Goal: Task Accomplishment & Management: Complete application form

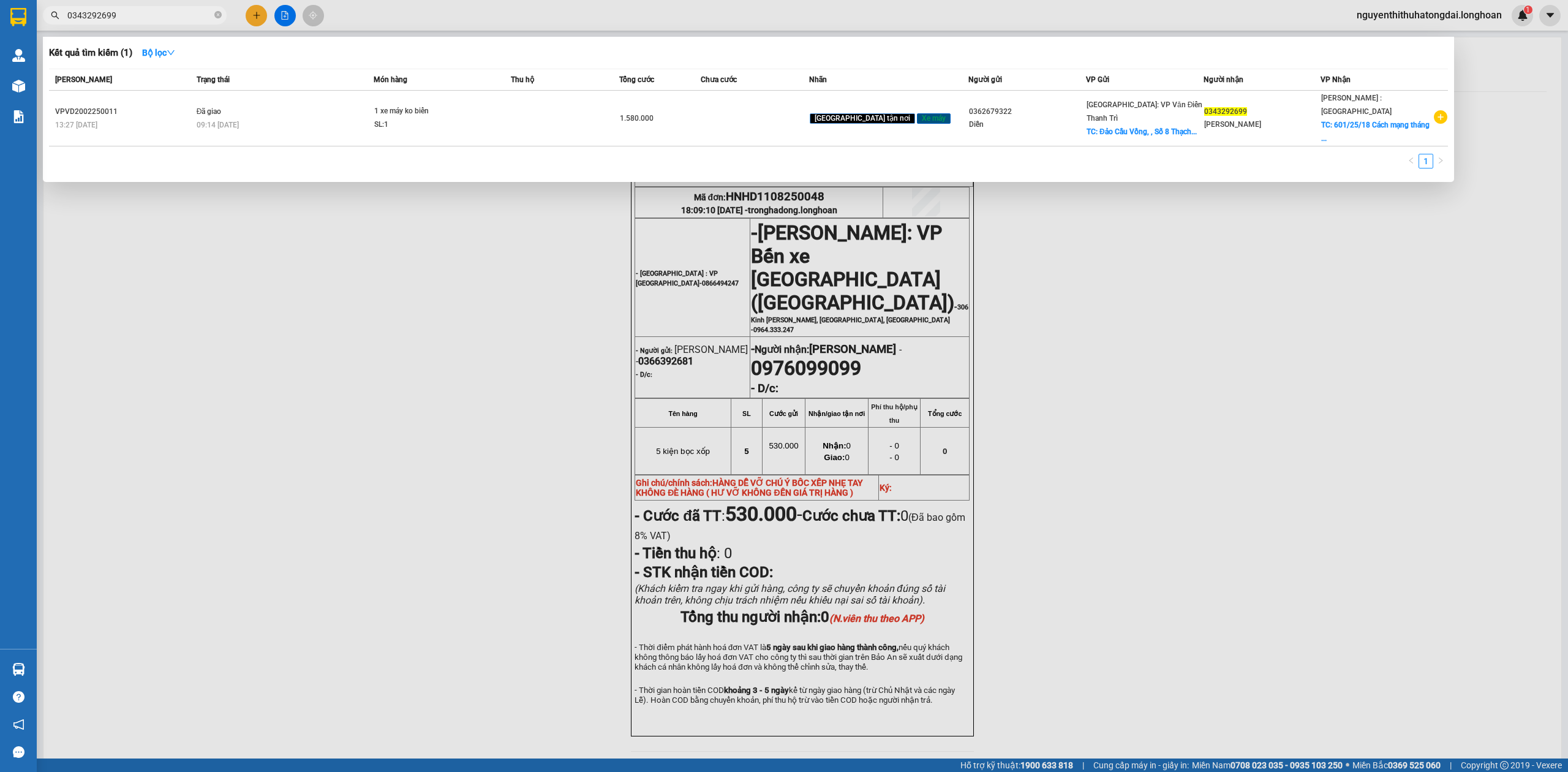
click at [116, 18] on input "0343292699" at bounding box center [140, 16] width 144 height 14
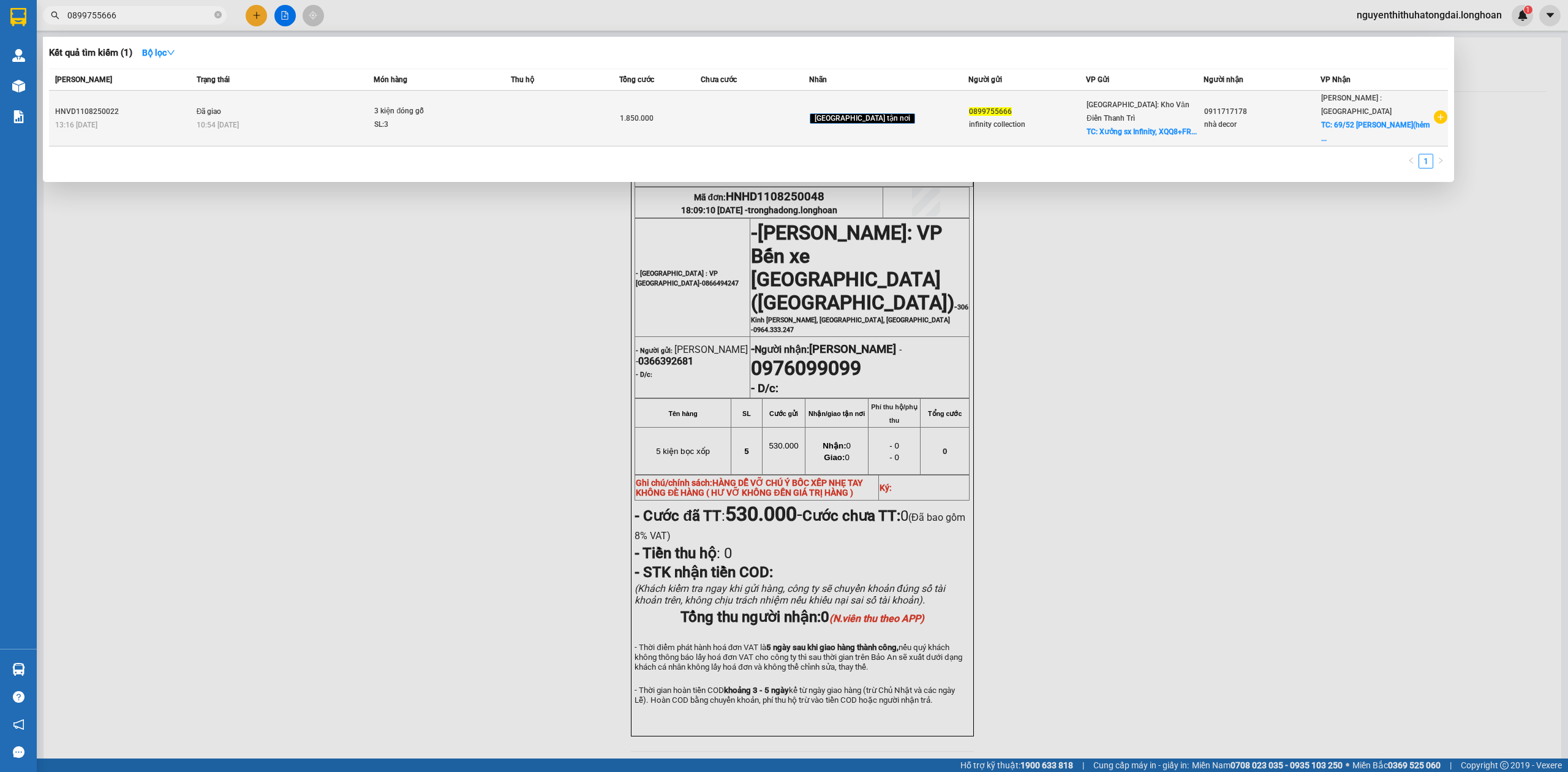
type input "0899755666"
click at [466, 118] on div "SL: 3" at bounding box center [420, 125] width 92 height 14
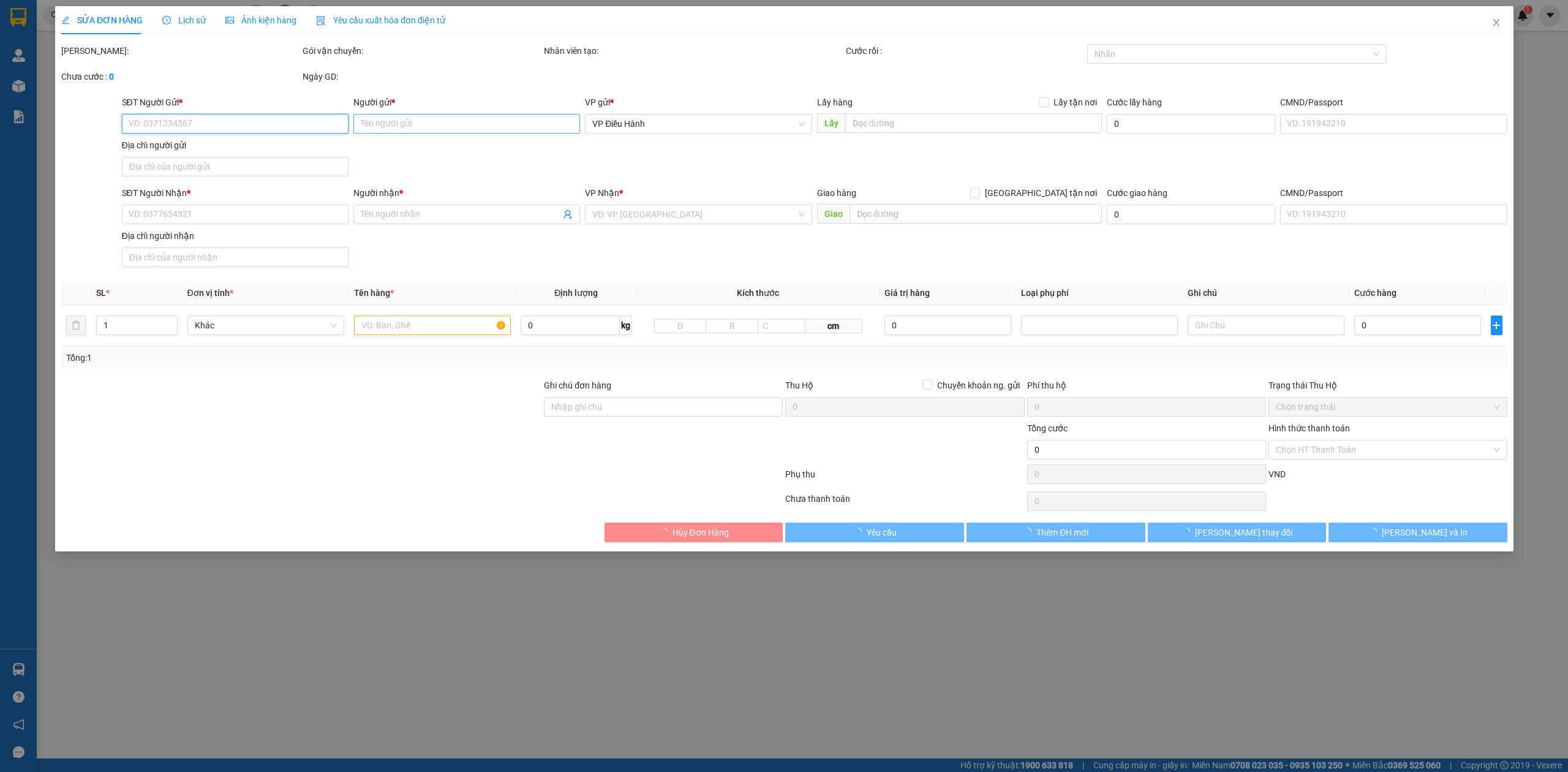
type input "0899755666"
type input "infinity collection"
checkbox input "true"
type input "Xưởng sx Infinity, XQQ8+FR6, Ng. 24 Đ. [GEOGRAPHIC_DATA], làng [GEOGRAPHIC_DATA…"
type input "150.000"
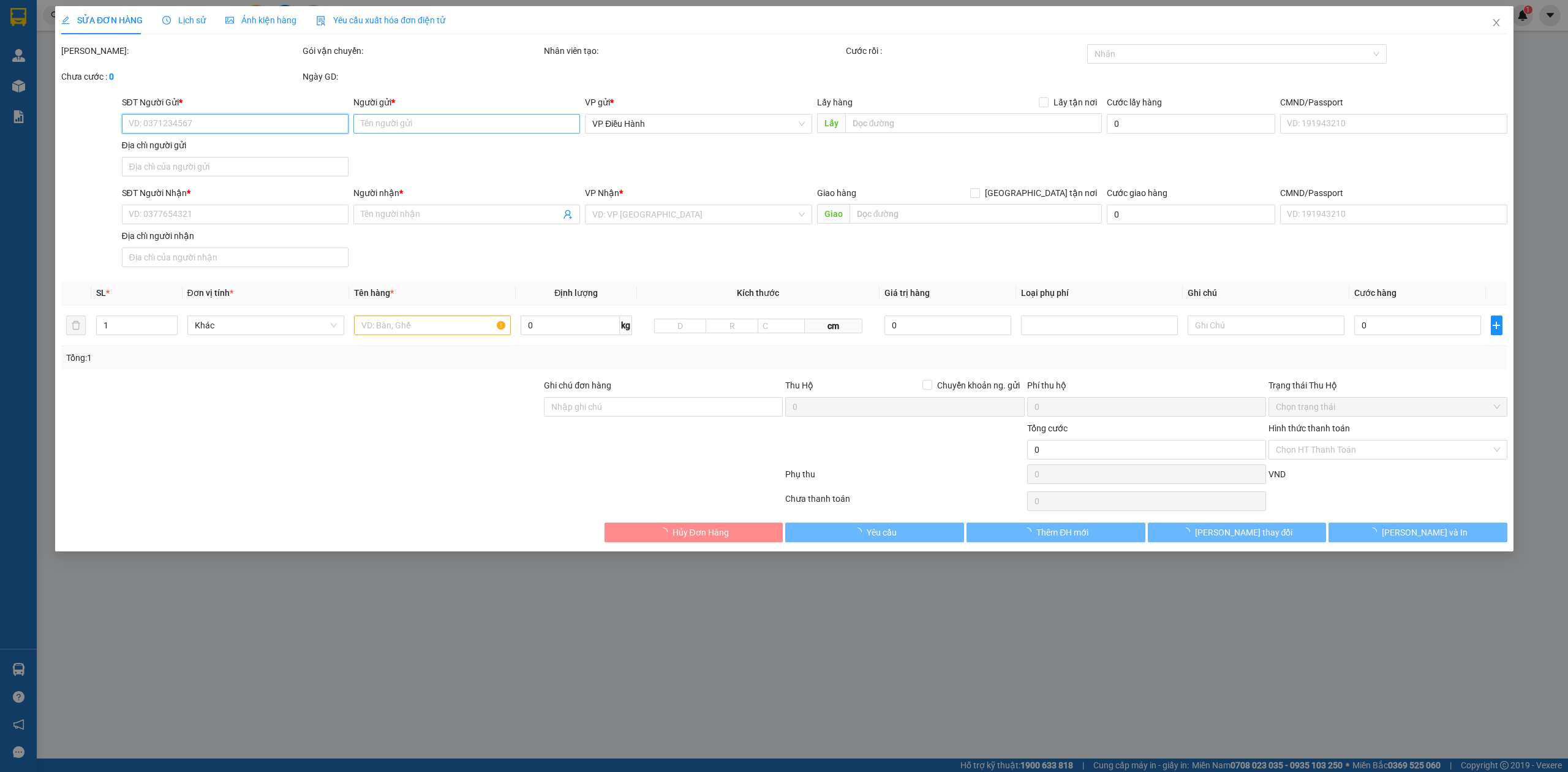
type input "0911717178"
type input "nhà decor"
checkbox input "true"
type input "69/52 [PERSON_NAME](hẻm xe tải) p.25, bình thạnh,hcm"
type input "1.850.000"
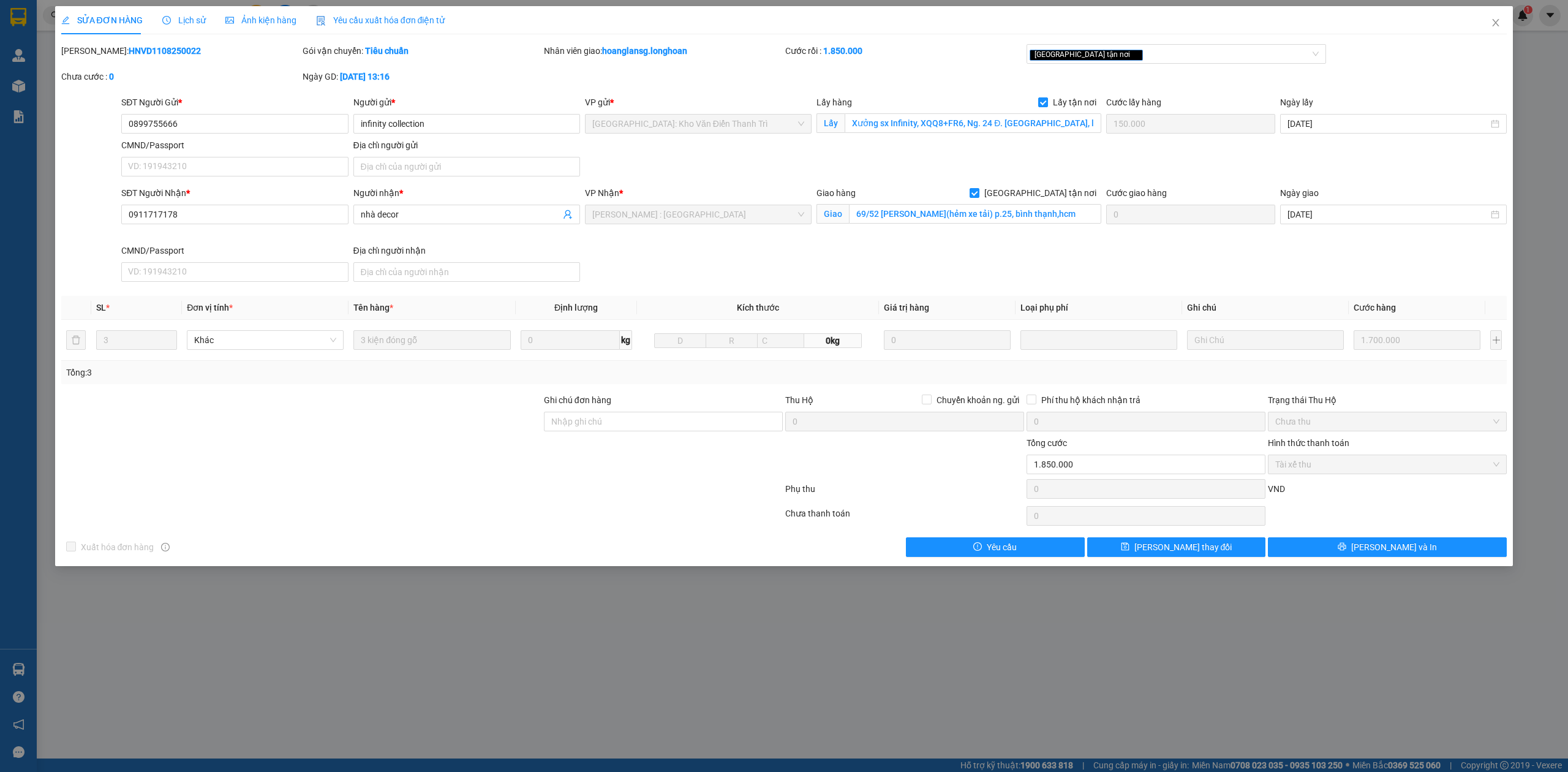
click at [185, 16] on span "Lịch sử" at bounding box center [184, 20] width 44 height 10
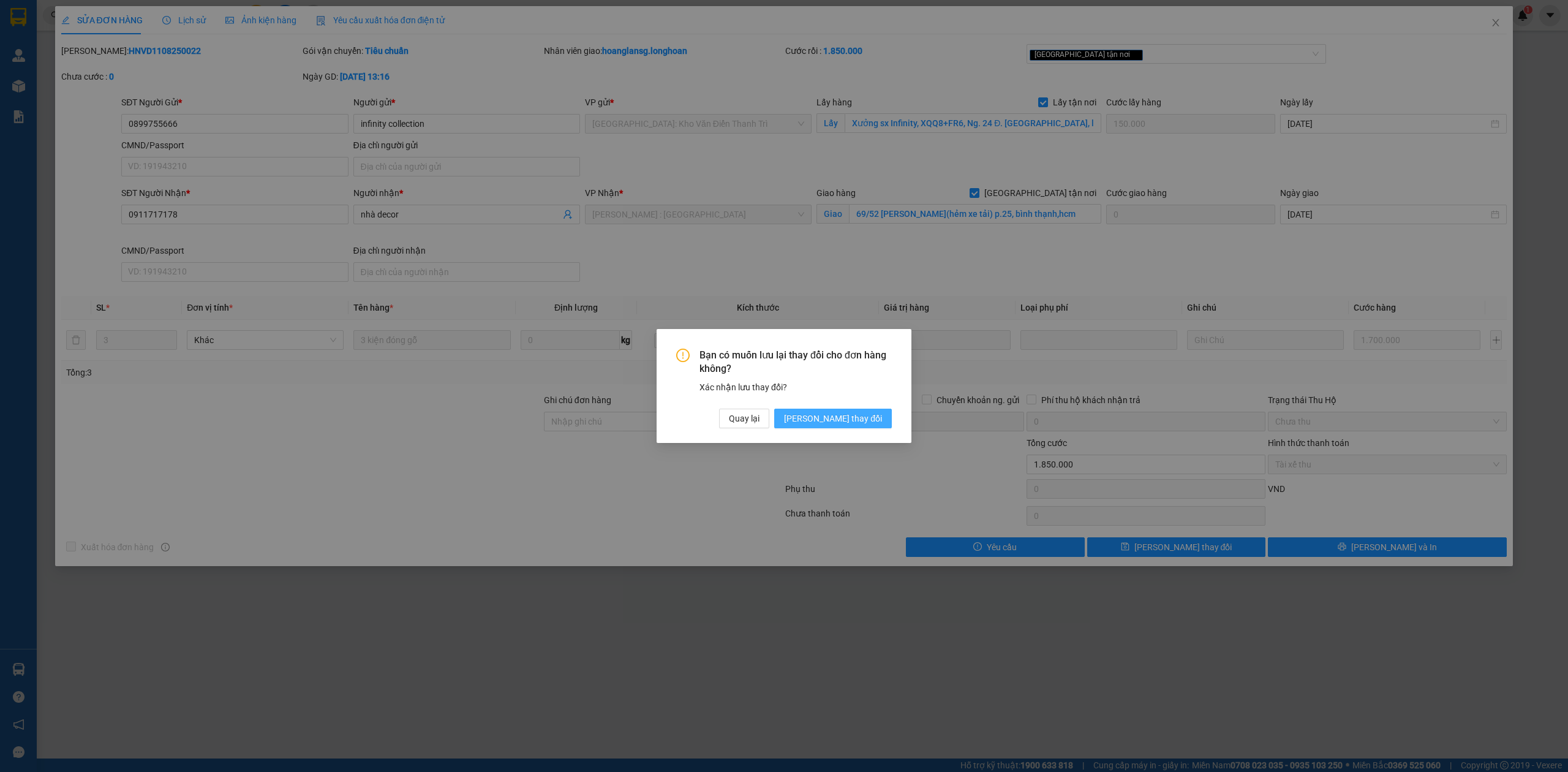
click at [857, 418] on span "[PERSON_NAME] thay đổi" at bounding box center [833, 419] width 98 height 14
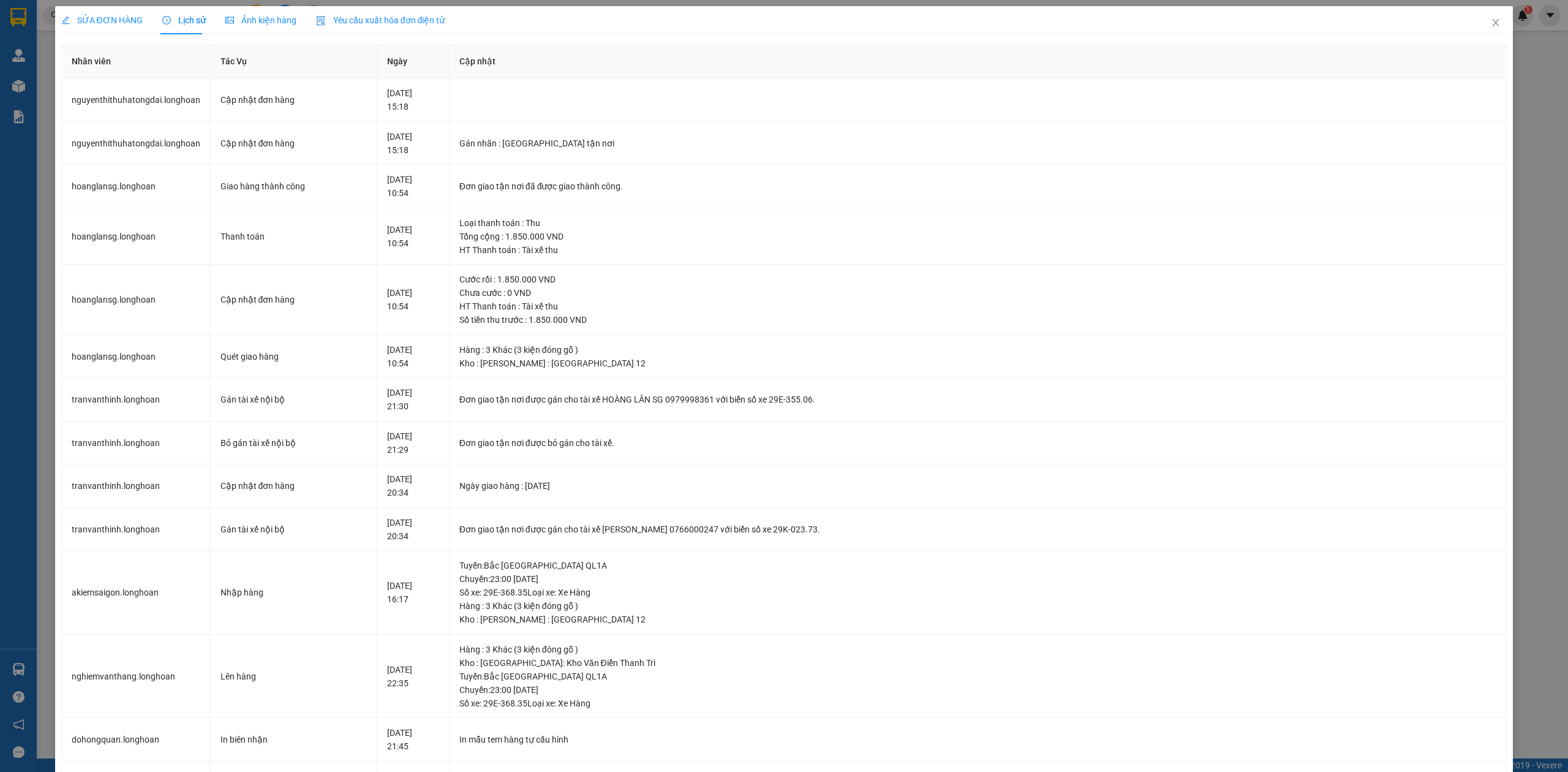
click at [97, 20] on span "SỬA ĐƠN HÀNG" at bounding box center [102, 20] width 81 height 10
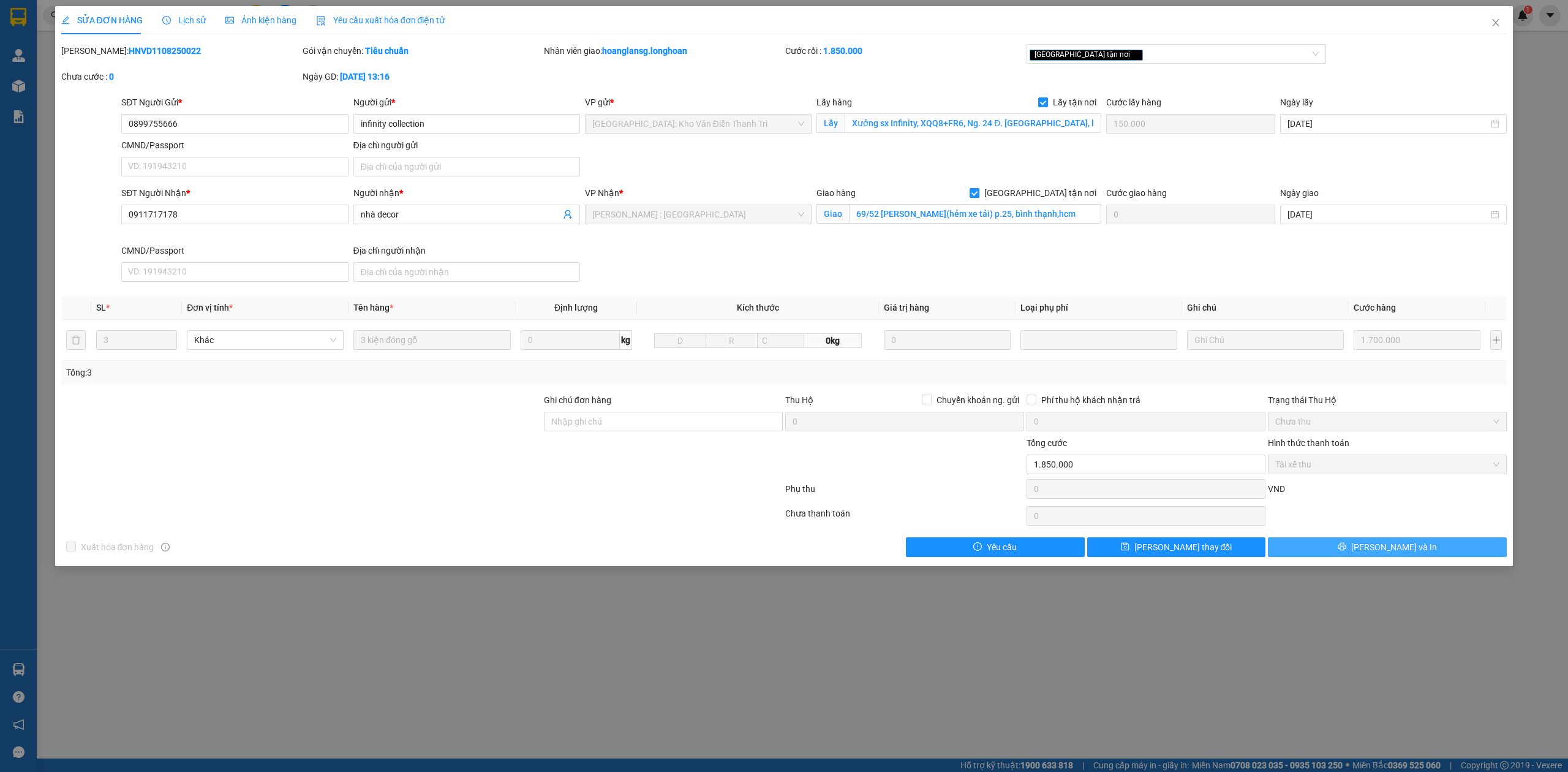
click at [1390, 549] on span "[PERSON_NAME] và In" at bounding box center [1394, 547] width 86 height 14
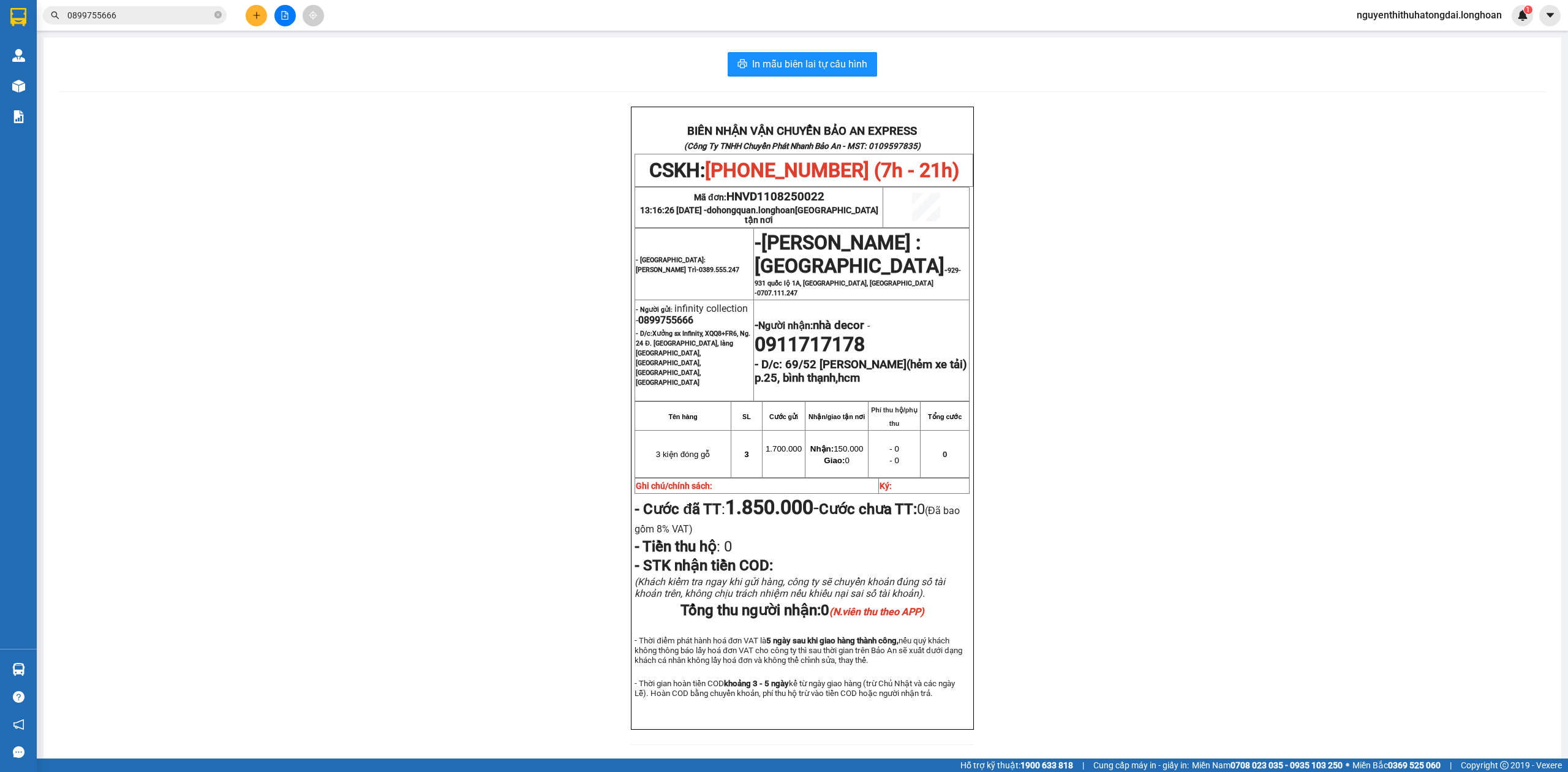
click at [128, 25] on div "Kết quả tìm kiếm ( 1 ) Bộ lọc Mã ĐH Trạng thái Món hàng Thu hộ Tổng cước Chưa c…" at bounding box center [119, 16] width 239 height 21
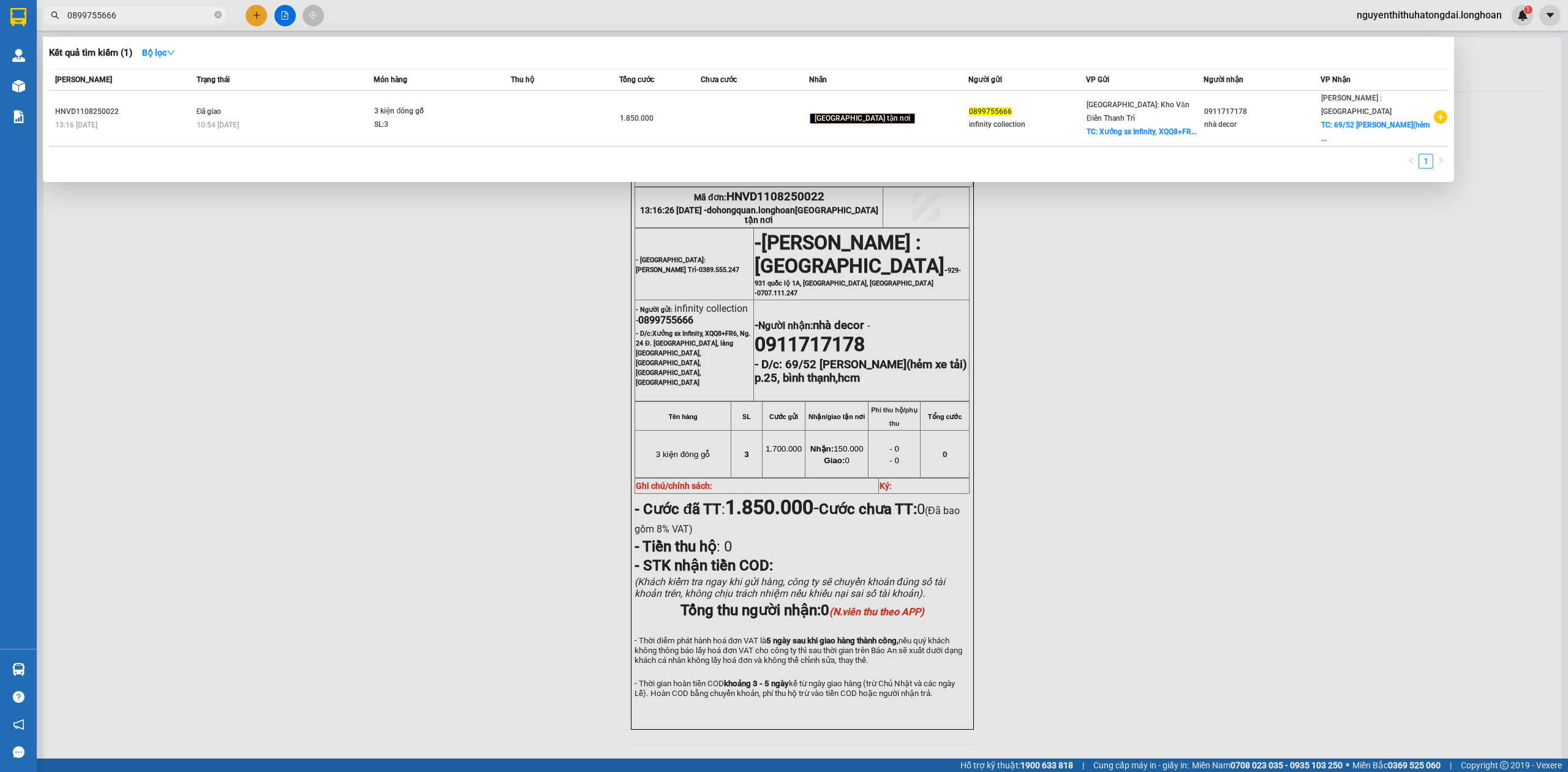
click at [126, 14] on input "0899755666" at bounding box center [140, 16] width 144 height 14
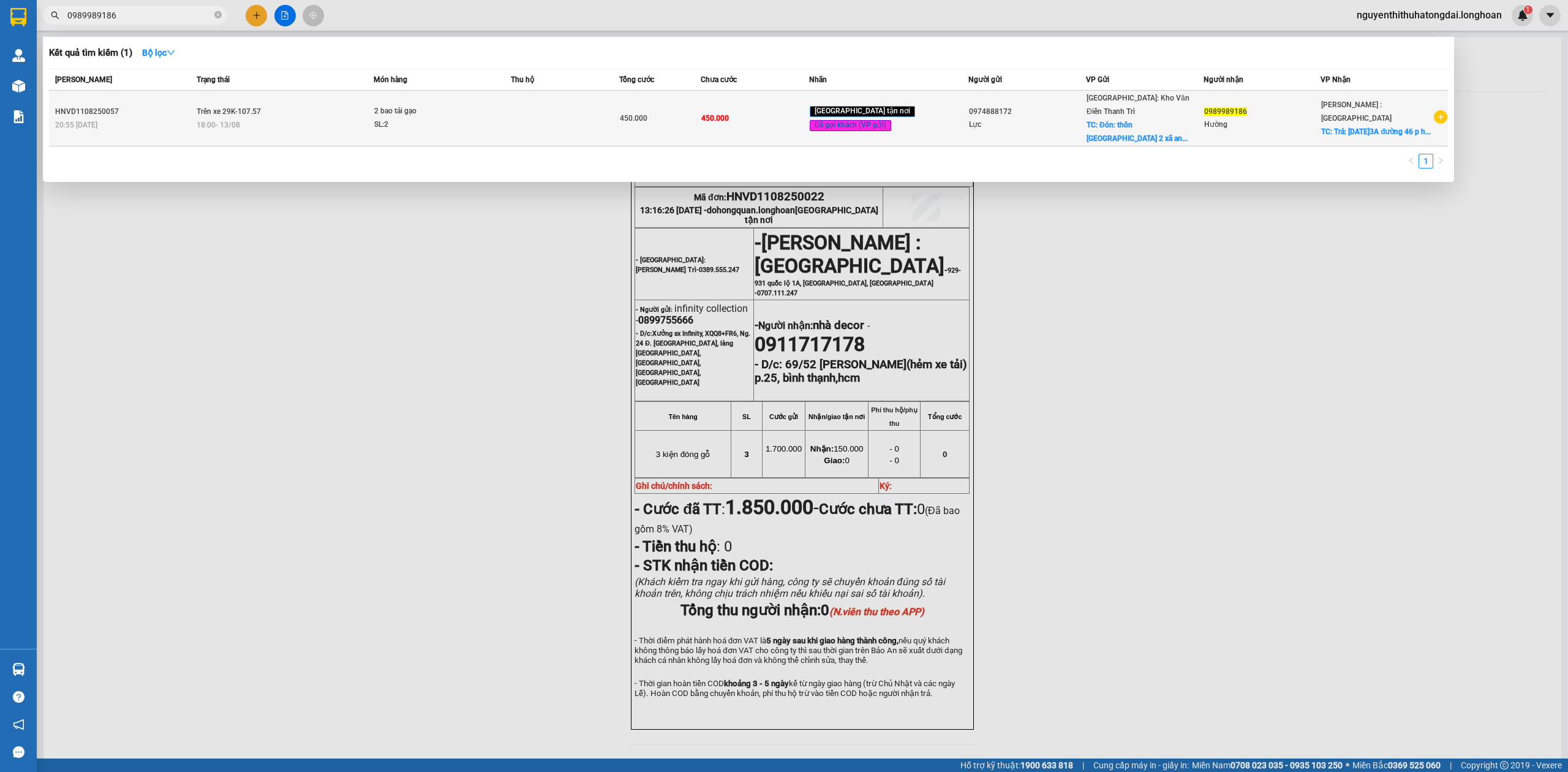
type input "0989989186"
click at [263, 120] on div "18:00 [DATE]" at bounding box center [284, 125] width 177 height 14
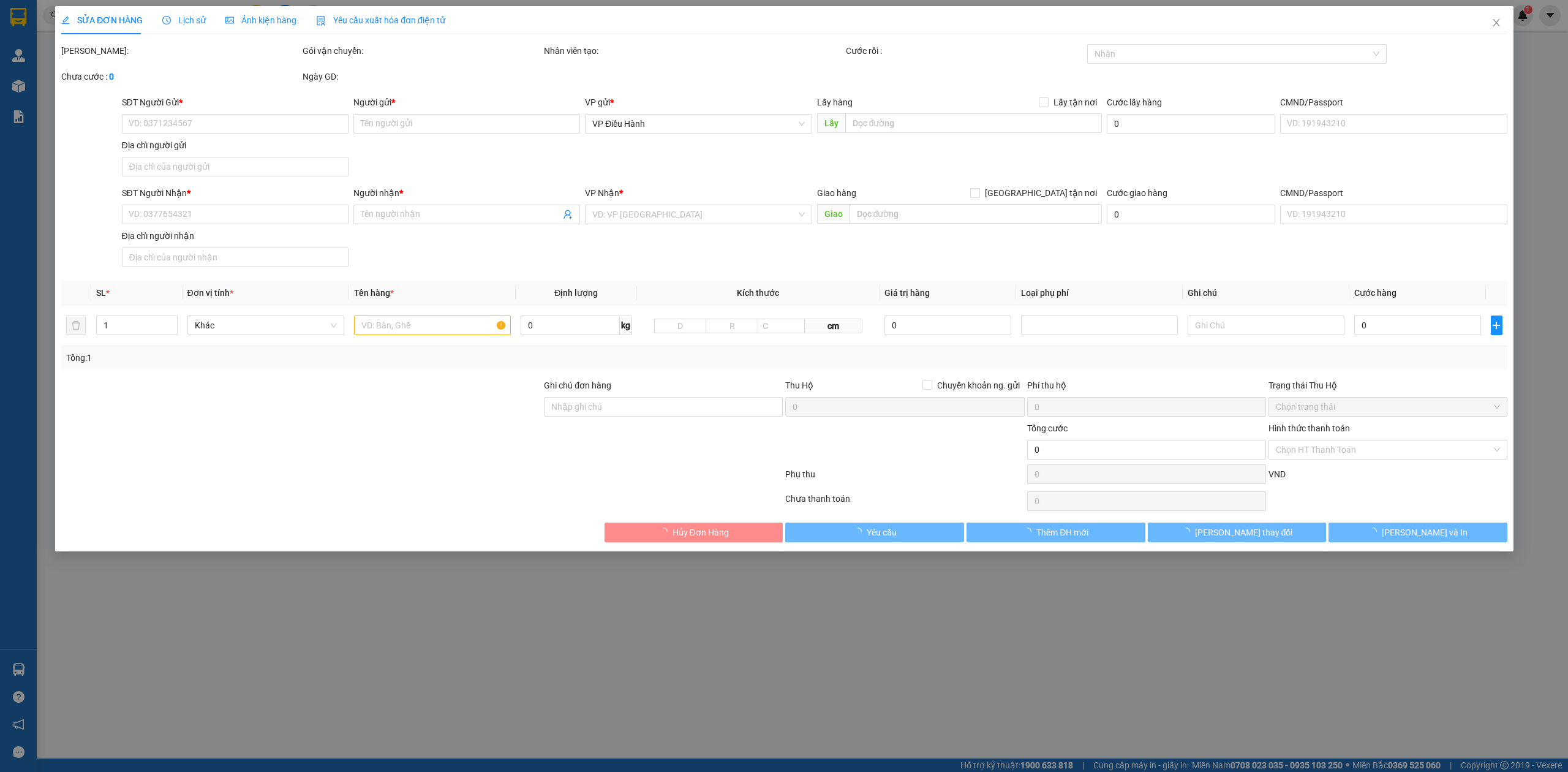
type input "0974888172"
type input "Lực"
checkbox input "true"
type input "Đón: thôn [GEOGRAPHIC_DATA] 2 xã an [GEOGRAPHIC_DATA]"
type input "0989989186"
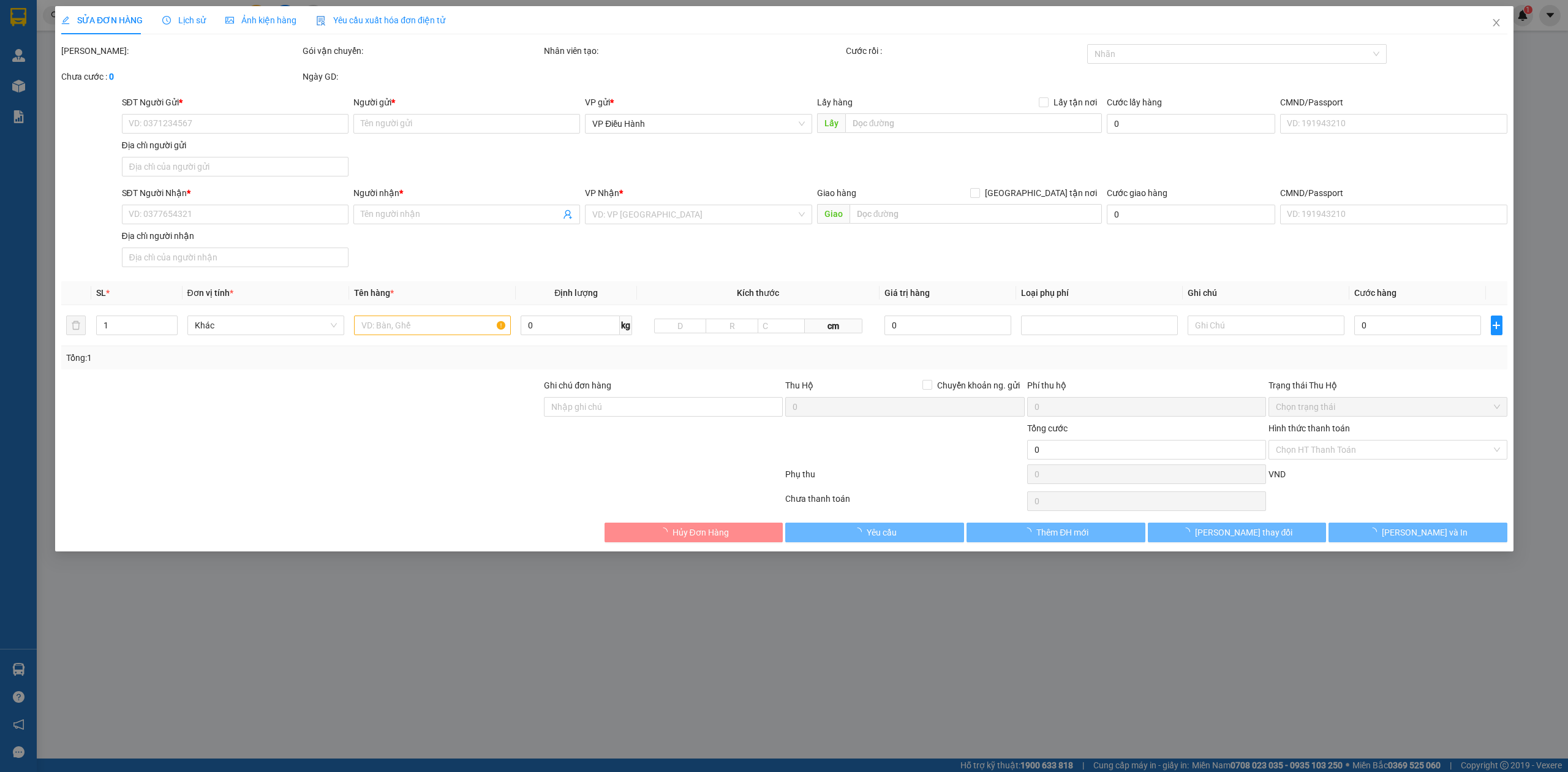
type input "Hường"
checkbox input "true"
type input "Trả: [DATE]3A đường 46 p hiệp bình chánh(cũ) tp Thủ Đức Tp HCM"
type input "450.000"
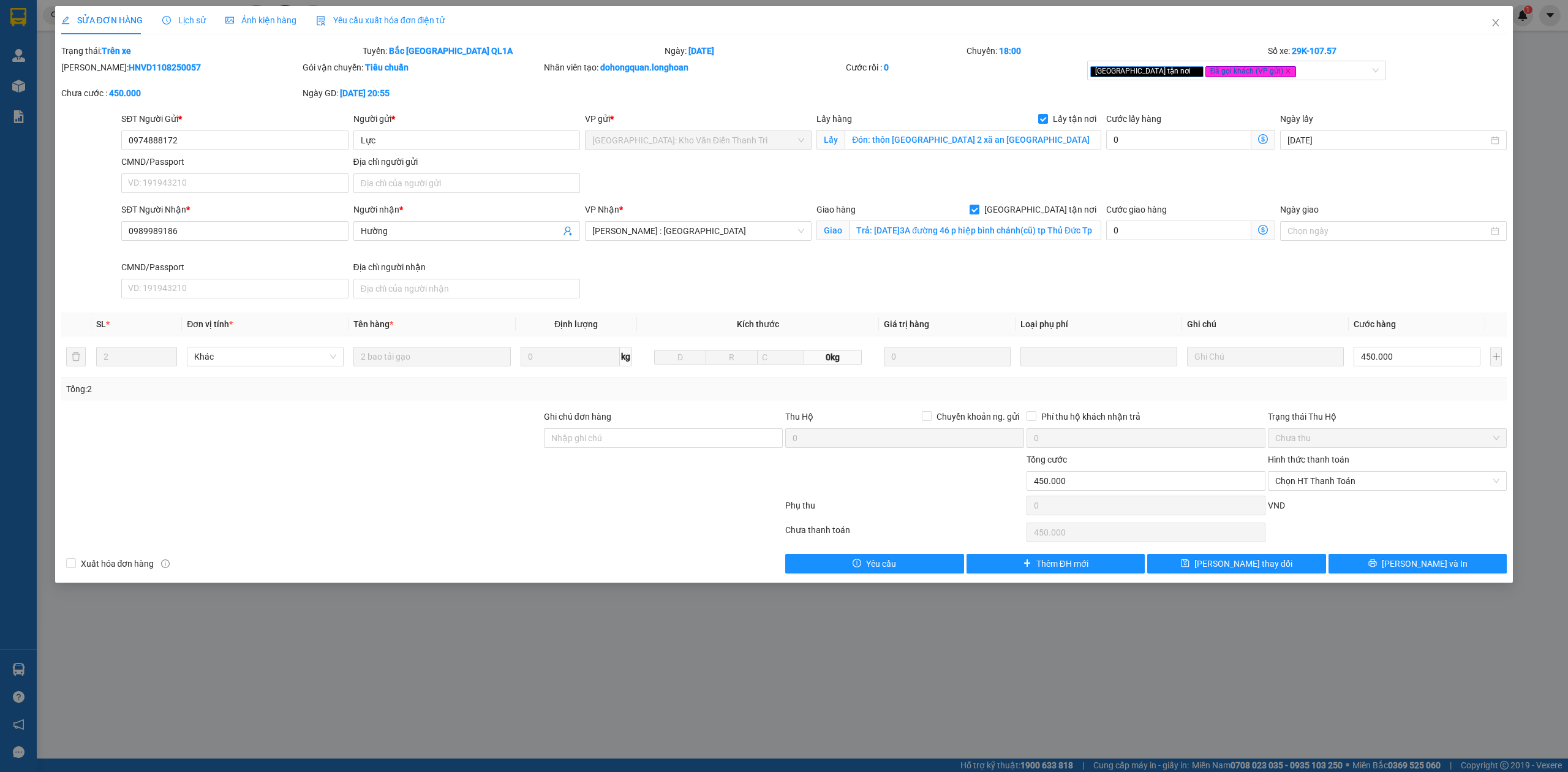
click at [191, 20] on span "Lịch sử" at bounding box center [184, 20] width 44 height 10
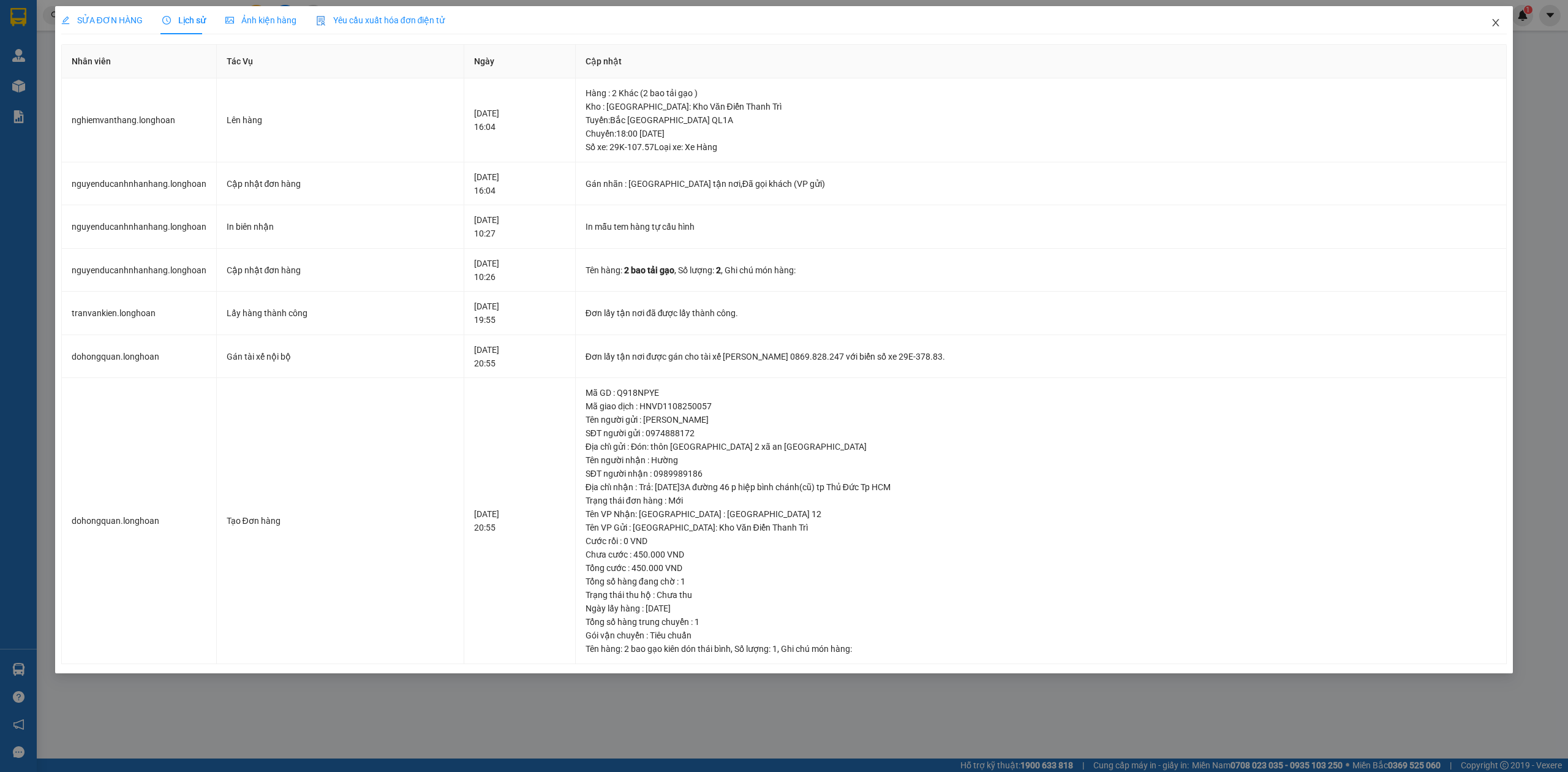
click at [1490, 20] on span "Close" at bounding box center [1496, 22] width 34 height 34
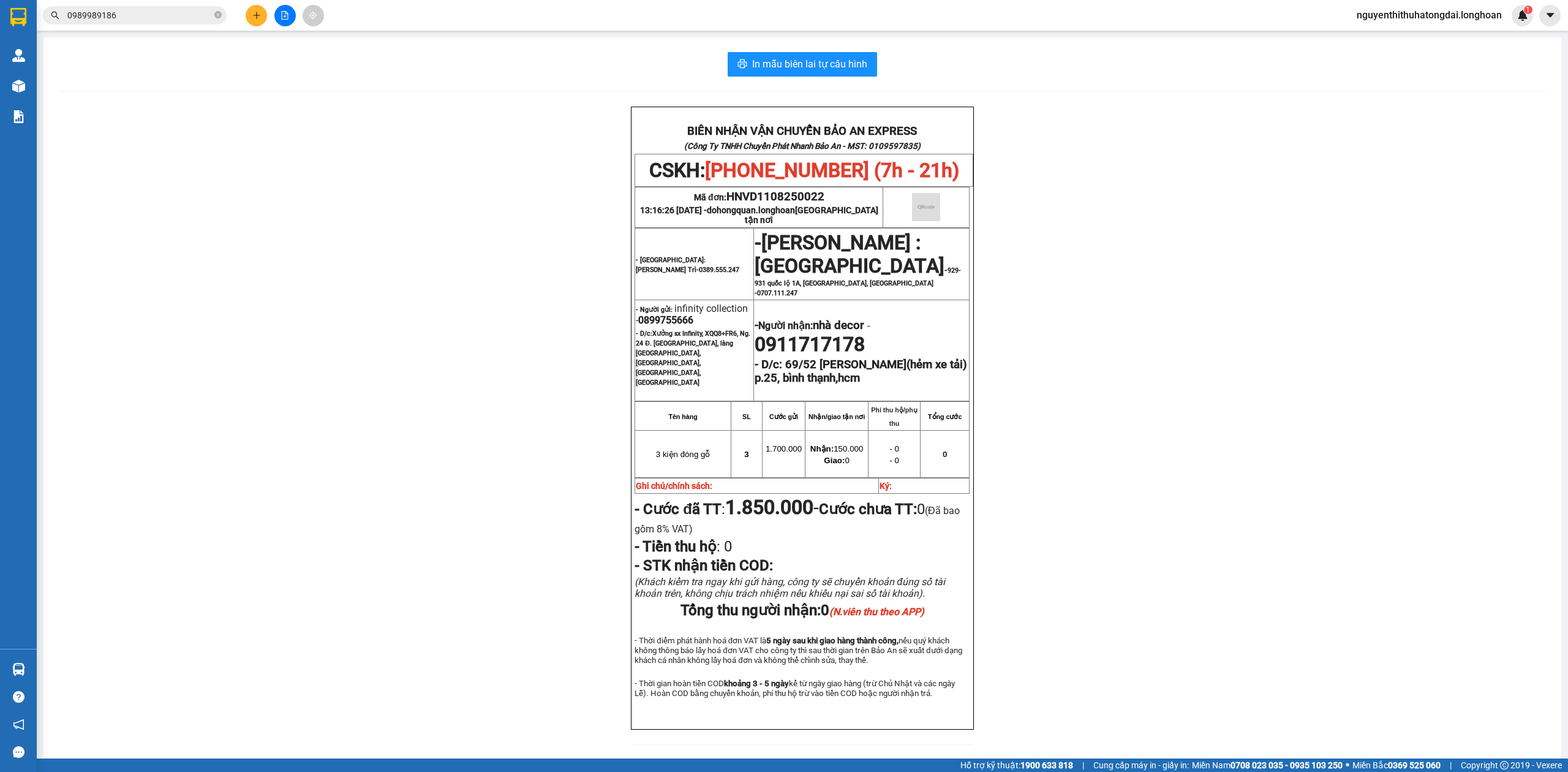
click at [130, 22] on span "0989989186" at bounding box center [135, 15] width 184 height 19
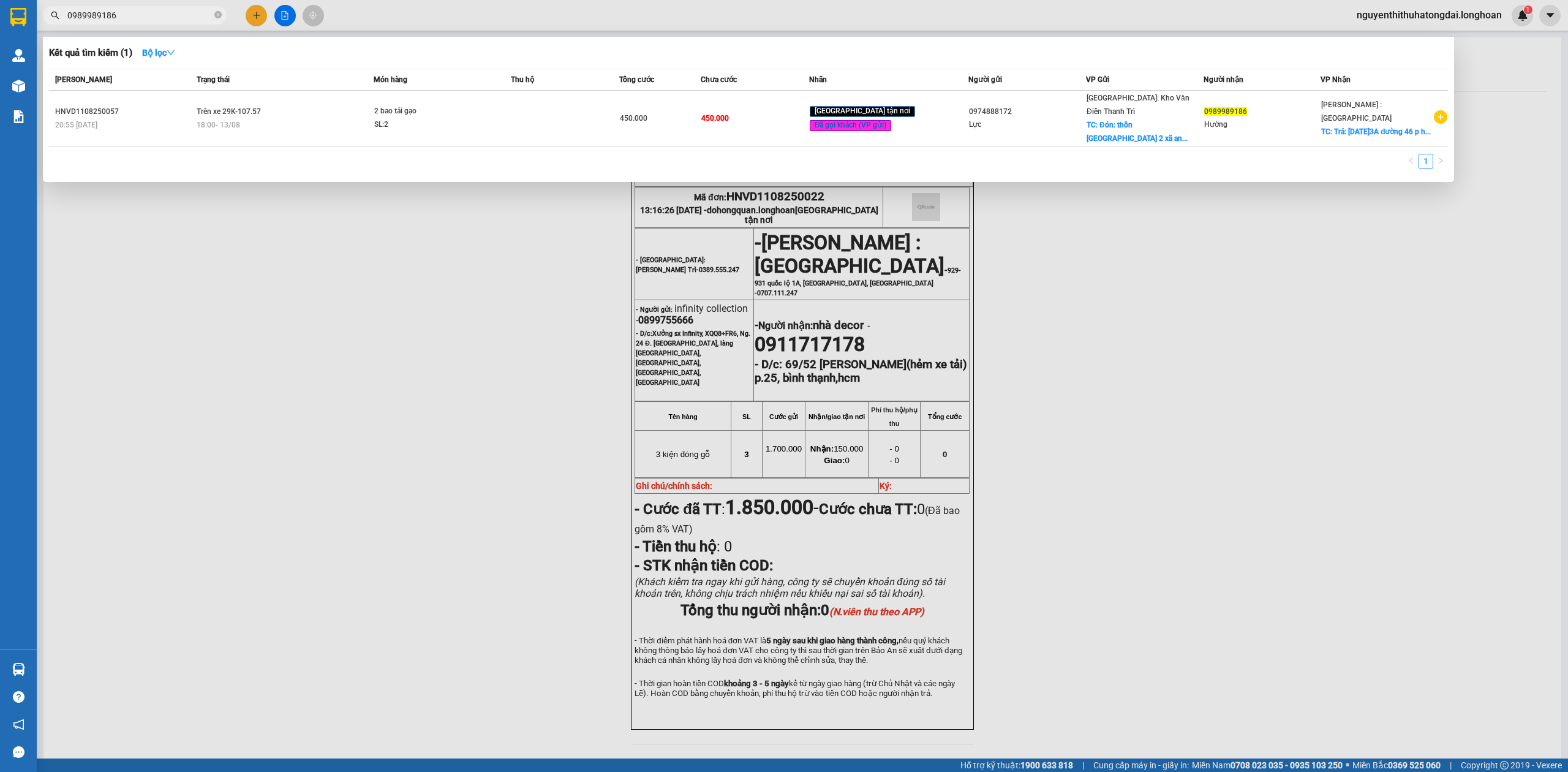
click at [129, 22] on span "0989989186" at bounding box center [135, 15] width 184 height 19
click at [128, 14] on input "0989989186" at bounding box center [140, 16] width 144 height 14
paste input "04122862"
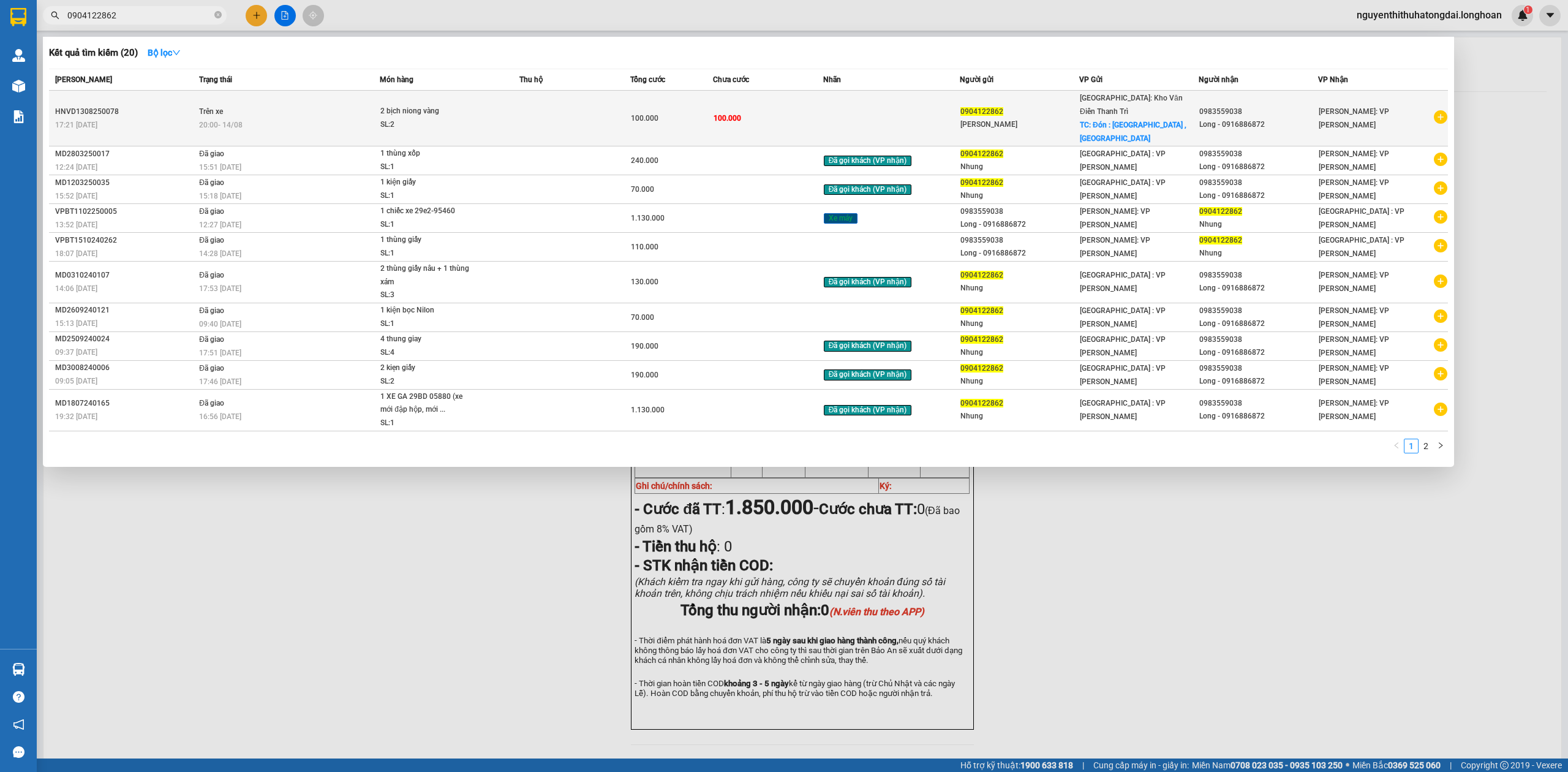
type input "0904122862"
click at [518, 108] on span "2 bịch niong vàng SL: 2" at bounding box center [450, 117] width 139 height 26
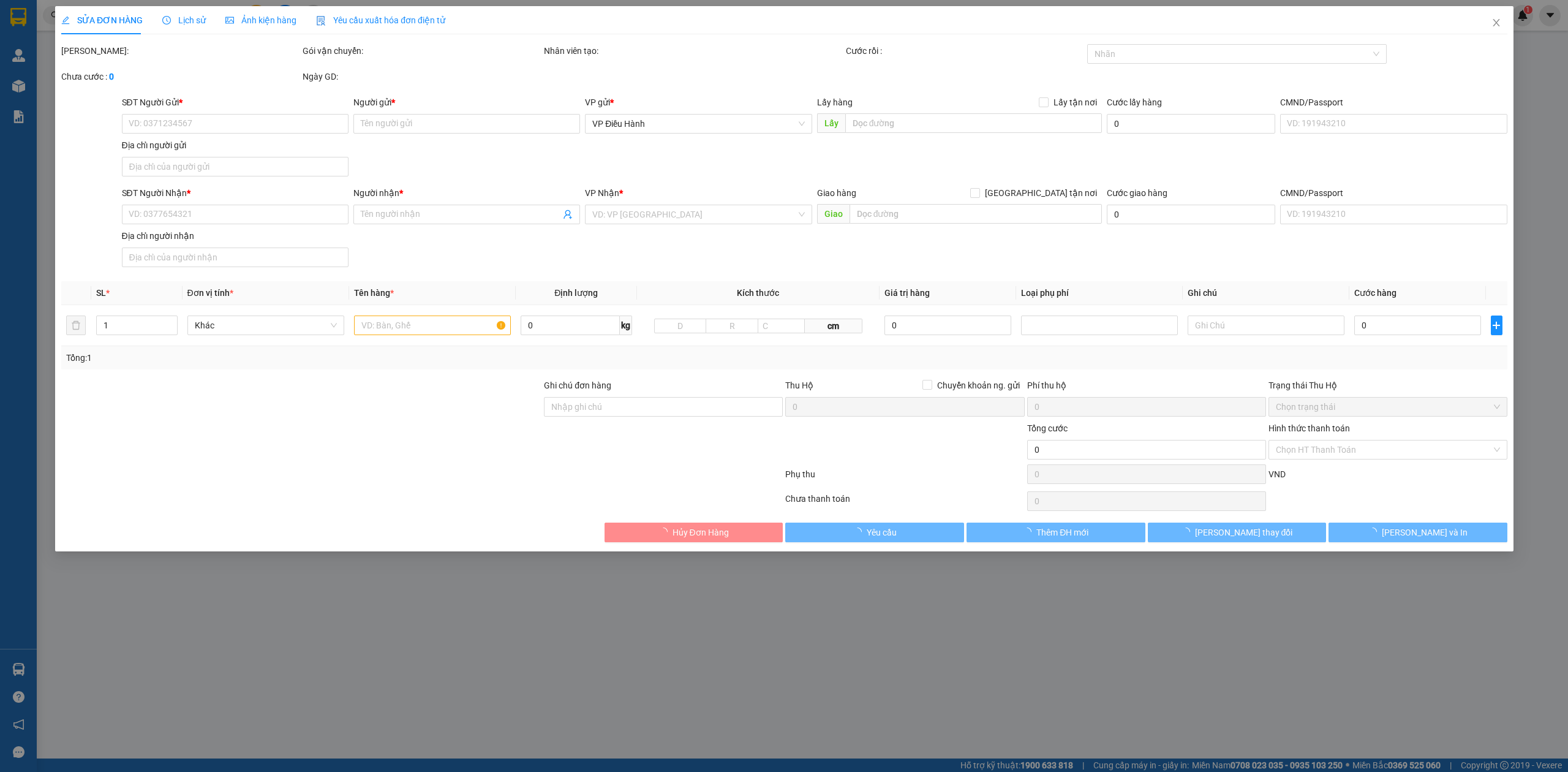
type input "0904122862"
type input "[PERSON_NAME]"
checkbox input "true"
type input "Đón : [GEOGRAPHIC_DATA] , [GEOGRAPHIC_DATA]"
type input "0983559038"
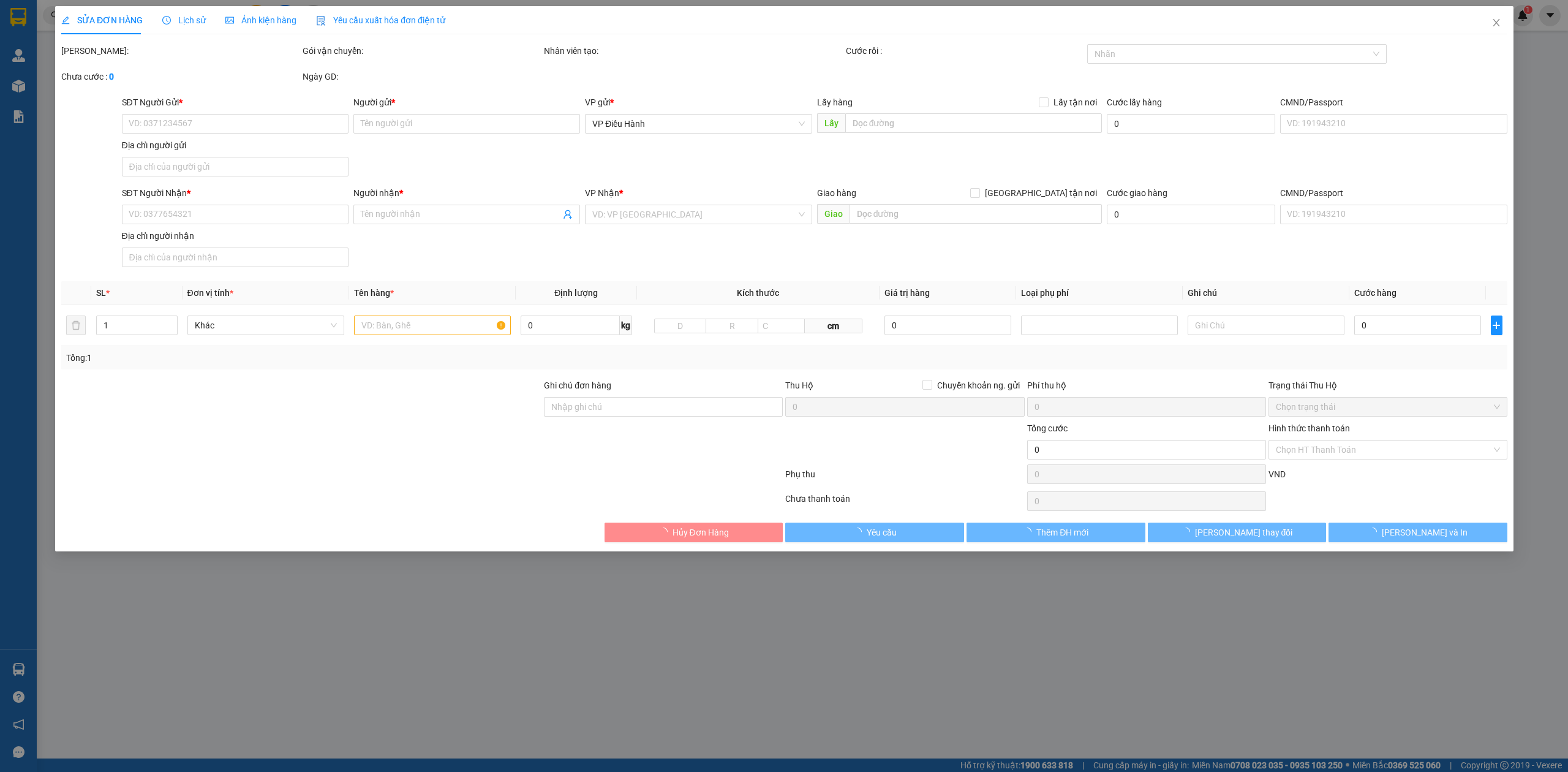
type input "Long - 0916886872"
type input "100.000"
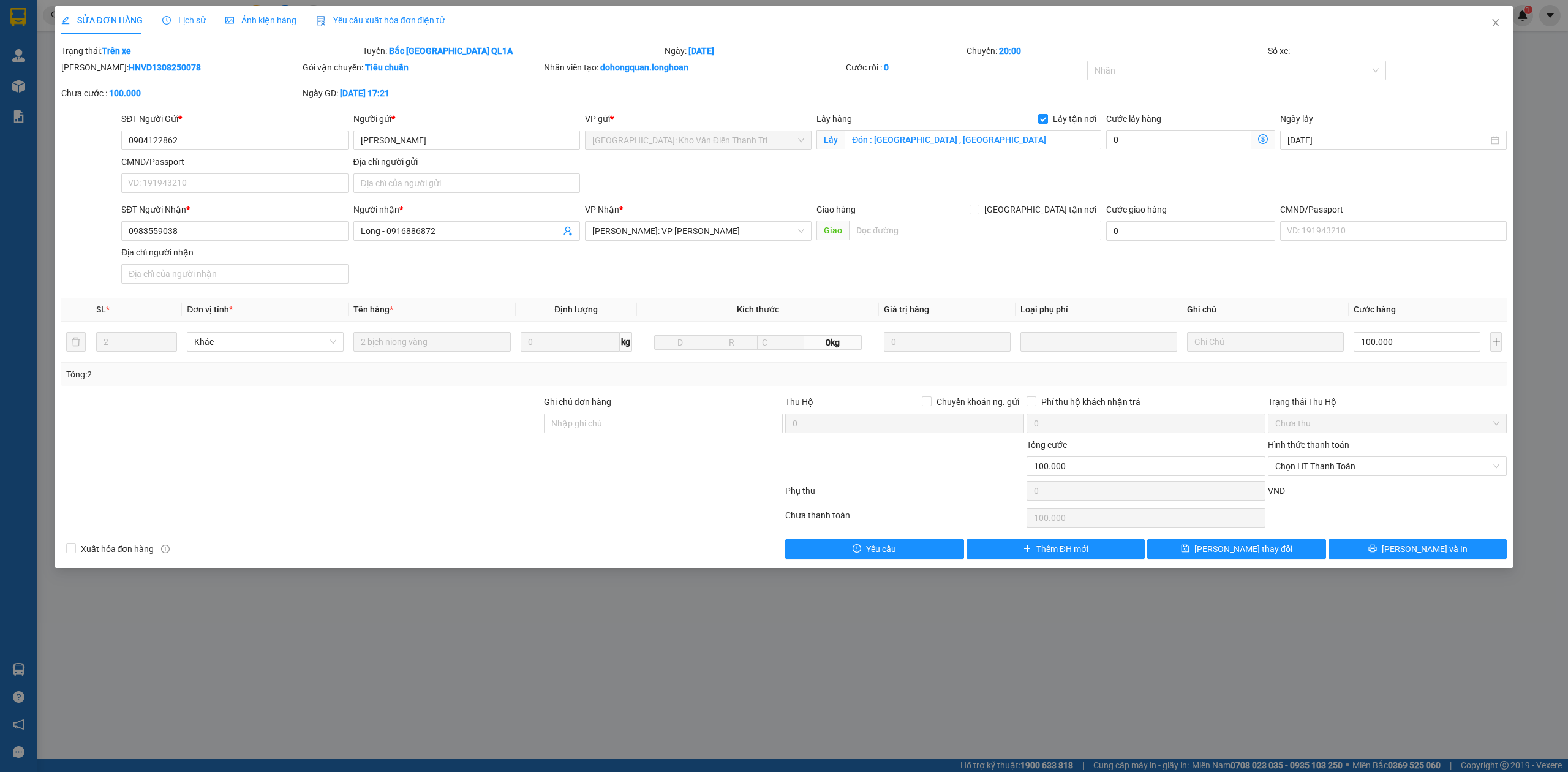
click at [186, 27] on div "Lịch sử" at bounding box center [184, 20] width 44 height 28
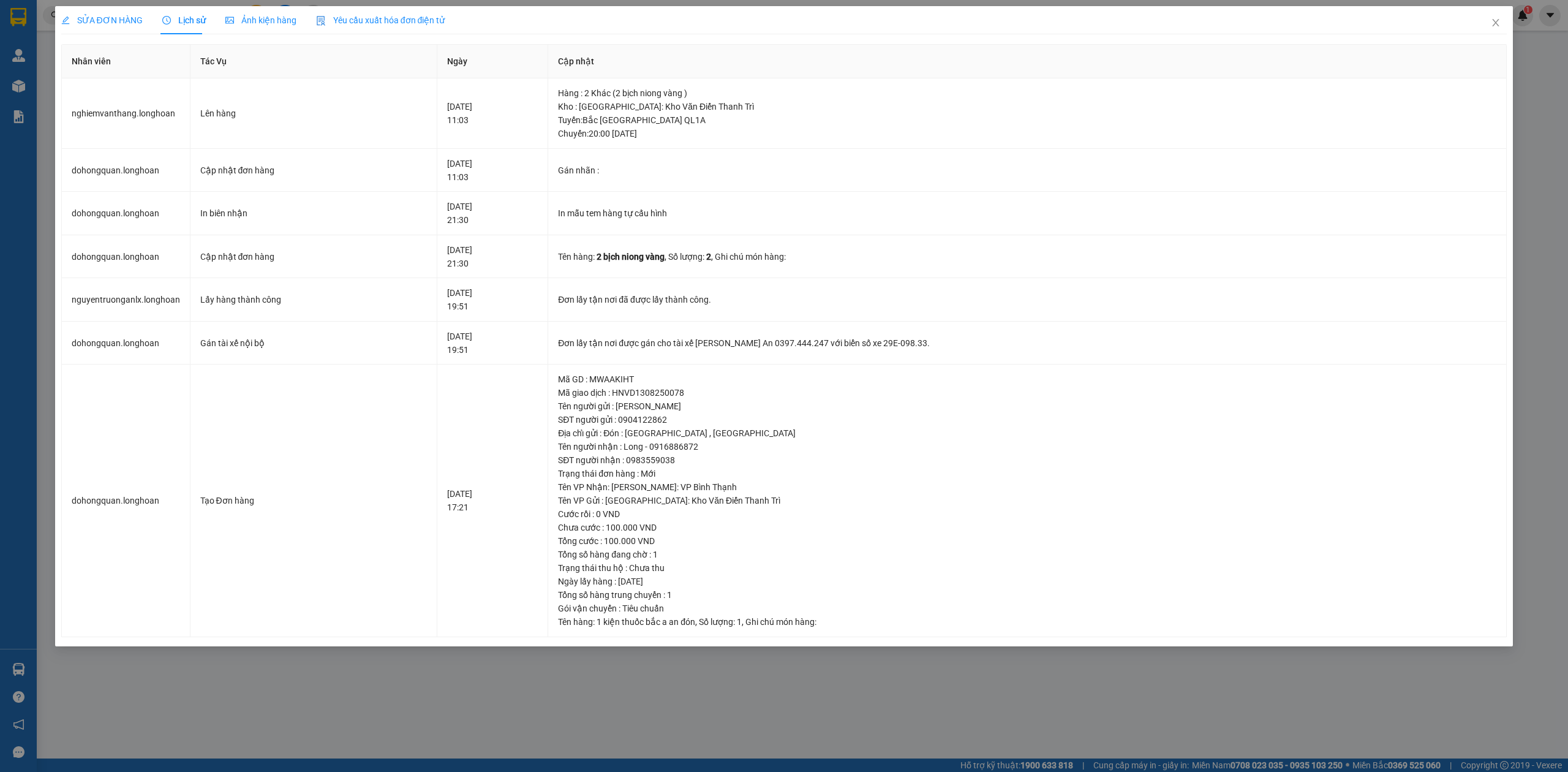
click at [110, 20] on span "SỬA ĐƠN HÀNG" at bounding box center [102, 20] width 81 height 10
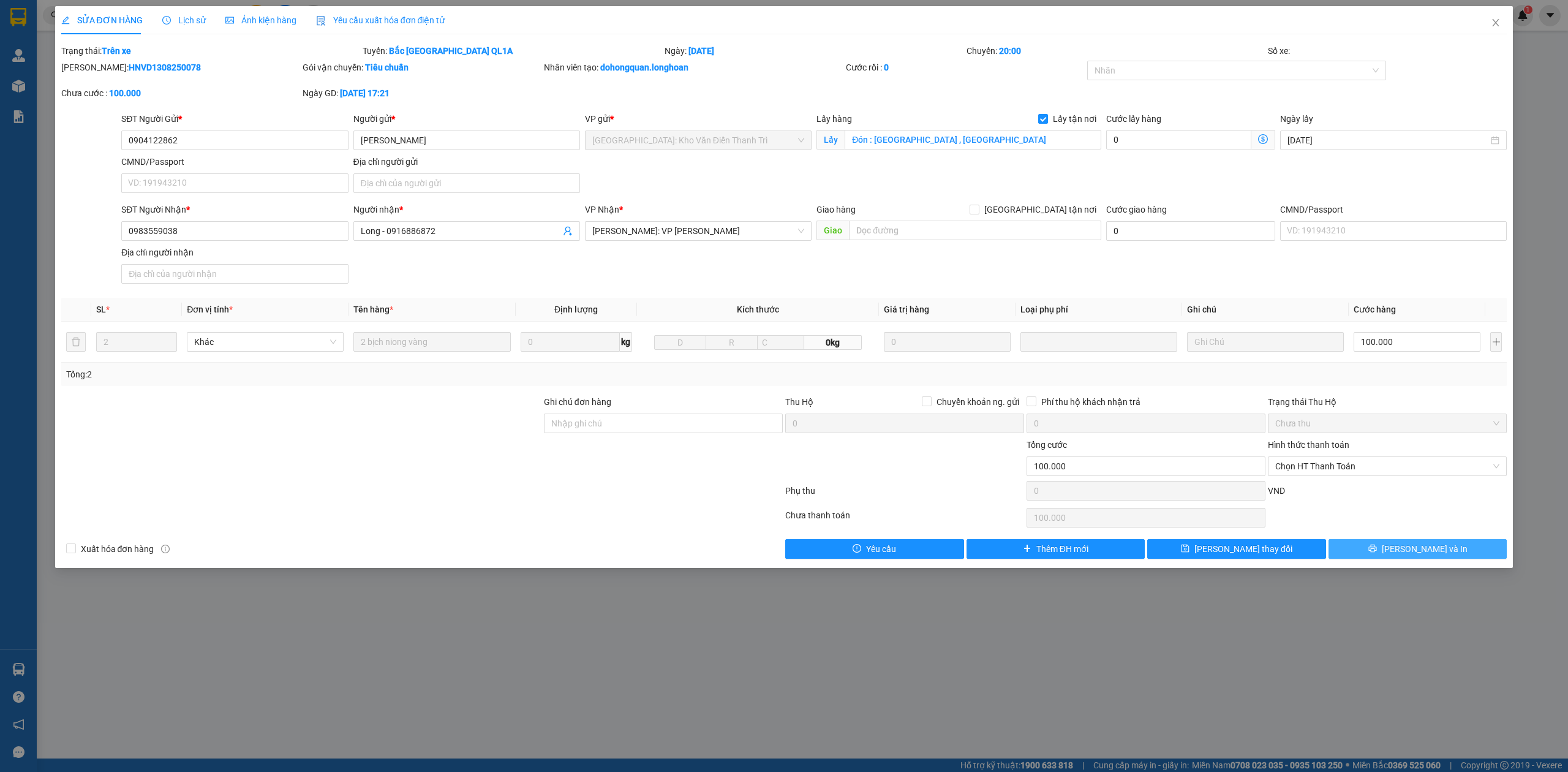
click at [1426, 547] on span "[PERSON_NAME] và In" at bounding box center [1424, 549] width 86 height 14
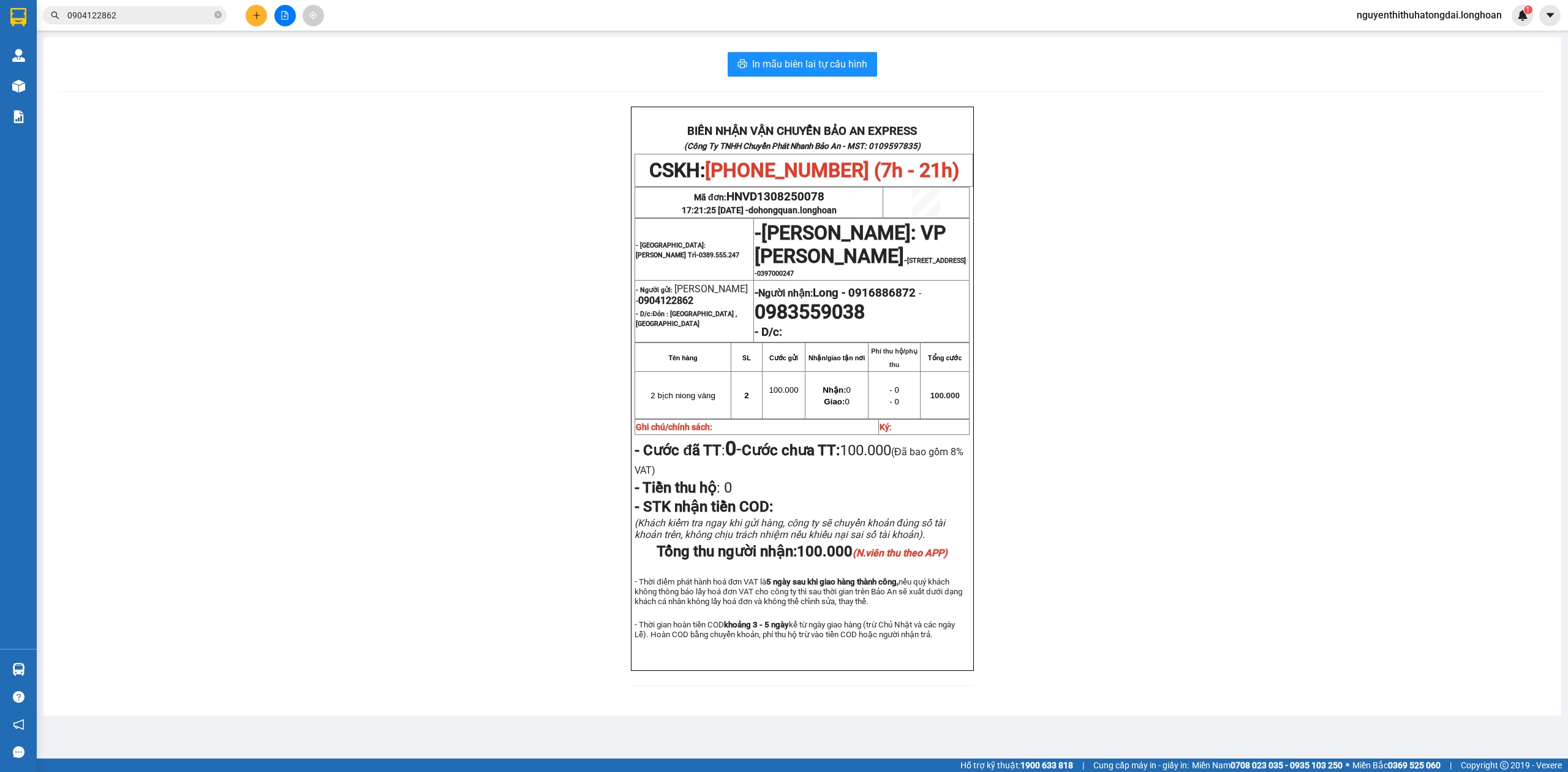
click at [113, 20] on input "0904122862" at bounding box center [140, 16] width 144 height 14
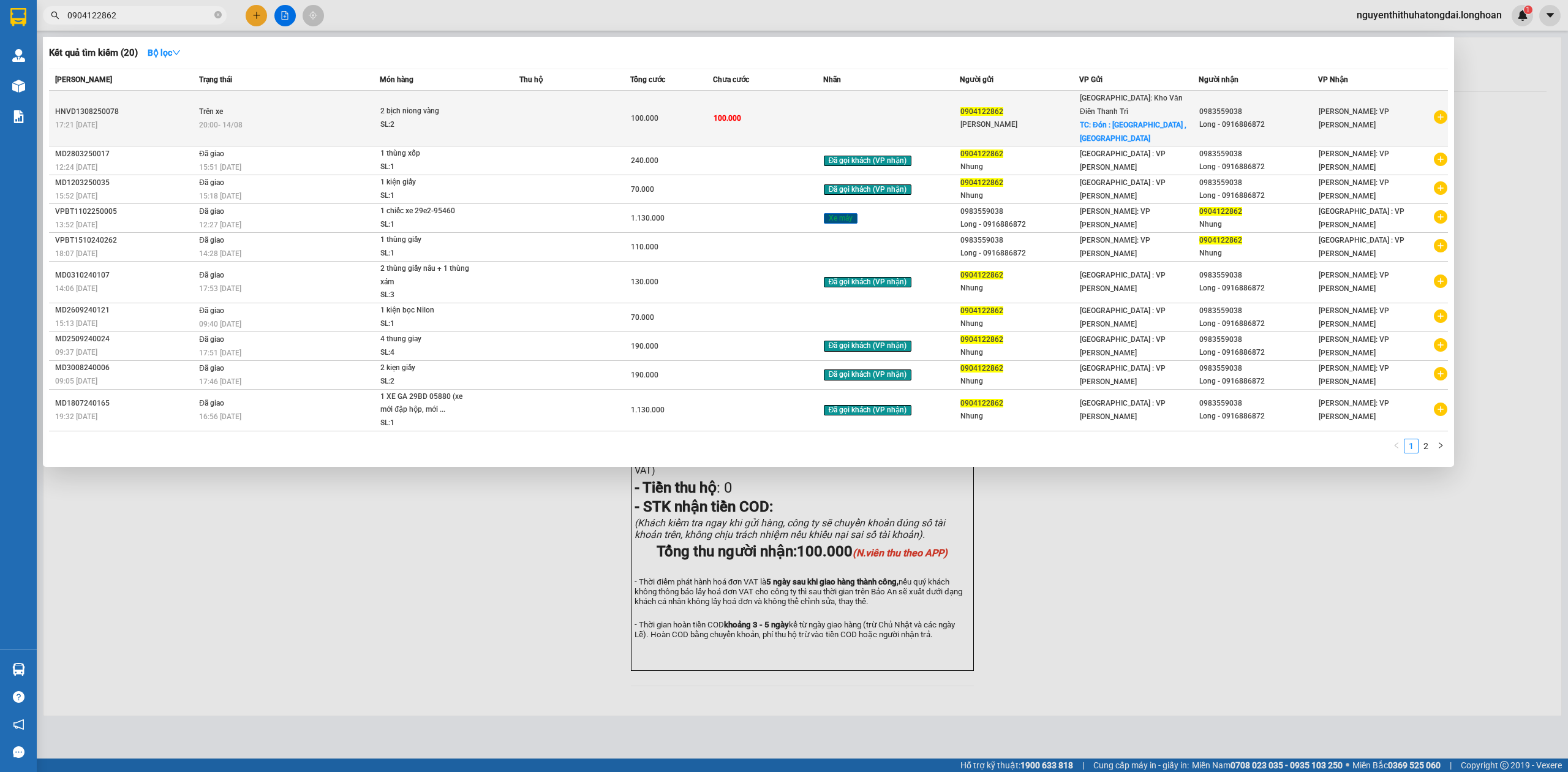
click at [138, 105] on div "HNVD1308250078" at bounding box center [125, 111] width 141 height 13
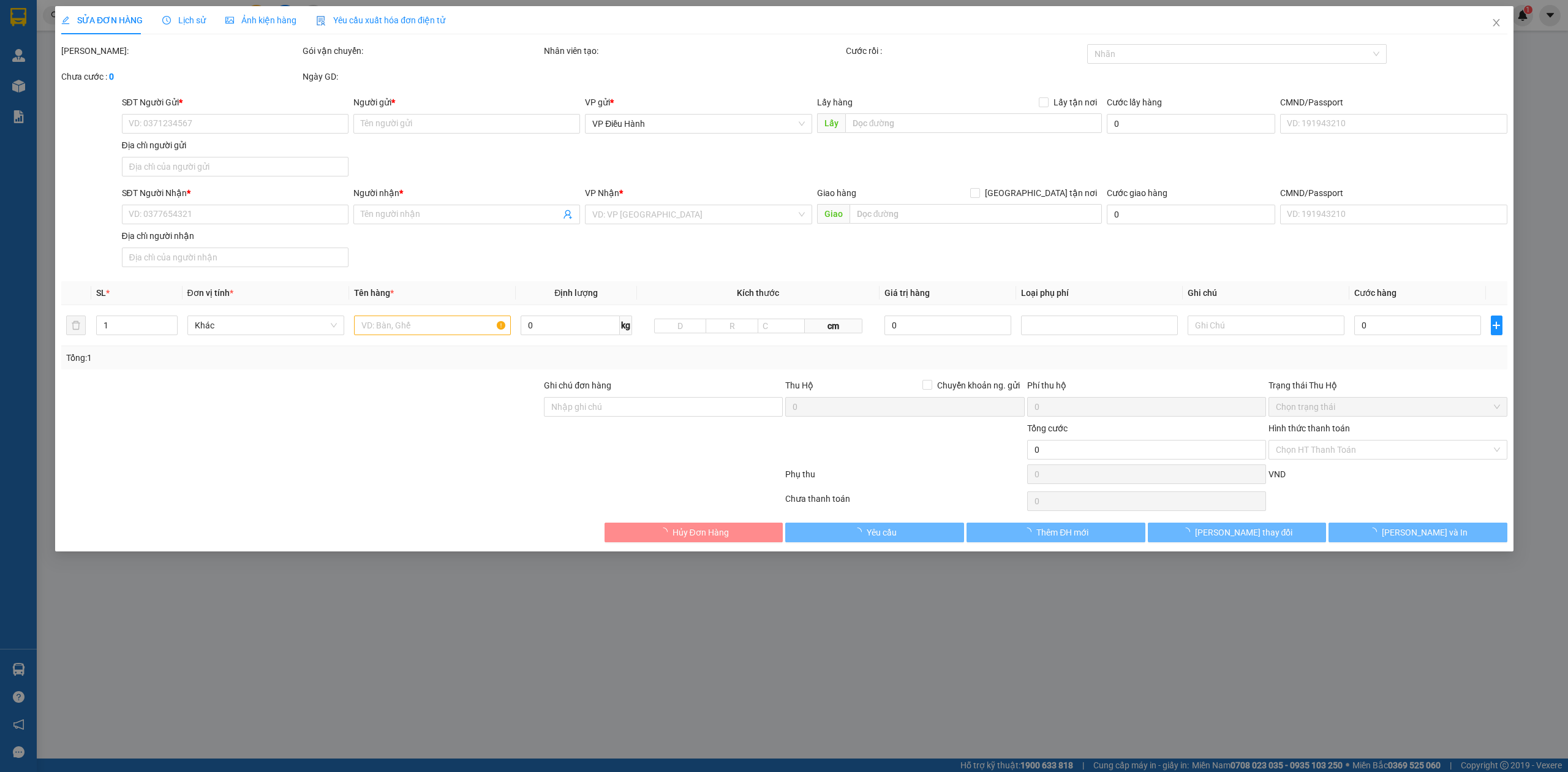
type input "0904122862"
type input "[PERSON_NAME]"
checkbox input "true"
type input "Đón : [GEOGRAPHIC_DATA] , [GEOGRAPHIC_DATA]"
type input "0983559038"
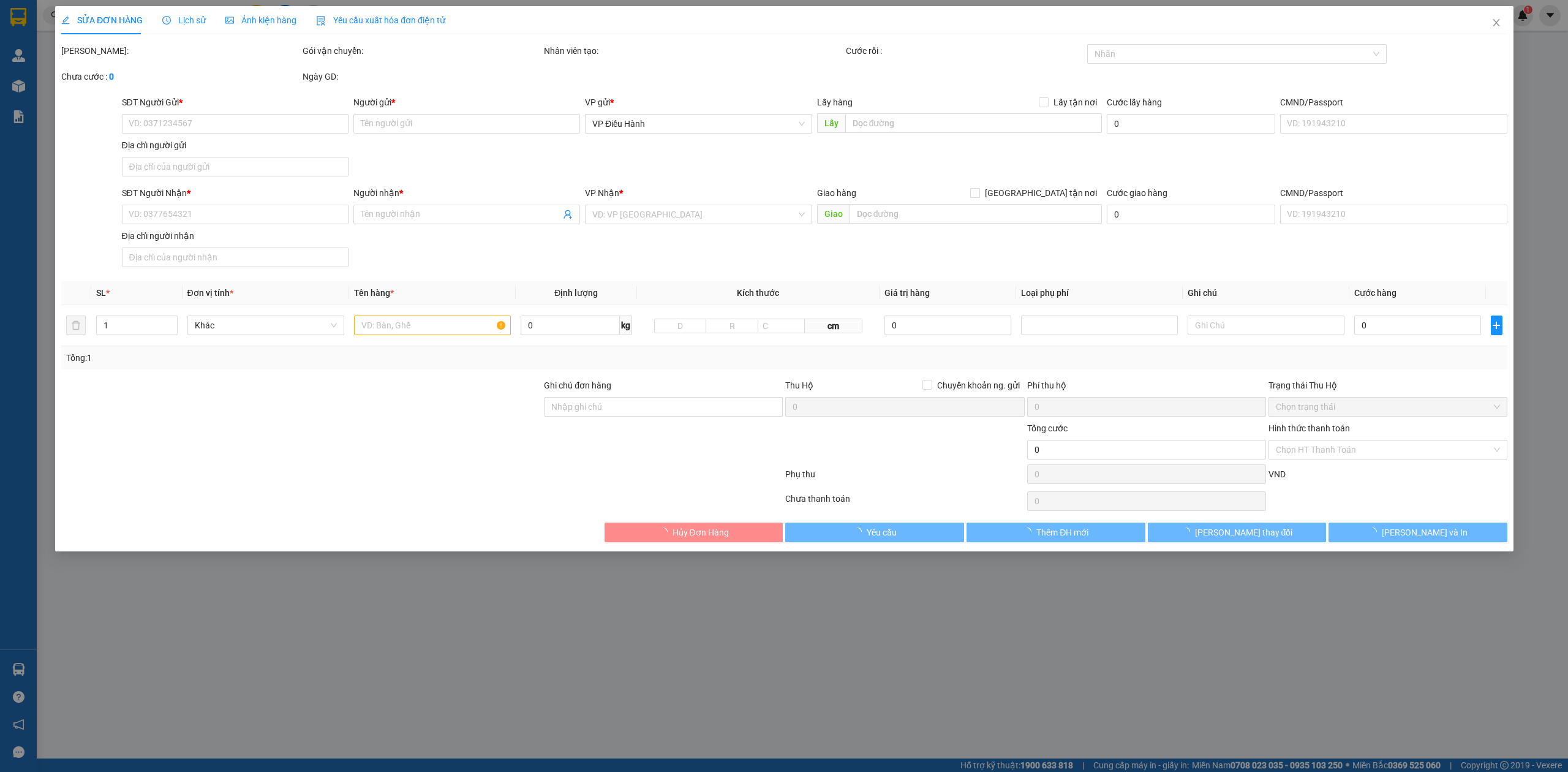
type input "Long - 0916886872"
type input "100.000"
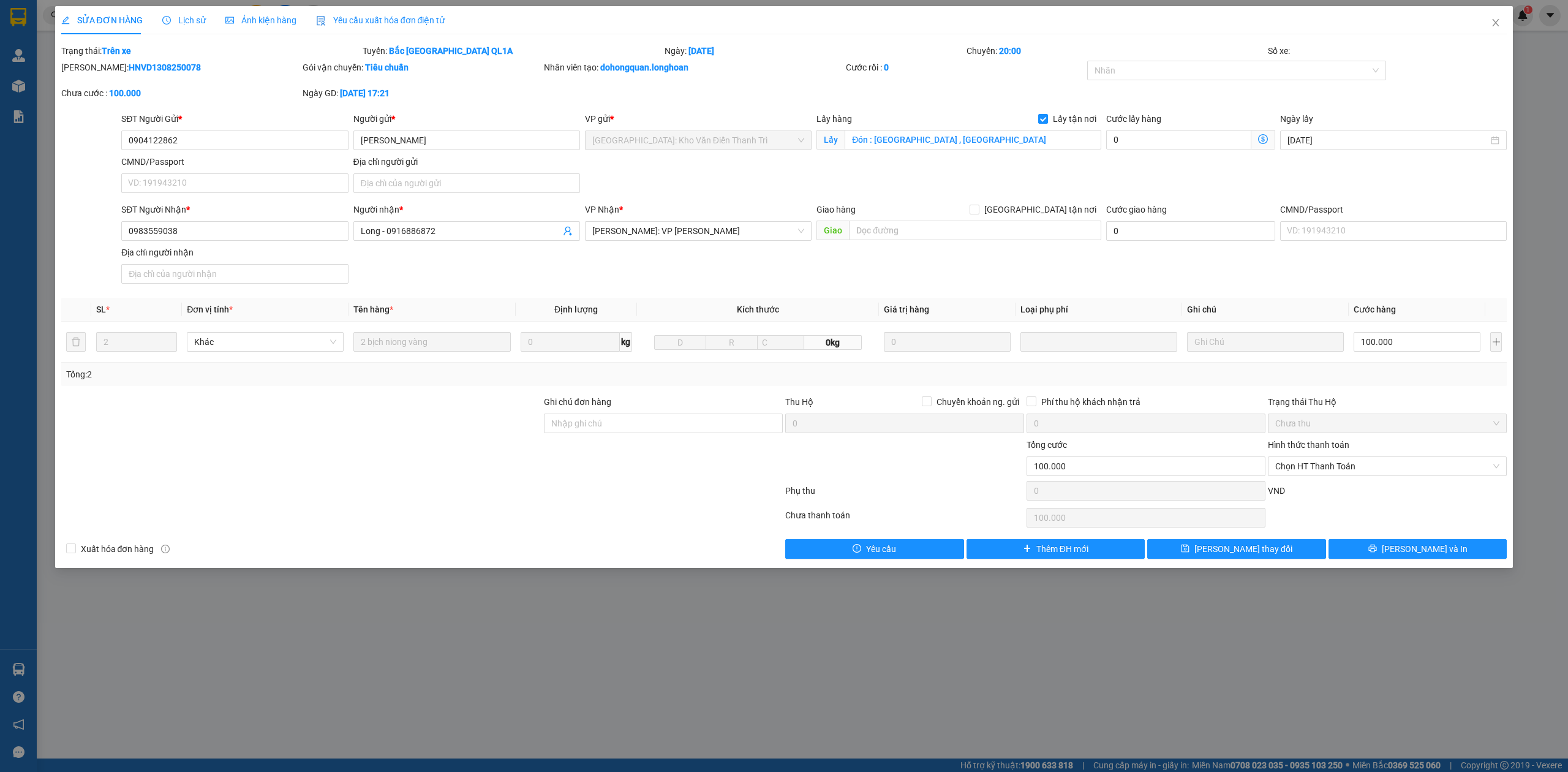
drag, startPoint x: 93, startPoint y: 61, endPoint x: 174, endPoint y: 70, distance: 81.5
click at [174, 70] on div "[PERSON_NAME]: HNVD1308250078" at bounding box center [181, 67] width 239 height 14
copy b "HNVD1308250078"
click at [1499, 20] on icon "close" at bounding box center [1496, 22] width 7 height 8
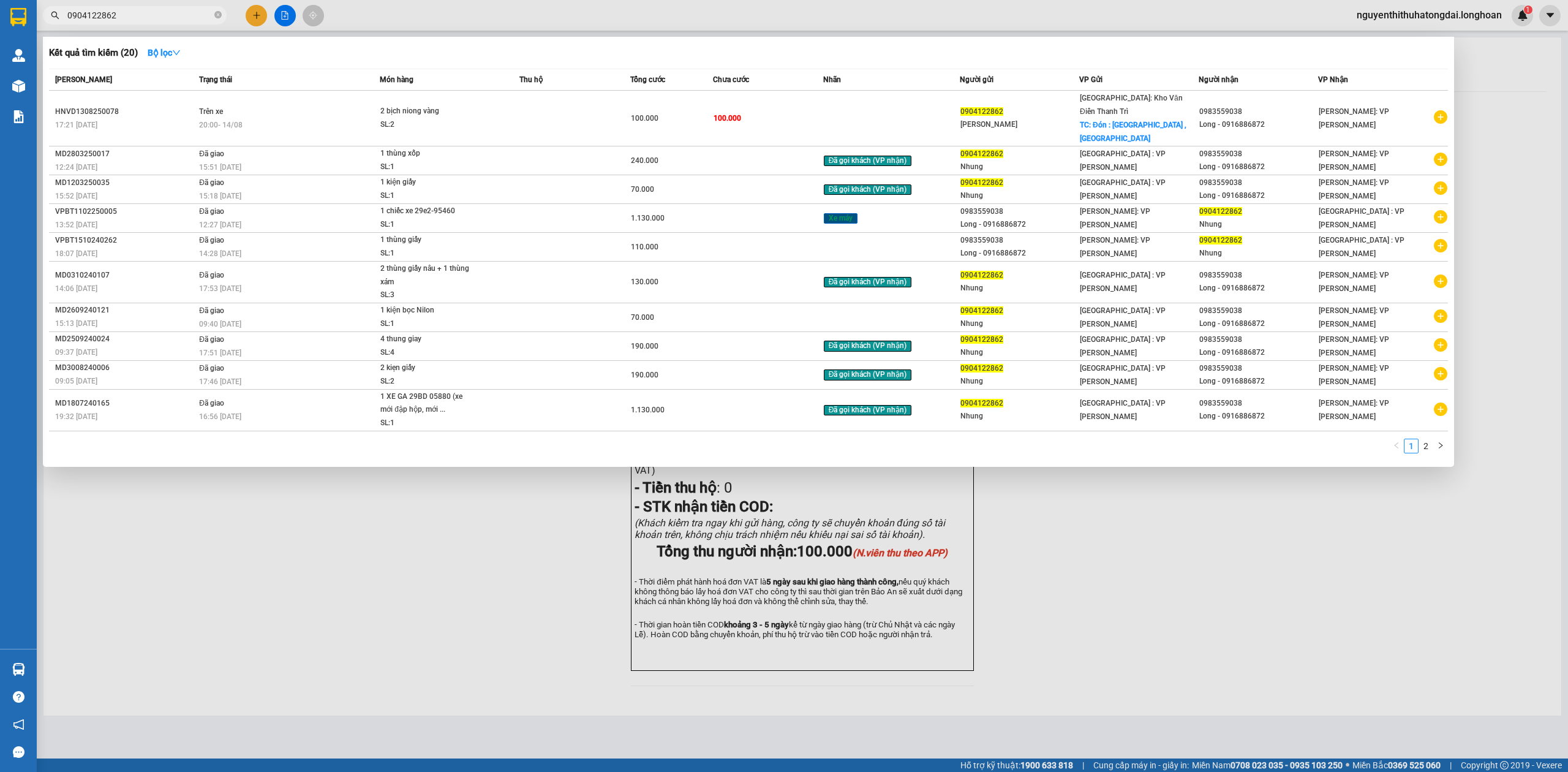
click at [129, 13] on input "0904122862" at bounding box center [140, 16] width 144 height 14
click at [126, 16] on input "0904122862" at bounding box center [140, 16] width 144 height 14
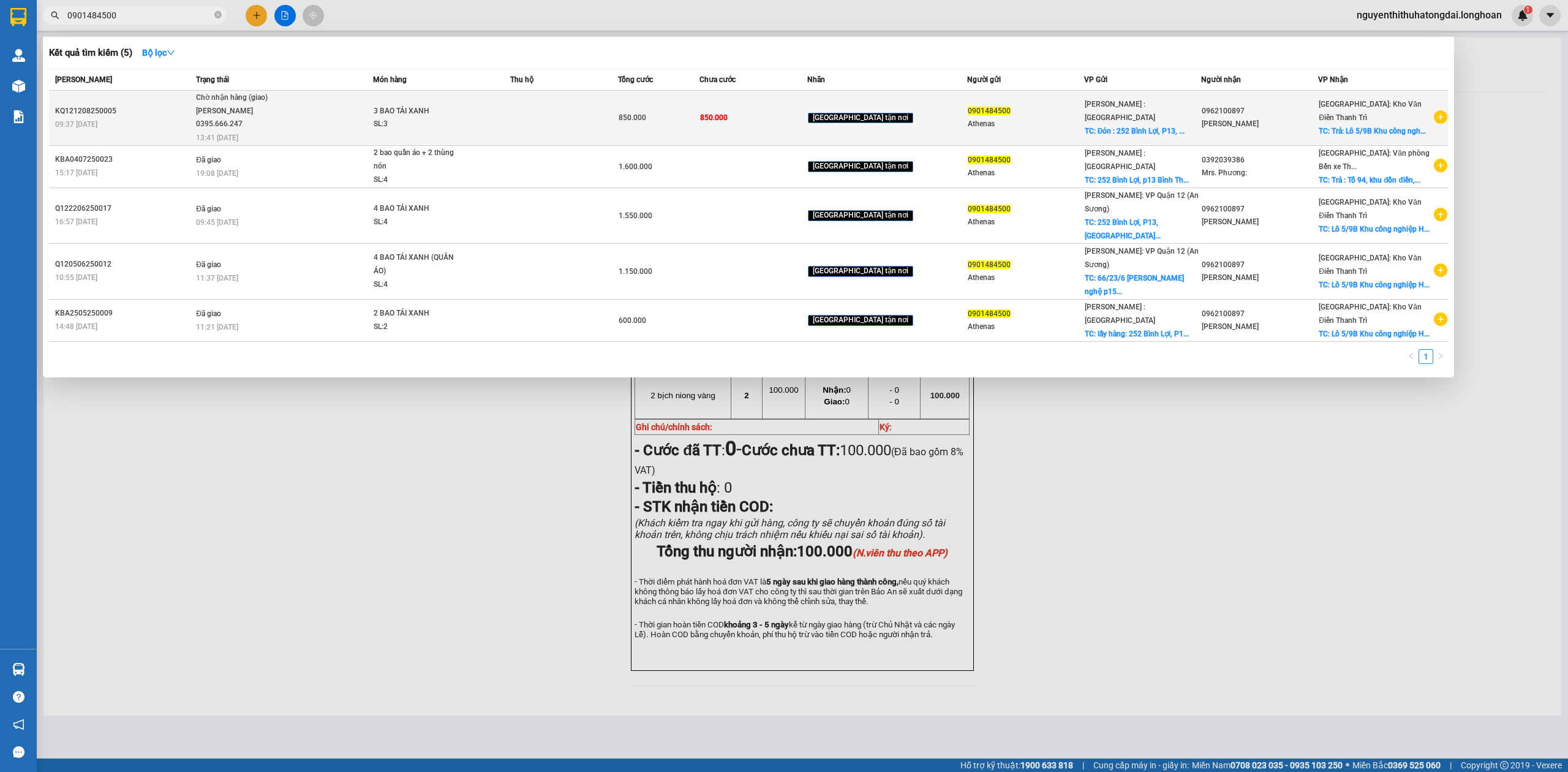
type input "0901484500"
click at [586, 118] on td at bounding box center [564, 118] width 107 height 55
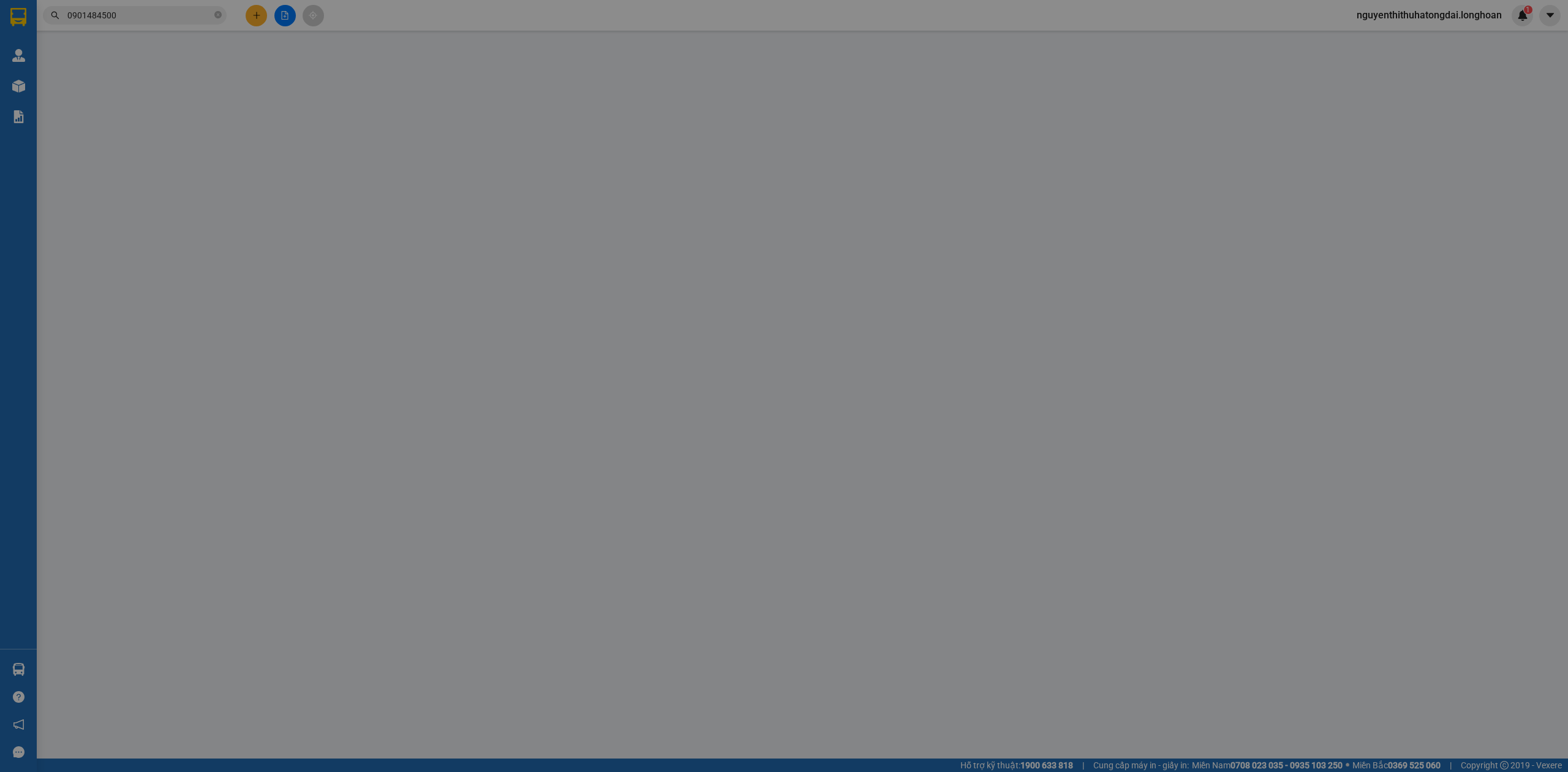
type input "0901484500"
type input "Athenas"
checkbox input "true"
type input "Đón : 252 [GEOGRAPHIC_DATA], P13, [GEOGRAPHIC_DATA],[GEOGRAPHIC_DATA]"
type input "0962100897"
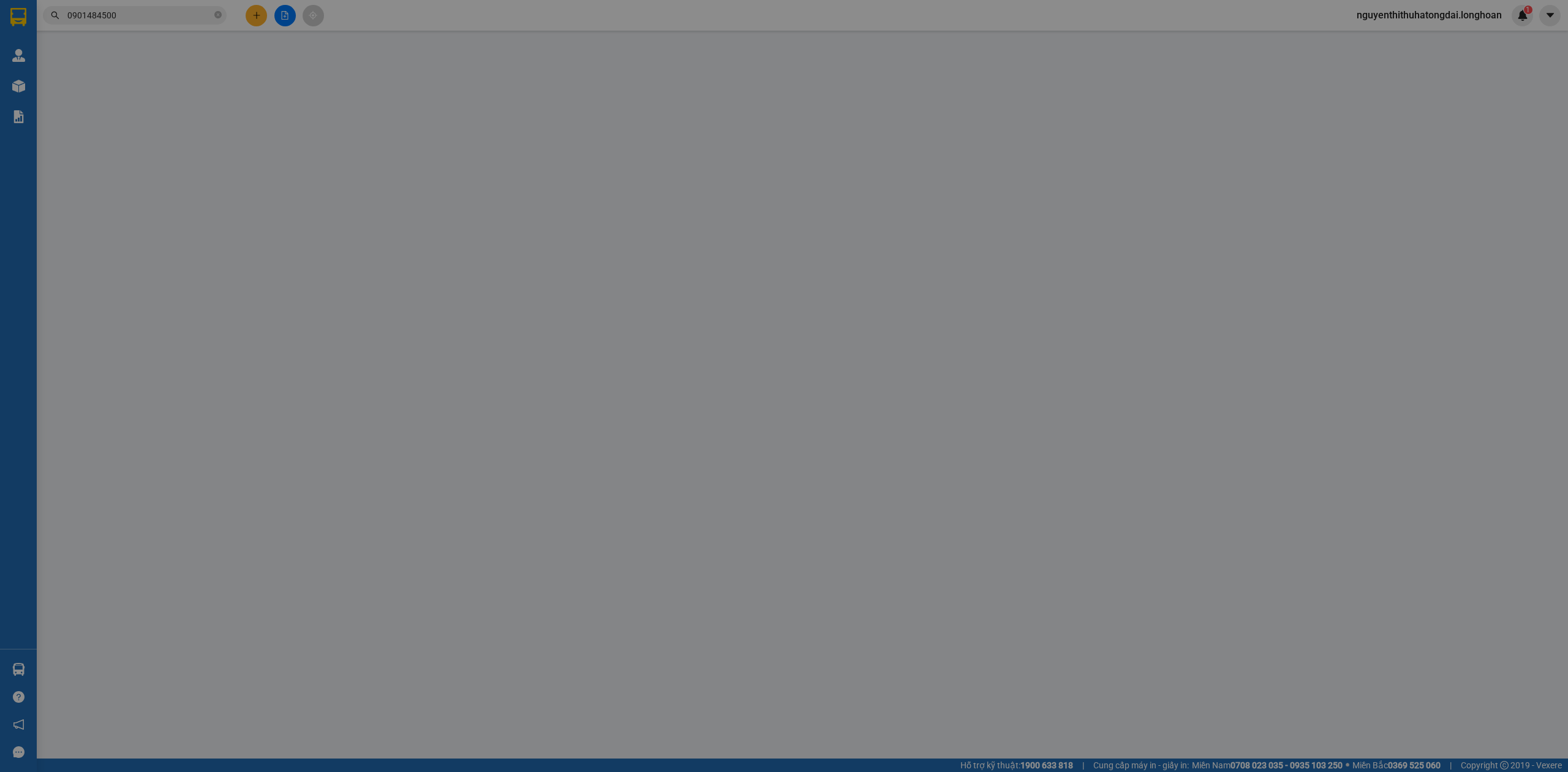
type input "[PERSON_NAME]"
checkbox input "true"
type input "Trả: Lô 5/9B Khu công nghiệp [PERSON_NAME] [GEOGRAPHIC_DATA], [GEOGRAPHIC_DATA]"
type input "850.000"
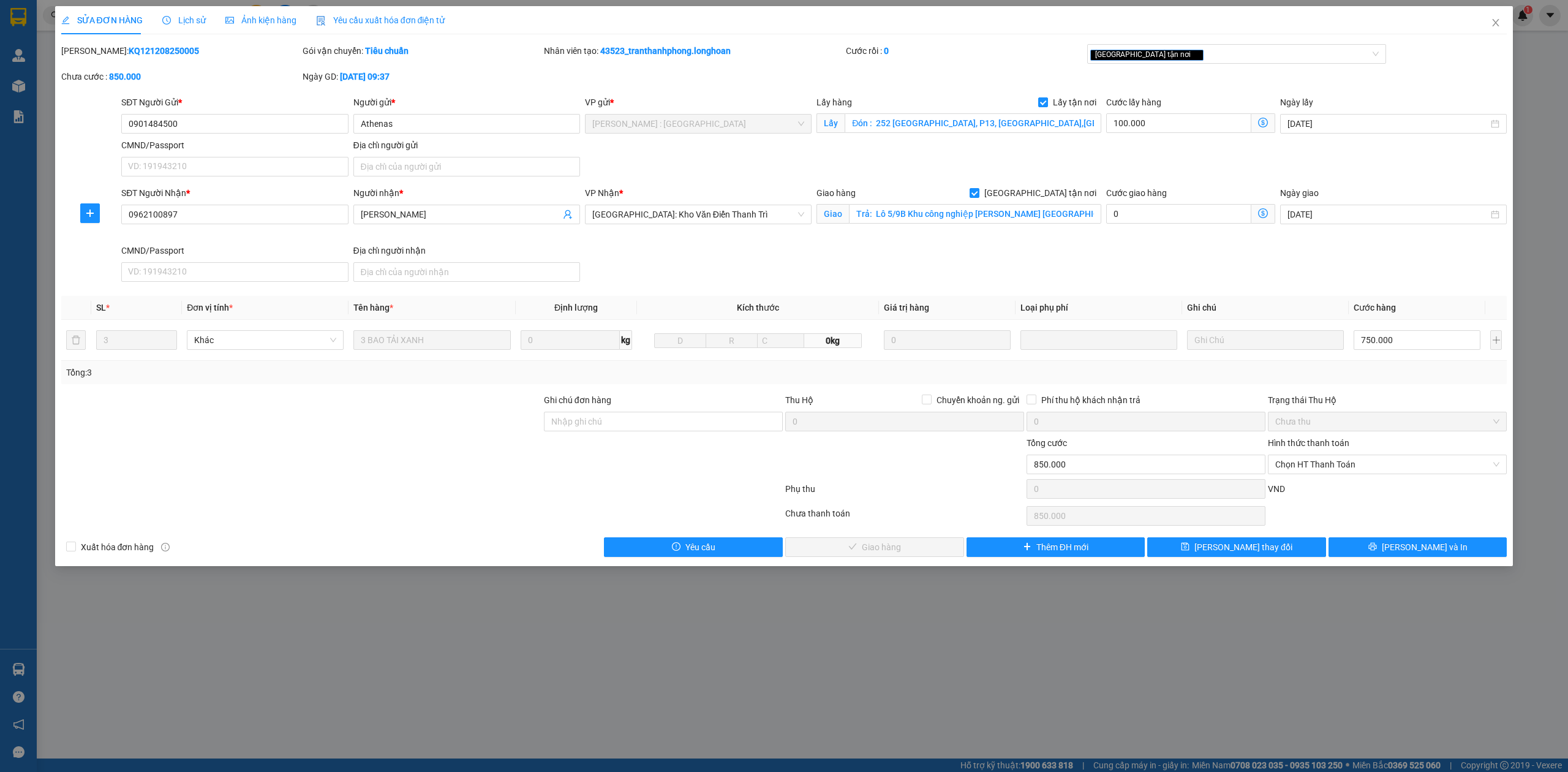
click at [186, 25] on span "Lịch sử" at bounding box center [184, 20] width 44 height 10
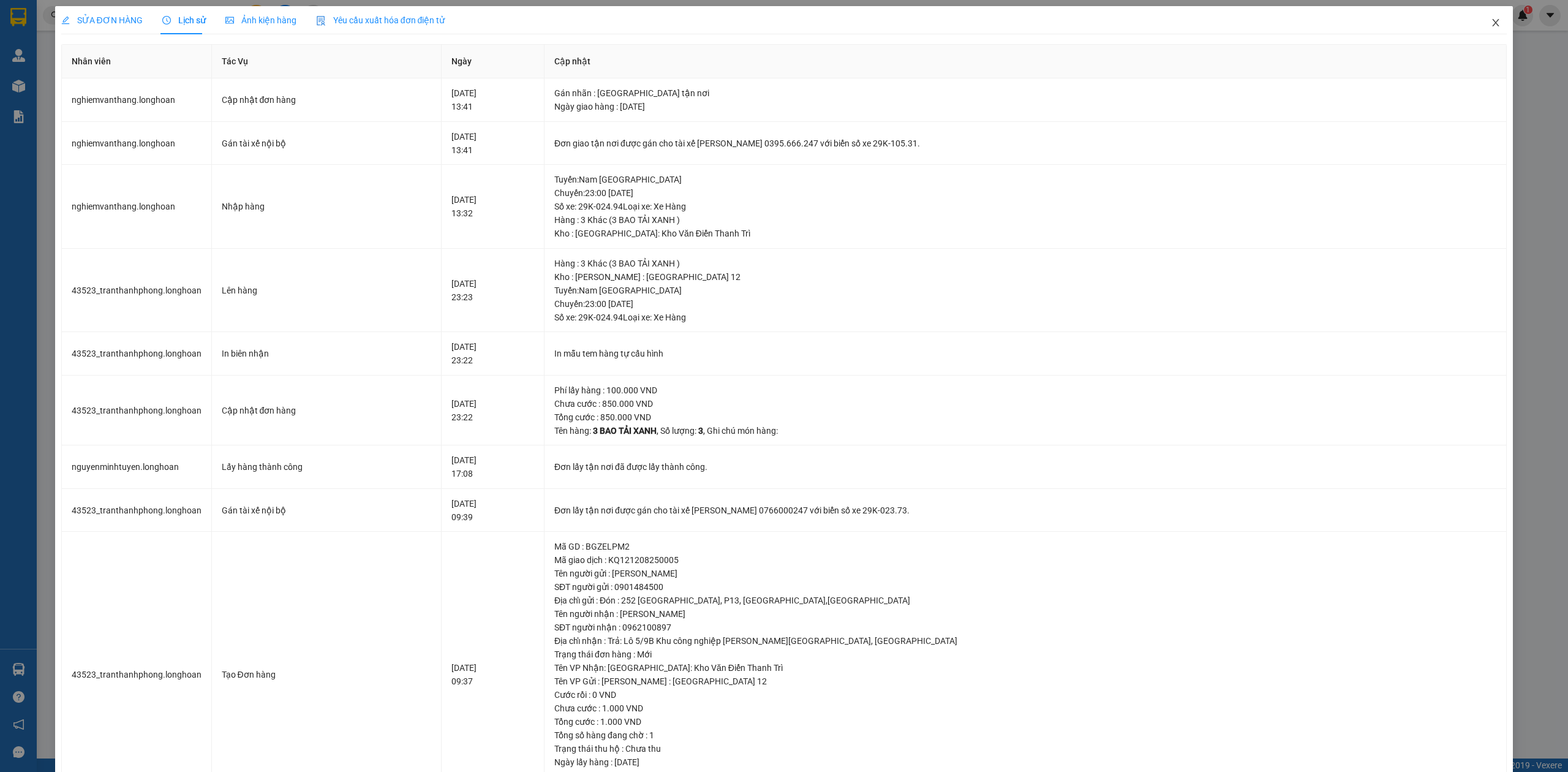
click at [1479, 30] on span "Close" at bounding box center [1496, 22] width 34 height 34
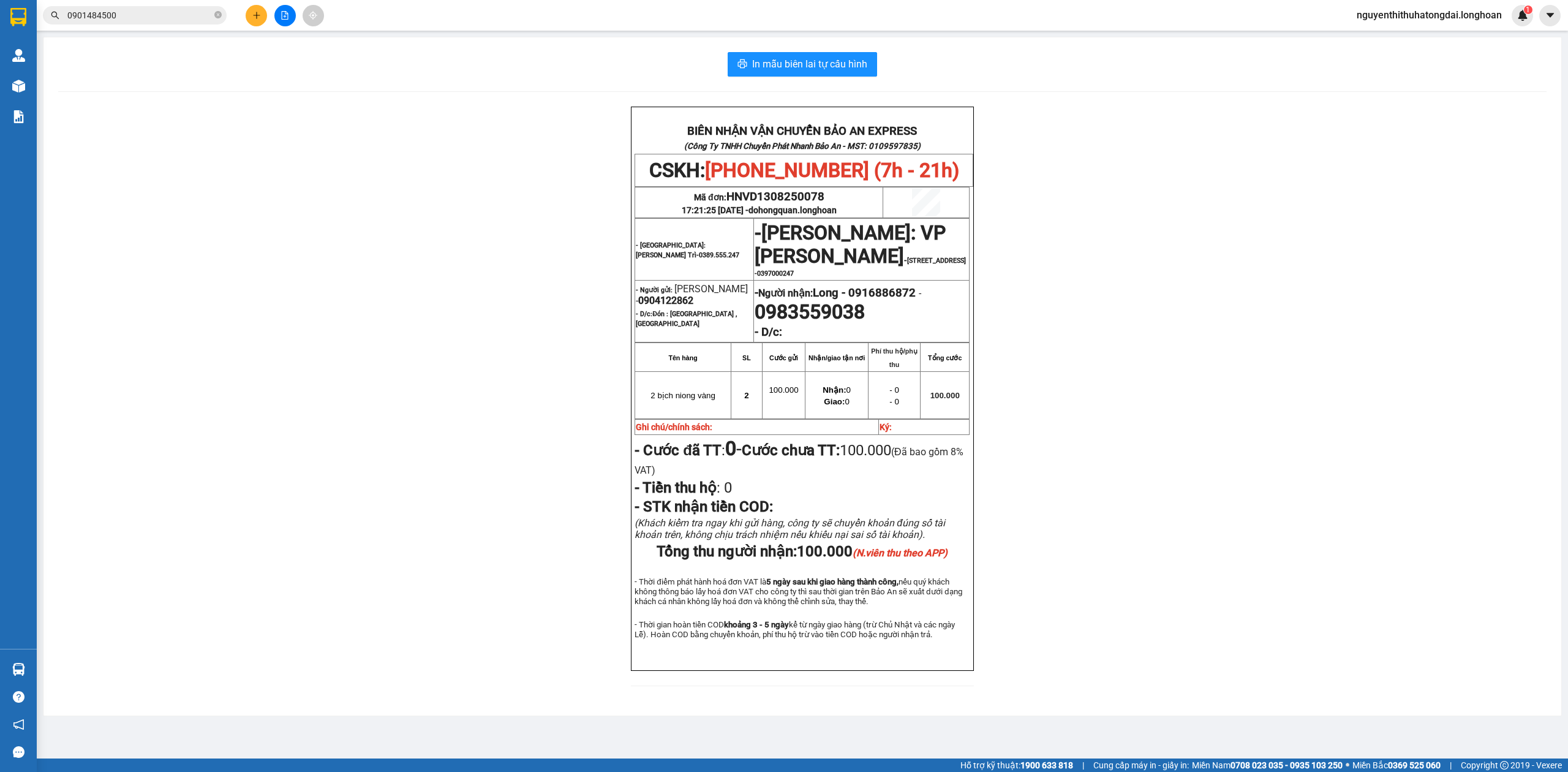
click at [134, 20] on input "0901484500" at bounding box center [140, 16] width 144 height 14
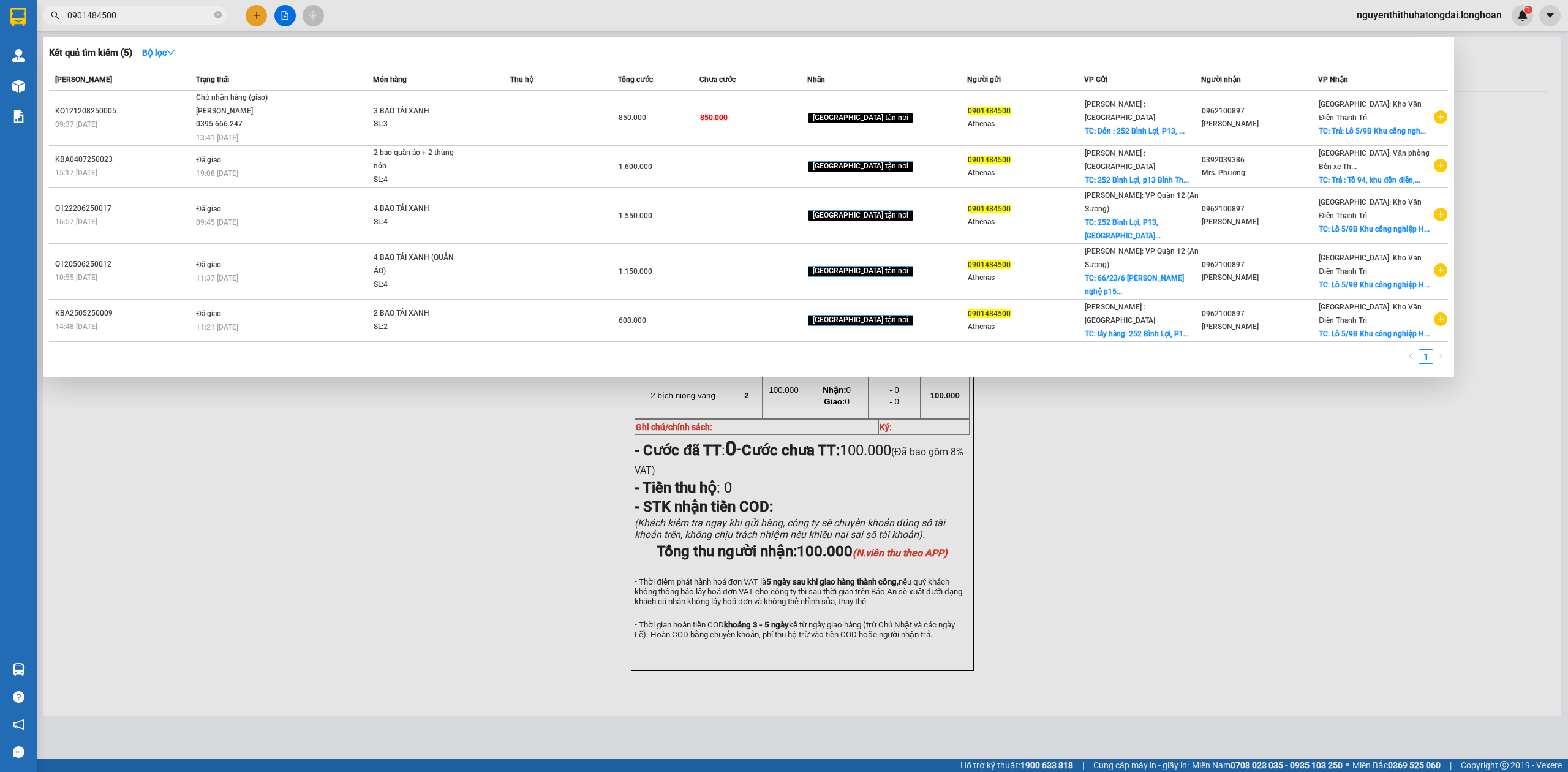
click at [134, 20] on input "0901484500" at bounding box center [140, 16] width 144 height 14
paste input "392294994"
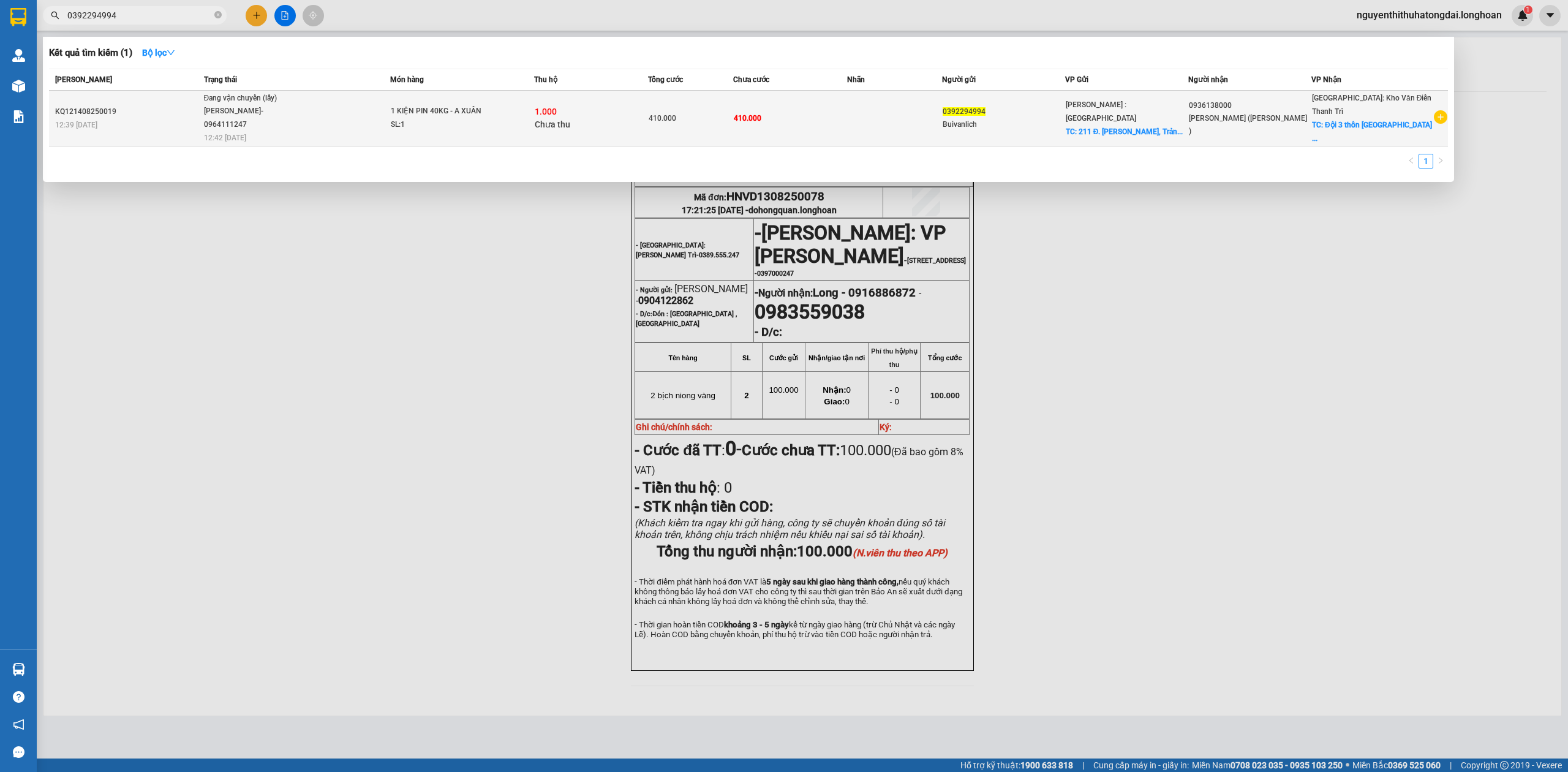
type input "0392294994"
click at [311, 107] on span "Đang vận chuyển (lấy) [PERSON_NAME]- 0964111247 12:42 [DATE]" at bounding box center [297, 117] width 186 height 51
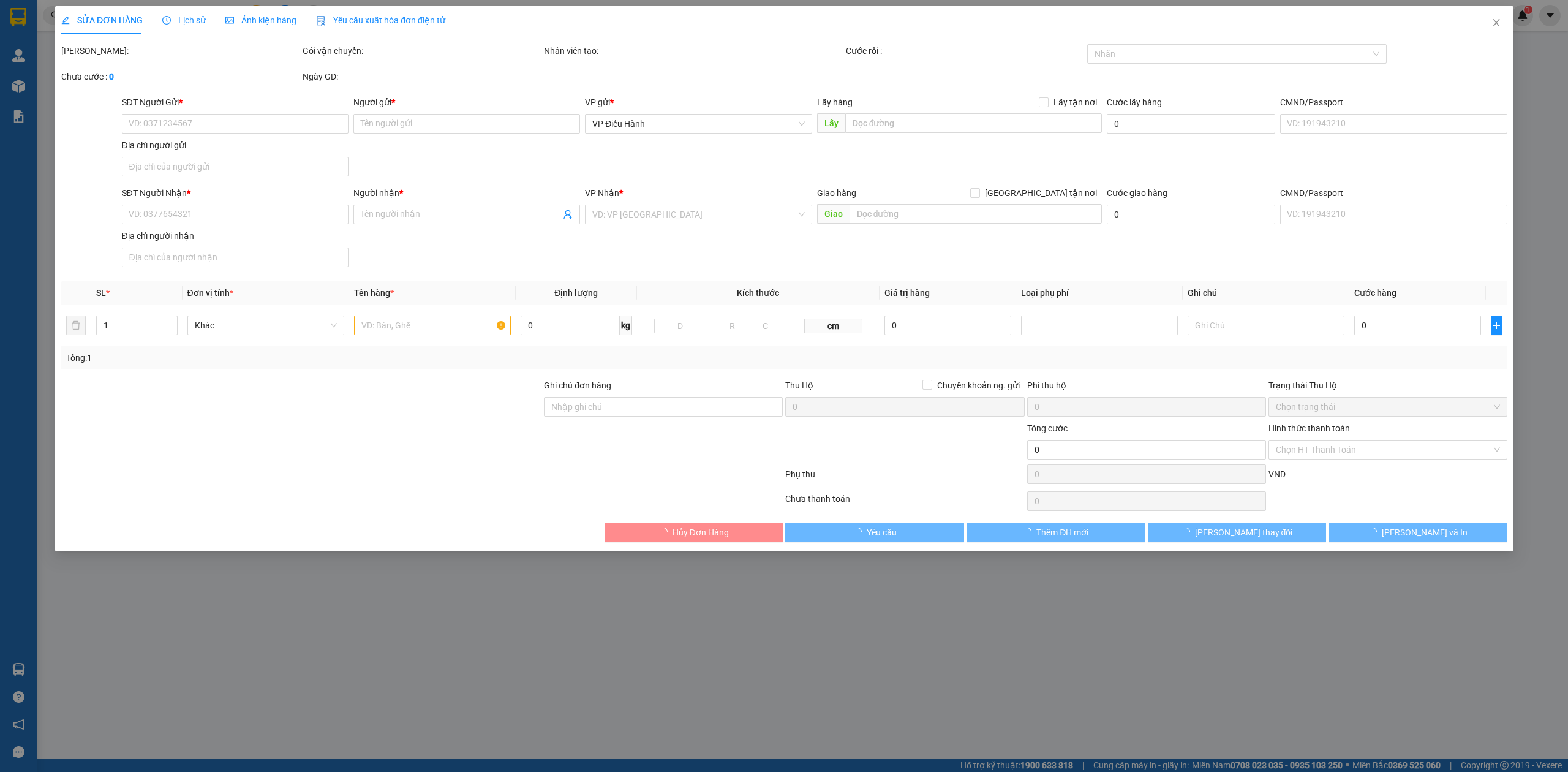
type input "0392294994"
type input "Buivanlich"
checkbox input "true"
type input "211 Đ. [PERSON_NAME], [GEOGRAPHIC_DATA], [GEOGRAPHIC_DATA], [GEOGRAPHIC_DATA], …"
type input "0936138000"
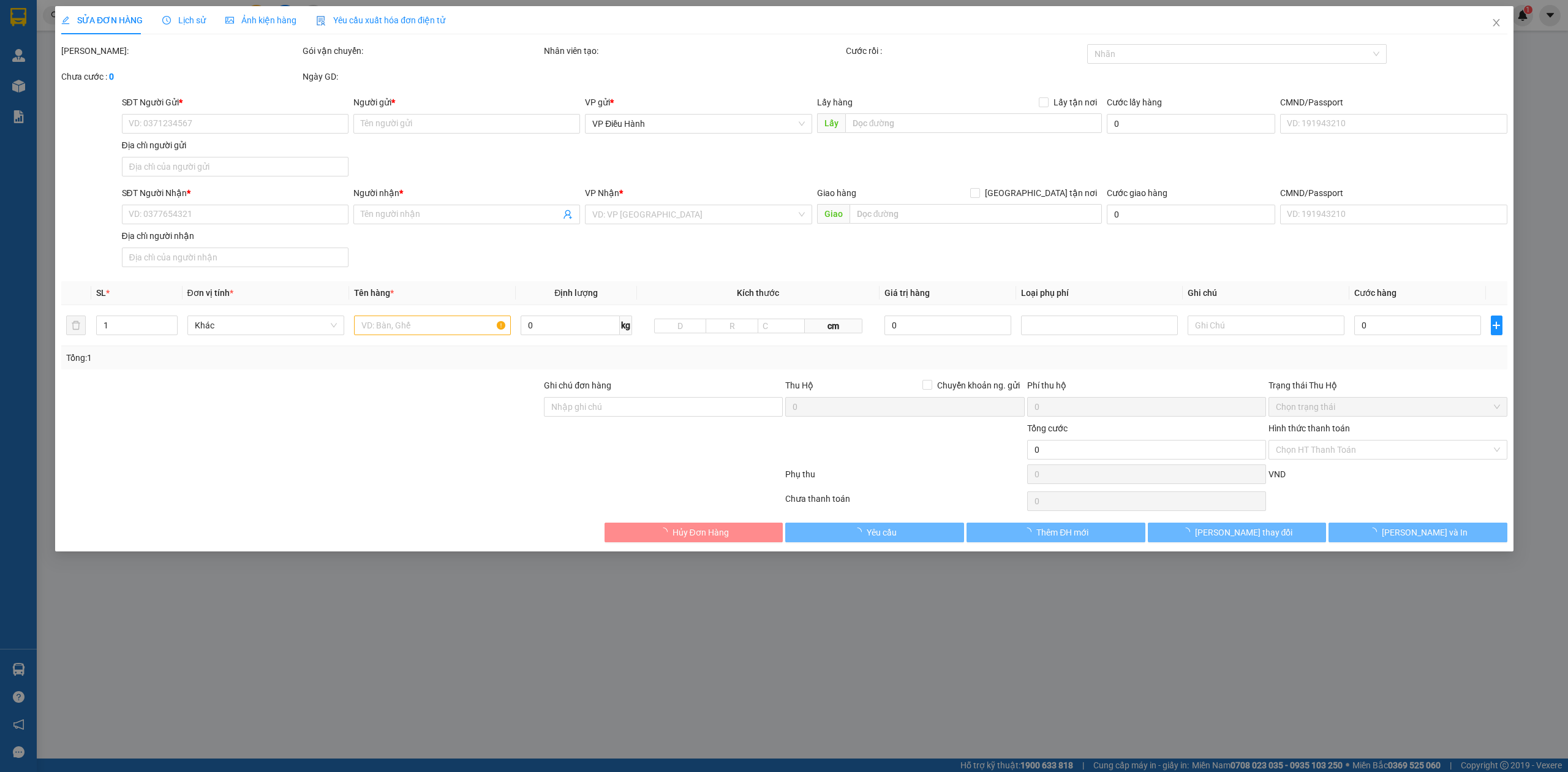
type input "[PERSON_NAME] ([PERSON_NAME] )"
checkbox input "true"
type input "Đội 3 thôn Uông Thượng xã [GEOGRAPHIC_DATA] huyện [GEOGRAPHIC_DATA] Tỉnh [GEOGR…"
type input "410.000"
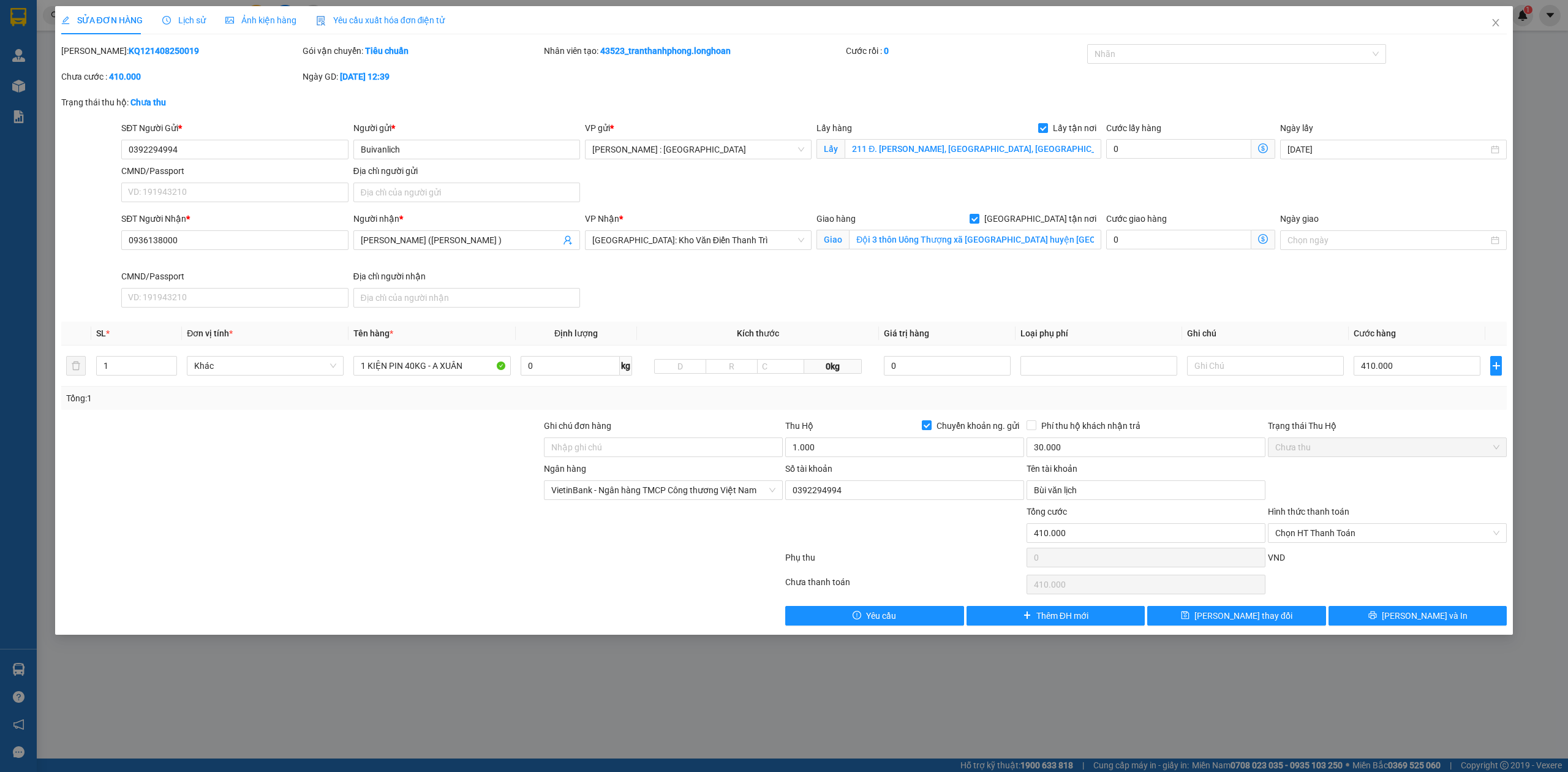
click at [186, 16] on span "Lịch sử" at bounding box center [184, 20] width 44 height 10
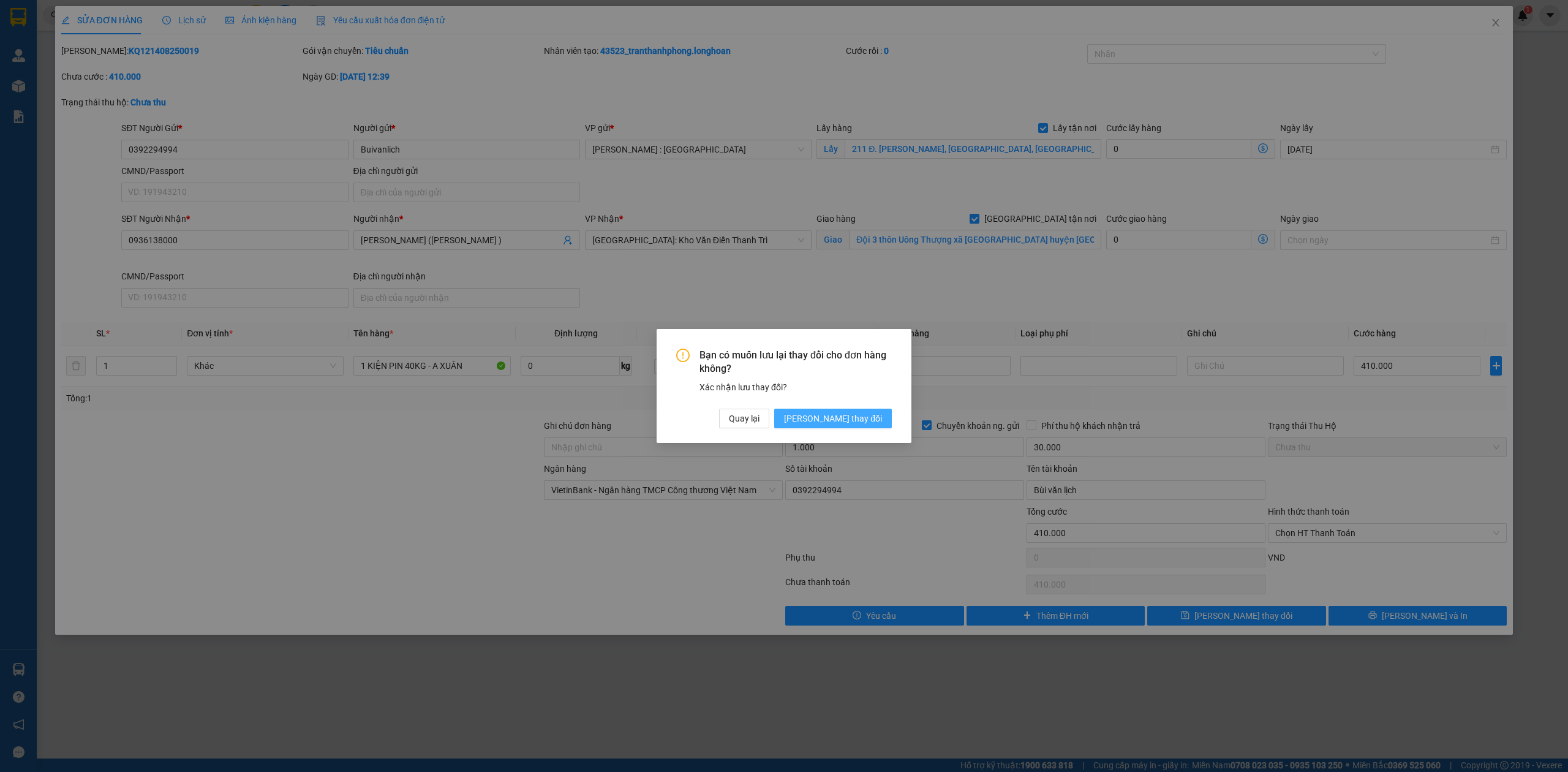
click at [834, 417] on button "[PERSON_NAME] thay đổi" at bounding box center [833, 418] width 117 height 20
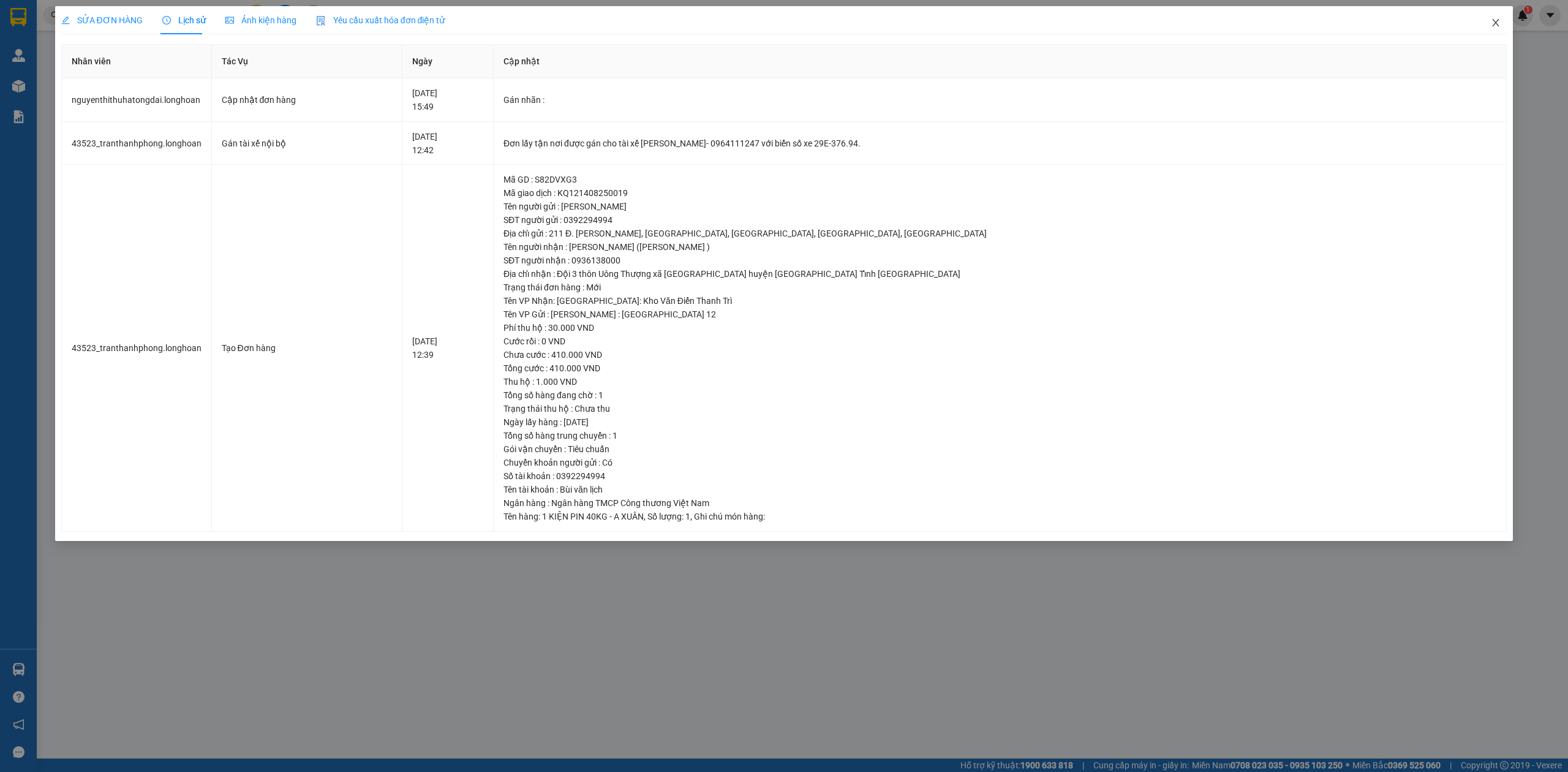
click at [1506, 22] on span "Close" at bounding box center [1496, 22] width 34 height 34
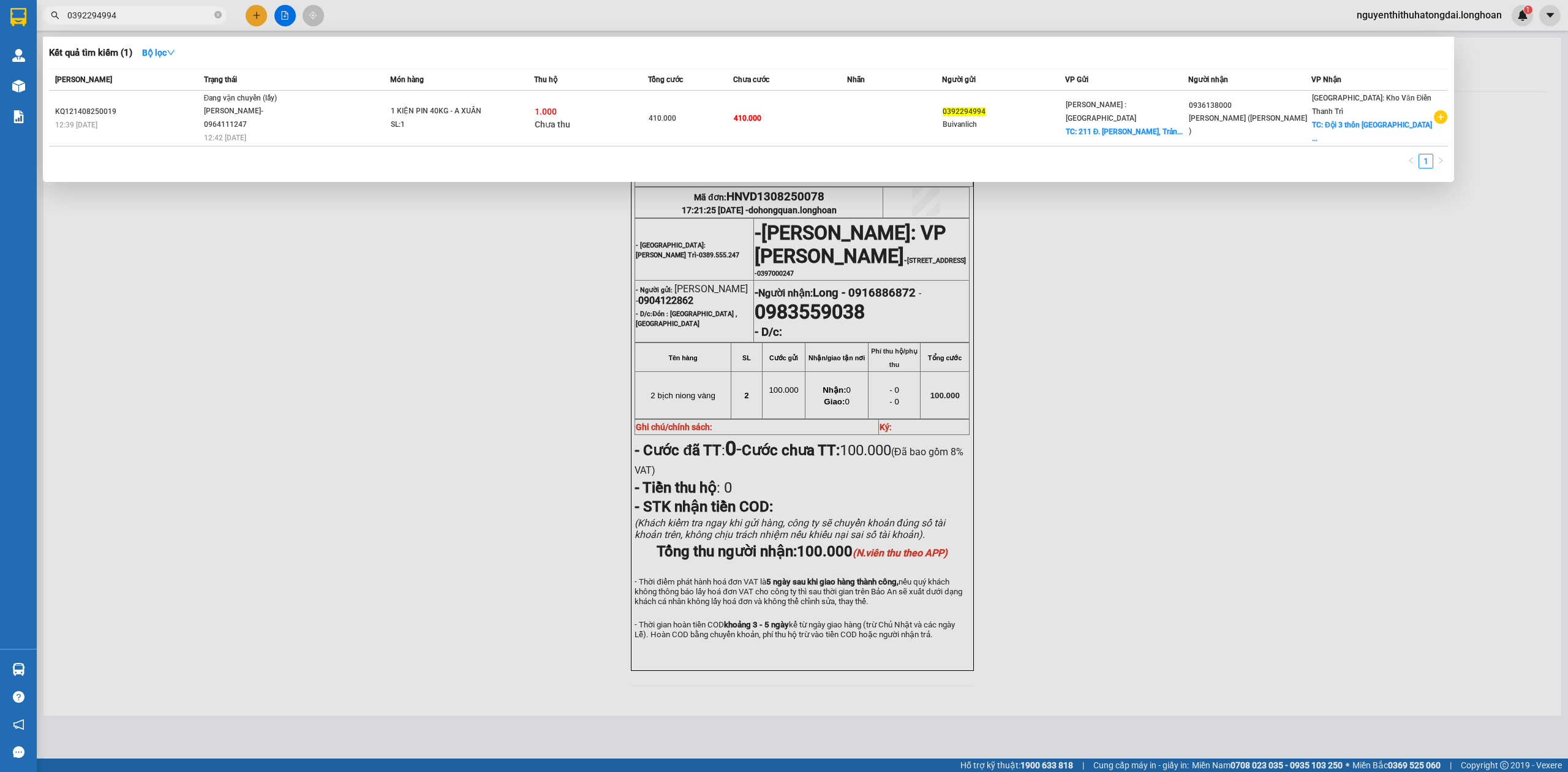
click at [130, 15] on input "0392294994" at bounding box center [140, 16] width 144 height 14
paste input "971314348"
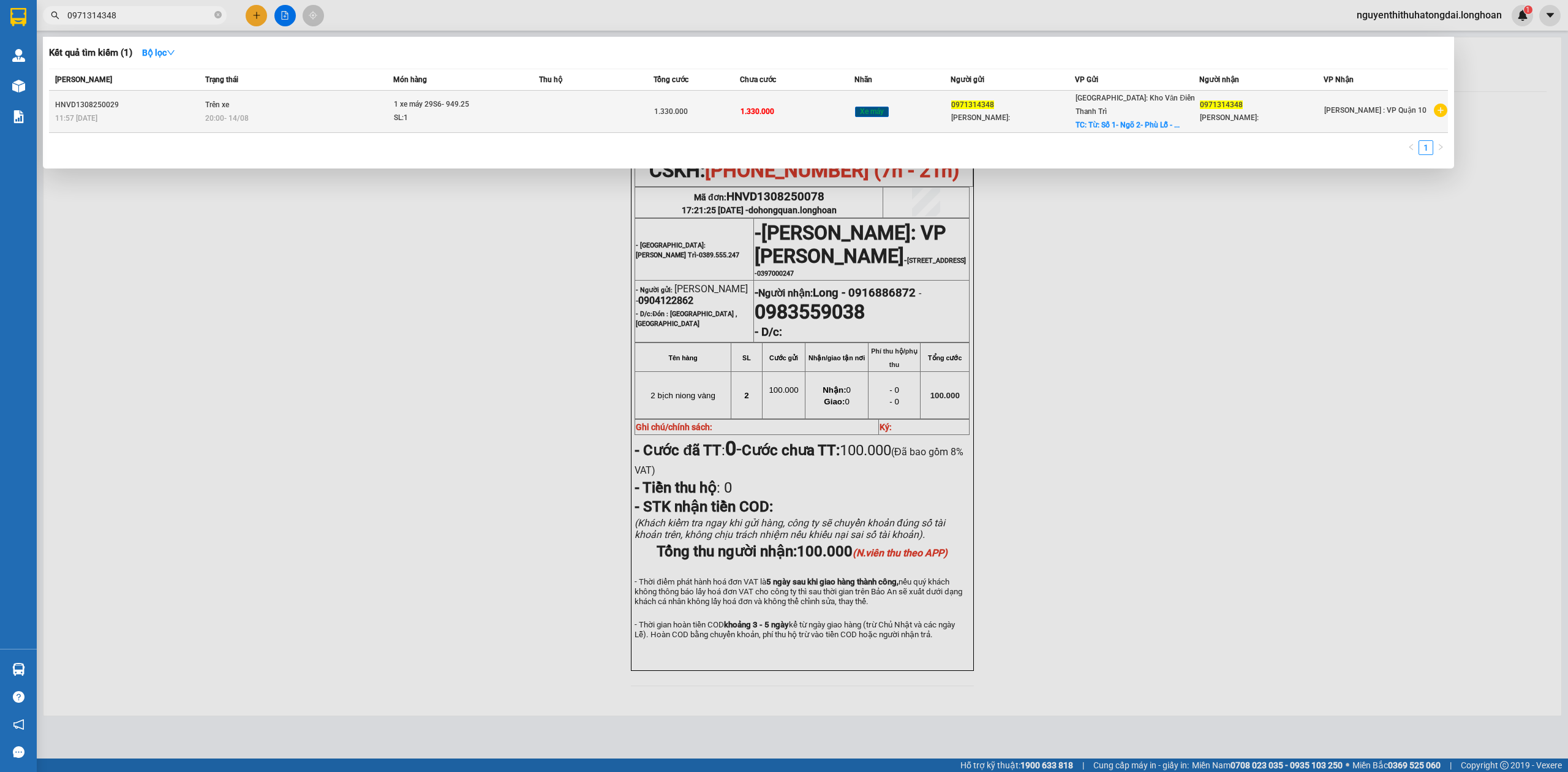
type input "0971314348"
click at [441, 98] on div "1 xe máy 29S6- 949.25" at bounding box center [439, 104] width 92 height 14
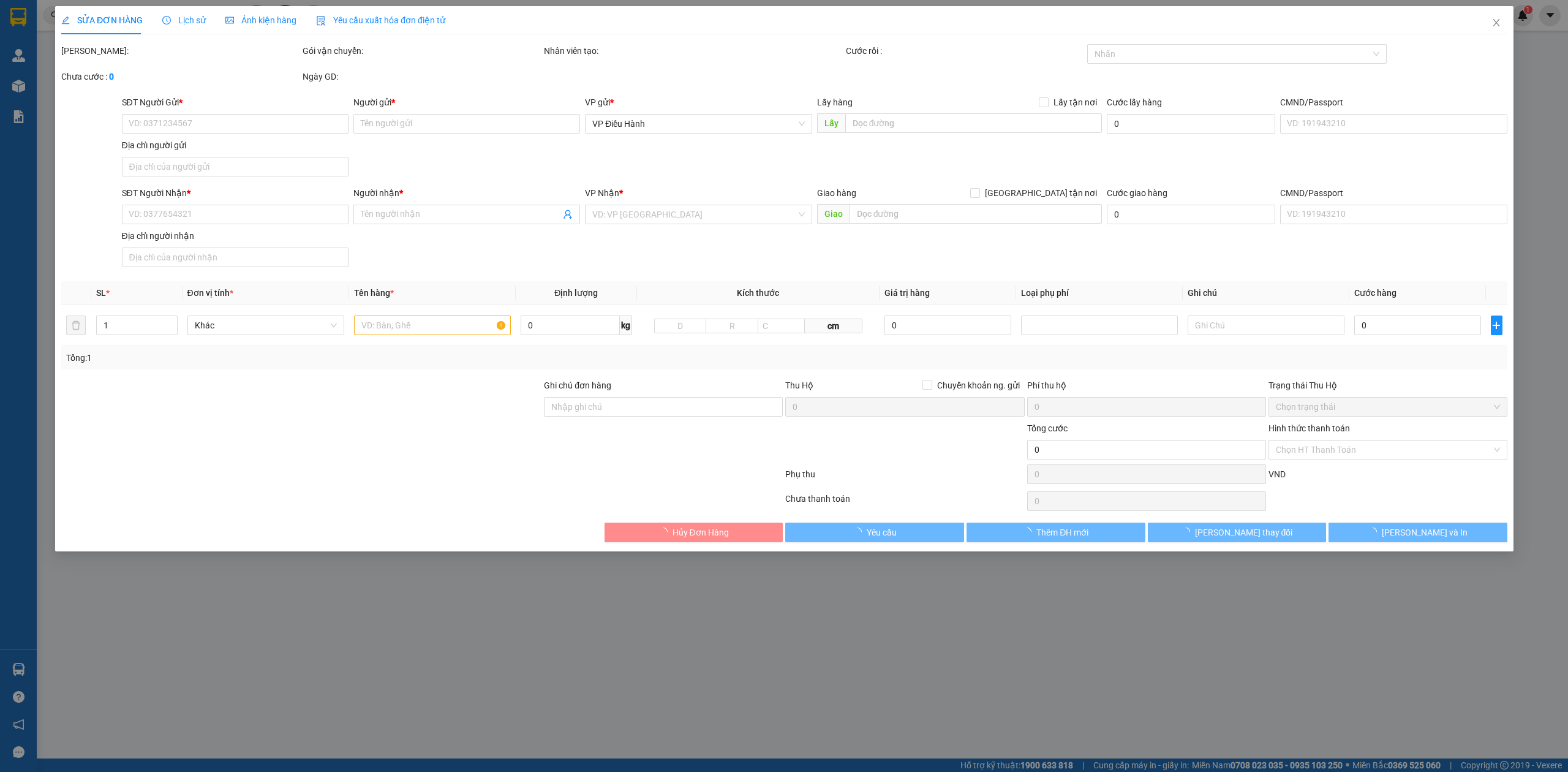
type input "0971314348"
type input "[PERSON_NAME]:"
checkbox input "true"
type input "Từ: Số 1- Ngõ 2- Phù Lỗ - [GEOGRAPHIC_DATA] - [GEOGRAPHIC_DATA]"
type input "0971314348"
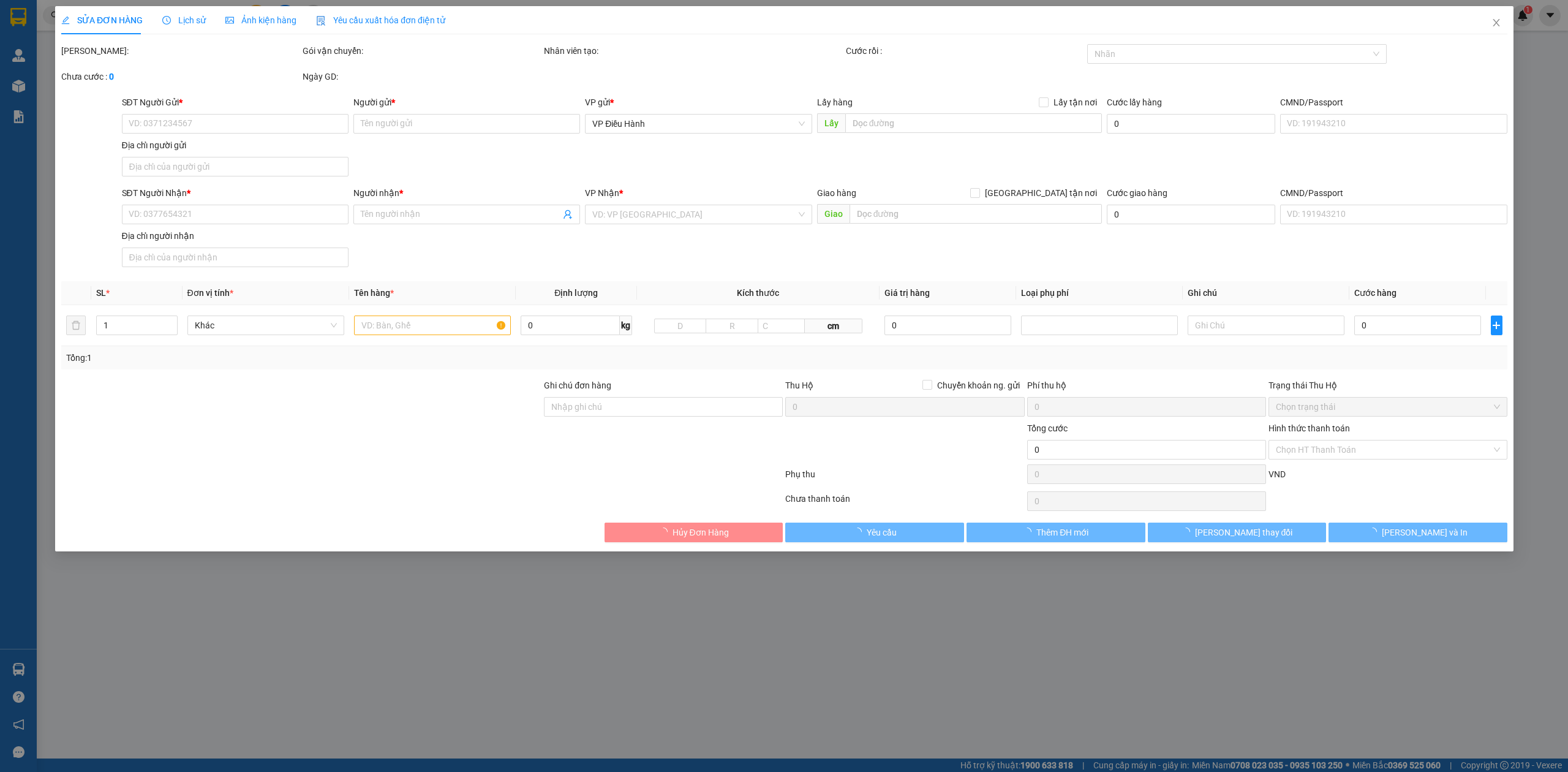
type input "[PERSON_NAME]:"
type input "1 chìa khoá, ko đăng ký xe"
type input "1.330.000"
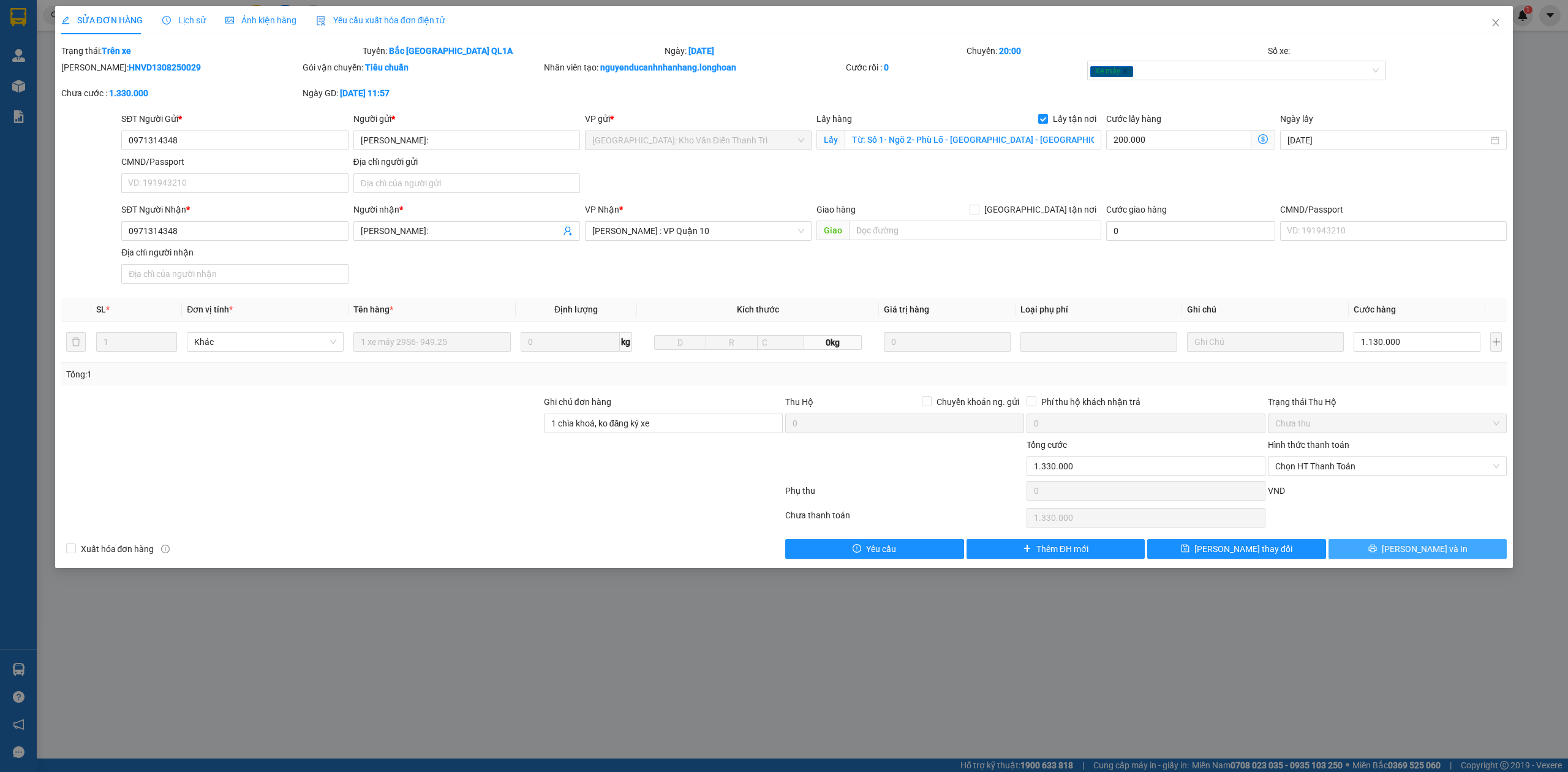
click at [1345, 552] on button "[PERSON_NAME] và In" at bounding box center [1418, 549] width 179 height 20
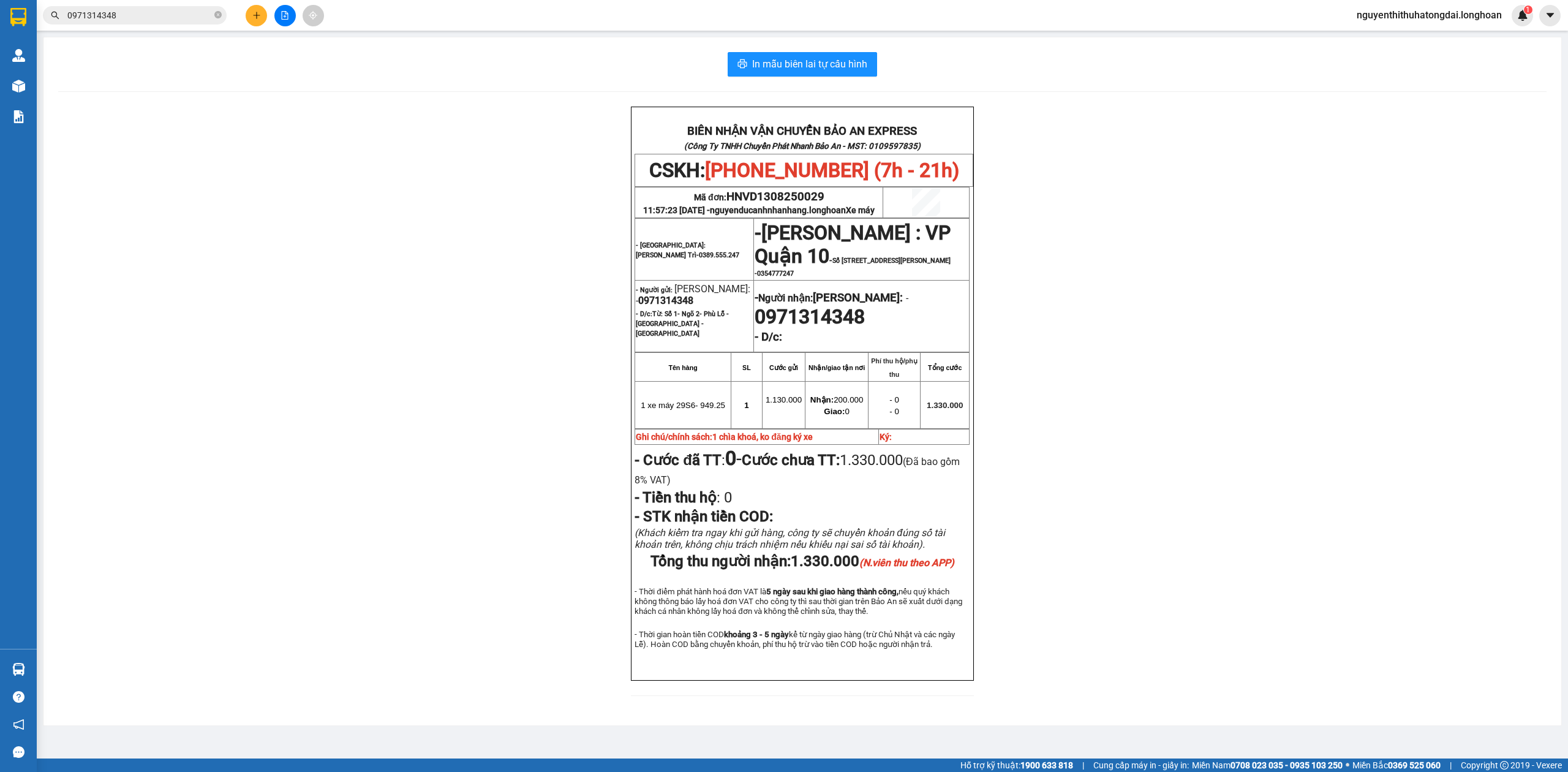
click at [143, 16] on input "0971314348" at bounding box center [140, 16] width 144 height 14
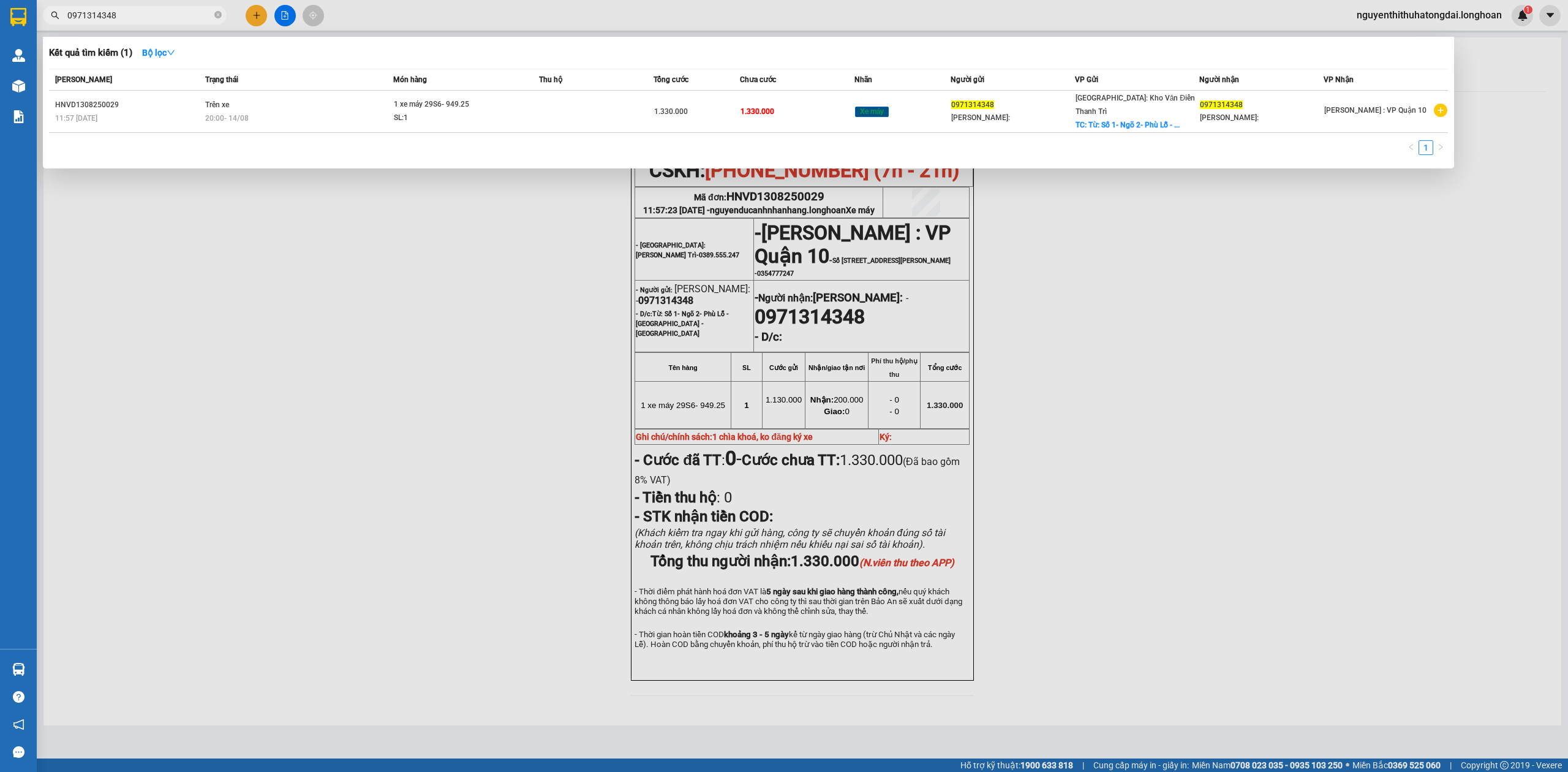
click at [143, 16] on input "0971314348" at bounding box center [140, 16] width 144 height 14
paste input "text"
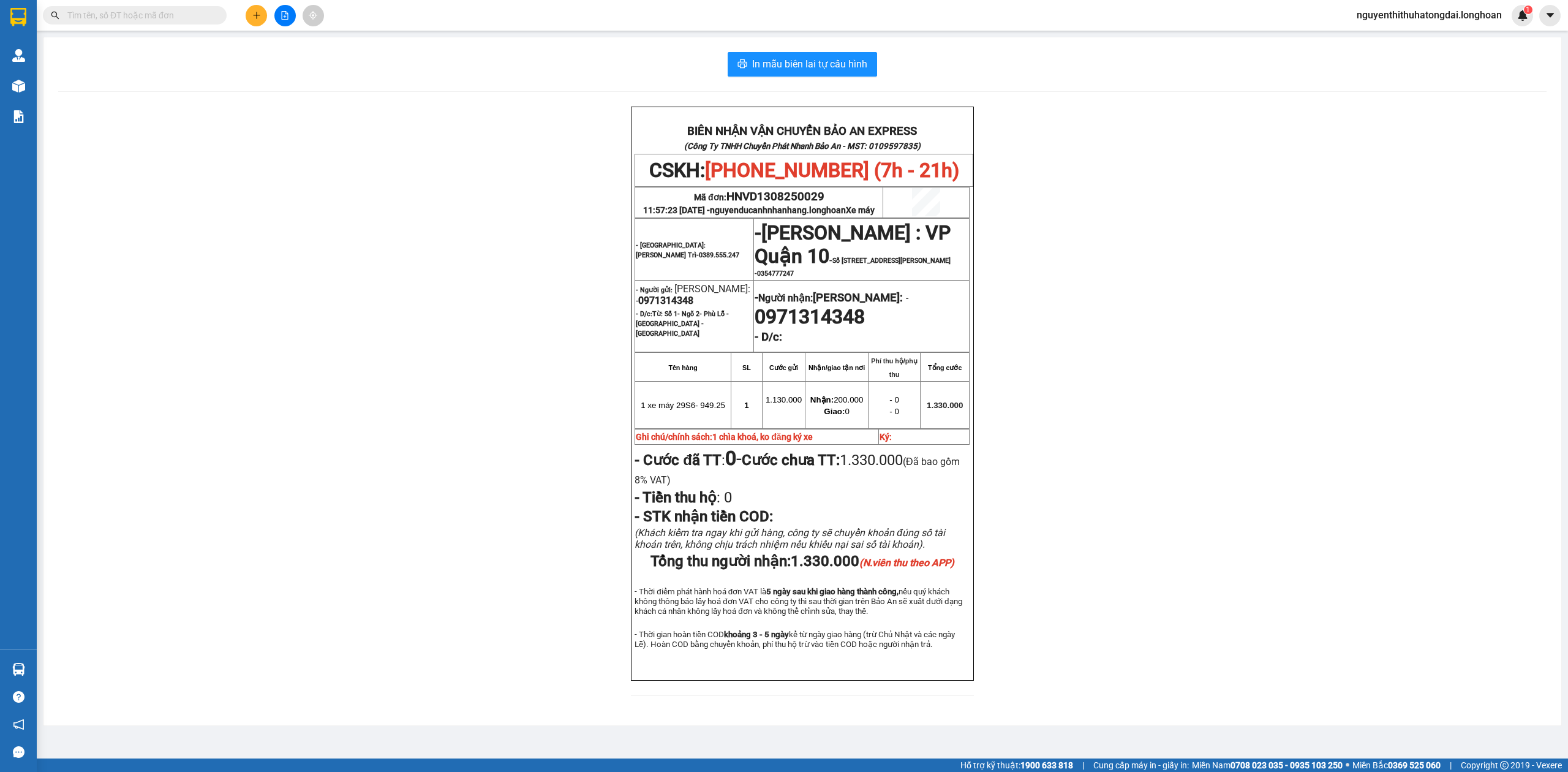
click at [89, 16] on input "text" at bounding box center [140, 16] width 144 height 14
paste input "HNVD1308250078"
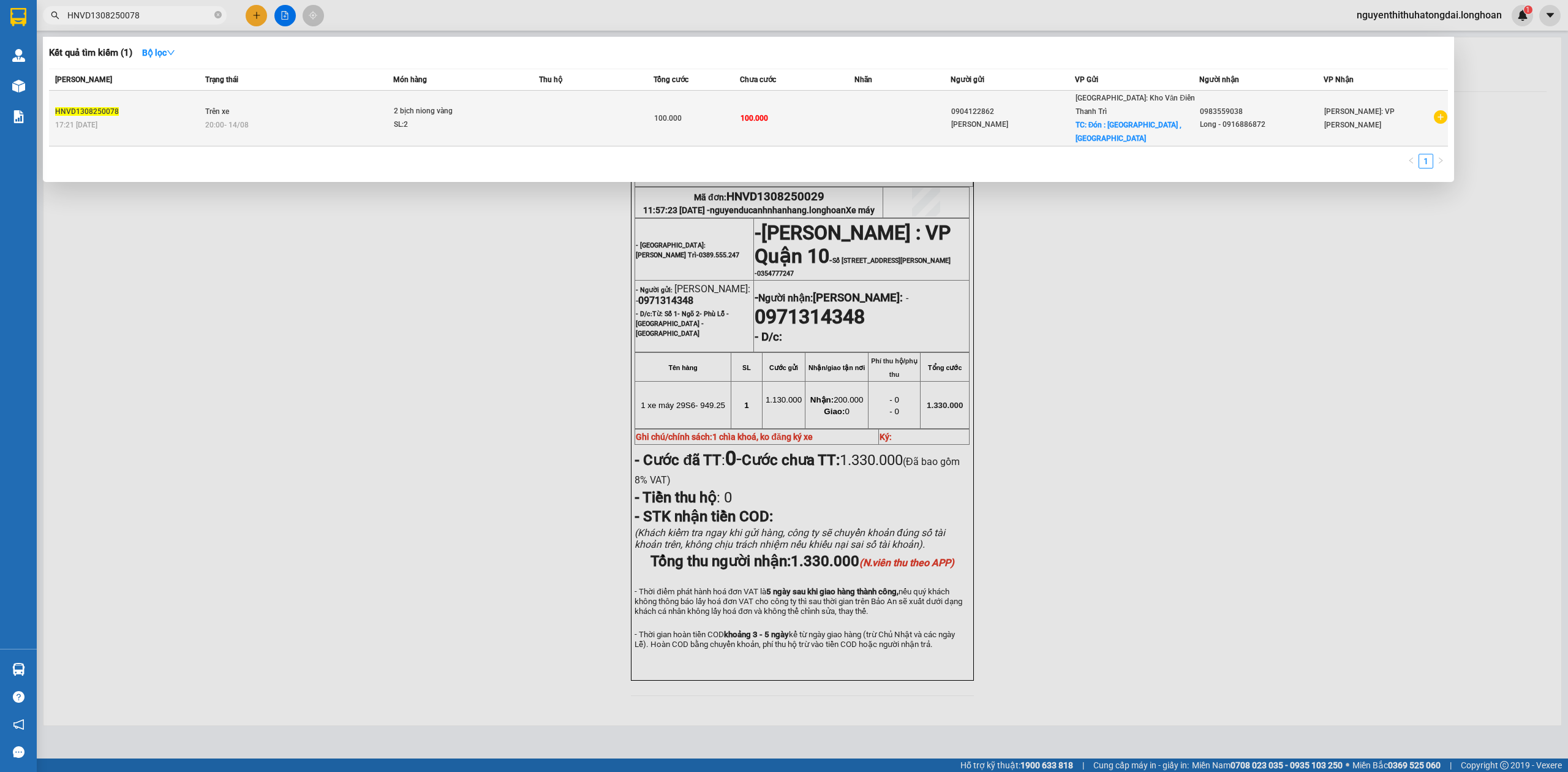
type input "HNVD1308250078"
click at [282, 118] on div "20:00 [DATE]" at bounding box center [299, 125] width 187 height 14
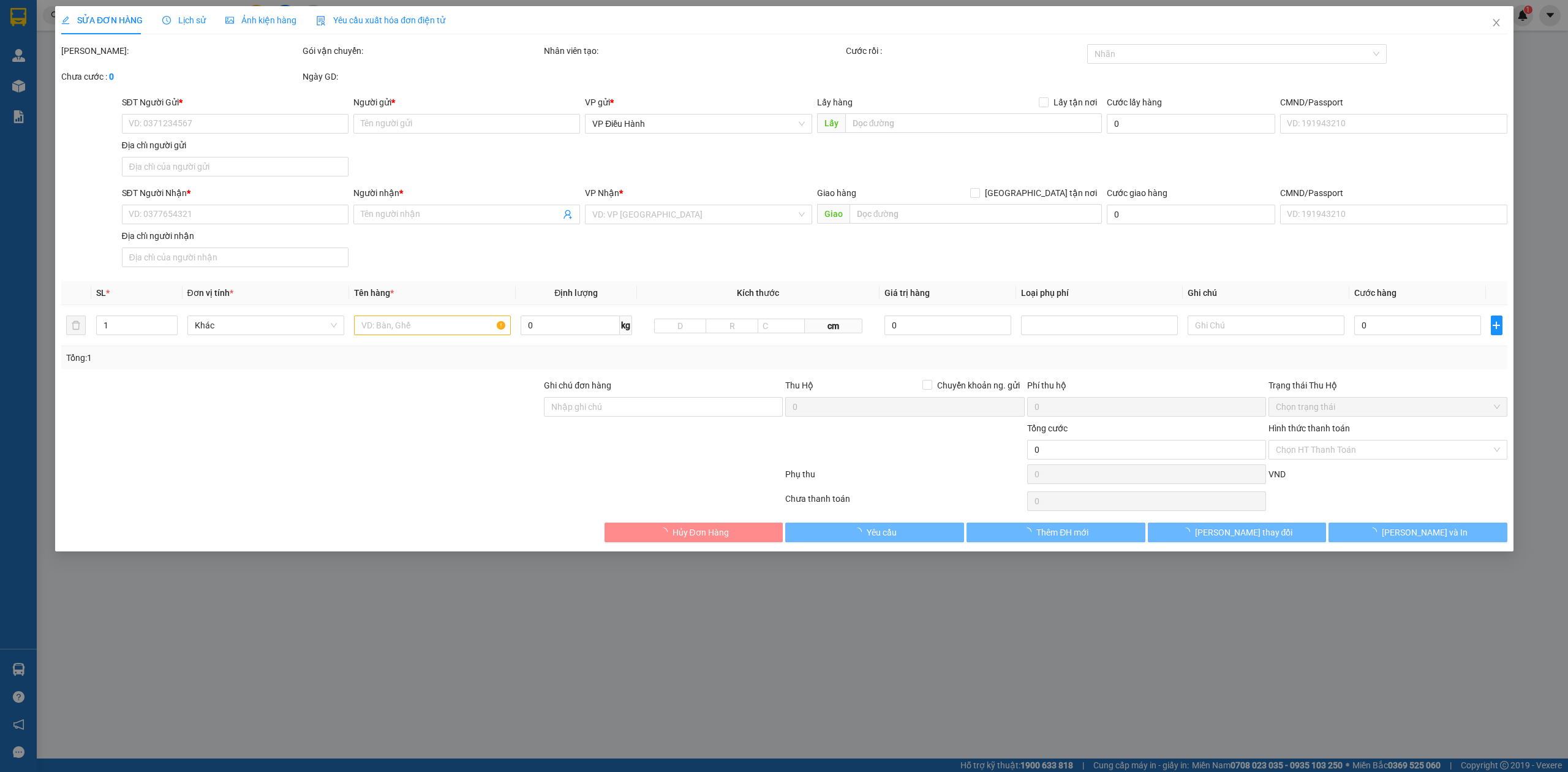
type input "0904122862"
type input "[PERSON_NAME]"
checkbox input "true"
type input "Đón : [GEOGRAPHIC_DATA] , [GEOGRAPHIC_DATA]"
type input "0983559038"
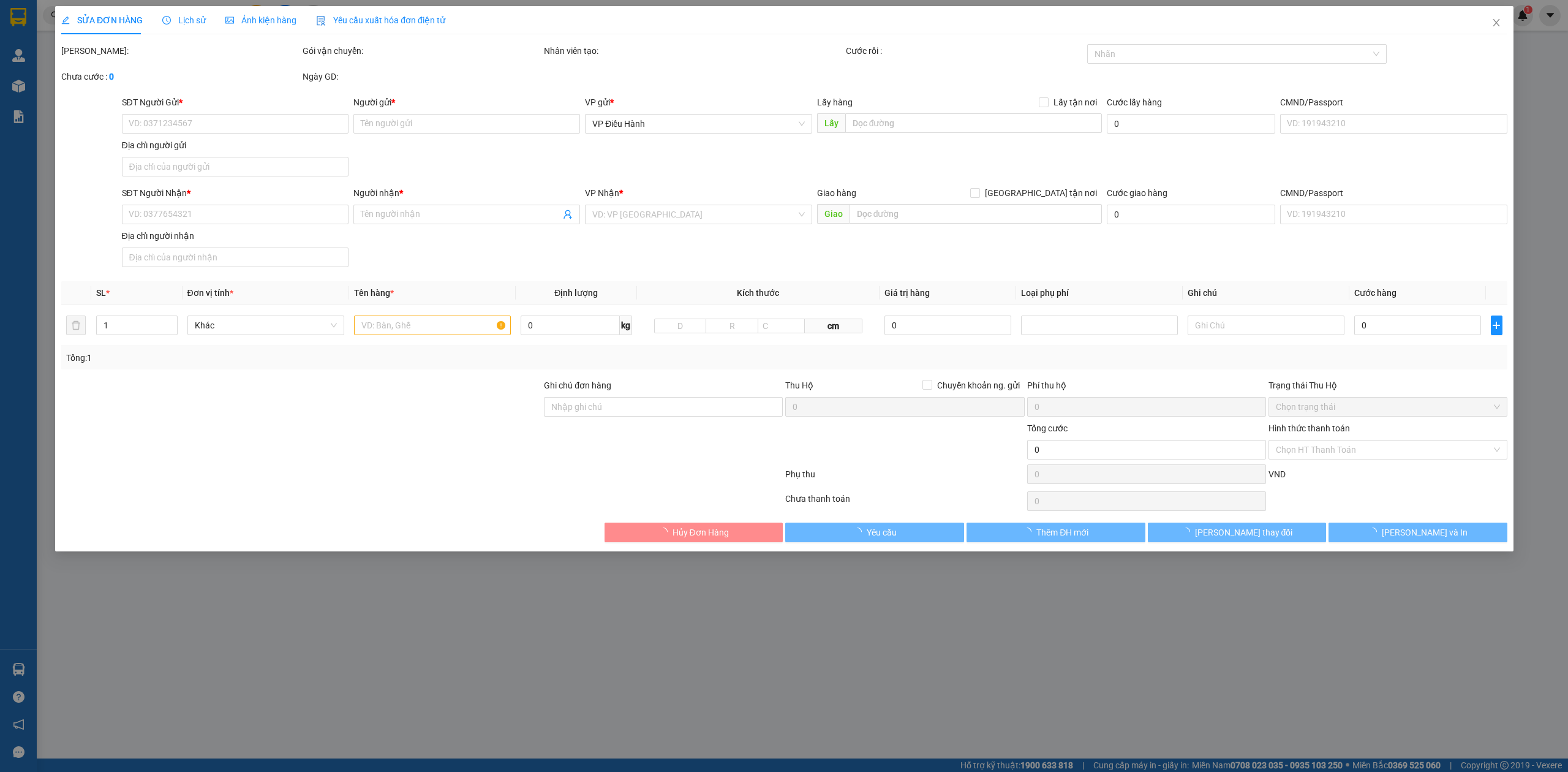
type input "Long - 0916886872"
type input "100.000"
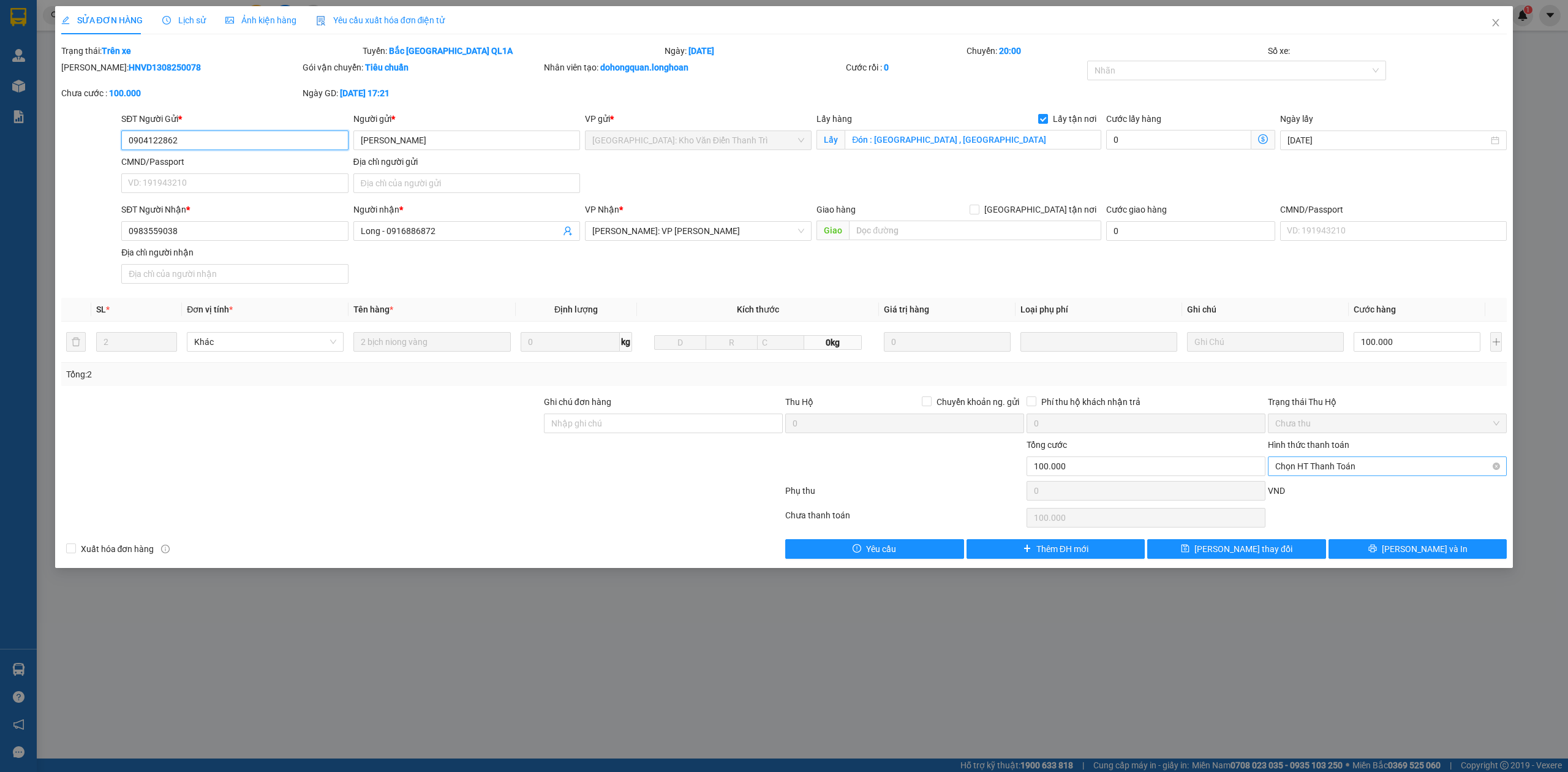
click at [1391, 465] on span "Chọn HT Thanh Toán" at bounding box center [1387, 466] width 225 height 19
click at [1323, 529] on div "Chuyển khoản" at bounding box center [1387, 532] width 225 height 14
type input "0"
click at [596, 422] on input "Ghi chú đơn hàng" at bounding box center [663, 424] width 239 height 20
type input "d"
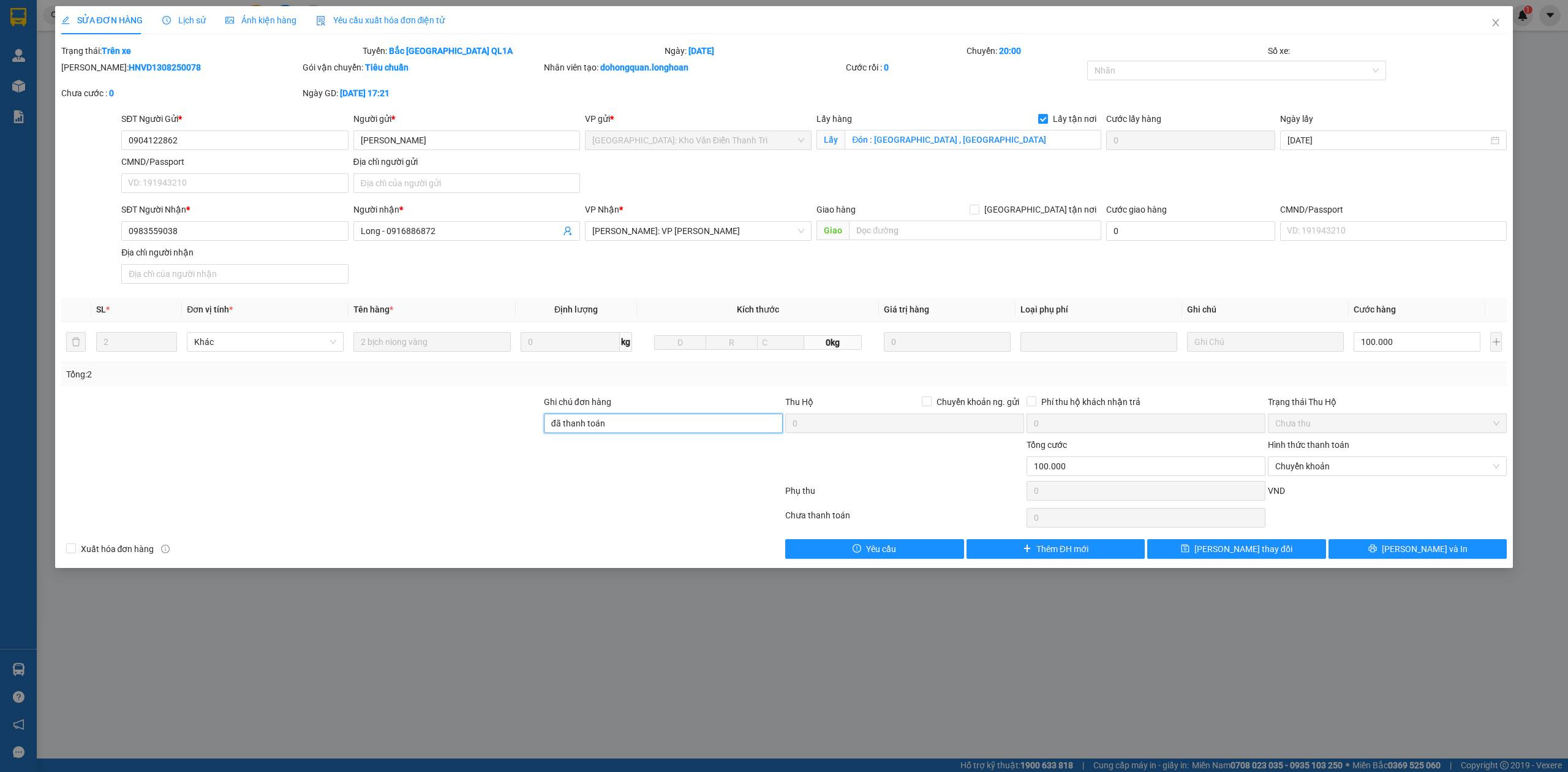
type input "đã thanh toán cước"
click at [1420, 555] on span "[PERSON_NAME] và In" at bounding box center [1424, 549] width 86 height 14
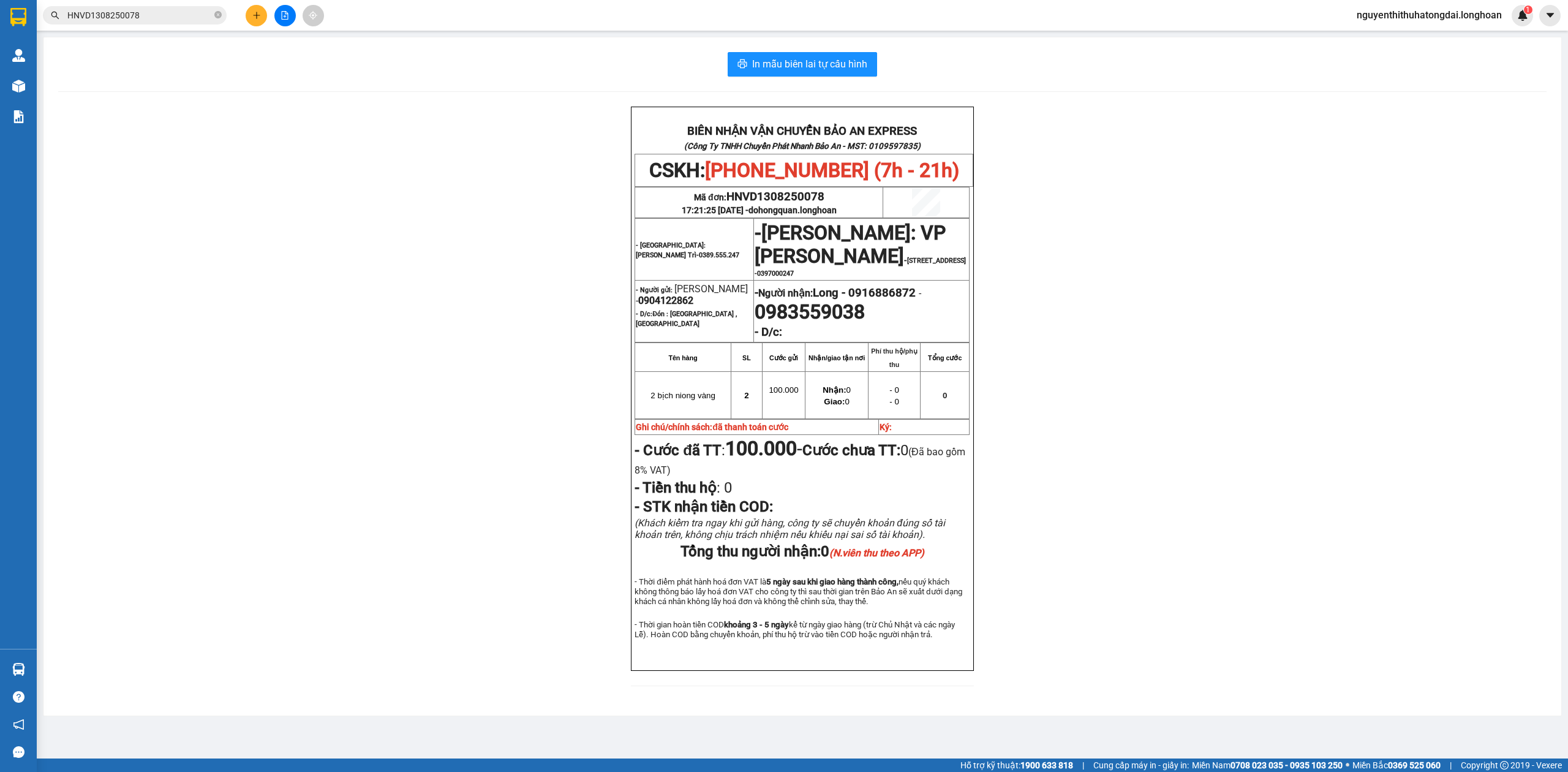
click at [150, 18] on input "HNVD1308250078" at bounding box center [140, 16] width 144 height 14
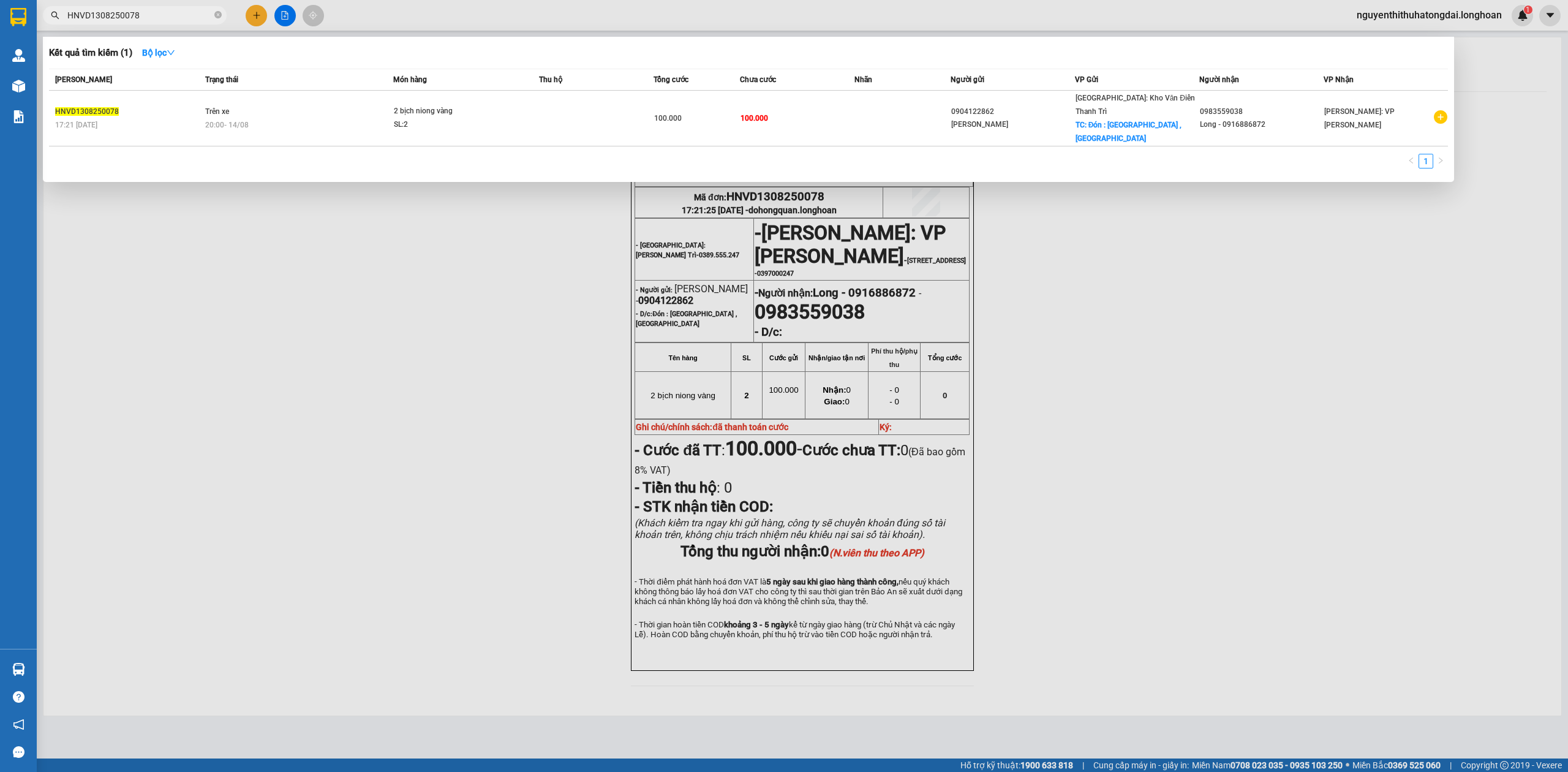
click at [150, 18] on input "HNVD1308250078" at bounding box center [140, 16] width 144 height 14
paste input "0392294994"
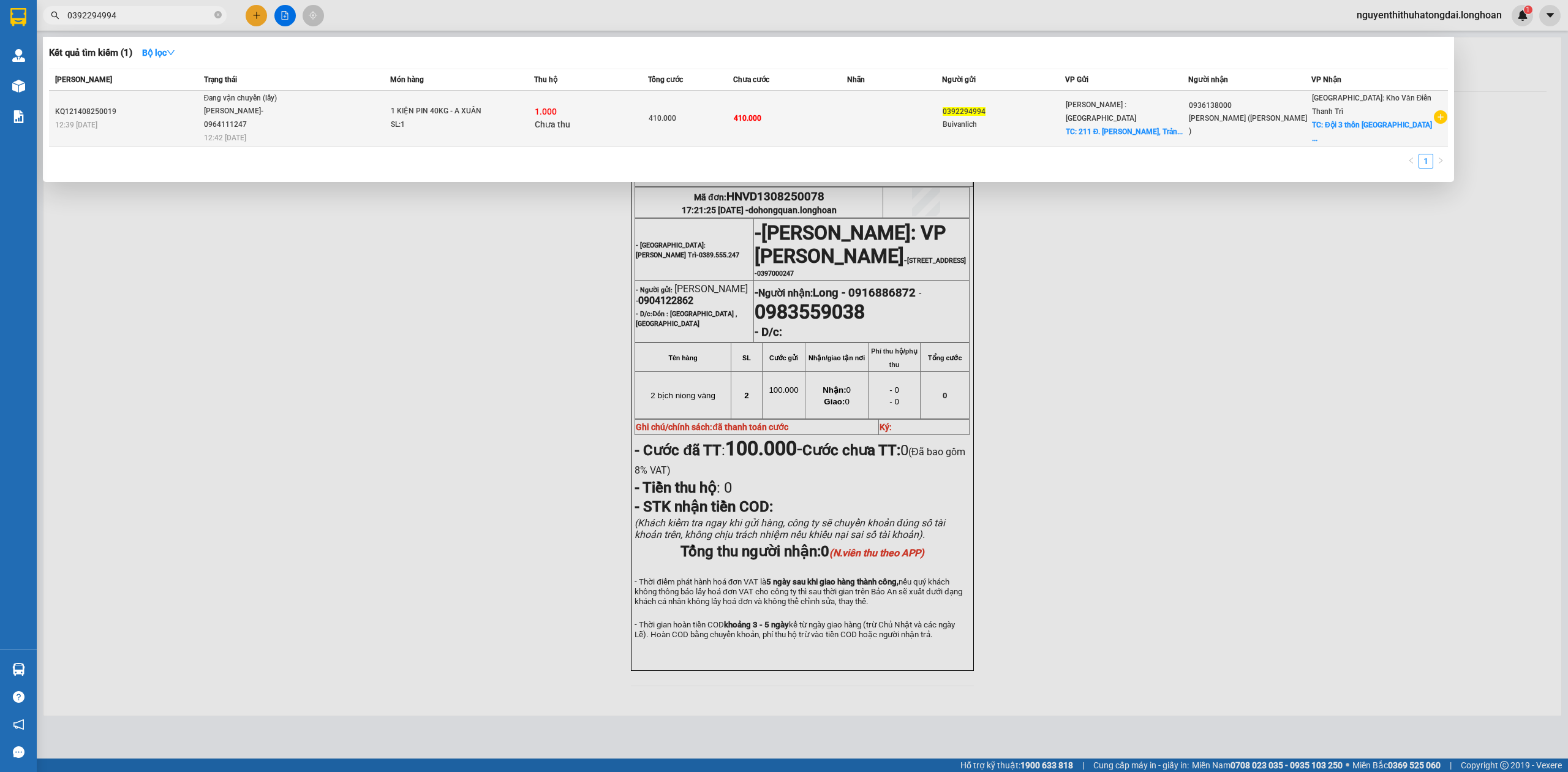
type input "0392294994"
click at [439, 116] on div "1 KIỆN PIN 40KG - A XUÂN" at bounding box center [436, 111] width 92 height 14
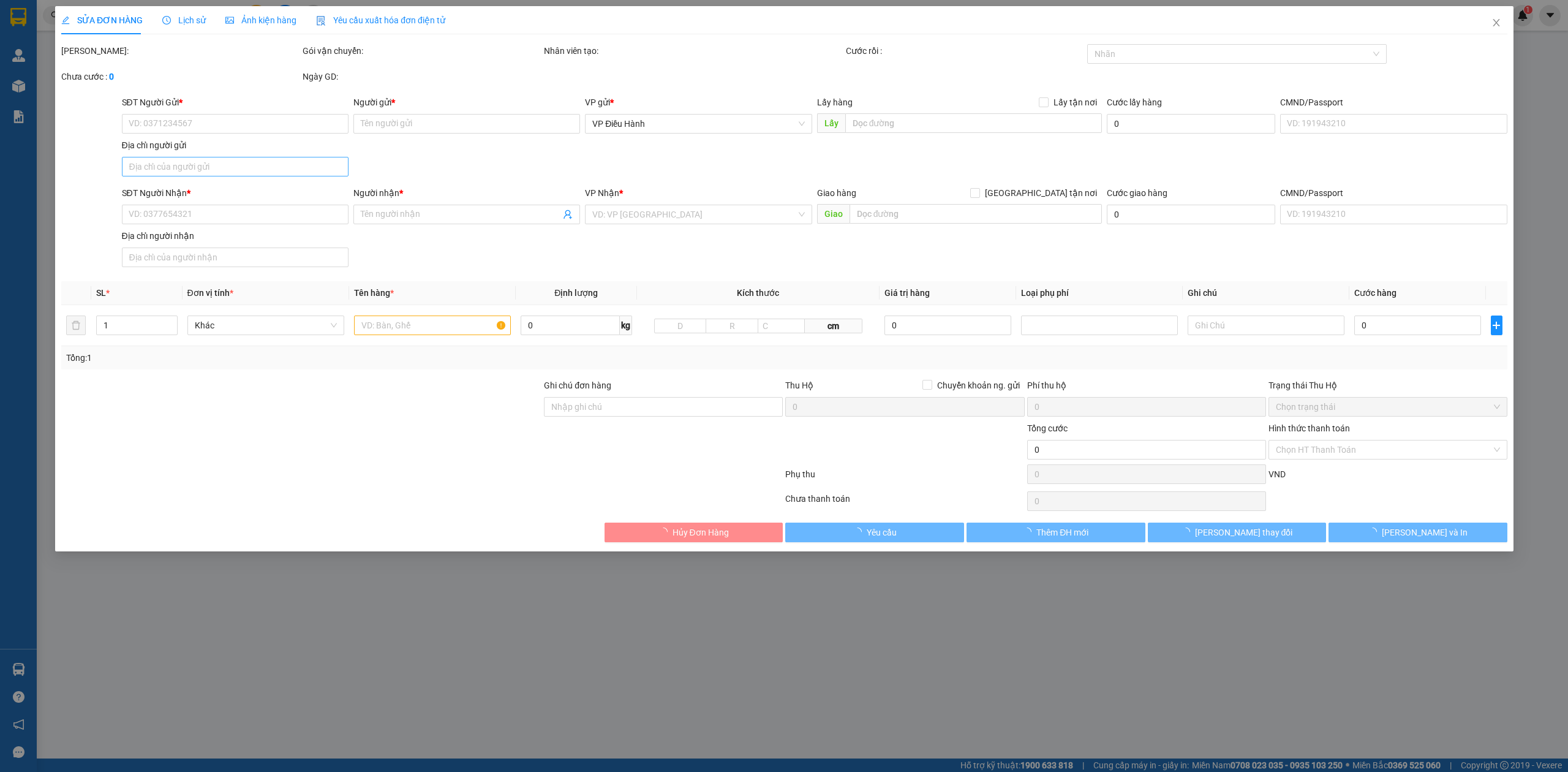
type input "0392294994"
type input "Buivanlich"
checkbox input "true"
type input "211 Đ. [PERSON_NAME], [GEOGRAPHIC_DATA], [GEOGRAPHIC_DATA], [GEOGRAPHIC_DATA], …"
type input "0936138000"
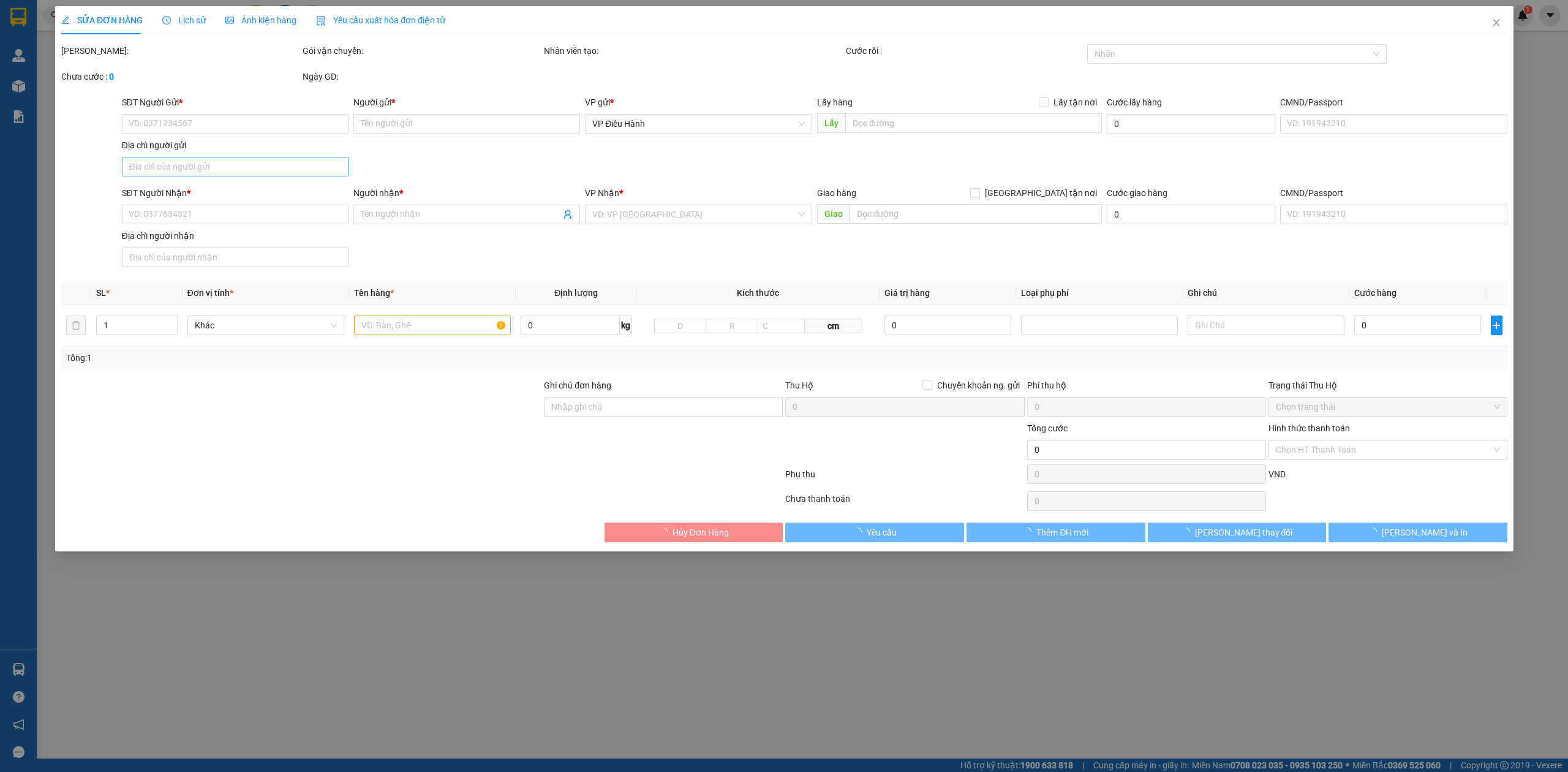
type input "[PERSON_NAME] ([PERSON_NAME] )"
checkbox input "true"
type input "Đội 3 thôn Uông Thượng xã [GEOGRAPHIC_DATA] huyện [GEOGRAPHIC_DATA] Tỉnh [GEOGR…"
type input "410.000"
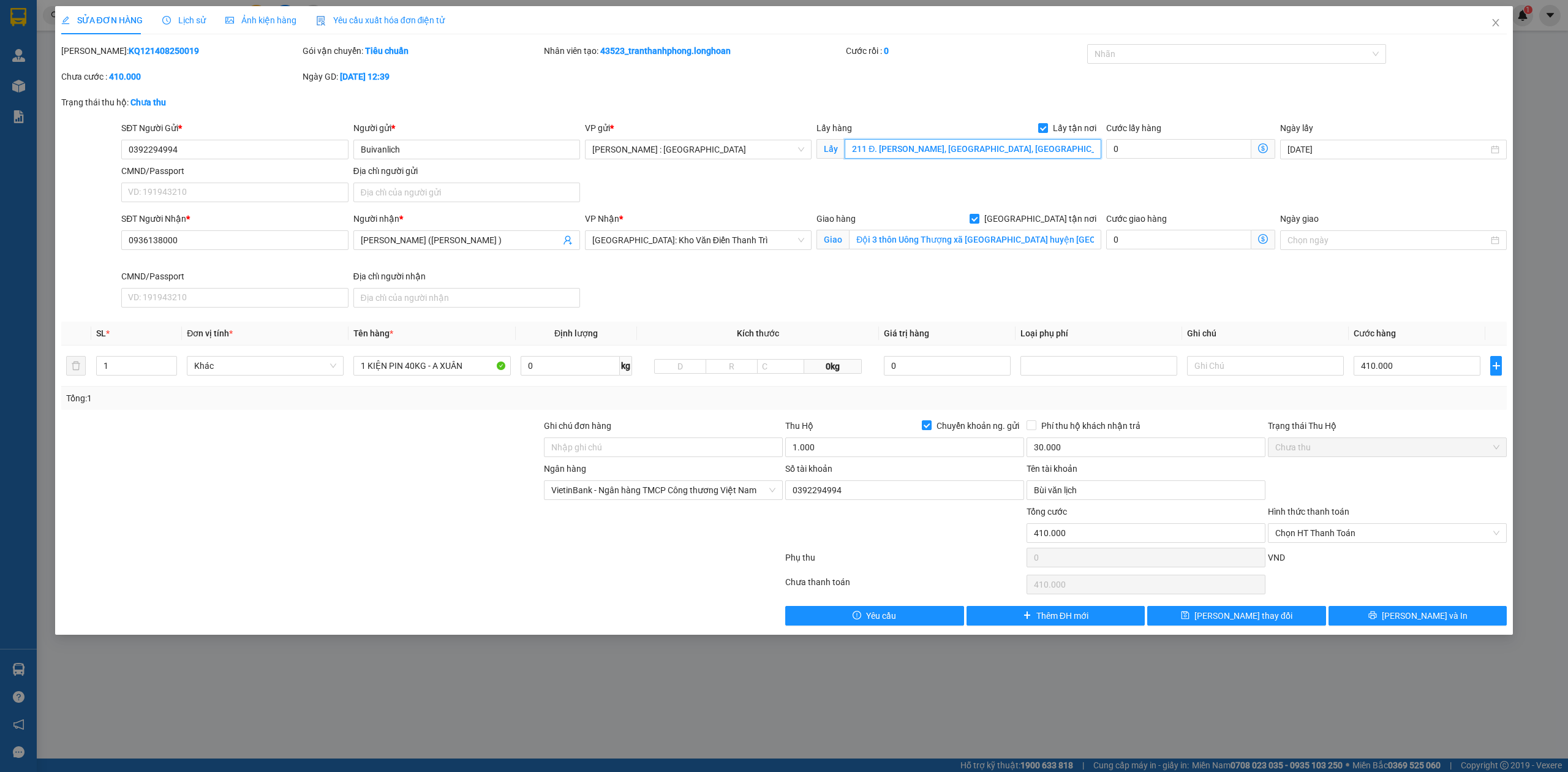
click at [925, 145] on input "211 Đ. [PERSON_NAME], [GEOGRAPHIC_DATA], [GEOGRAPHIC_DATA], [GEOGRAPHIC_DATA], …" at bounding box center [972, 148] width 257 height 20
paste input "Hẻm 9 tổ 2 kp4c trảng dài biên hoà đồng nai"
type input "Hẻm 9 tổ 2 kp4c trảng dài biên hoà đồng nai"
click at [1418, 621] on span "[PERSON_NAME] và In" at bounding box center [1424, 616] width 86 height 14
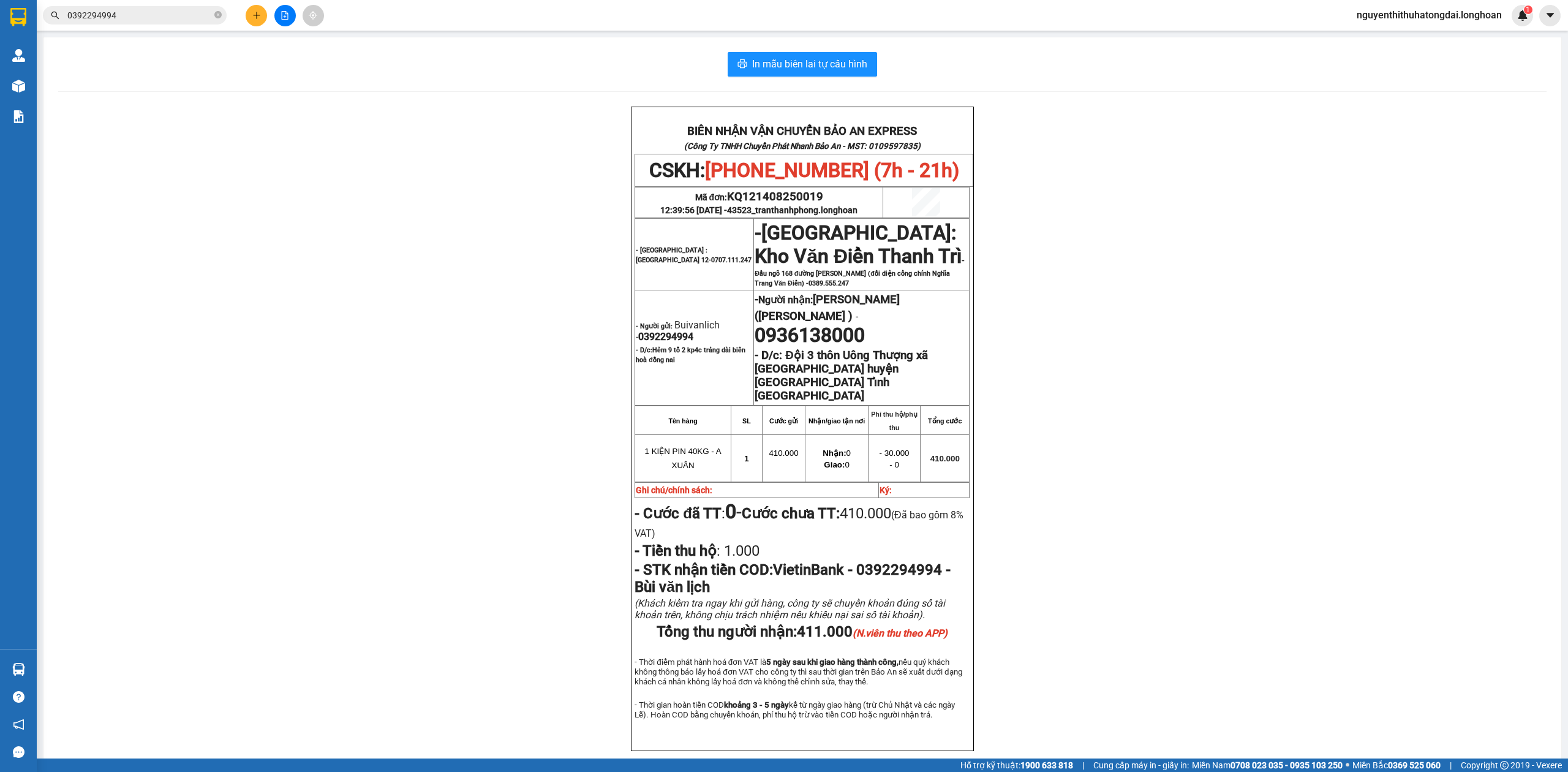
click at [160, 16] on input "0392294994" at bounding box center [140, 16] width 144 height 14
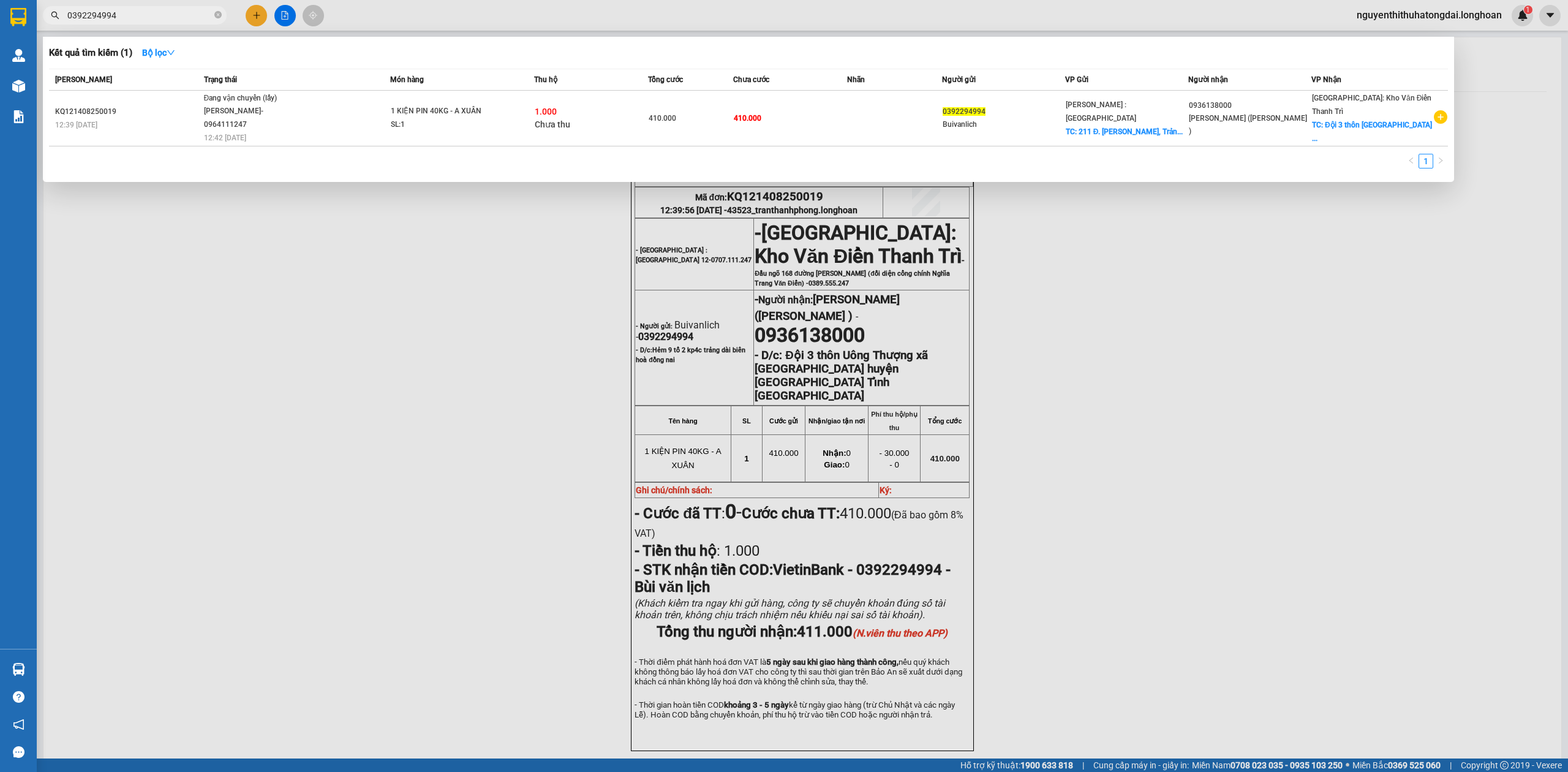
click at [160, 16] on input "0392294994" at bounding box center [140, 16] width 144 height 14
paste input "Hẻm 9 tổ 2 kp4c trảng dài biên hoà đồng nai"
type input "Hẻm 9 tổ 2 kp4c trảng dài biên hoà đồng nai"
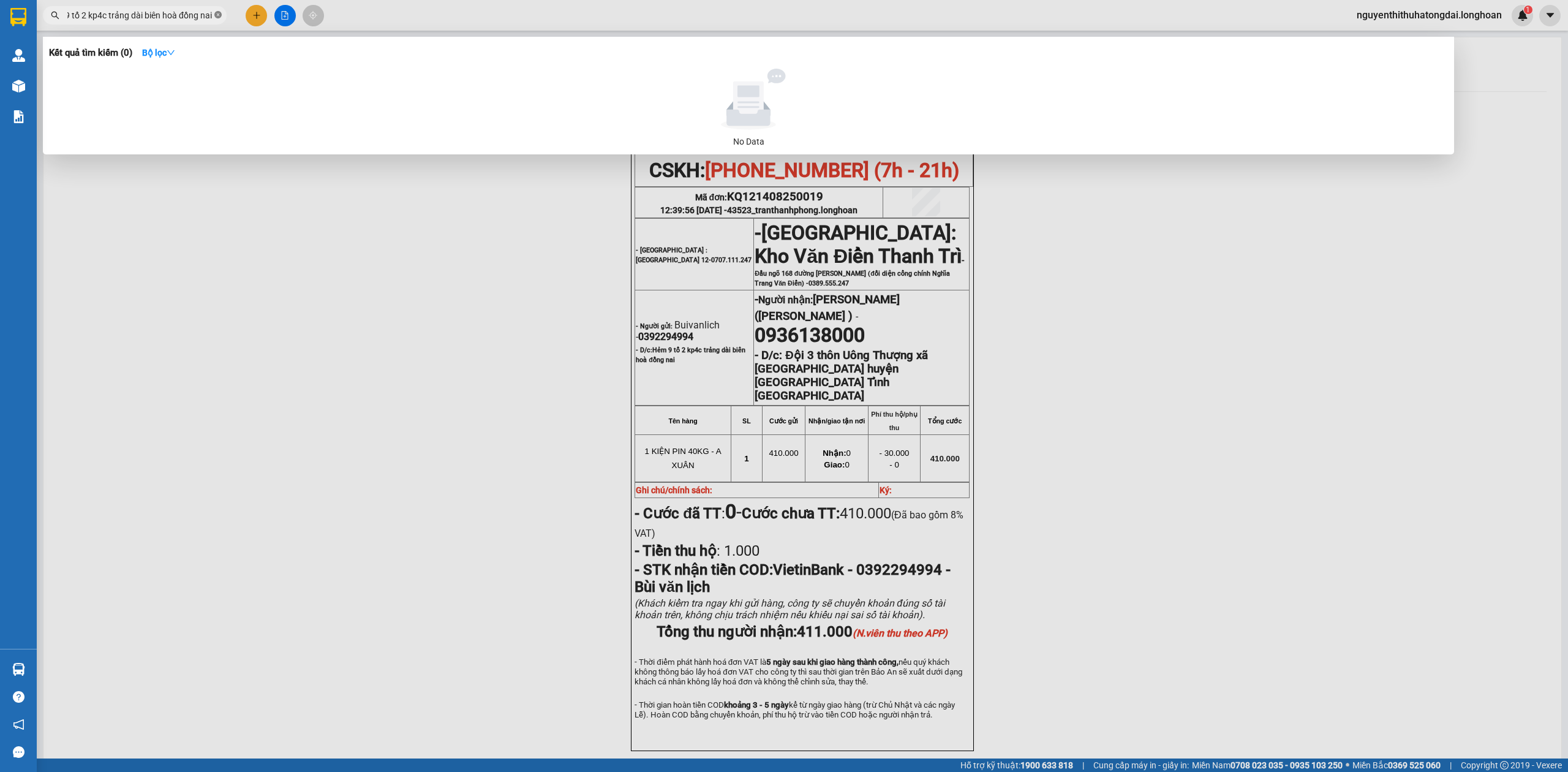
click at [219, 15] on icon "close-circle" at bounding box center [219, 15] width 8 height 8
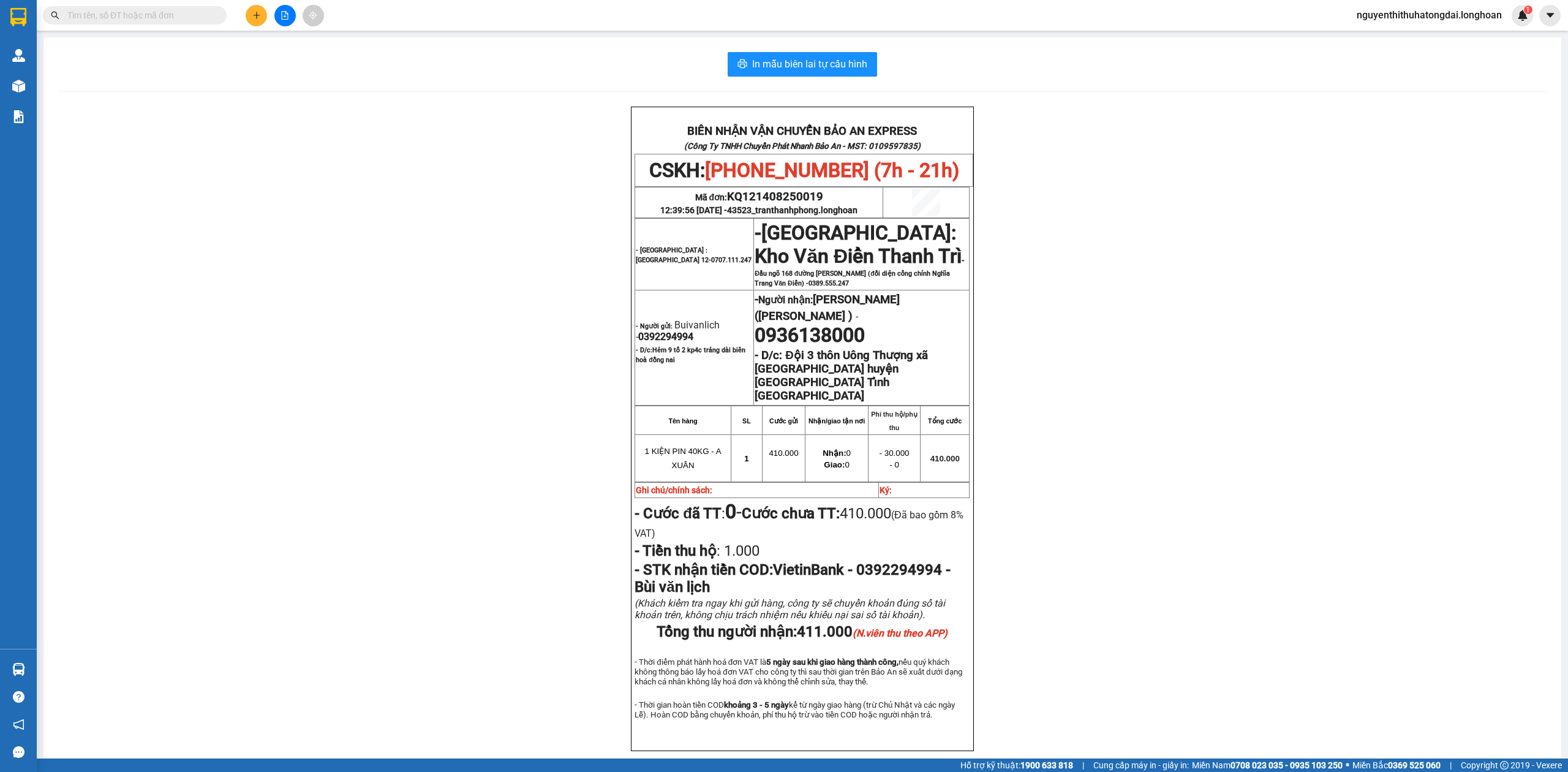
paste input "Hẻm 9 tổ 2 kp4c trảng dài biên hoà đồng nai"
type input "Hẻm 9 tổ 2 kp4c trảng dài biên hoà đồng nai"
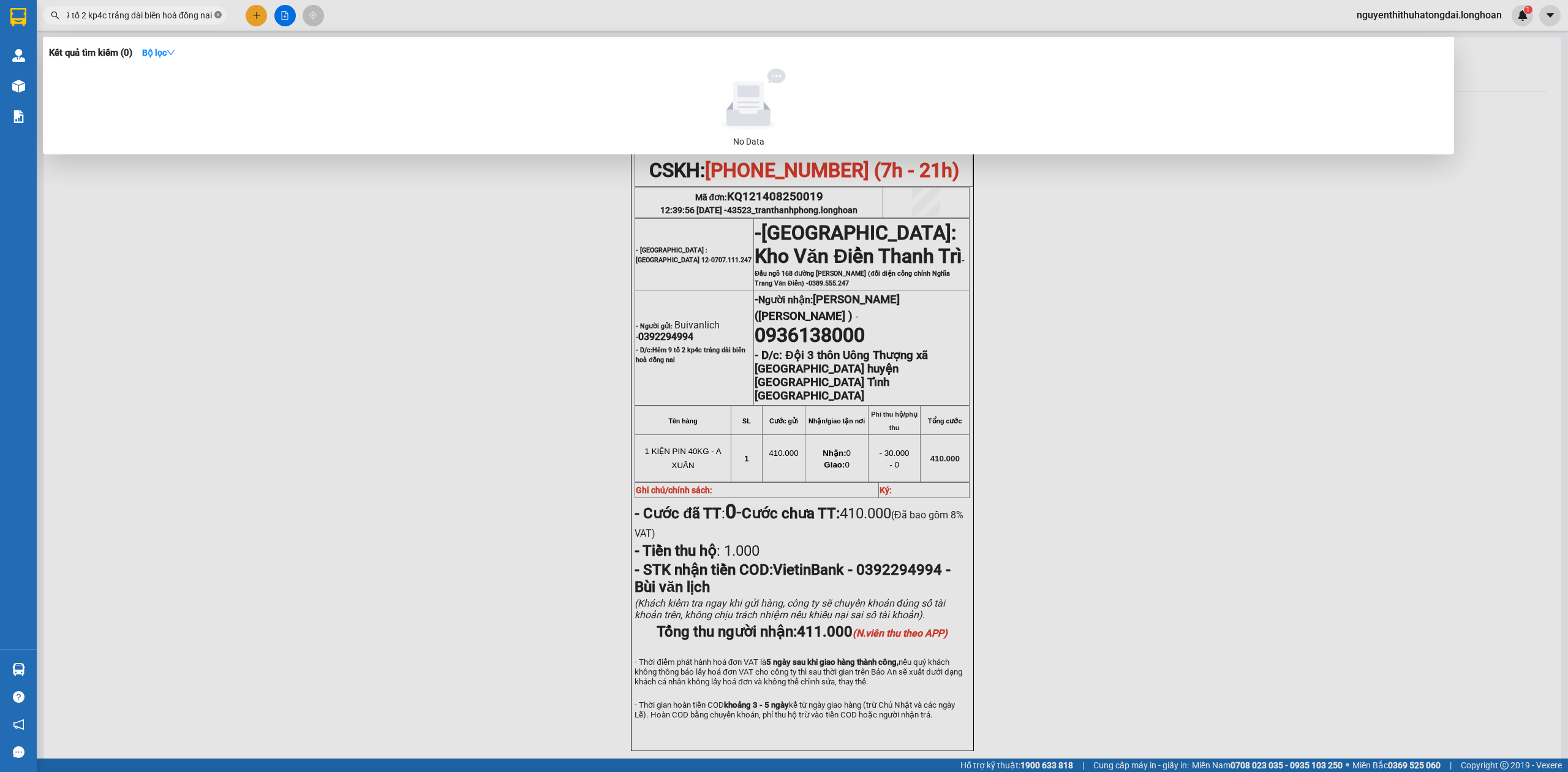
click at [221, 16] on icon "close-circle" at bounding box center [219, 15] width 8 height 8
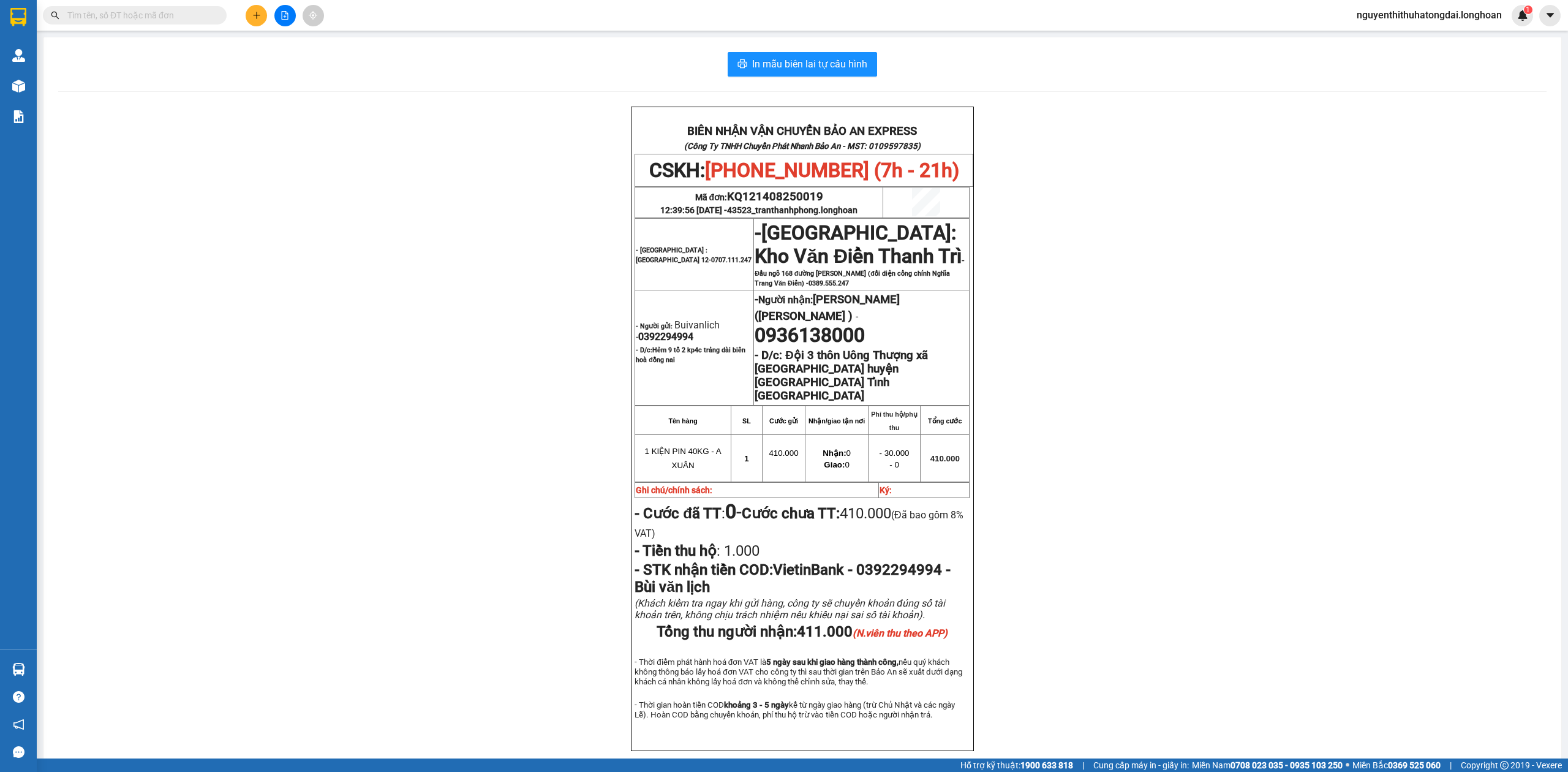
scroll to position [0, 0]
paste input "0392145754"
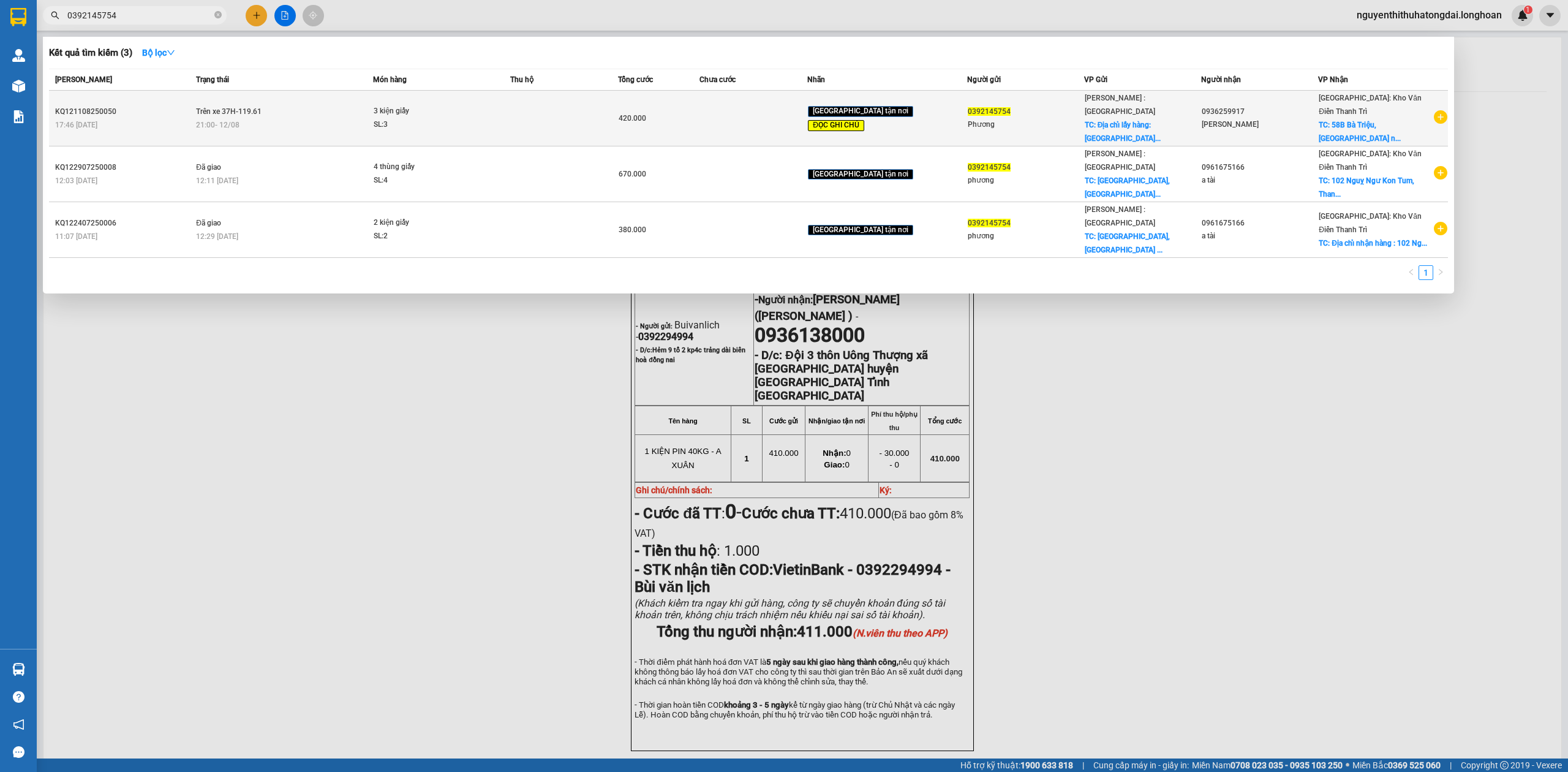
type input "0392145754"
click at [348, 97] on td "Trên xe 37H-119.61 21:00 [DATE]" at bounding box center [283, 118] width 180 height 56
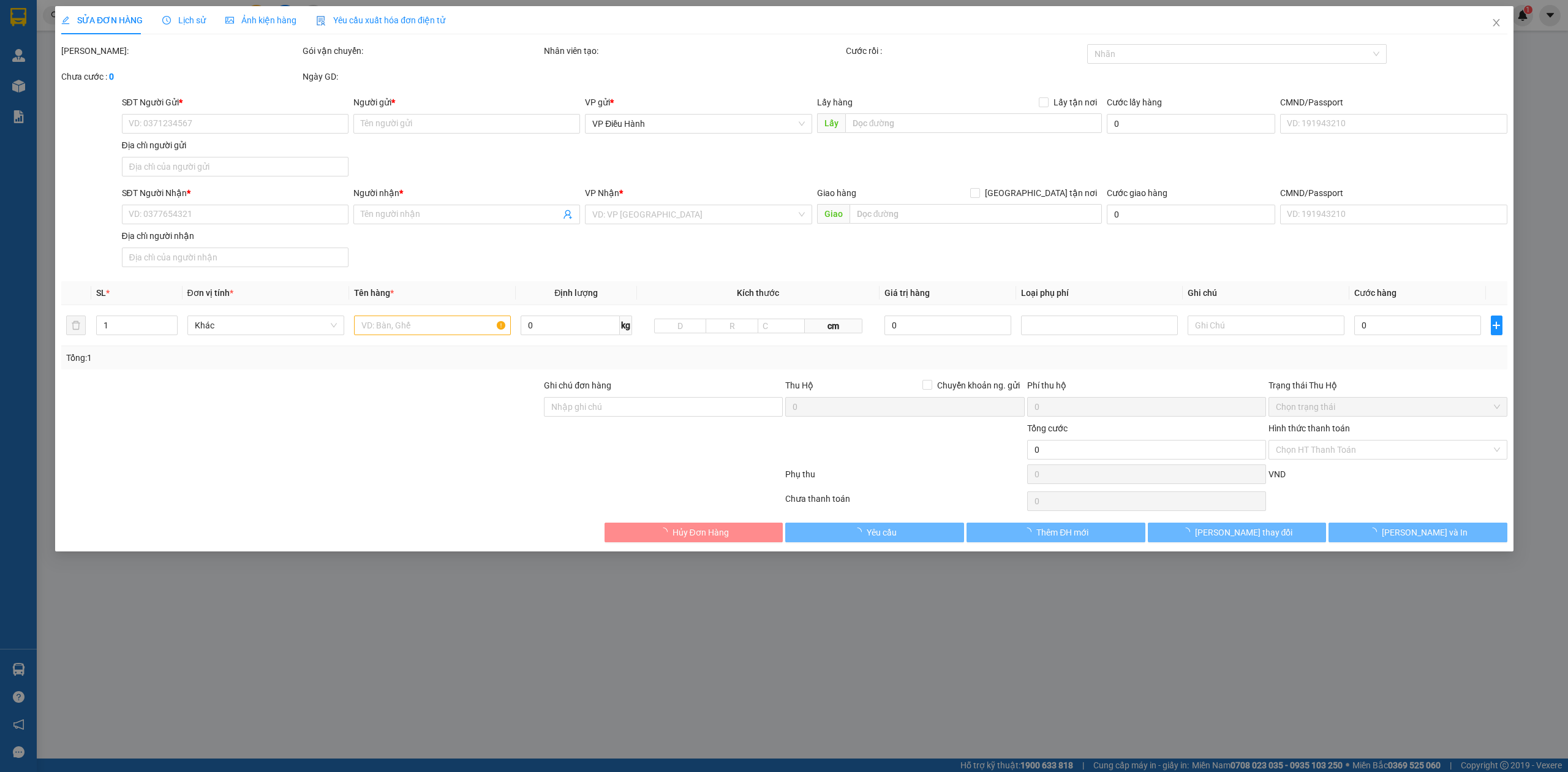
type input "0392145754"
type input "Phương"
checkbox input "true"
type input "Địa chỉ lấy hàng: [GEOGRAPHIC_DATA], [GEOGRAPHIC_DATA], (TÀI XẾ GỌI TRƯỚC KHI Đ…"
type input "0936259917"
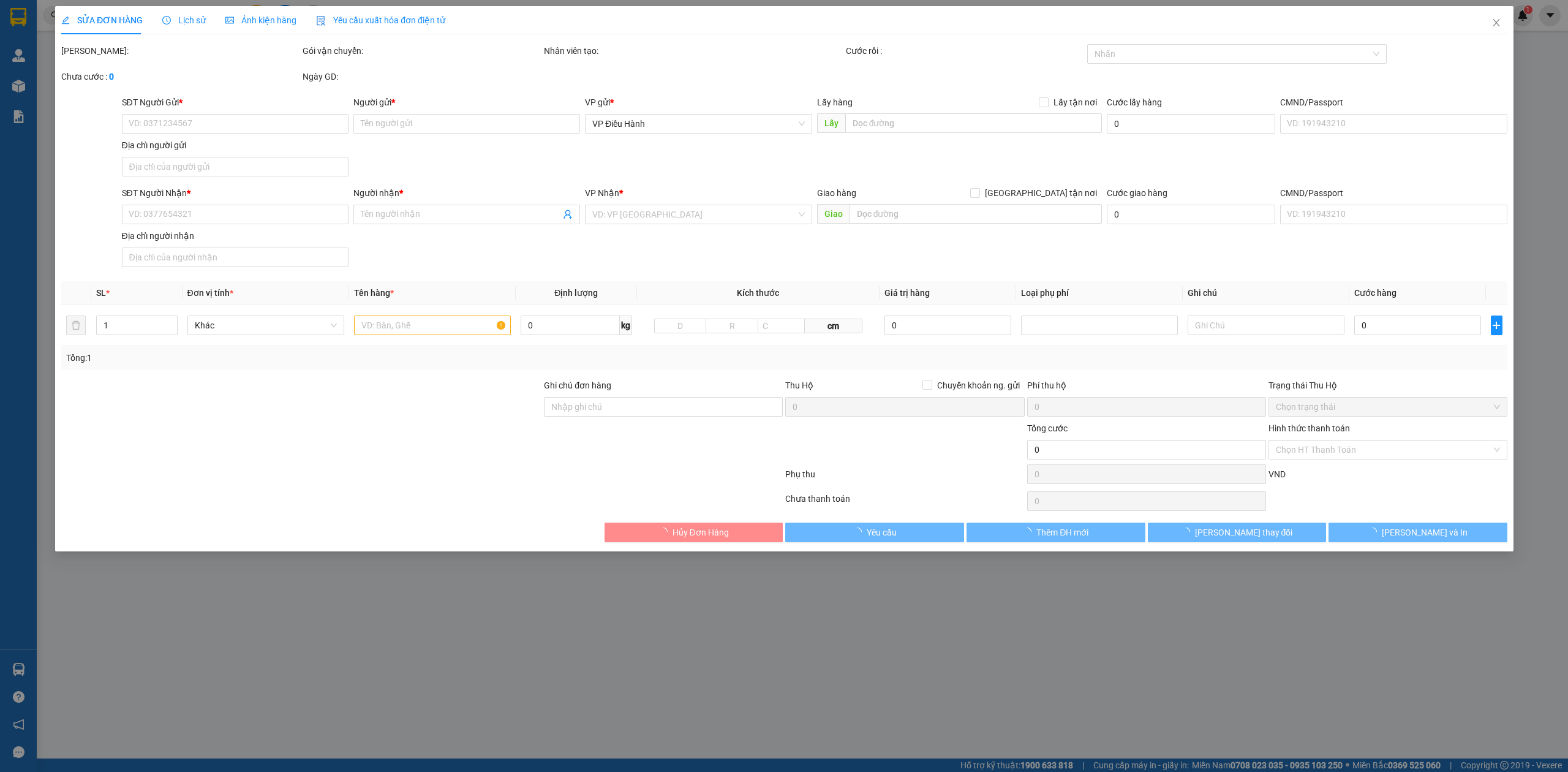
type input "[PERSON_NAME]"
checkbox input "true"
type input "[GEOGRAPHIC_DATA], cửa nam [GEOGRAPHIC_DATA]"
type input "TÀI XẾ GIAO HÀNG CHE TIỀN CƯỚC HÀNG TRƯỚC KHI GIAO CHO KHÁCH"
type input "420.000"
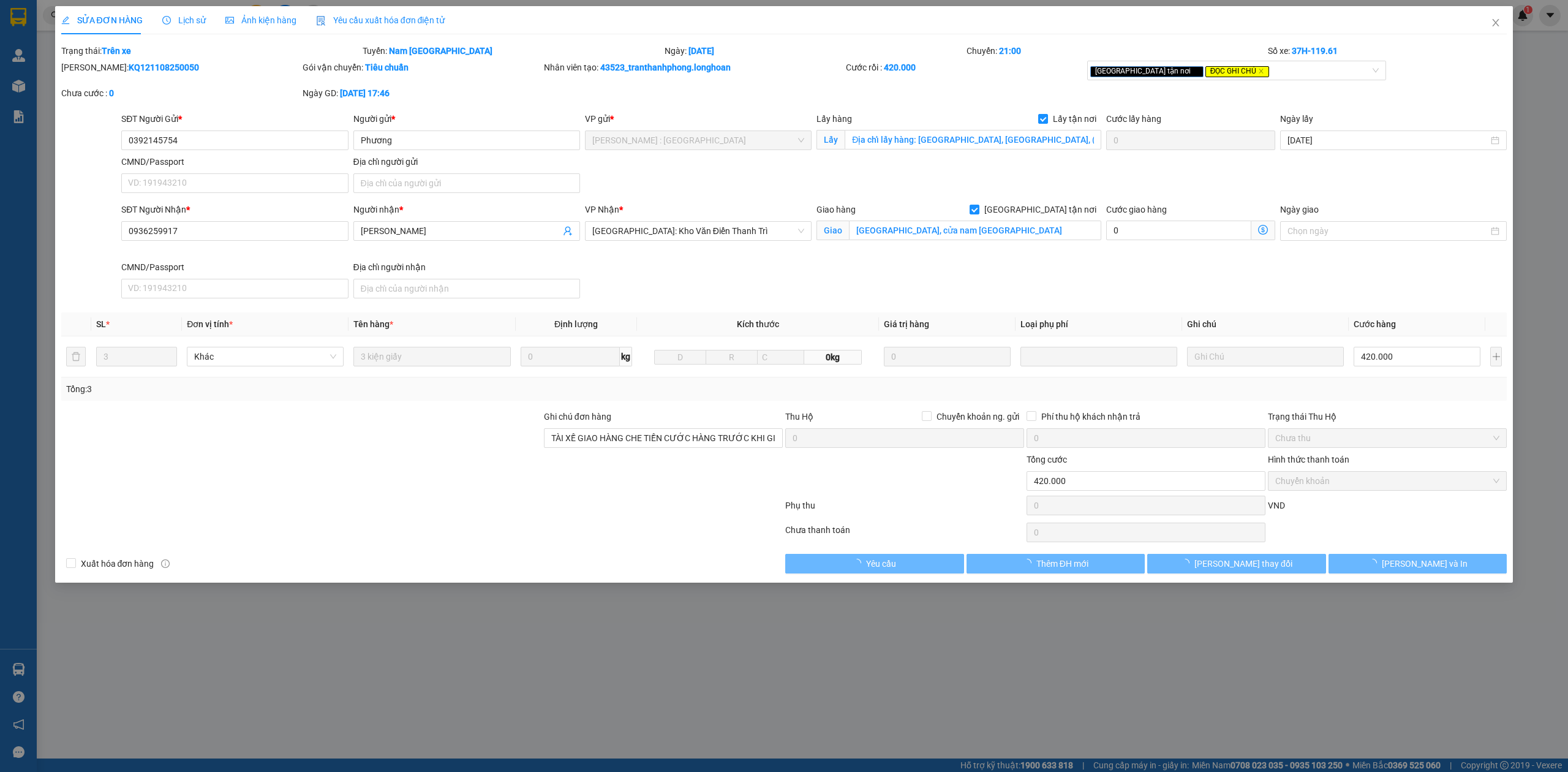
click at [193, 20] on span "Lịch sử" at bounding box center [184, 20] width 44 height 10
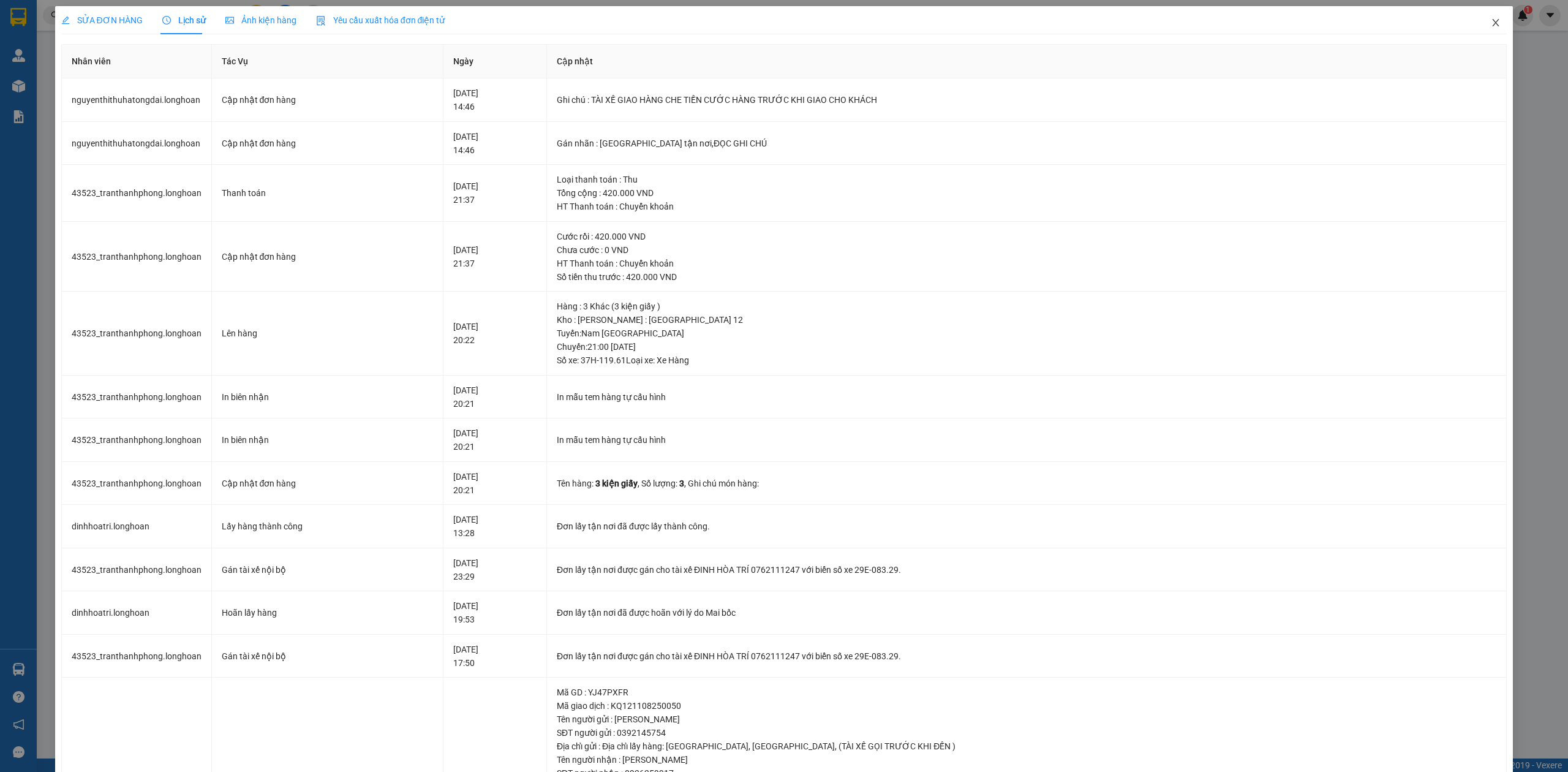
drag, startPoint x: 1484, startPoint y: 20, endPoint x: 1437, endPoint y: 0, distance: 51.1
click at [1491, 20] on icon "close" at bounding box center [1496, 22] width 10 height 10
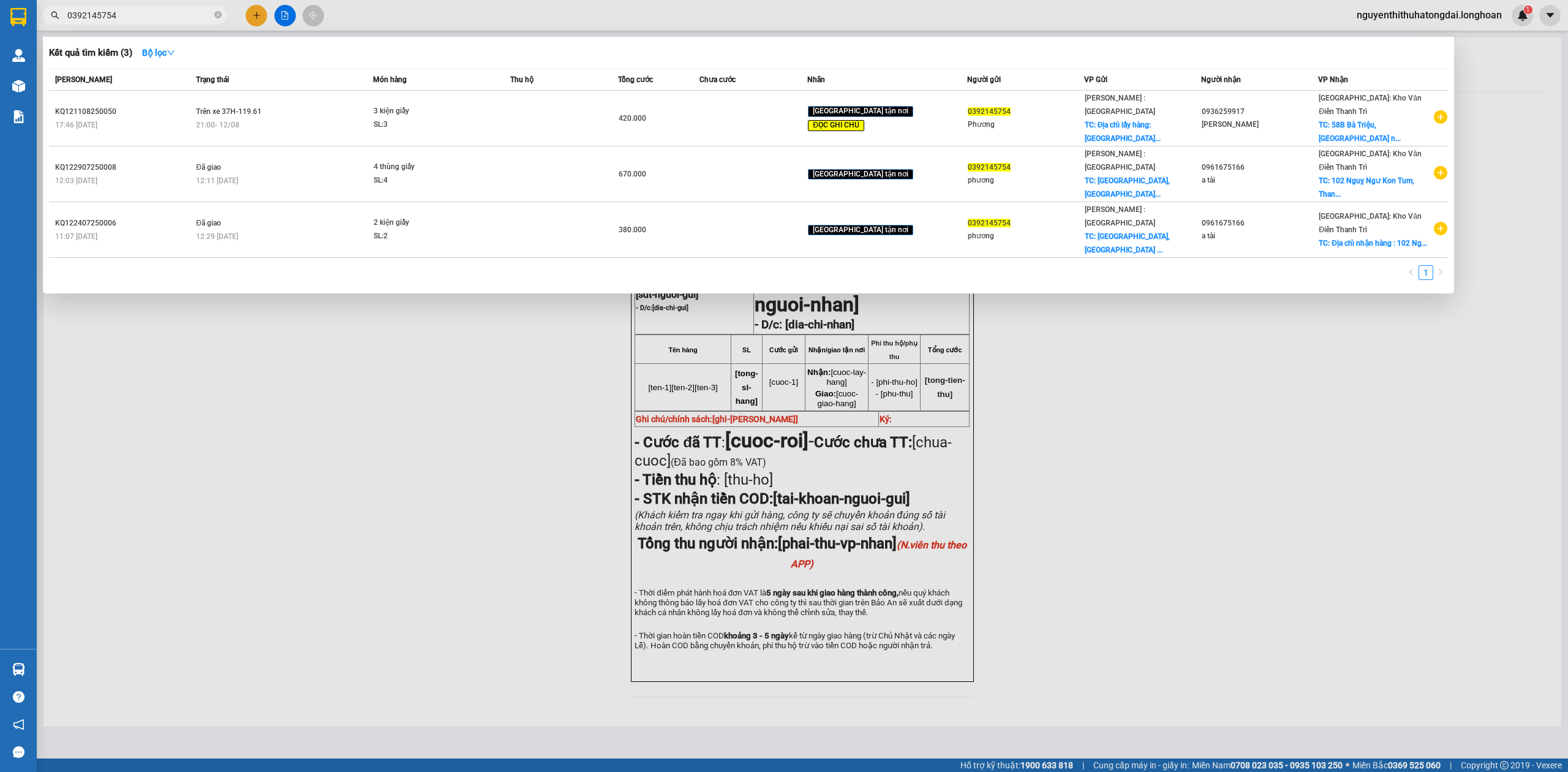
click at [129, 16] on input "0392145754" at bounding box center [140, 16] width 144 height 14
type input "0"
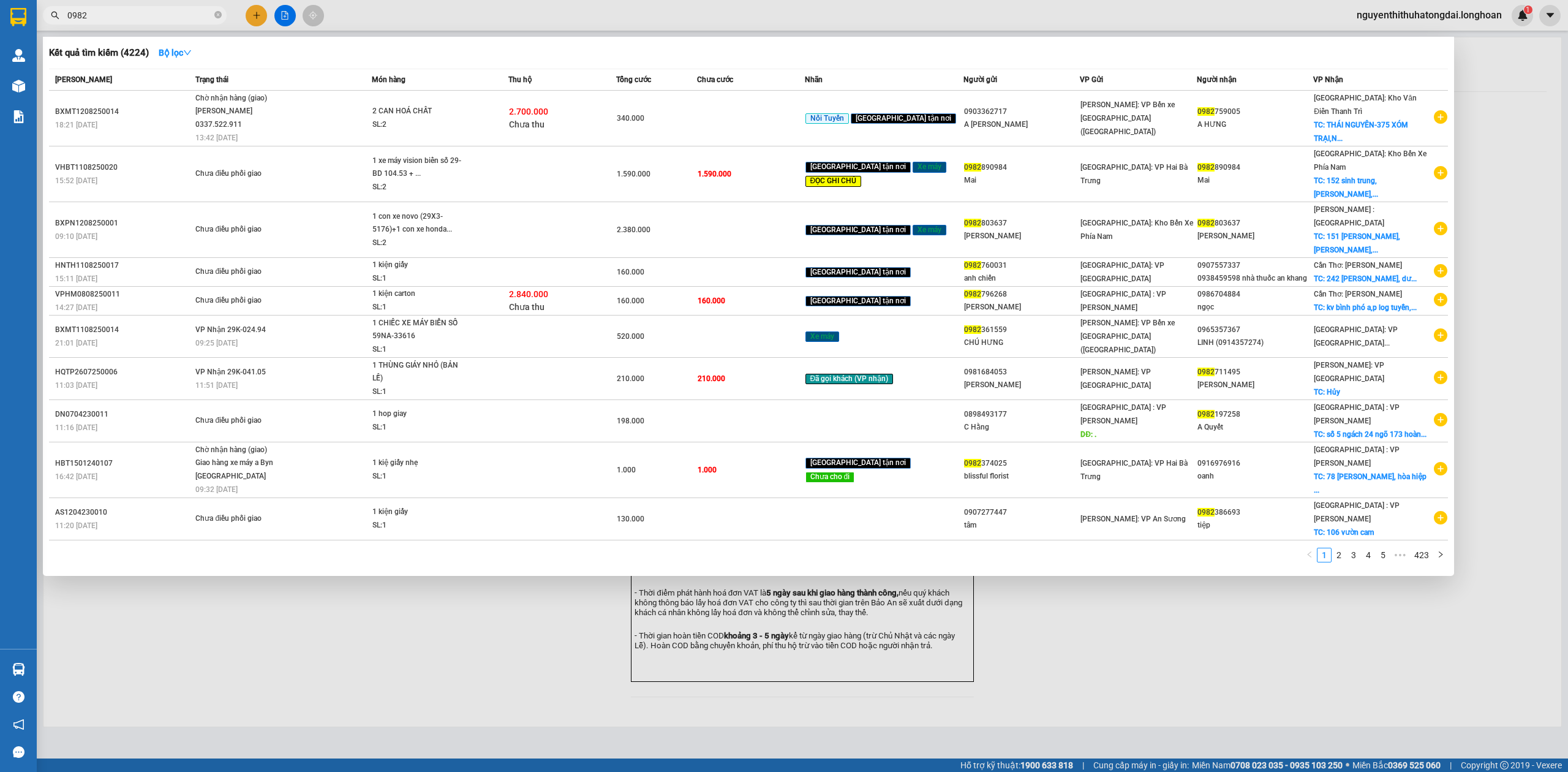
click at [134, 18] on input "0982" at bounding box center [140, 16] width 144 height 14
paste input "14595566"
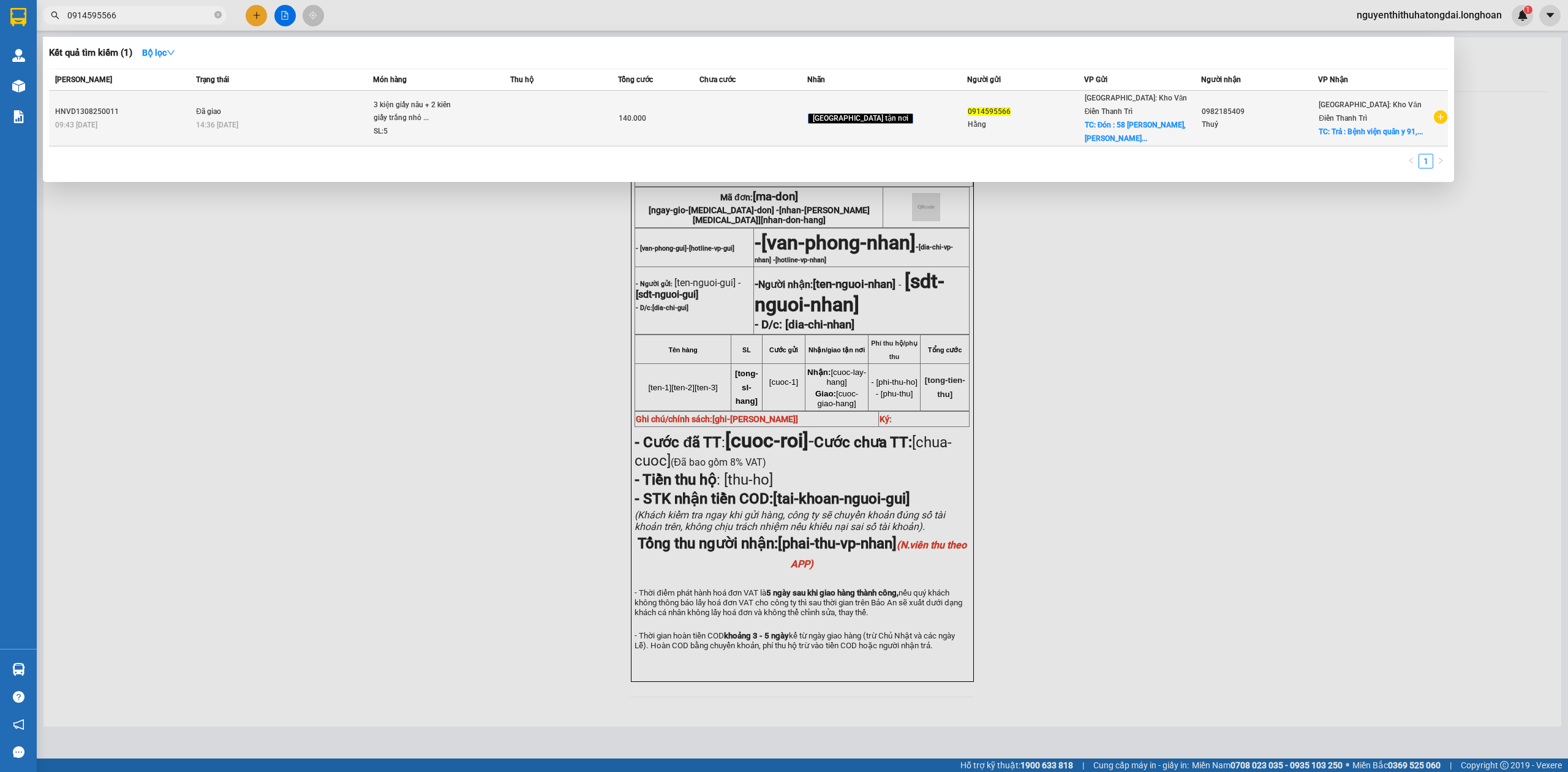
type input "0914595566"
click at [466, 100] on div "3 kiện giấy nâu + 2 kiên giấy trắng nhỏ ..." at bounding box center [420, 111] width 92 height 26
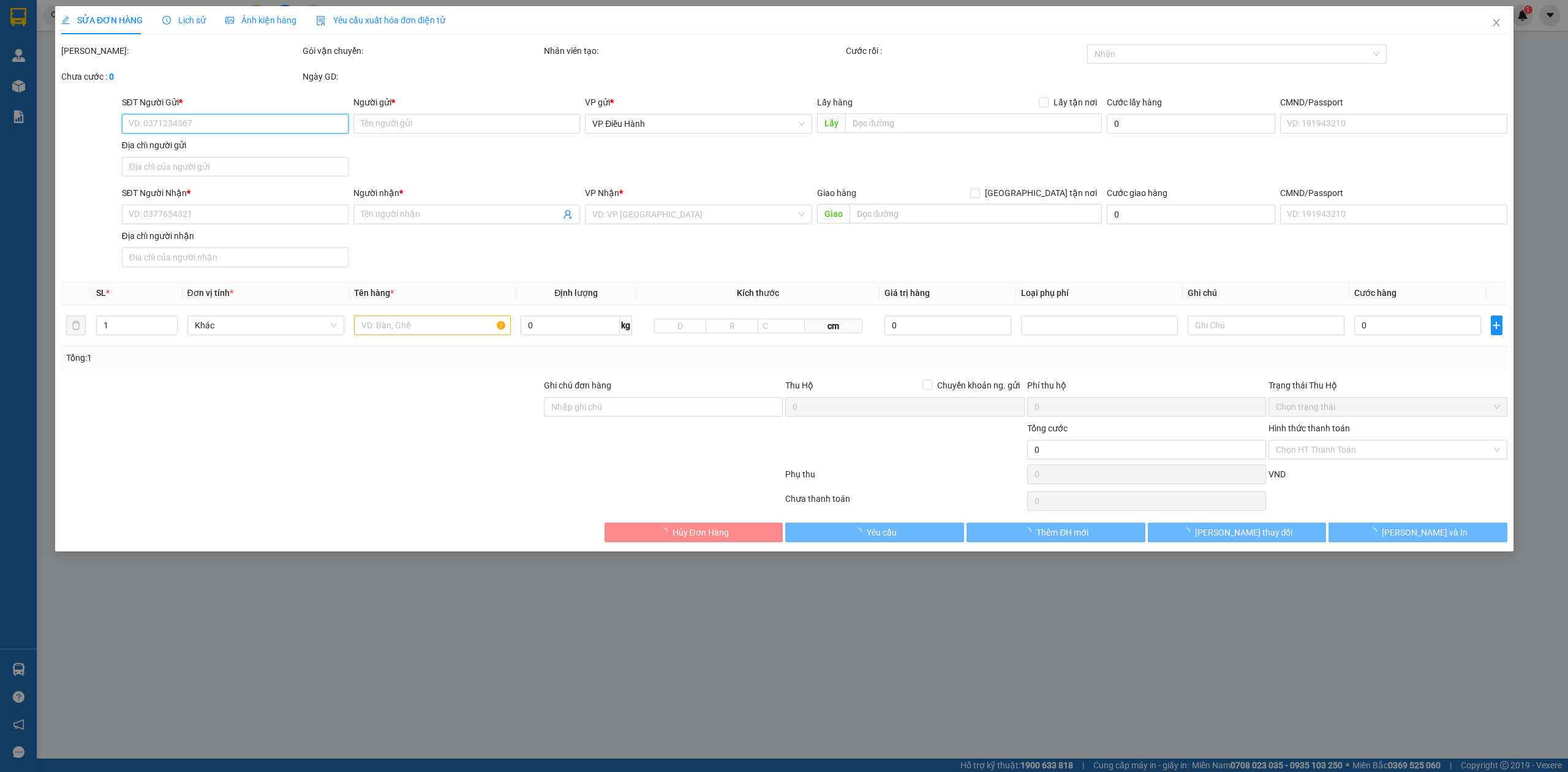
type input "0914595566"
type input "Hằng"
checkbox input "true"
type input "Đón : 58 [PERSON_NAME], [GEOGRAPHIC_DATA] , [GEOGRAPHIC_DATA]"
type input "65.000"
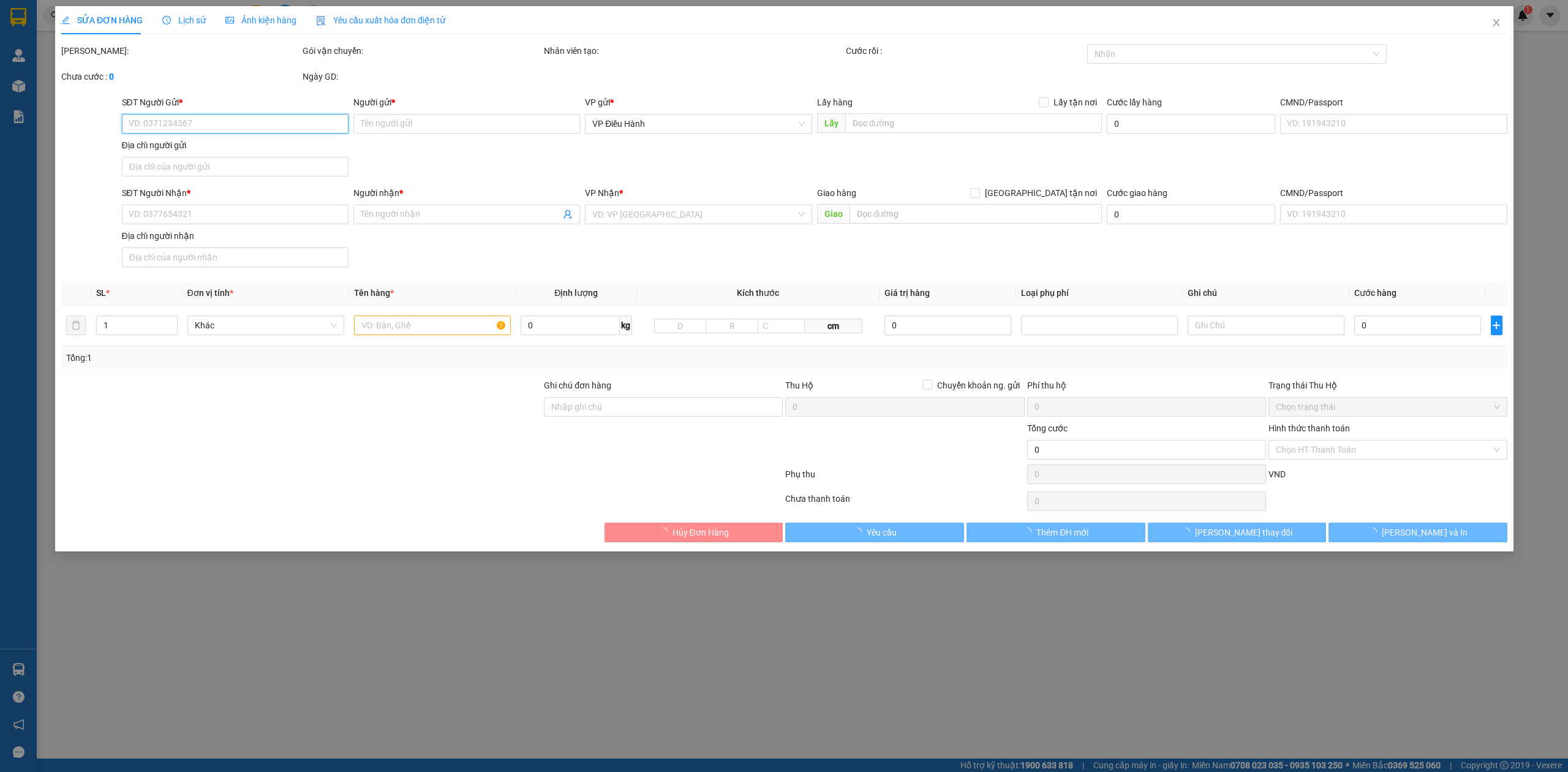
type input "0982185409"
type input "Thuỷ"
checkbox input "true"
type input "Trả : Bệnh viện quân y 91, [GEOGRAPHIC_DATA] , [GEOGRAPHIC_DATA] , [GEOGRAPHIC_…"
type input "có VAT"
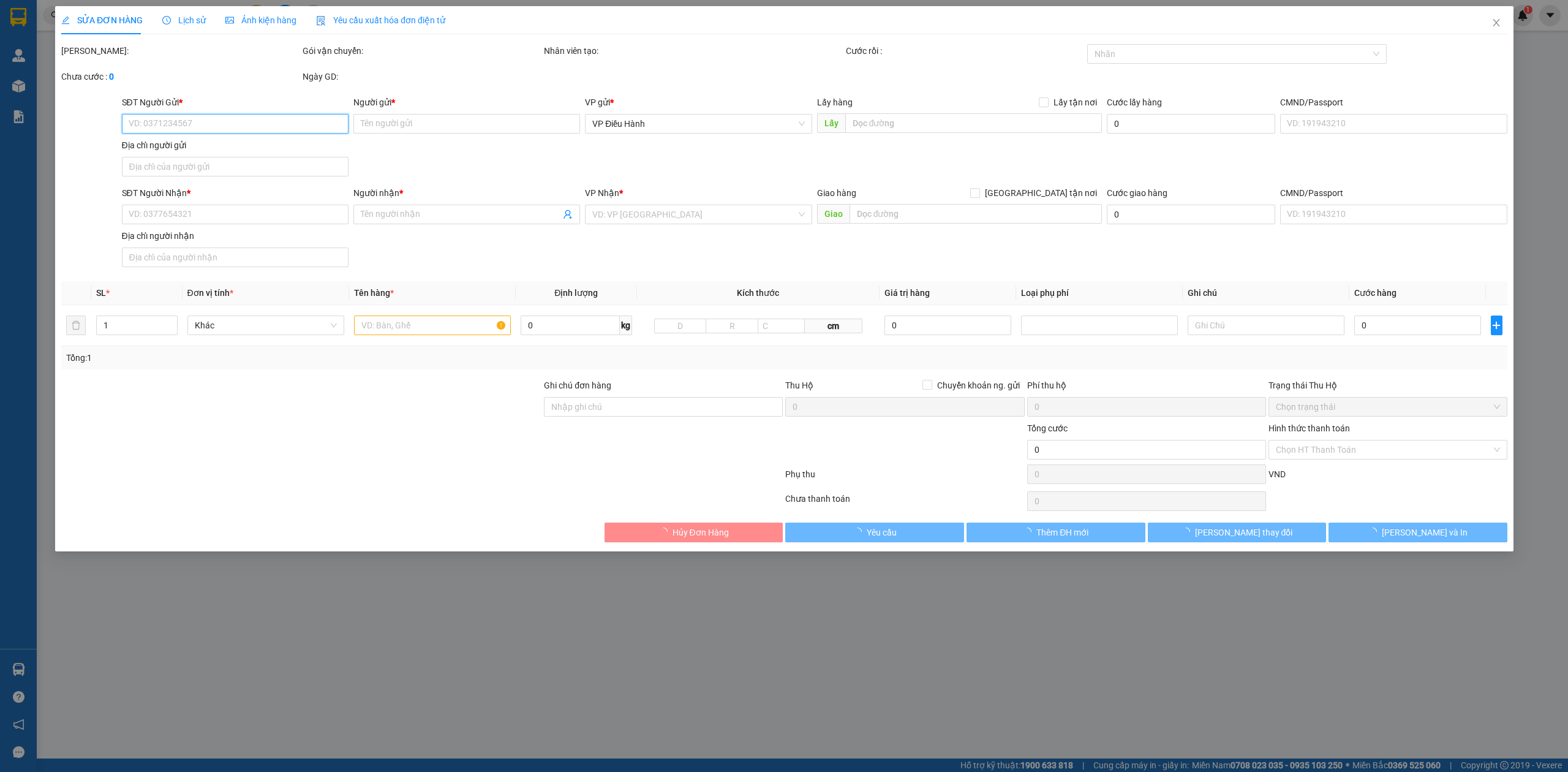
type input "140.000"
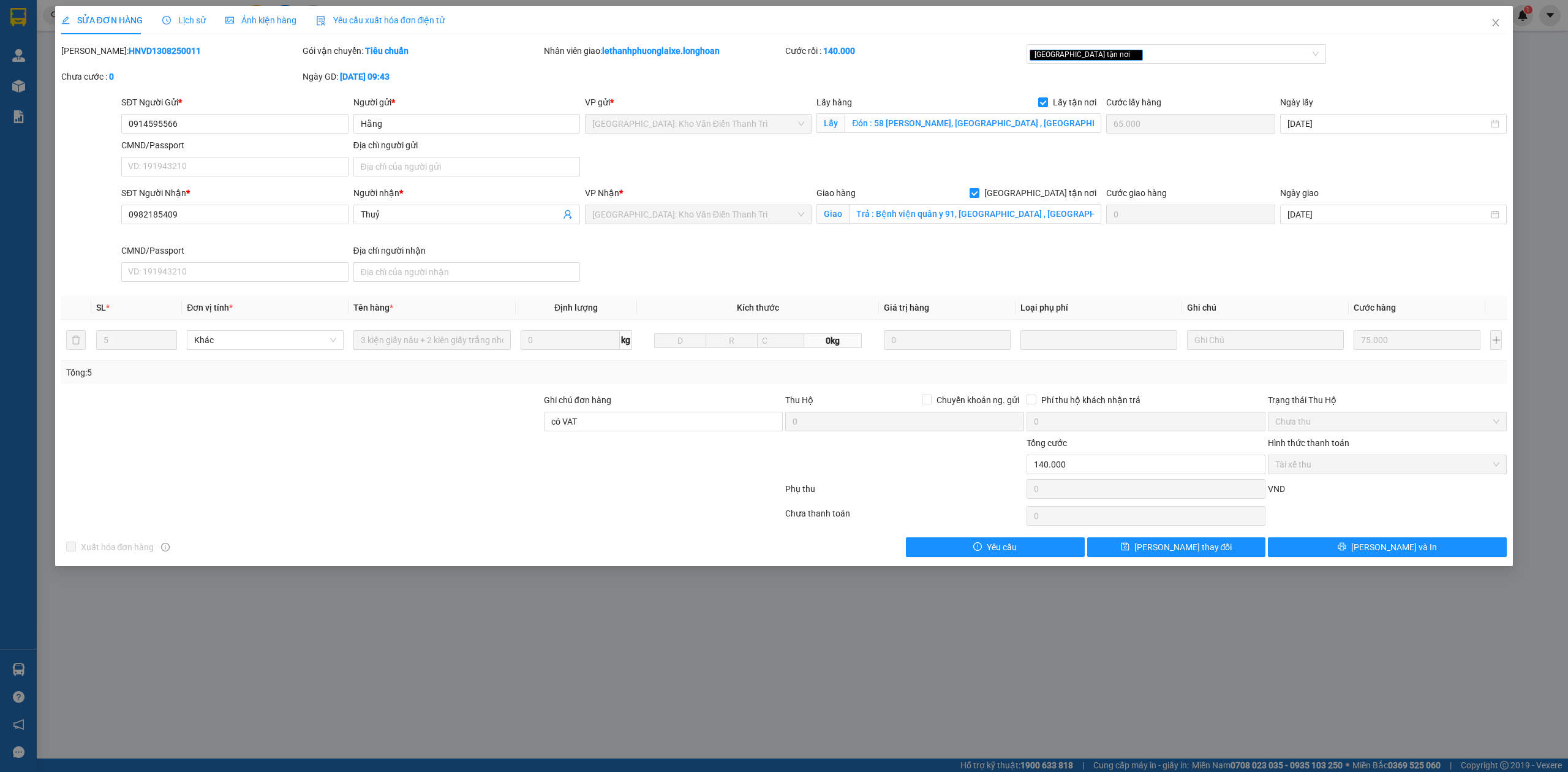
click at [193, 18] on span "Lịch sử" at bounding box center [184, 20] width 44 height 10
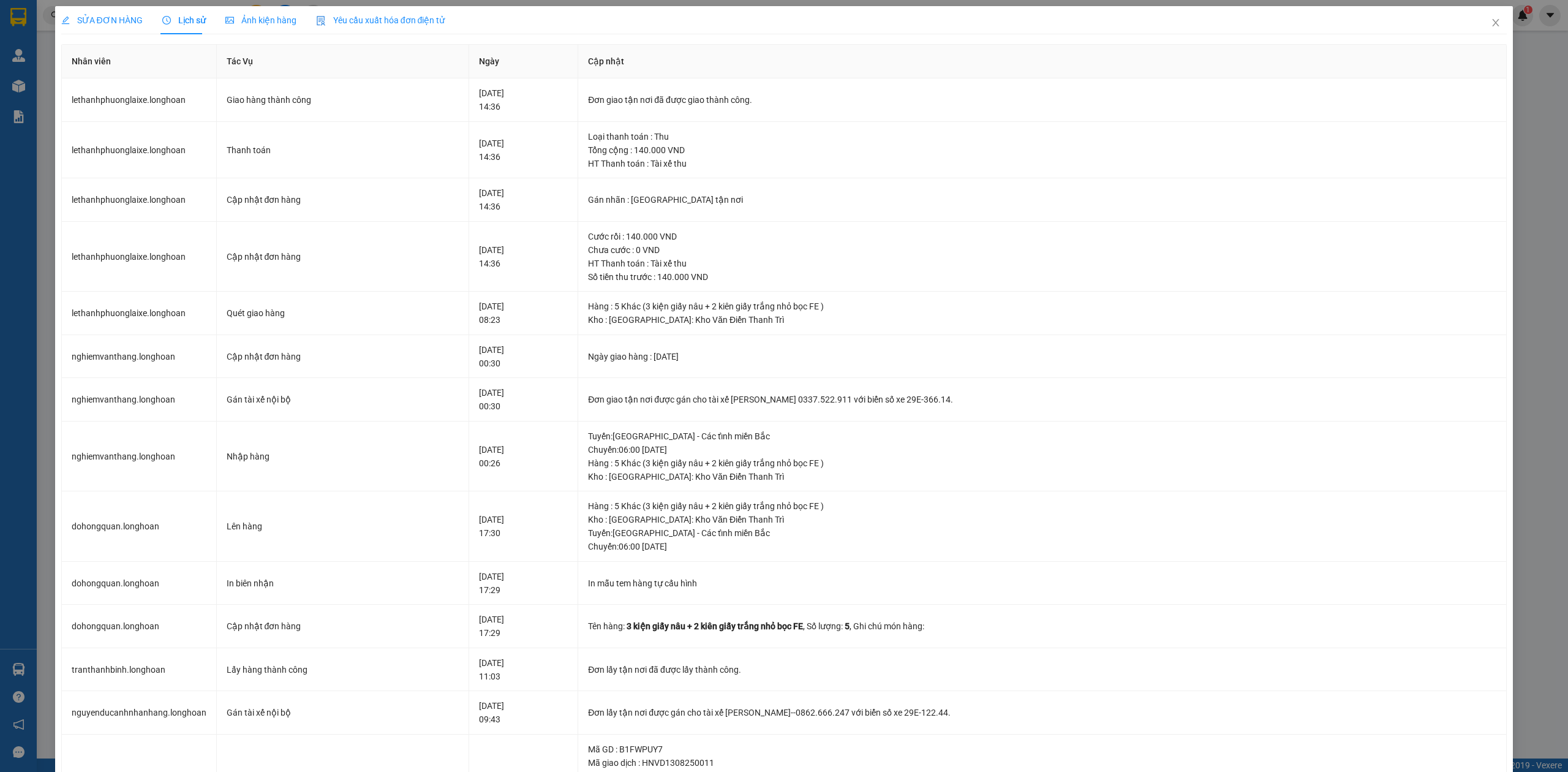
drag, startPoint x: 1545, startPoint y: 114, endPoint x: 1485, endPoint y: 42, distance: 93.7
click at [1540, 102] on div "SỬA ĐƠN HÀNG Lịch sử Ảnh kiện hàng Yêu cầu xuất hóa đơn điện tử Total Paid Fee …" at bounding box center [784, 386] width 1568 height 772
click at [1481, 18] on span "Close" at bounding box center [1496, 22] width 34 height 34
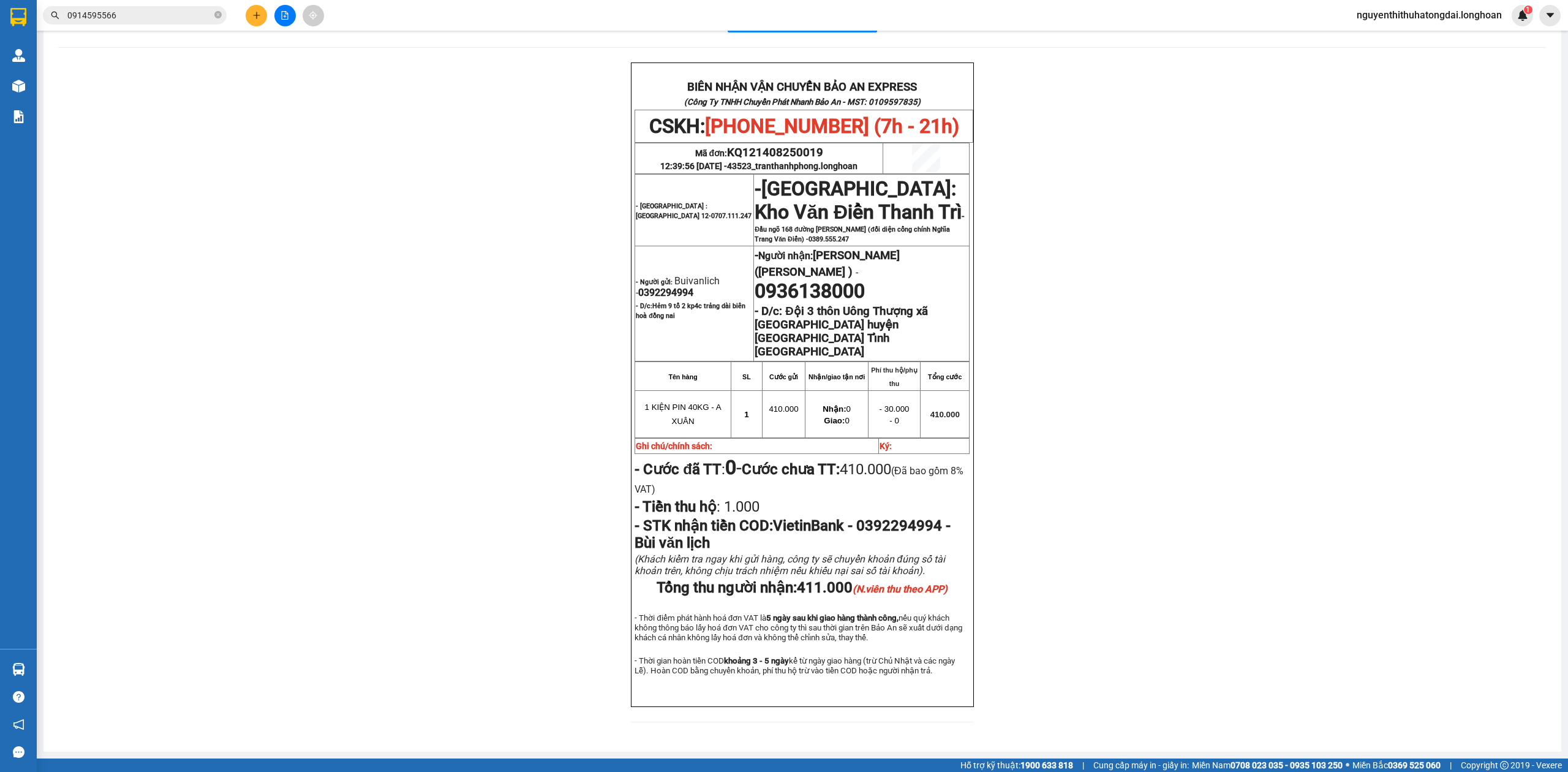
scroll to position [59, 0]
click at [133, 18] on input "0914595566" at bounding box center [140, 16] width 144 height 14
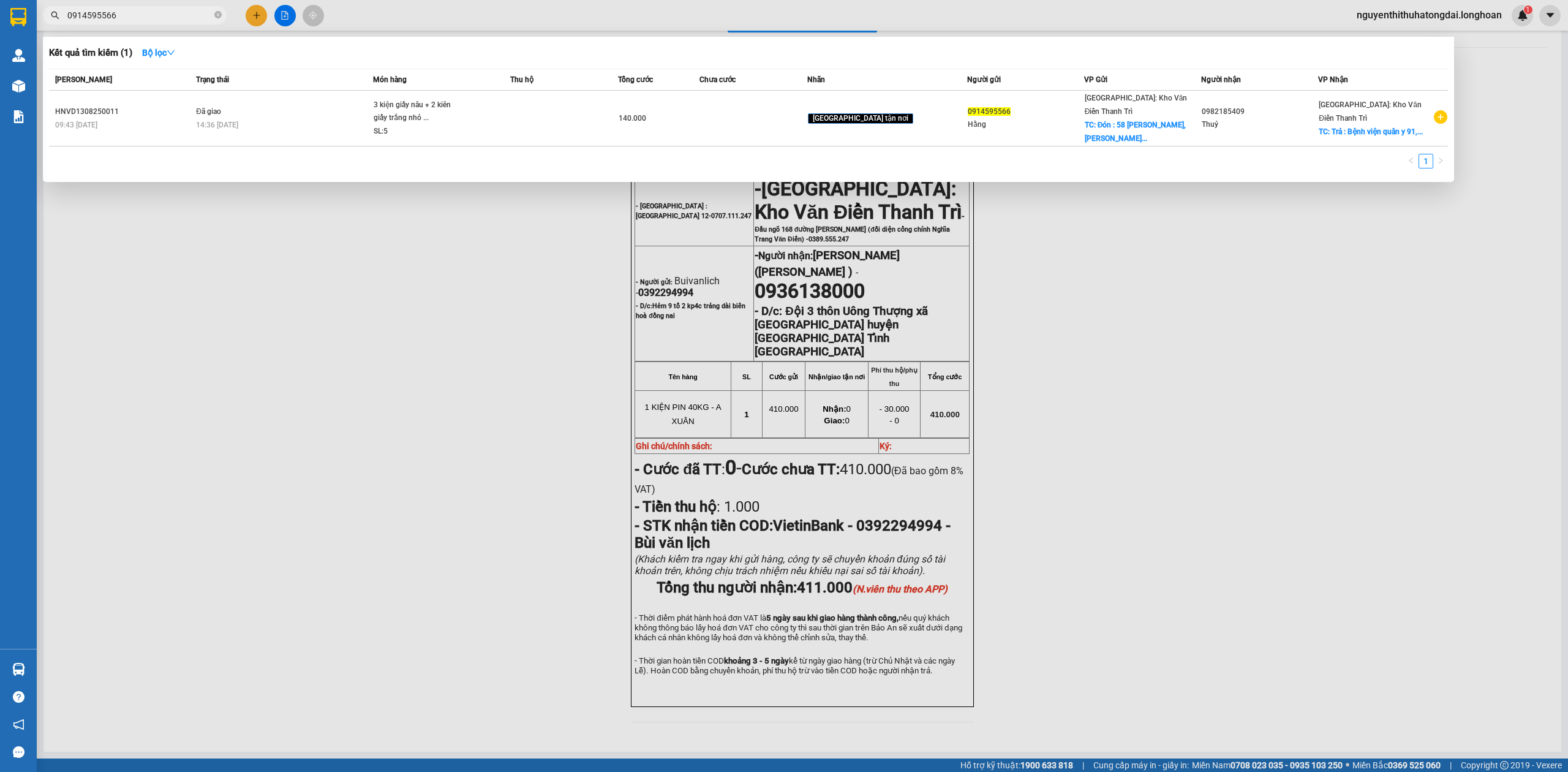
drag, startPoint x: 133, startPoint y: 18, endPoint x: 125, endPoint y: 18, distance: 8.0
click at [131, 18] on input "0914595566" at bounding box center [140, 16] width 144 height 14
paste input "88299841"
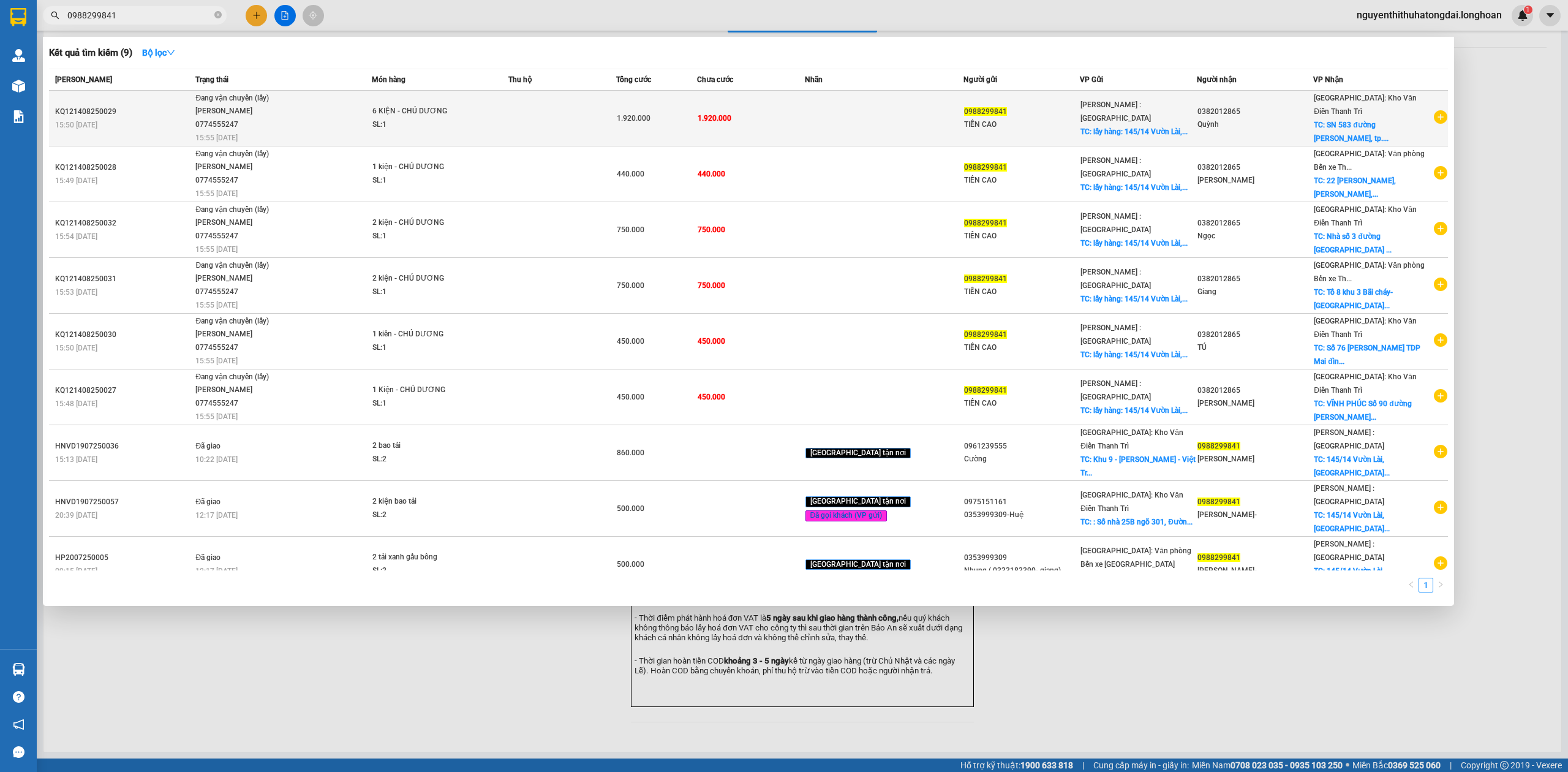
type input "0988299841"
click at [322, 101] on span "Đang vận chuyển (lấy) [PERSON_NAME] 0774555247 15:55 [DATE]" at bounding box center [283, 117] width 176 height 51
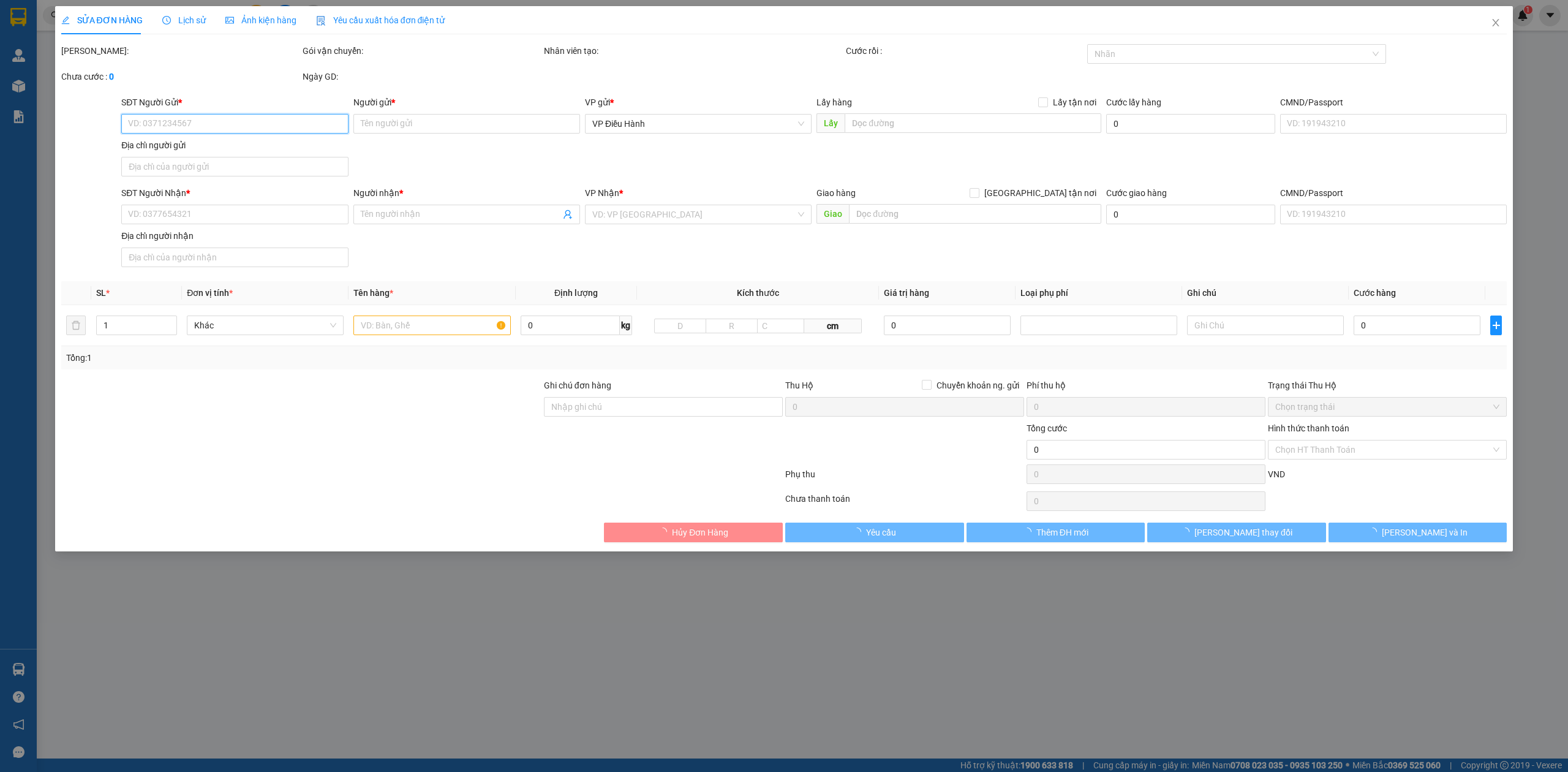
type input "0988299841"
type input "TIỀN CAO"
checkbox input "true"
type input "lấy hàng: [STREET_ADDRESS]"
type input "0382012865"
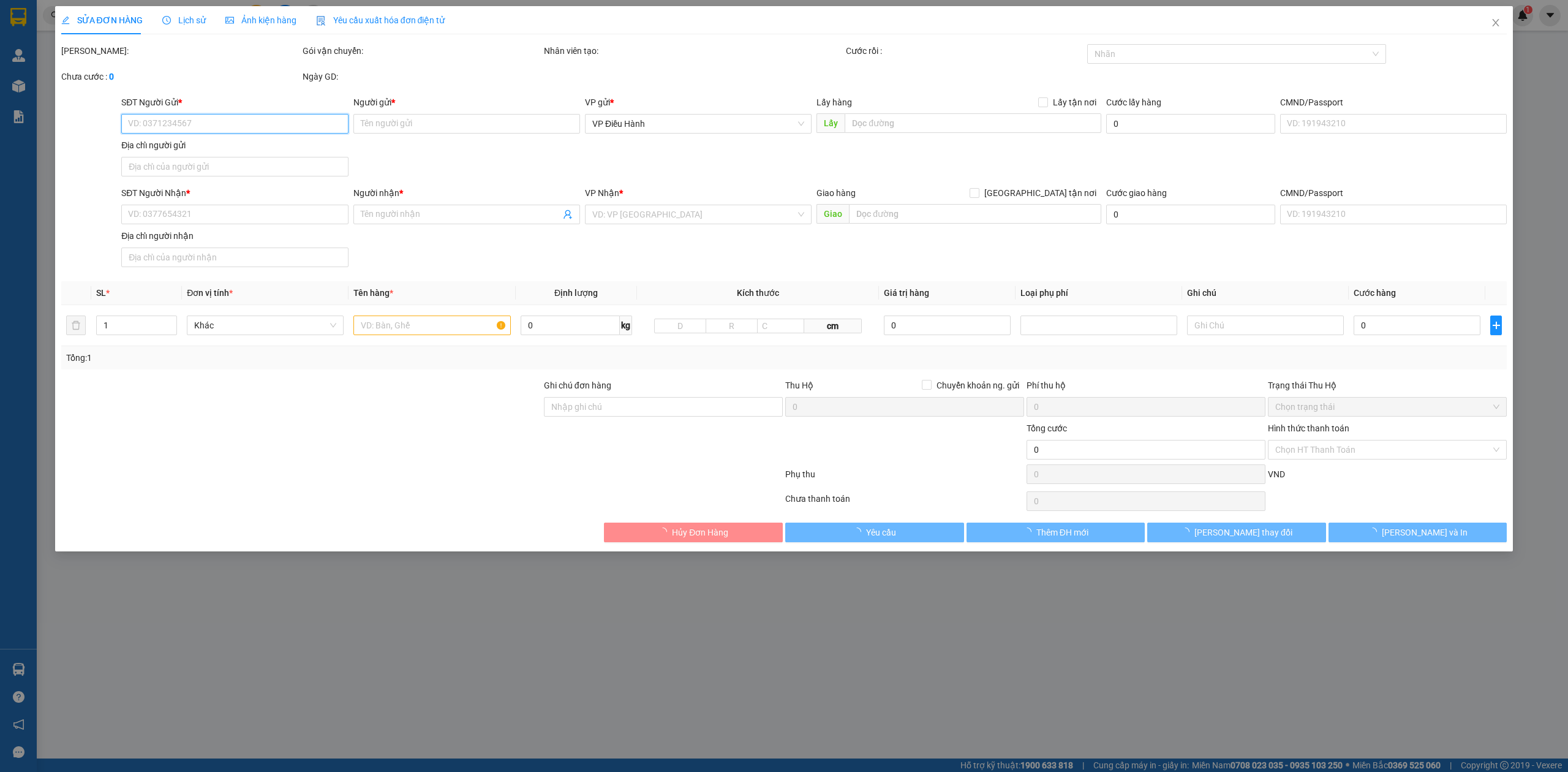
type input "Quỳnh"
checkbox input "true"
type input "SN 583 đường [PERSON_NAME], [GEOGRAPHIC_DATA]"
type input "1.920.000"
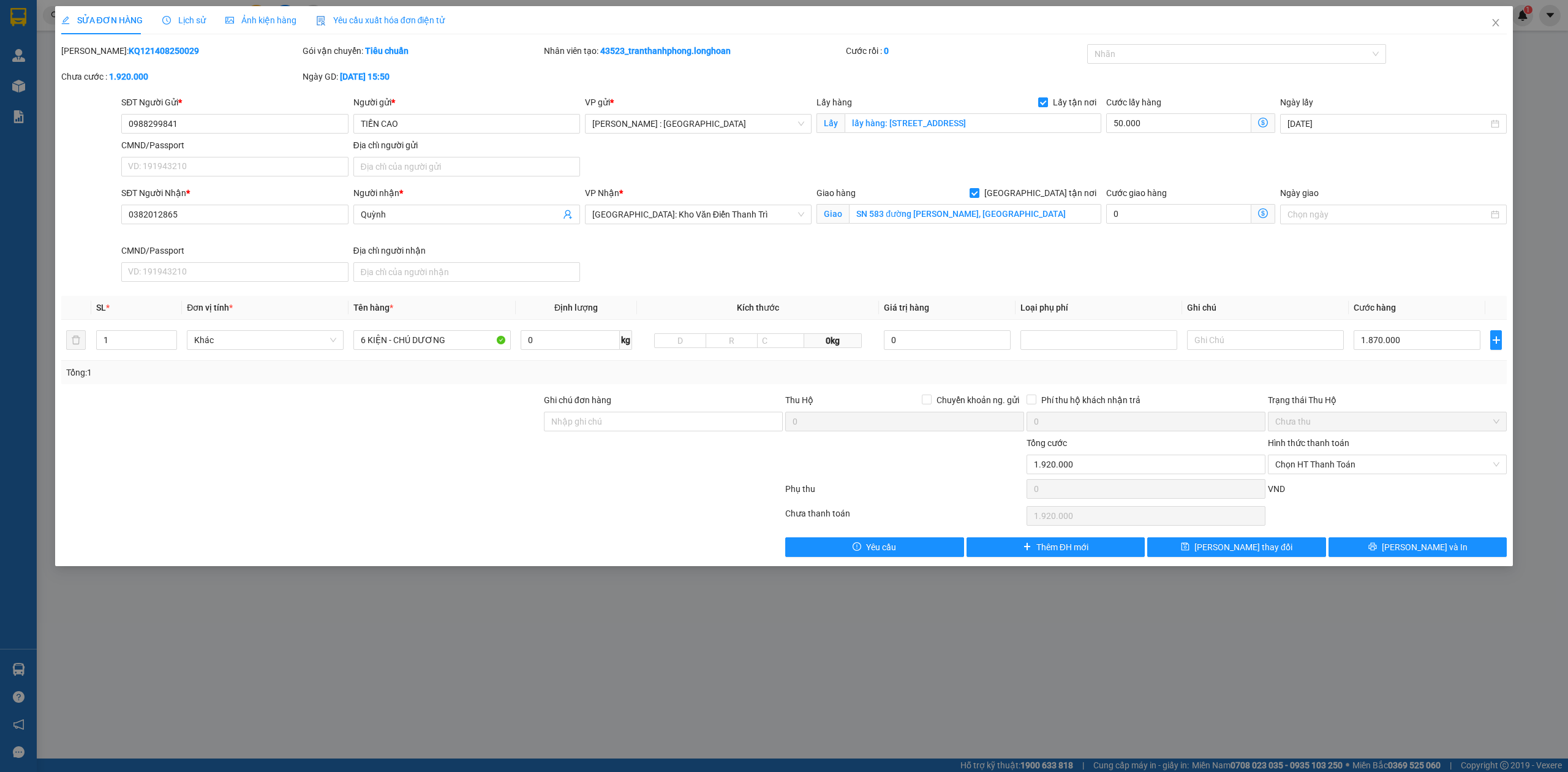
click at [186, 20] on span "Lịch sử" at bounding box center [184, 20] width 44 height 10
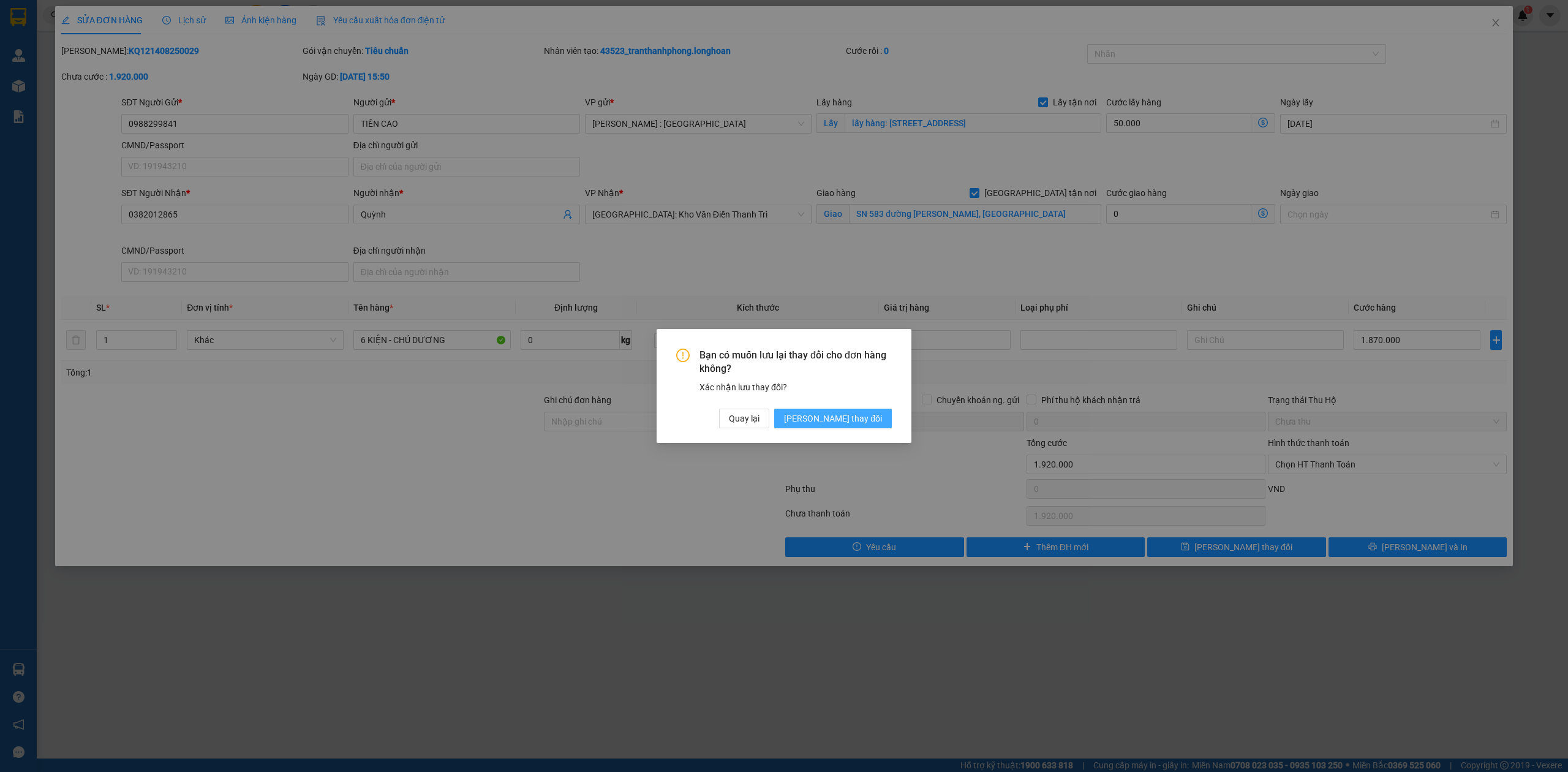
click at [837, 424] on span "[PERSON_NAME] thay đổi" at bounding box center [833, 419] width 98 height 14
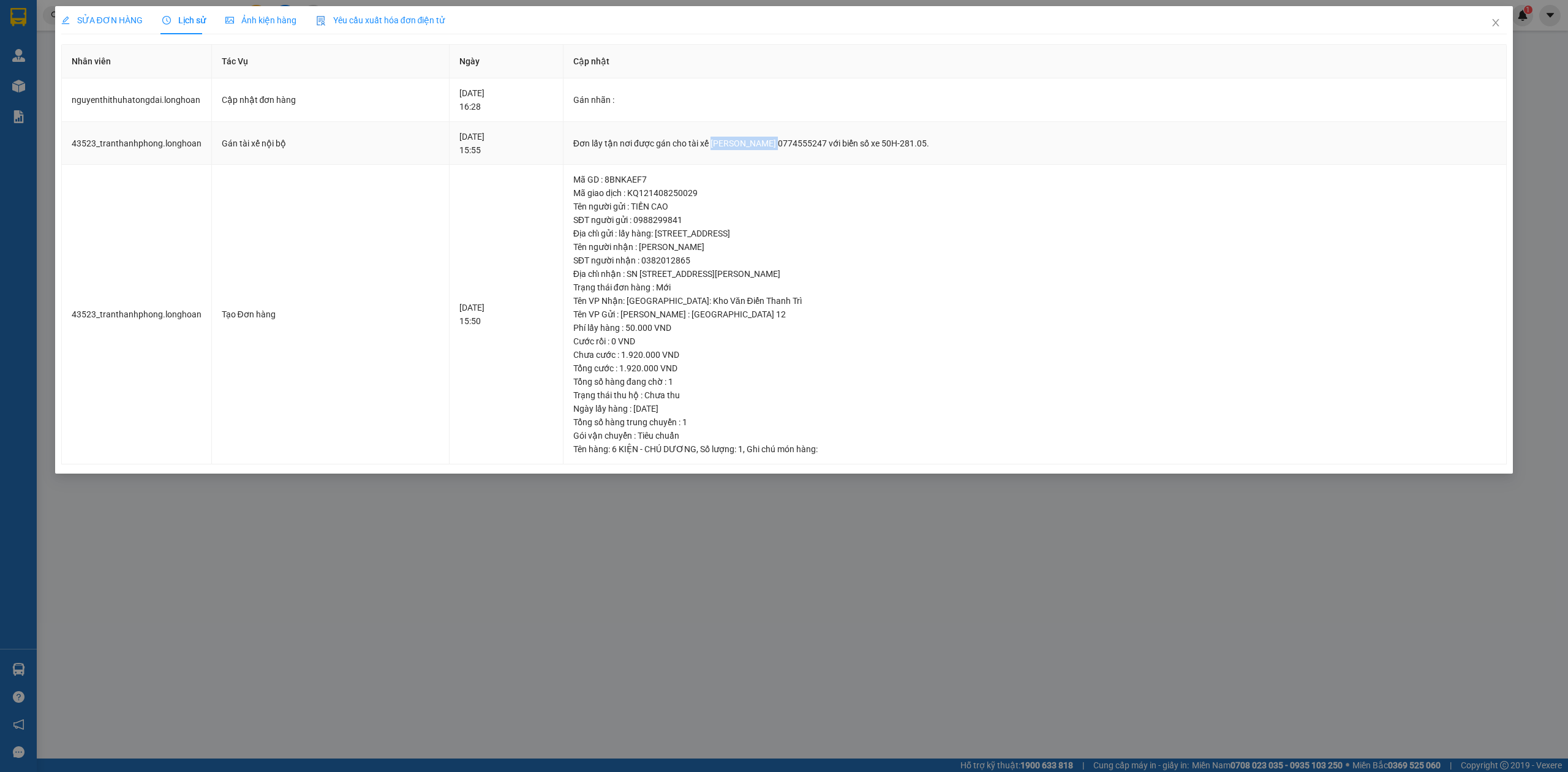
drag, startPoint x: 725, startPoint y: 147, endPoint x: 799, endPoint y: 138, distance: 74.5
click at [800, 138] on div "Đơn lấy tận nơi được gán cho tài xế [PERSON_NAME] 0774555247 với biển số xe 50H…" at bounding box center [1035, 143] width 924 height 14
drag, startPoint x: 814, startPoint y: 143, endPoint x: 861, endPoint y: 149, distance: 47.4
click at [861, 149] on div "Đơn lấy tận nơi được gán cho tài xế [PERSON_NAME] 0774555247 với biển số xe 50H…" at bounding box center [1035, 143] width 924 height 14
copy div "0774555247"
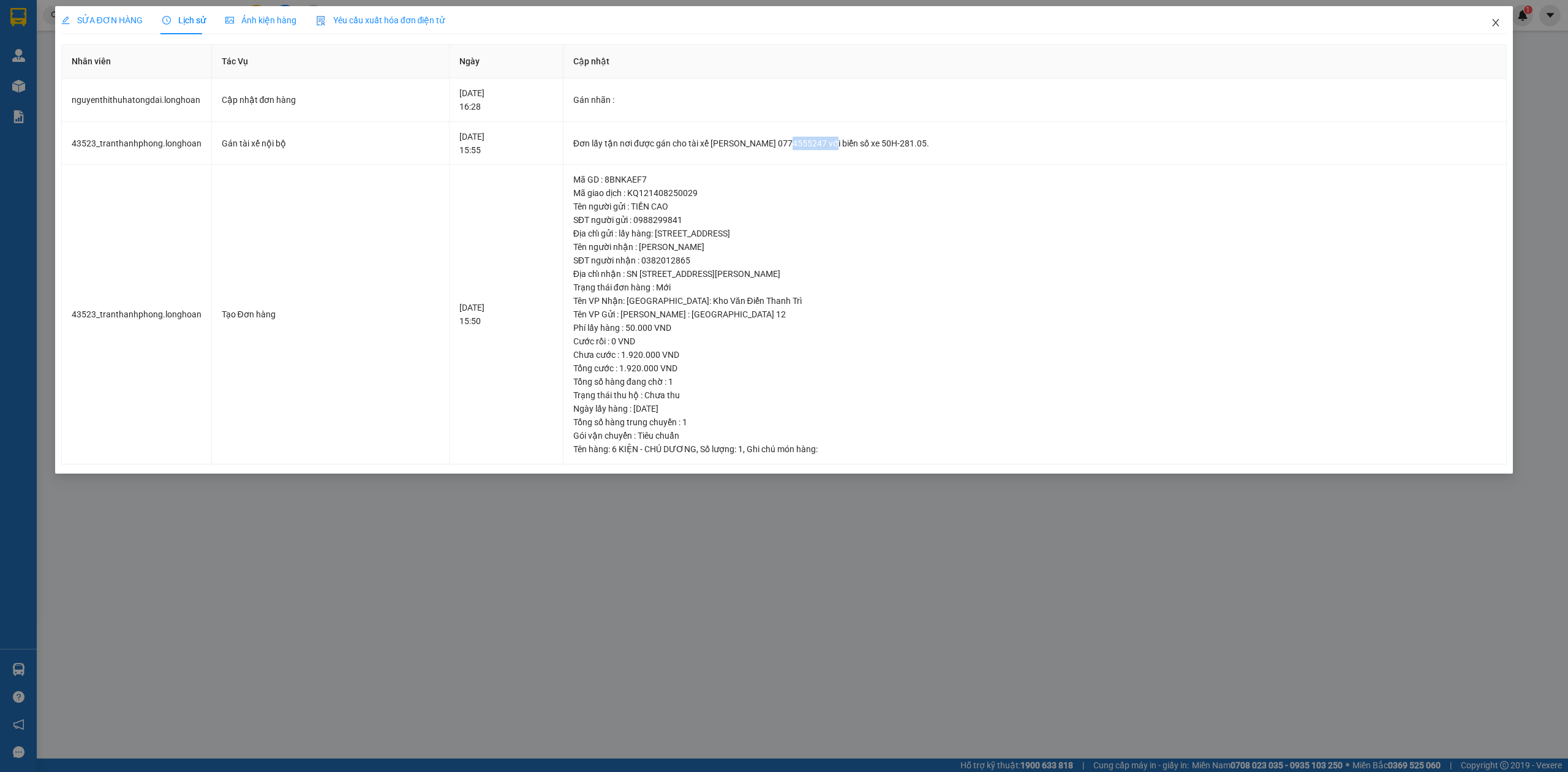
click at [1498, 30] on span "Close" at bounding box center [1496, 22] width 34 height 34
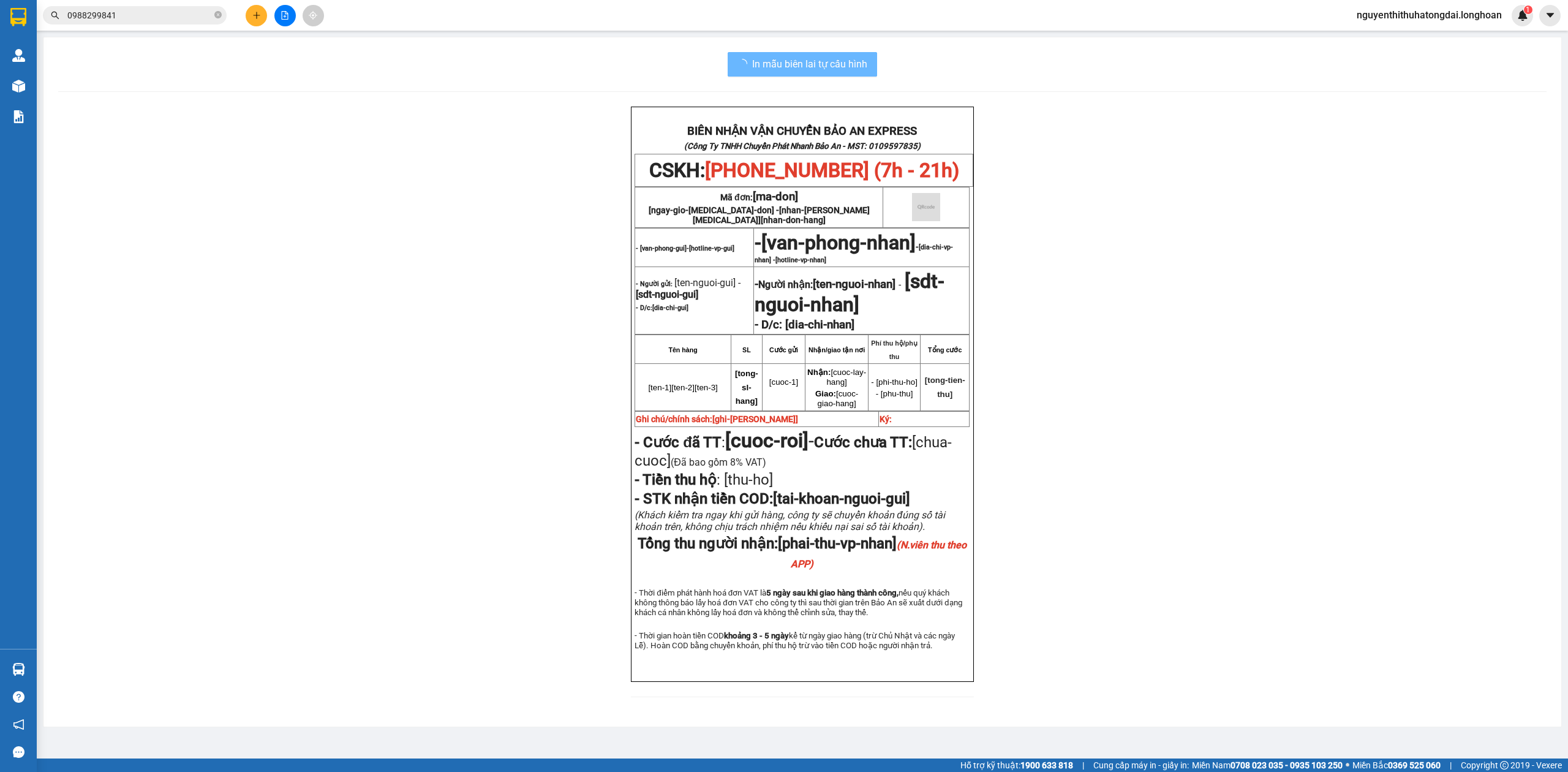
click at [123, 16] on input "0988299841" at bounding box center [140, 16] width 144 height 14
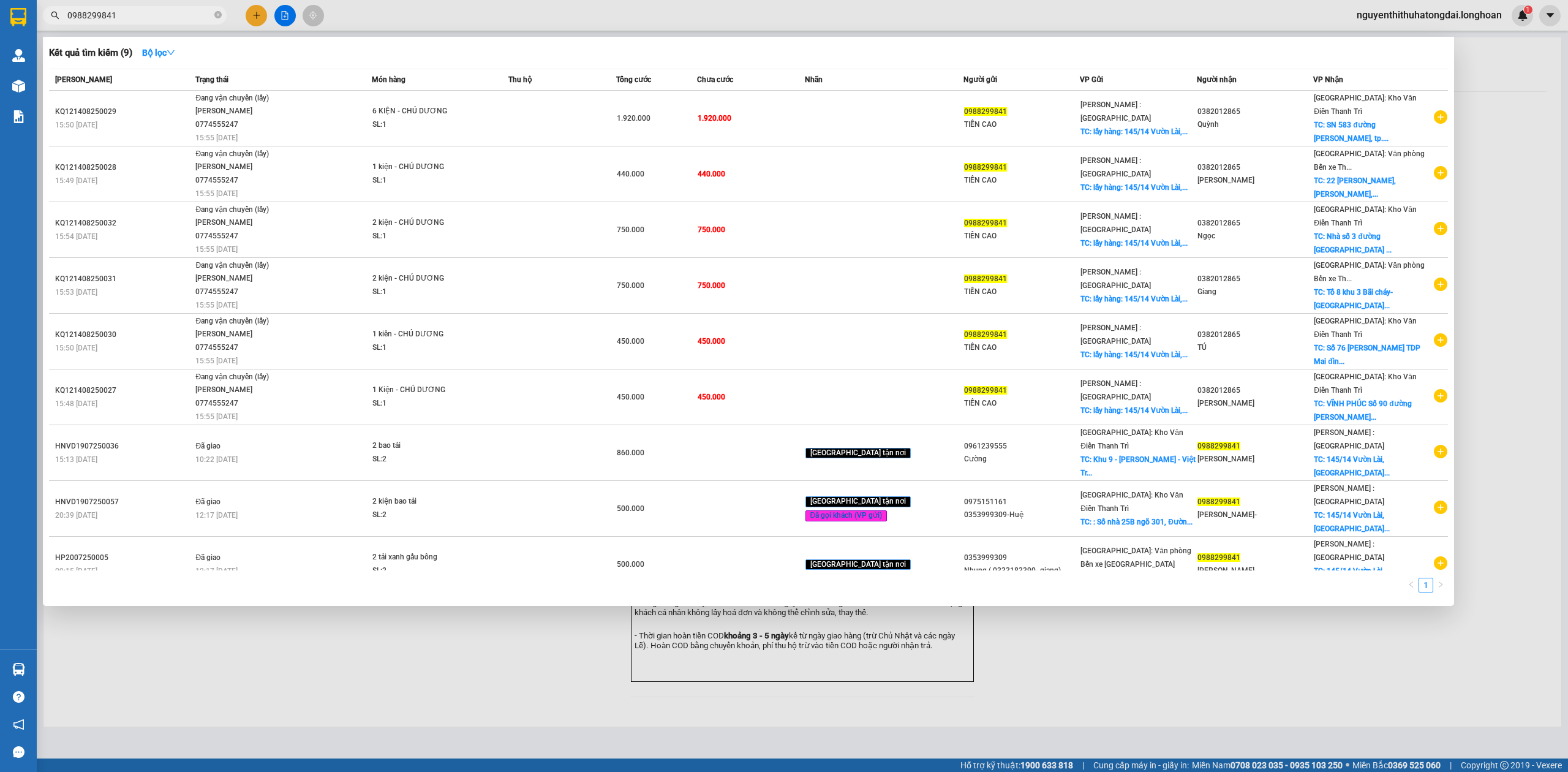
click at [123, 16] on input "0988299841" at bounding box center [140, 16] width 144 height 14
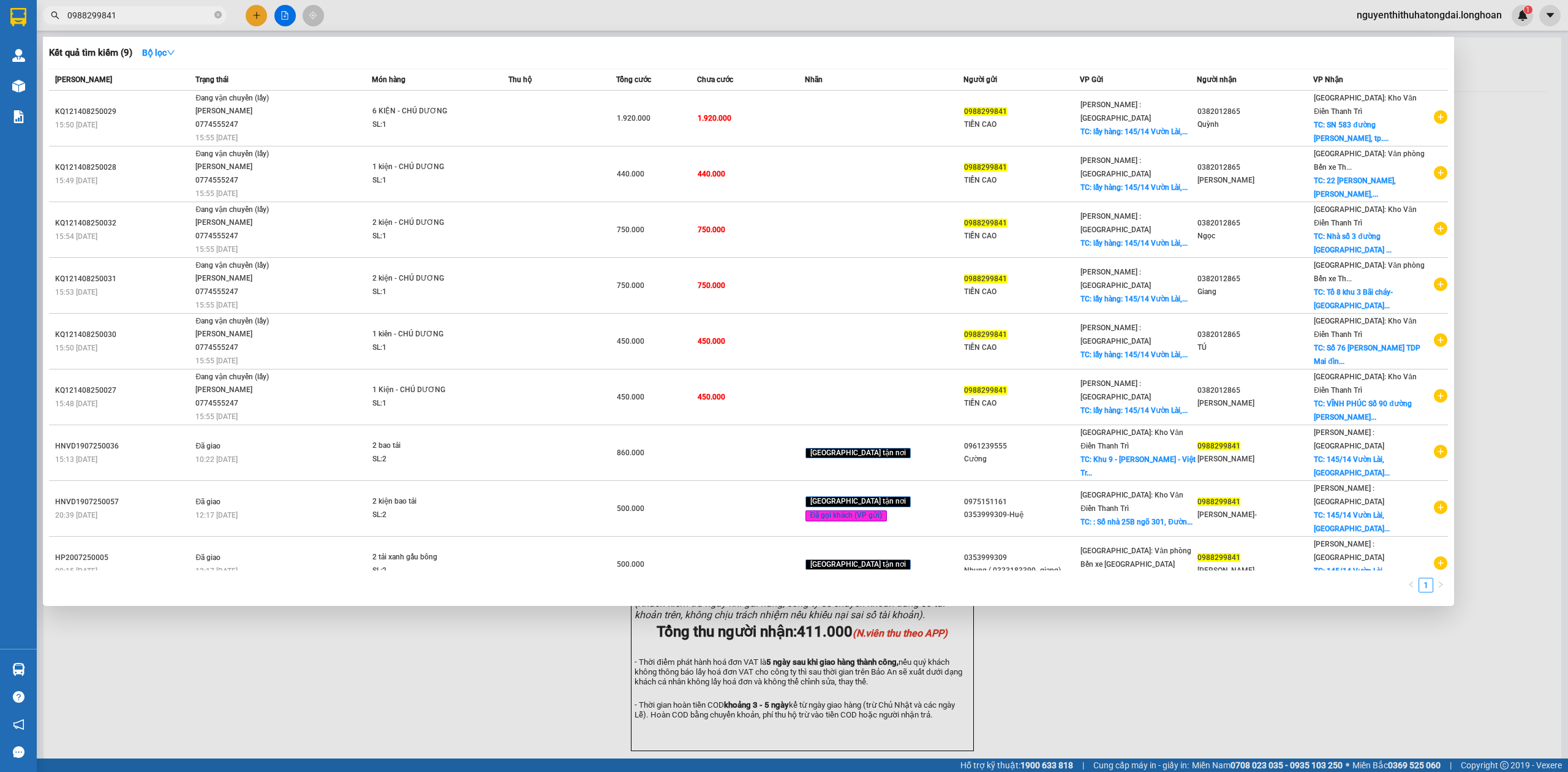
paste input "65684496"
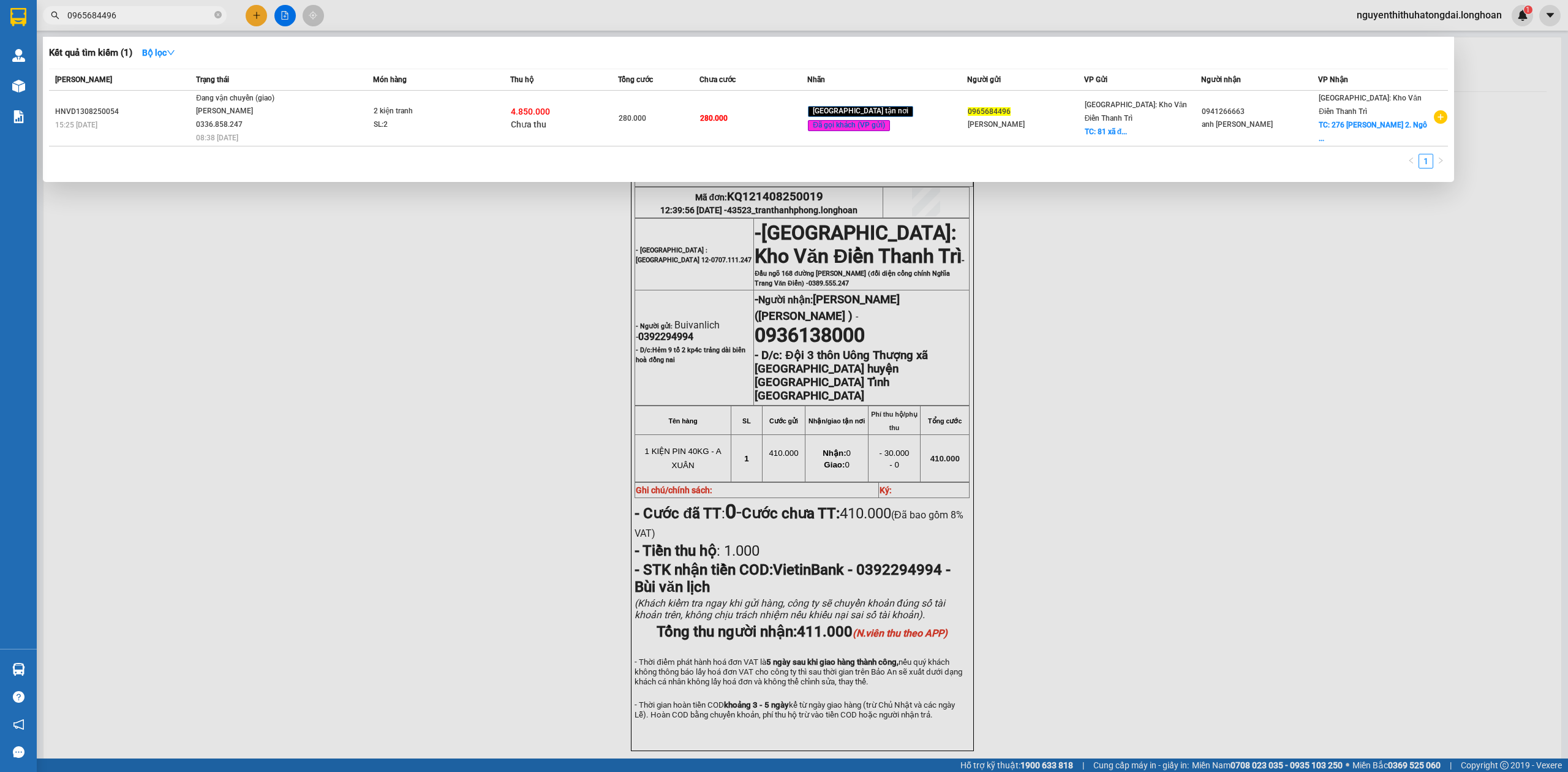
type input "0965684496"
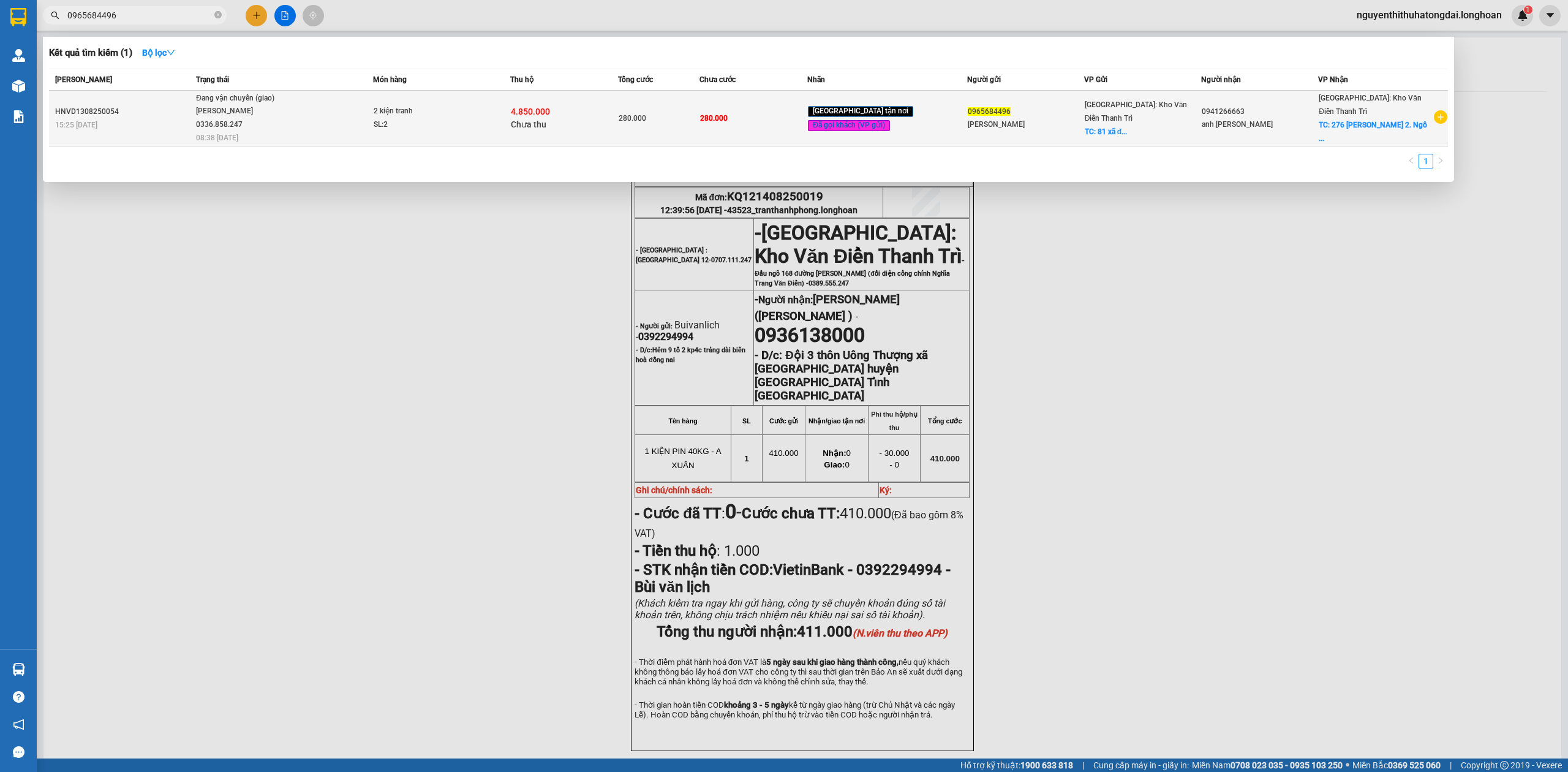
click at [427, 136] on td "2 kiện tranh SL: 2" at bounding box center [441, 118] width 138 height 56
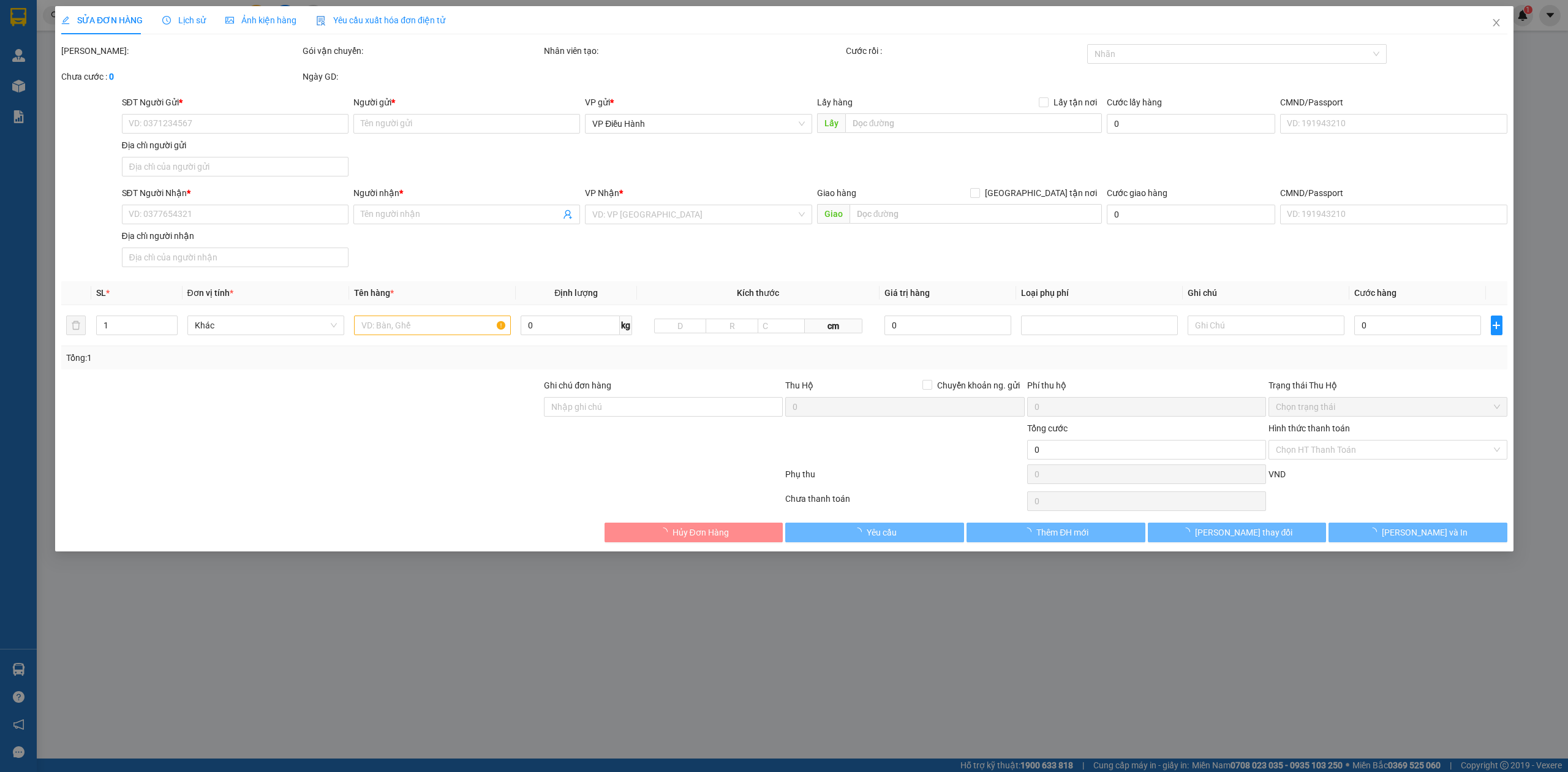
type input "0965684496"
type input "[PERSON_NAME]"
checkbox input "true"
type input "81 xã đàn, [GEOGRAPHIC_DATA]"
type input "0941266663"
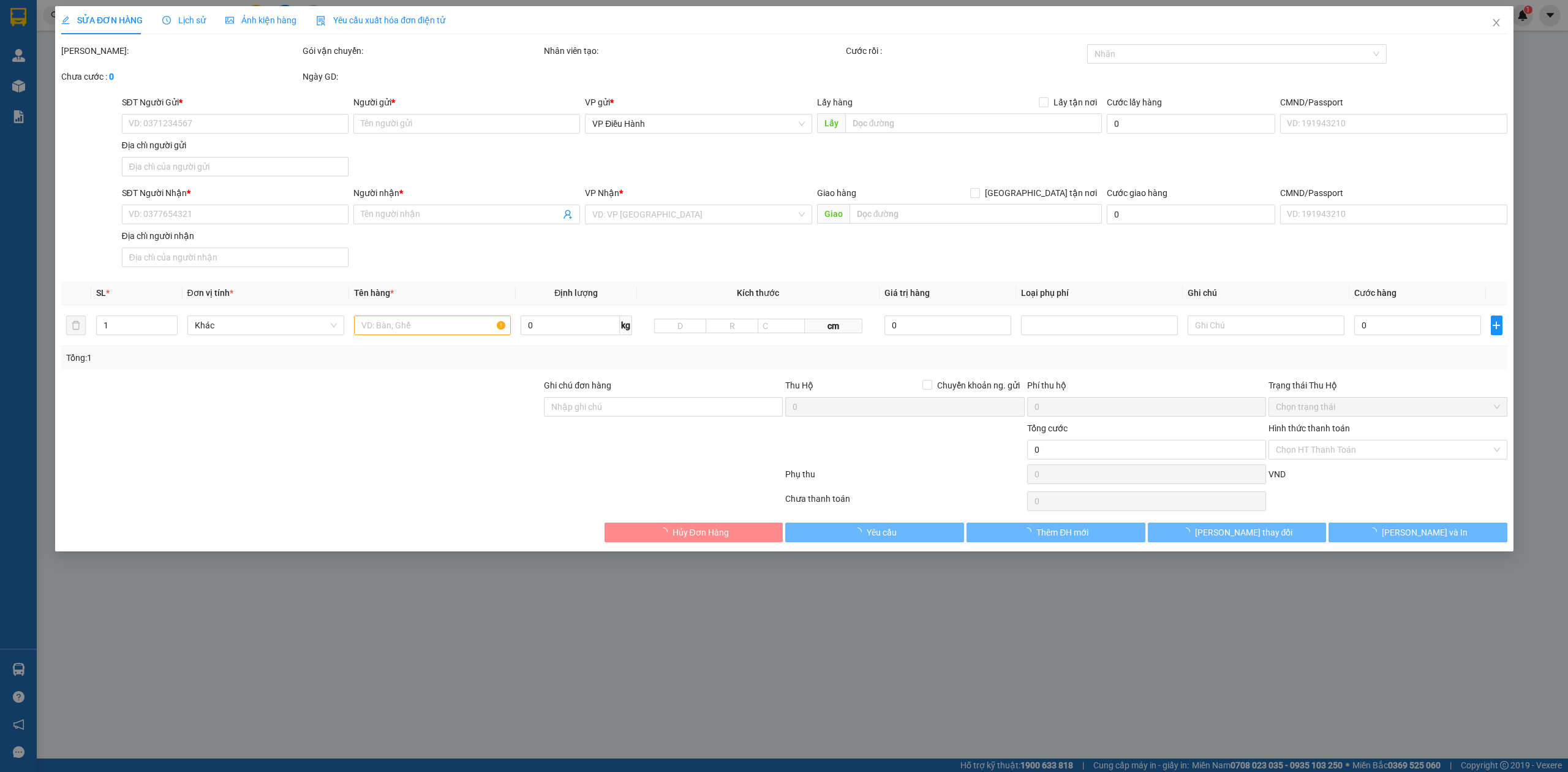
type input "anh [PERSON_NAME]"
checkbox input "true"
type input "276 [PERSON_NAME] 2. [PERSON_NAME]. Tp [GEOGRAPHIC_DATA]"
type input "hàng giao nguyên kiện, hư vỡ ko đền"
type input "280.000"
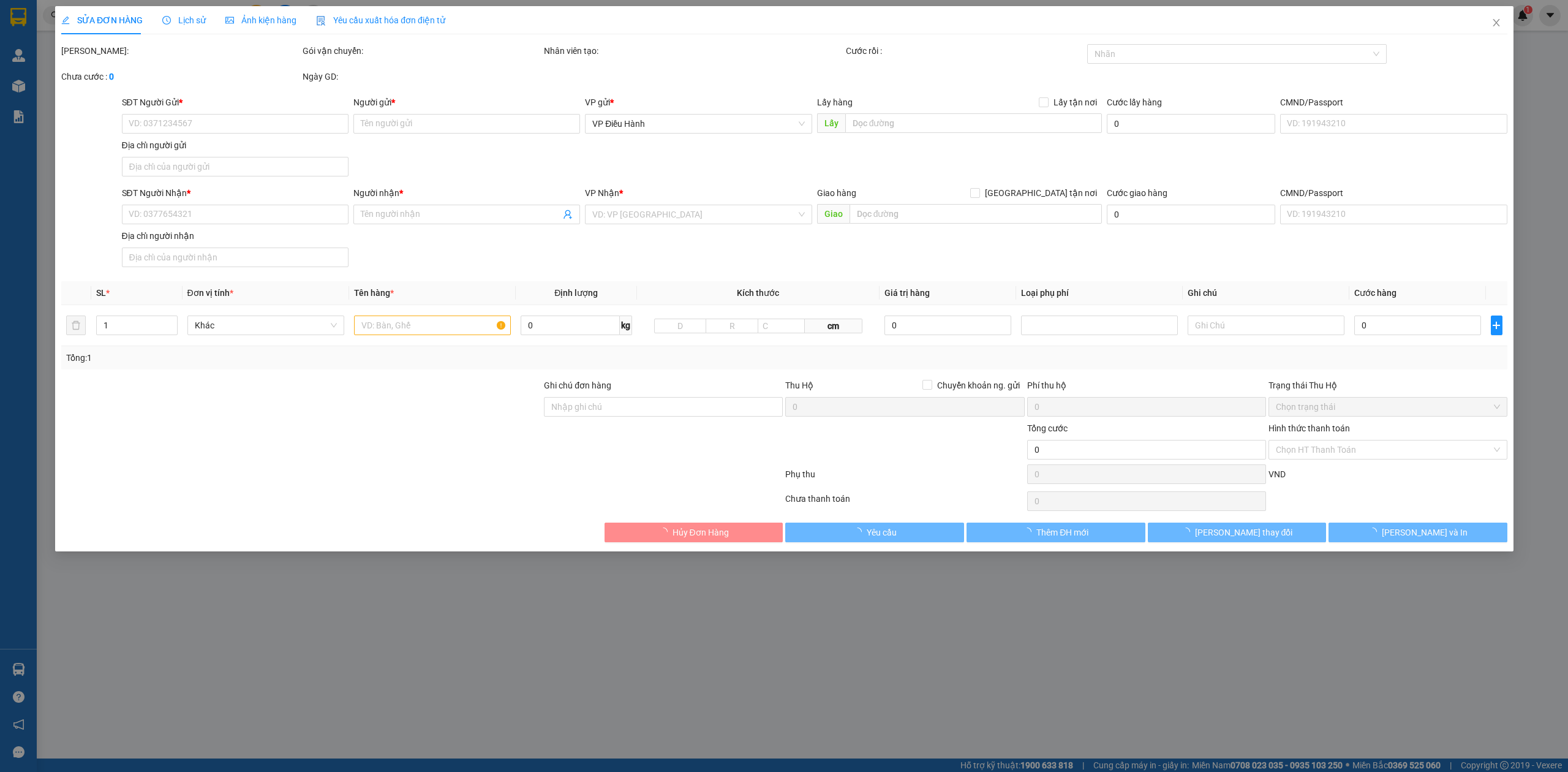
type input "280.000"
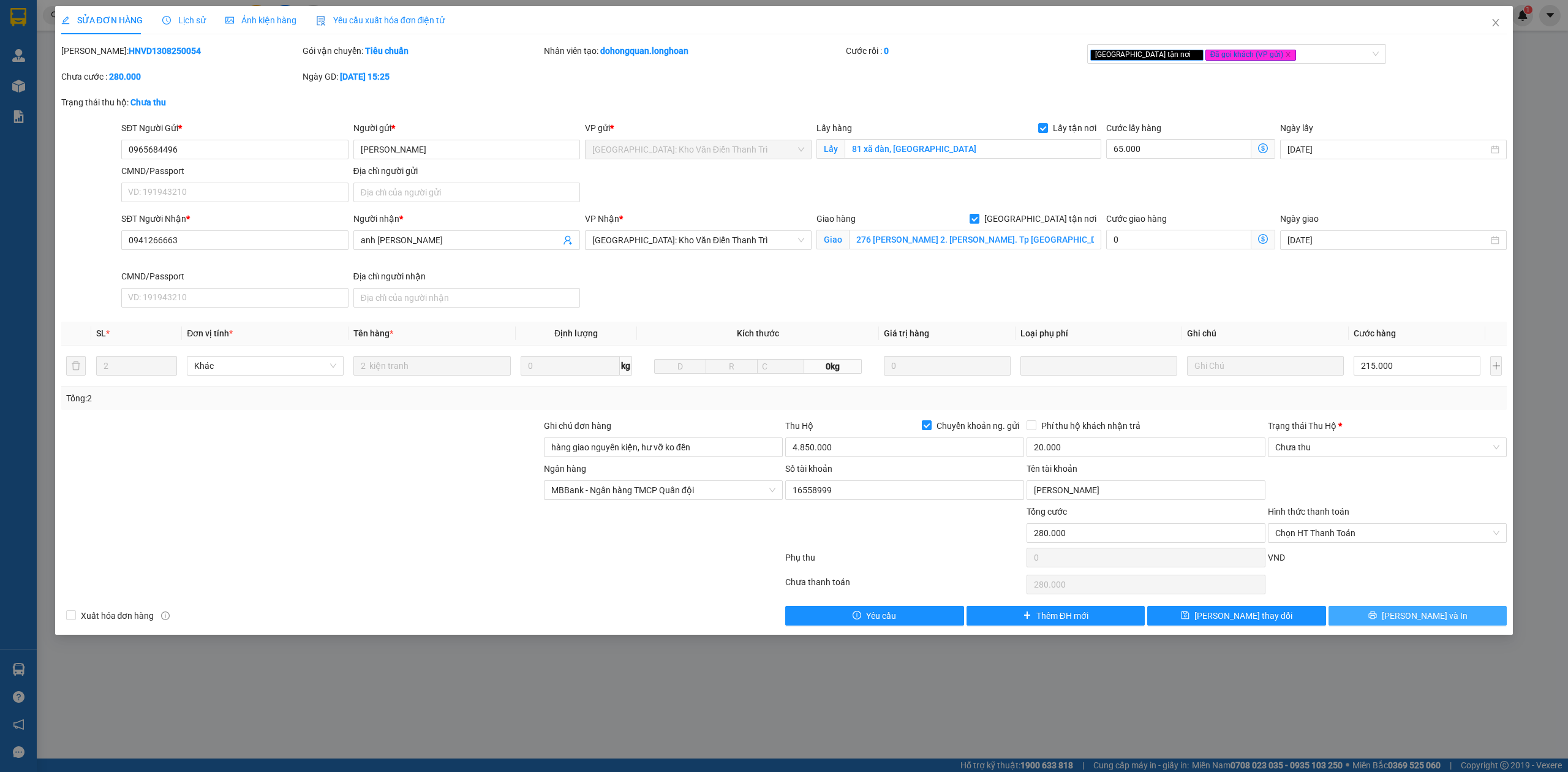
click at [1446, 621] on button "[PERSON_NAME] và In" at bounding box center [1418, 616] width 179 height 20
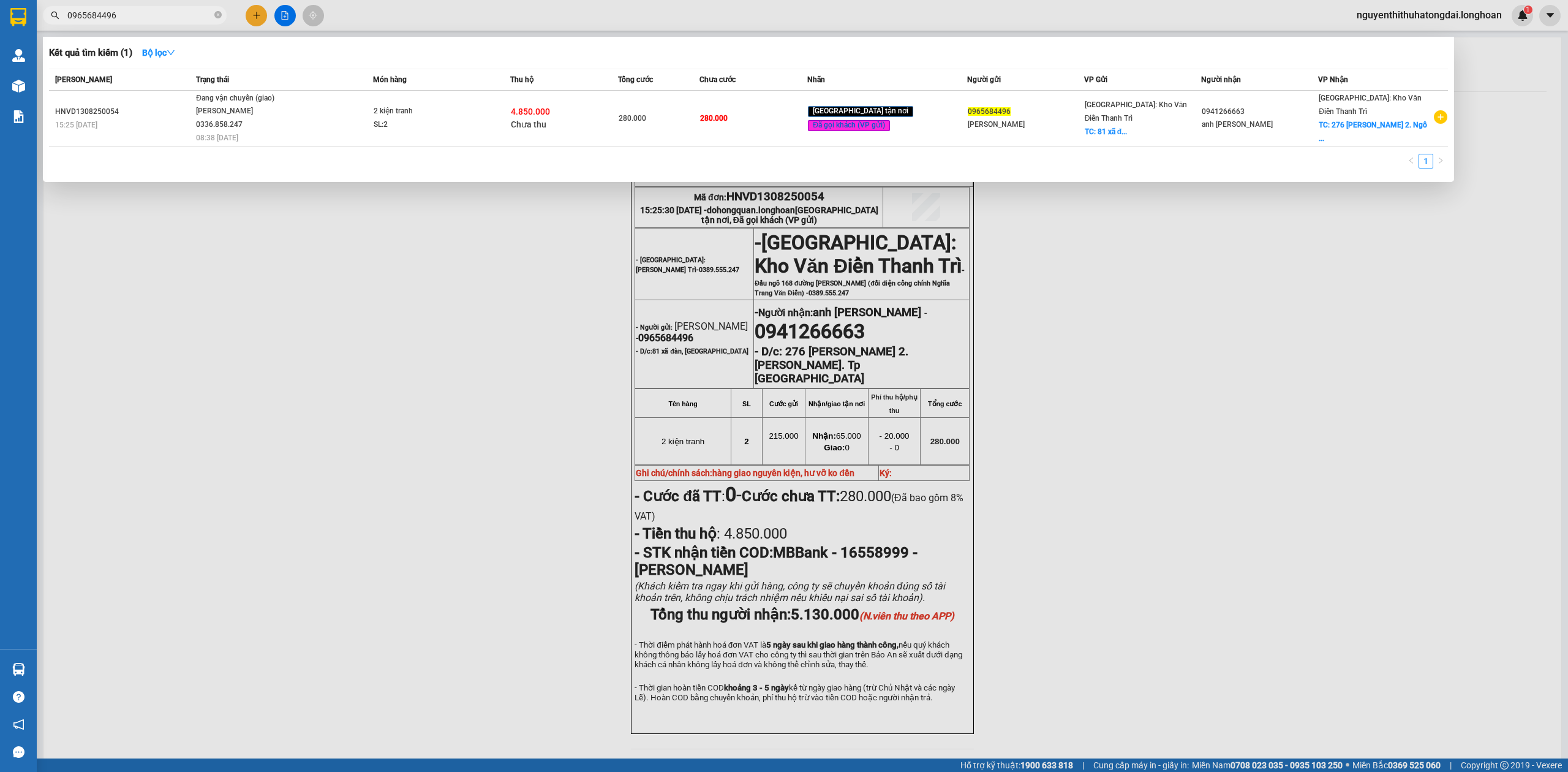
click at [141, 18] on input "0965684496" at bounding box center [140, 16] width 144 height 14
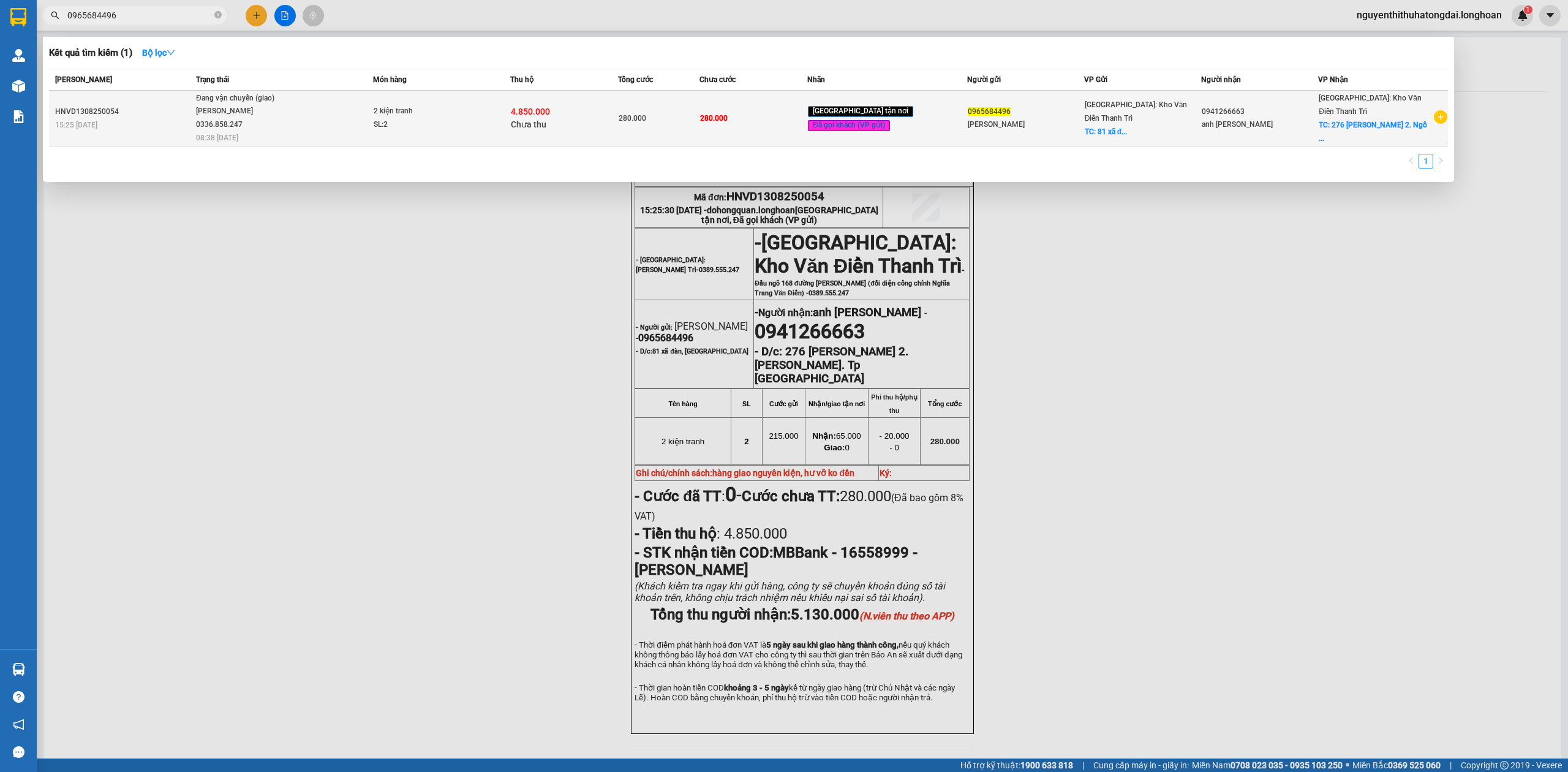
click at [428, 128] on div "SL: 2" at bounding box center [420, 125] width 92 height 14
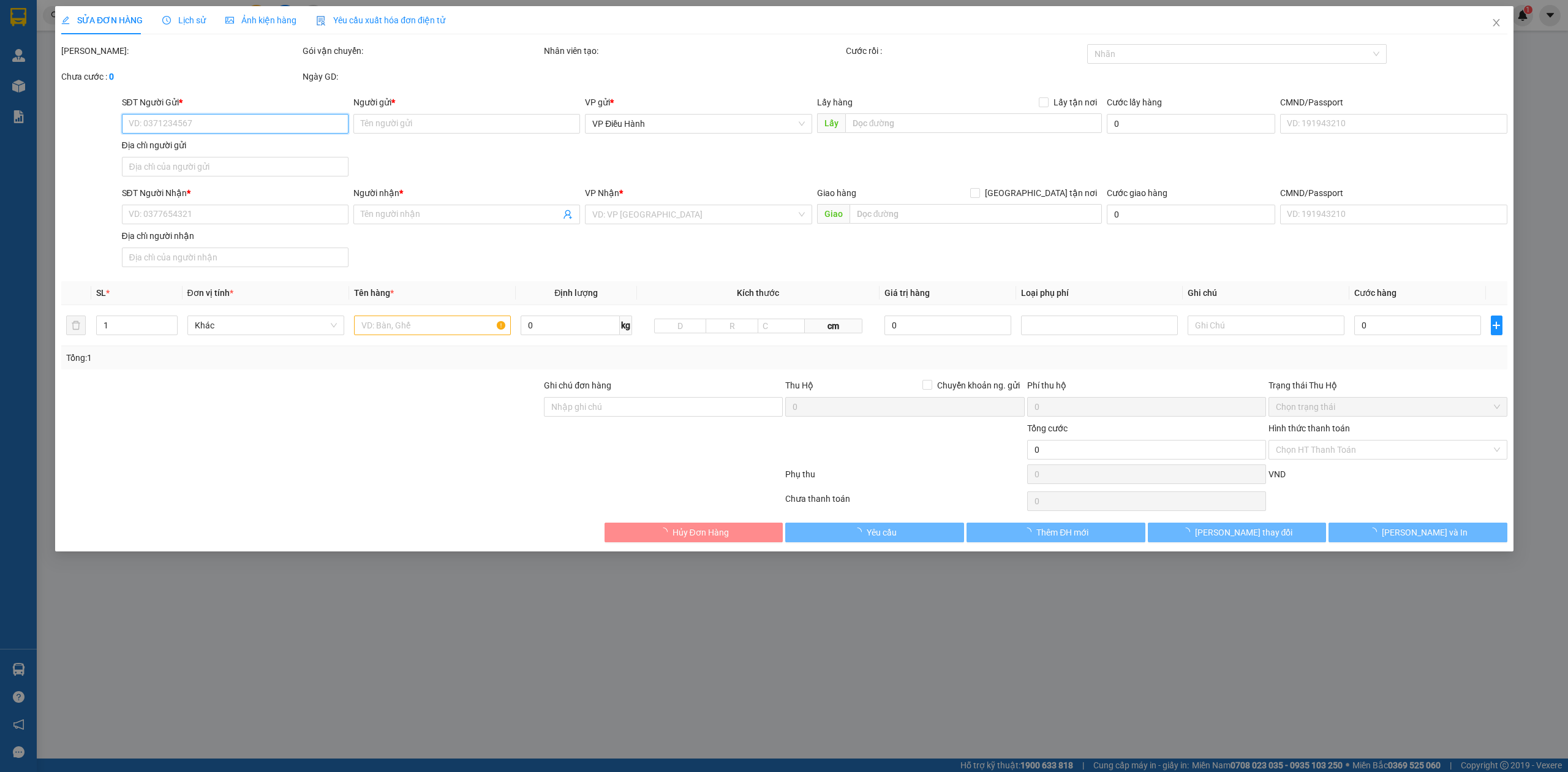
type input "0965684496"
type input "[PERSON_NAME]"
checkbox input "true"
type input "81 xã đàn, [GEOGRAPHIC_DATA]"
type input "0941266663"
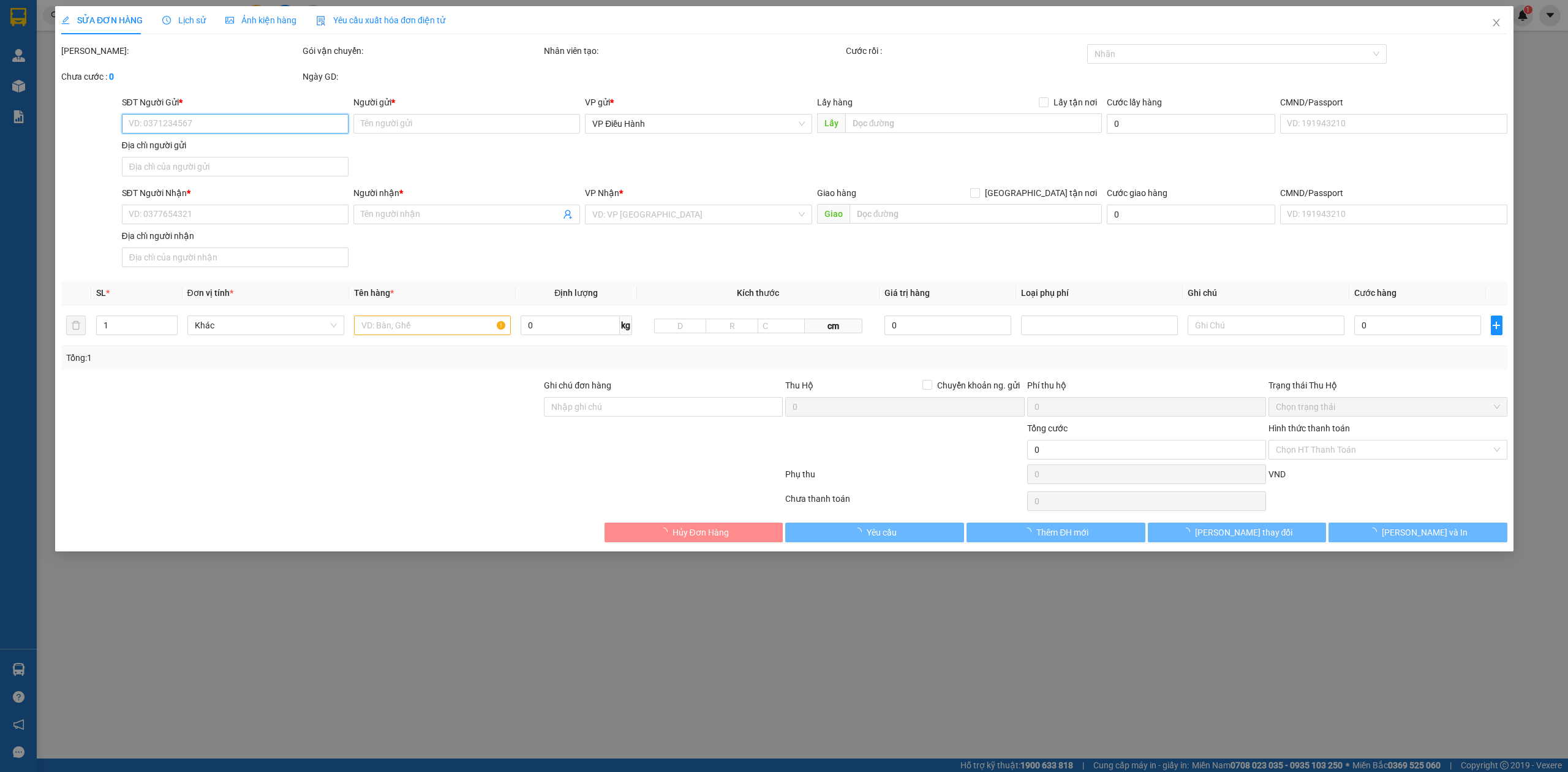
type input "anh [PERSON_NAME]"
checkbox input "true"
type input "276 [PERSON_NAME] 2. [PERSON_NAME]. Tp [GEOGRAPHIC_DATA]"
type input "hàng giao nguyên kiện, hư vỡ ko đền"
type input "280.000"
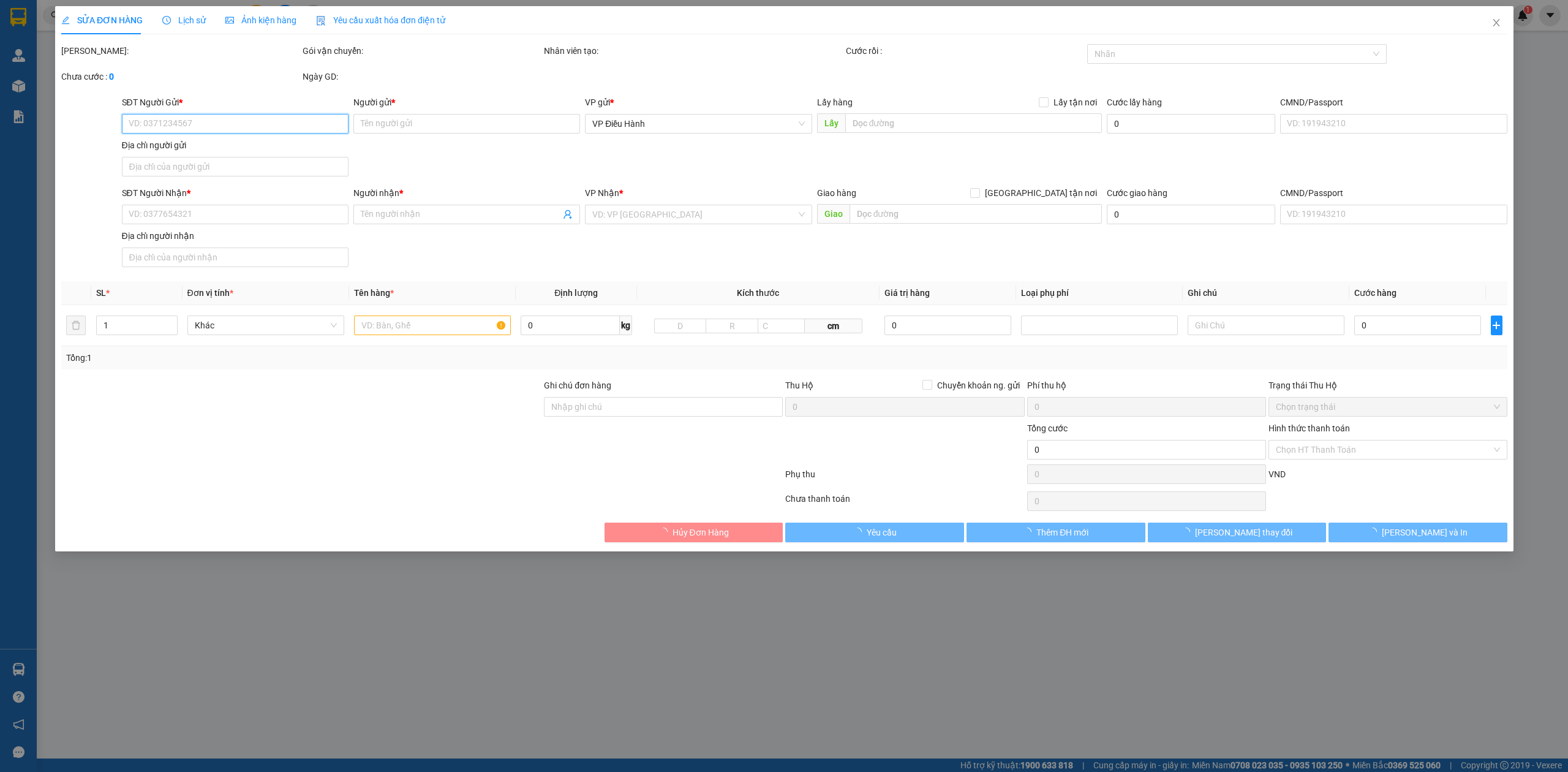
type input "280.000"
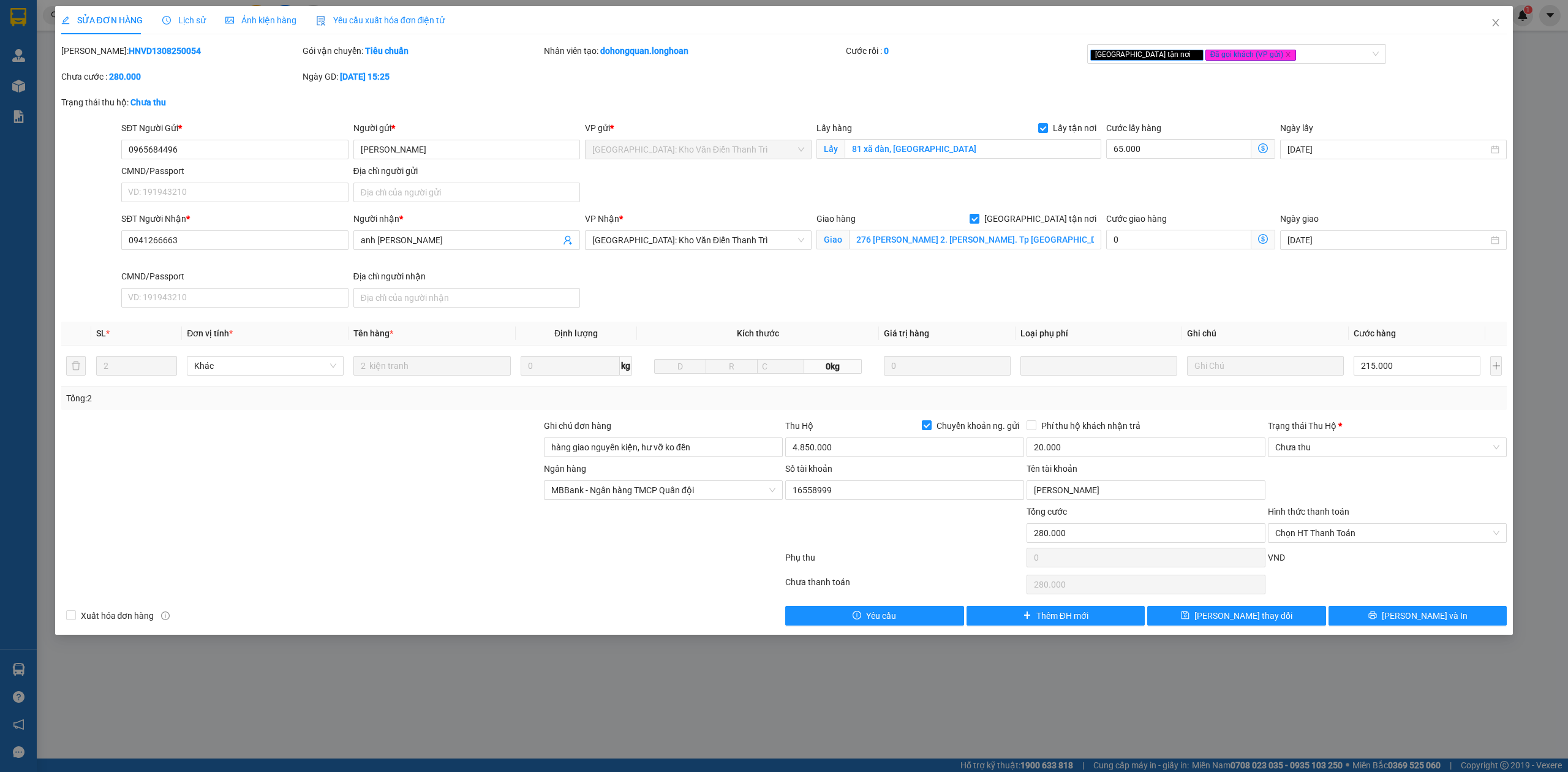
click at [187, 18] on span "Lịch sử" at bounding box center [184, 20] width 44 height 10
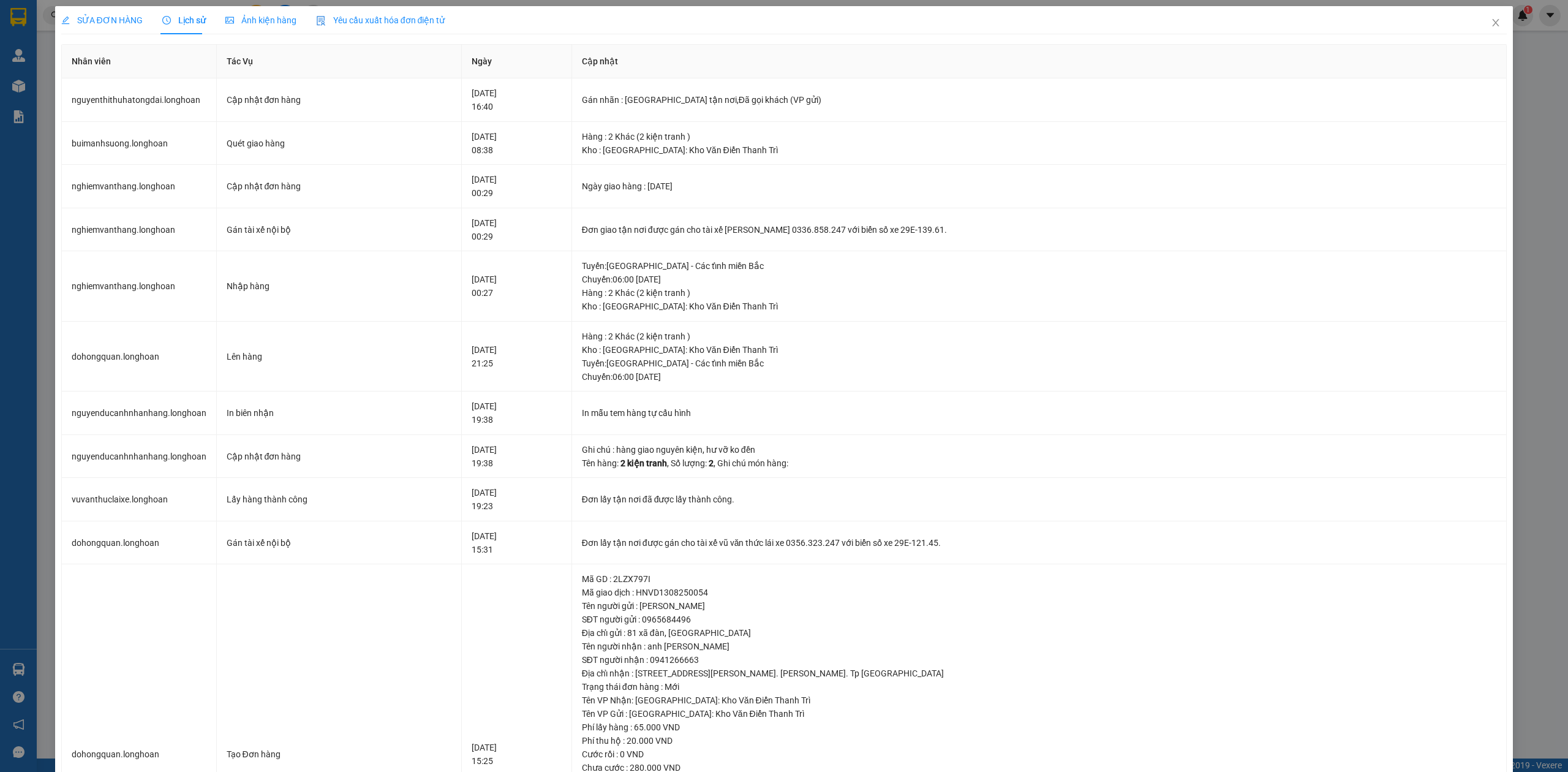
click at [119, 16] on span "SỬA ĐƠN HÀNG" at bounding box center [102, 20] width 81 height 10
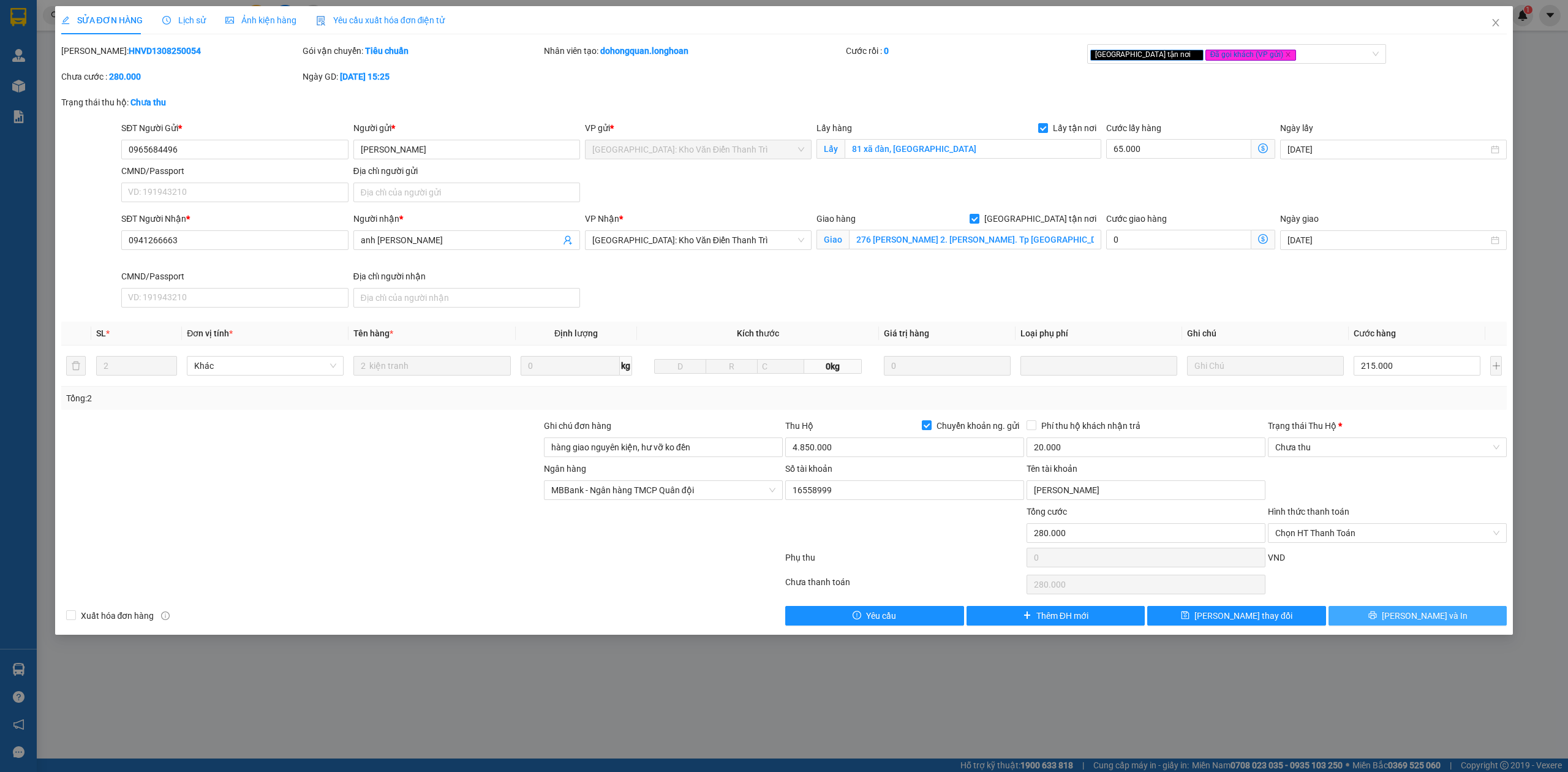
drag, startPoint x: 1407, startPoint y: 630, endPoint x: 1407, endPoint y: 619, distance: 11.0
click at [1407, 628] on div "SỬA ĐƠN HÀNG Lịch sử Ảnh kiện hàng Yêu cầu xuất hóa đơn điện tử Total Paid Fee …" at bounding box center [784, 320] width 1459 height 629
click at [1501, 441] on div "Chưa thu" at bounding box center [1387, 447] width 239 height 20
click at [1502, 441] on div "Chưa thu" at bounding box center [1387, 447] width 239 height 20
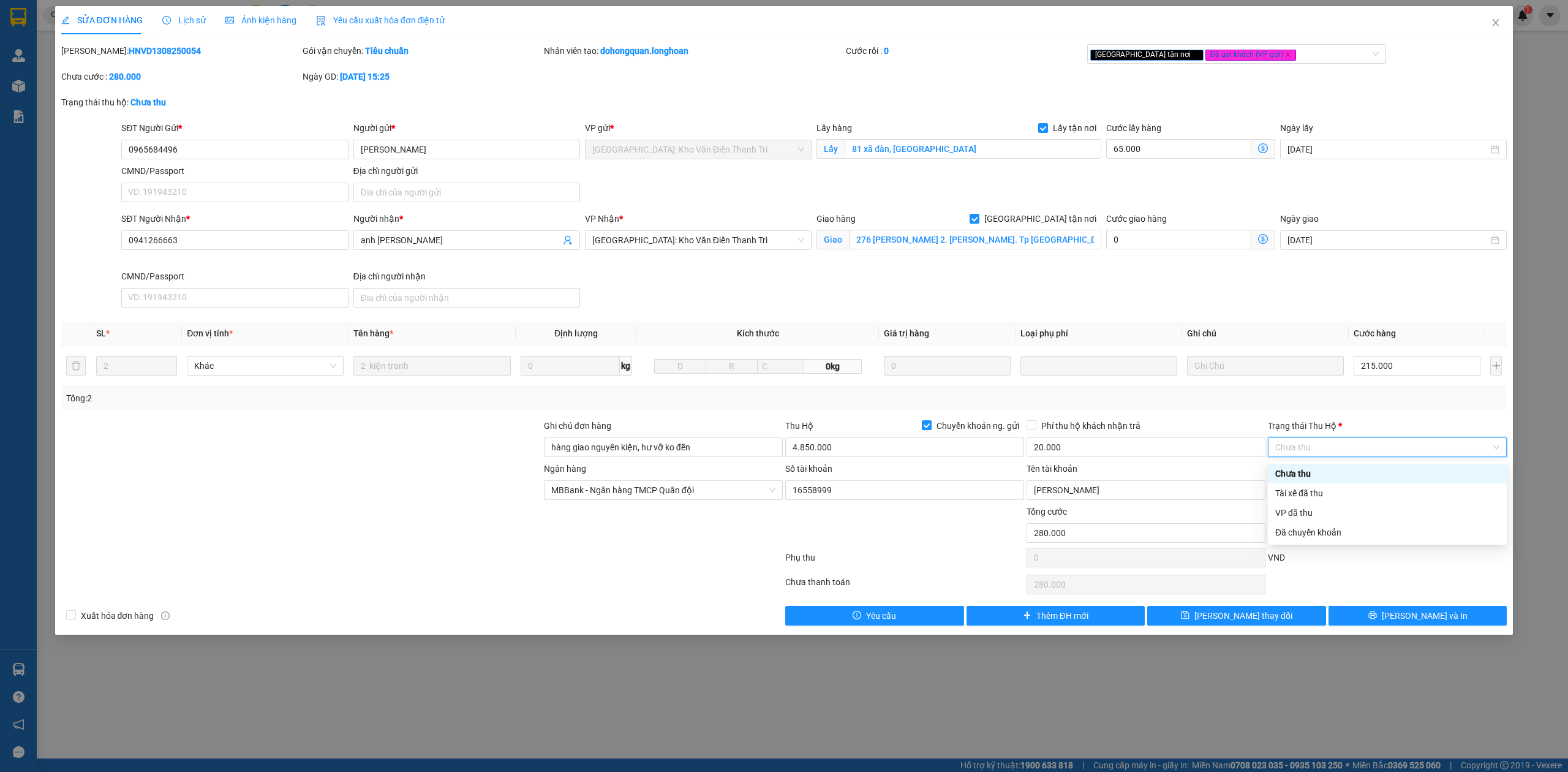
click at [1467, 470] on div "Chưa thu" at bounding box center [1387, 473] width 225 height 14
click at [1384, 618] on button "[PERSON_NAME] và In" at bounding box center [1418, 616] width 179 height 20
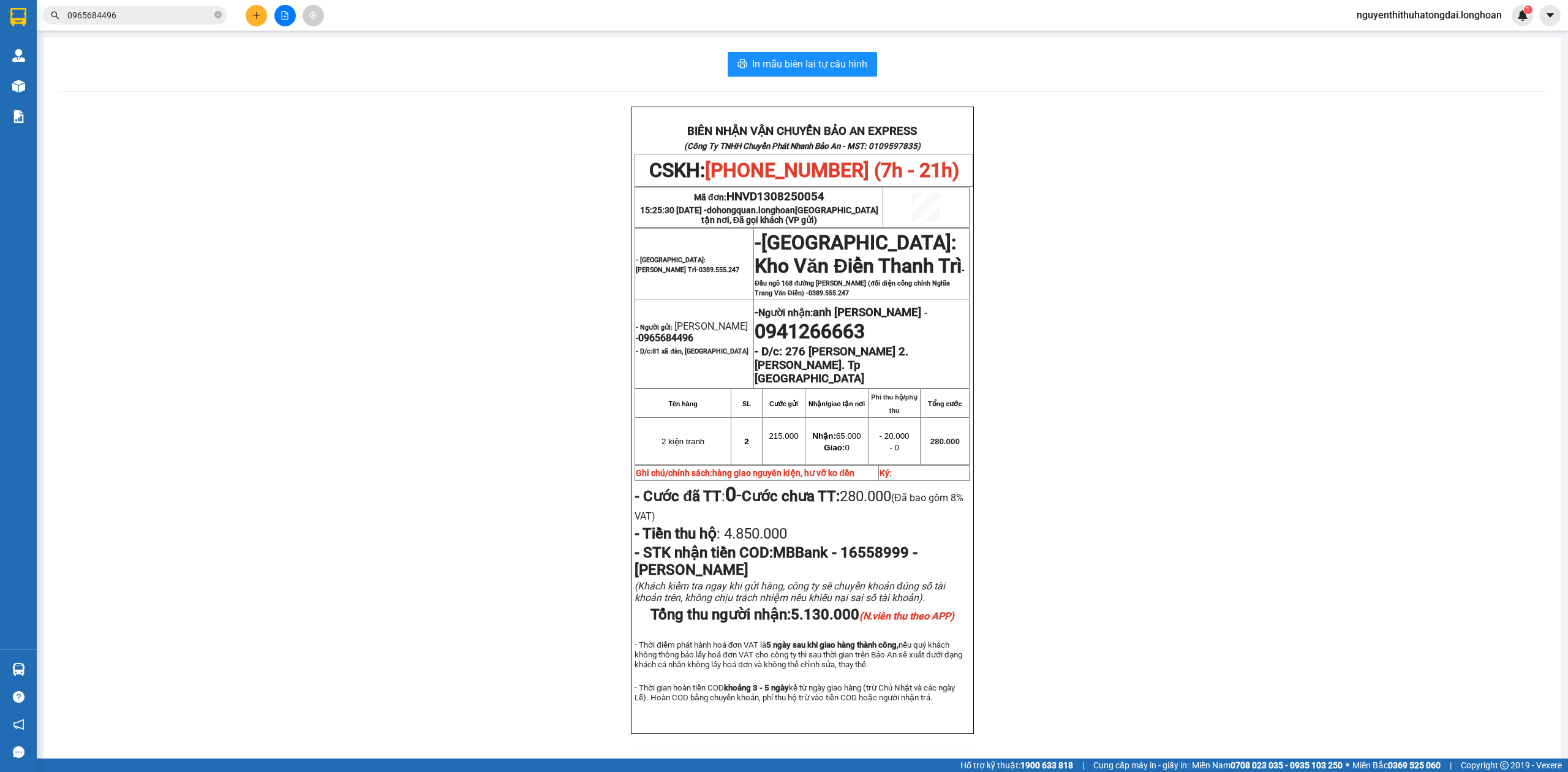
click at [134, 10] on input "0965684496" at bounding box center [140, 16] width 144 height 14
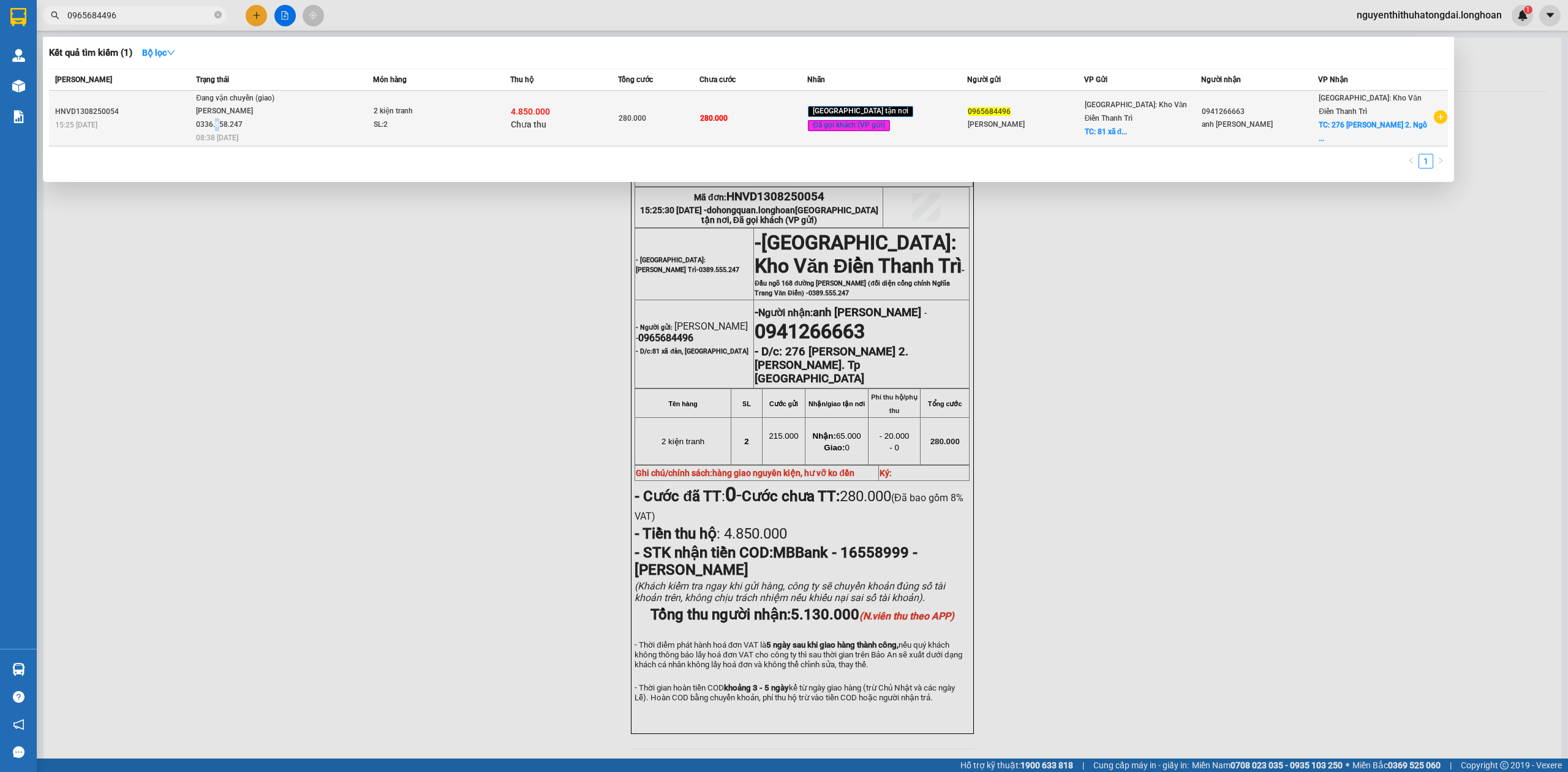
click at [219, 123] on div "[PERSON_NAME] 0336.858.247" at bounding box center [242, 117] width 92 height 26
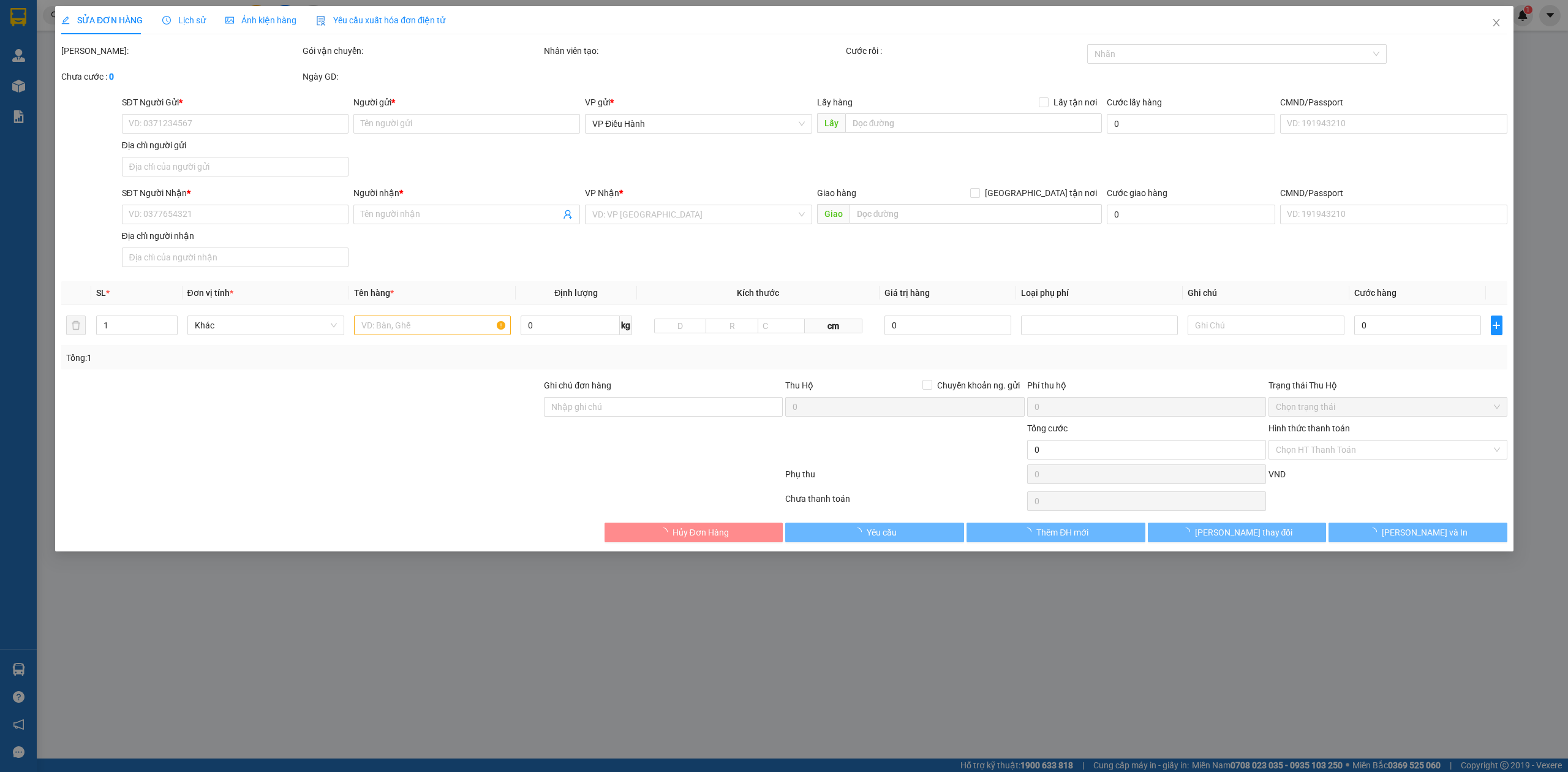
type input "0965684496"
type input "[PERSON_NAME]"
checkbox input "true"
type input "81 xã đàn, [GEOGRAPHIC_DATA]"
type input "0941266663"
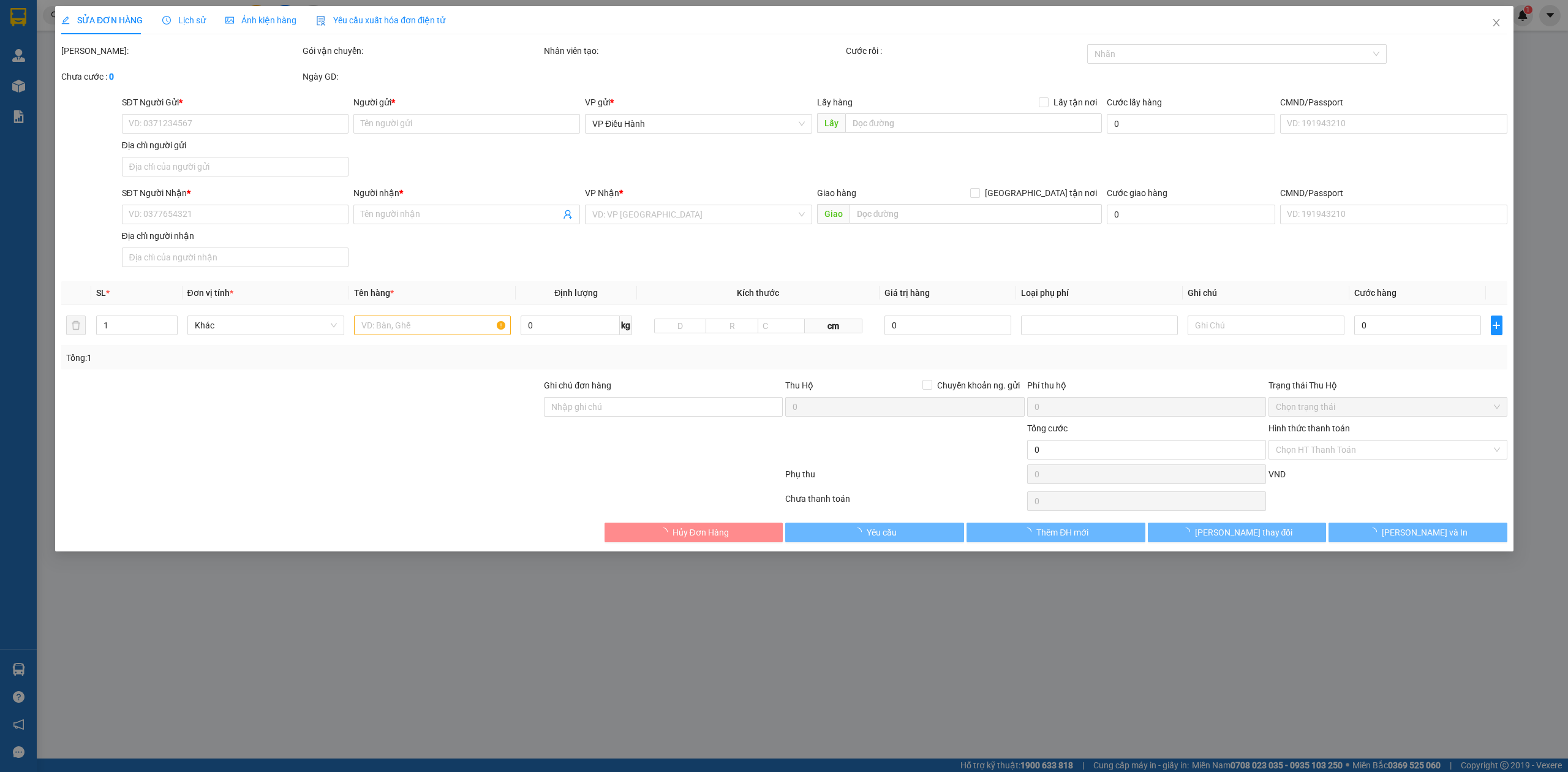
type input "anh [PERSON_NAME]"
checkbox input "true"
type input "276 [PERSON_NAME] 2. [PERSON_NAME]. Tp [GEOGRAPHIC_DATA]"
type input "hàng giao nguyên kiện, hư vỡ ko đền"
type input "280.000"
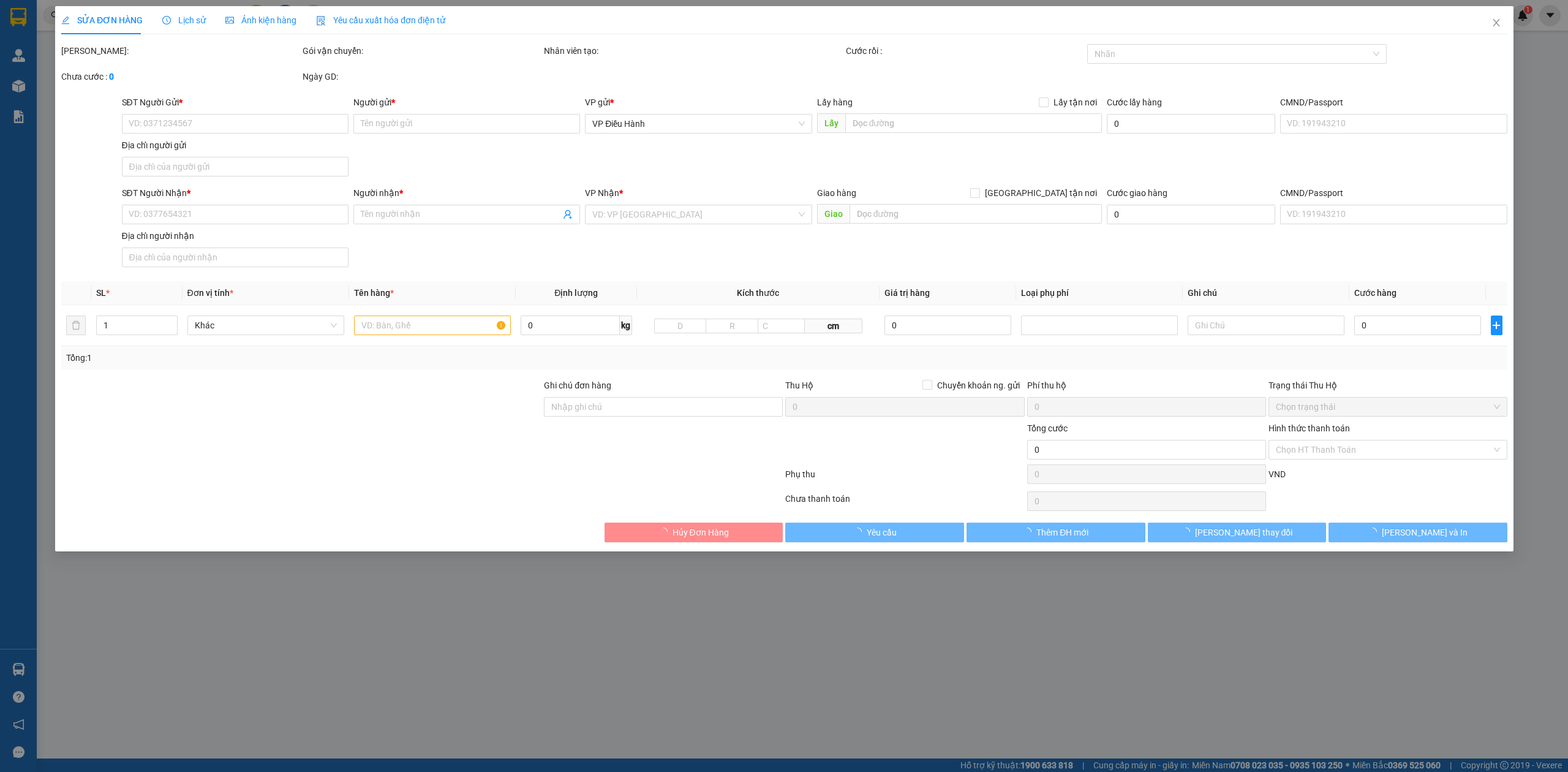
type input "280.000"
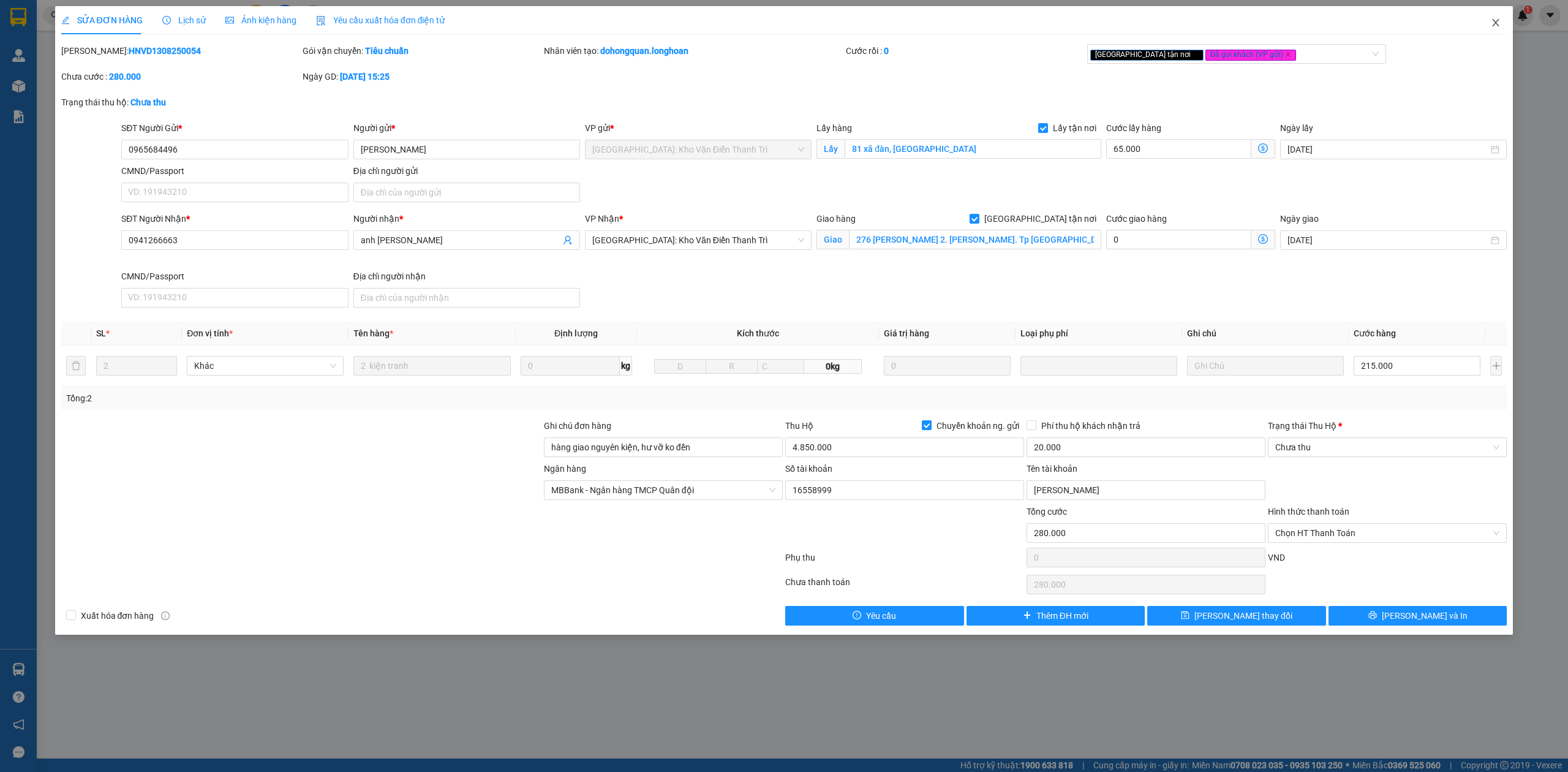
click at [1501, 30] on span "Close" at bounding box center [1496, 22] width 34 height 34
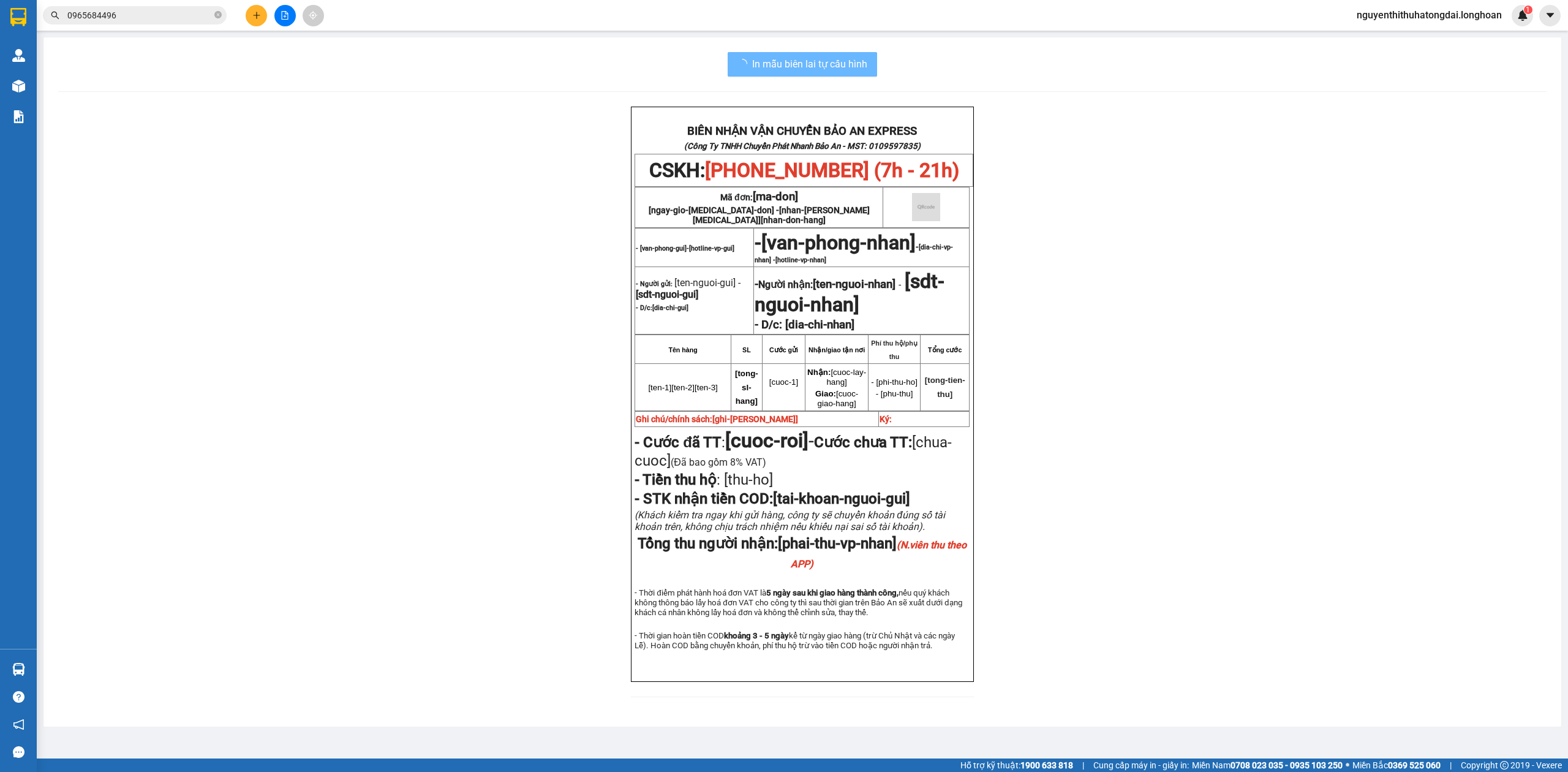
click at [100, 18] on input "0965684496" at bounding box center [140, 16] width 144 height 14
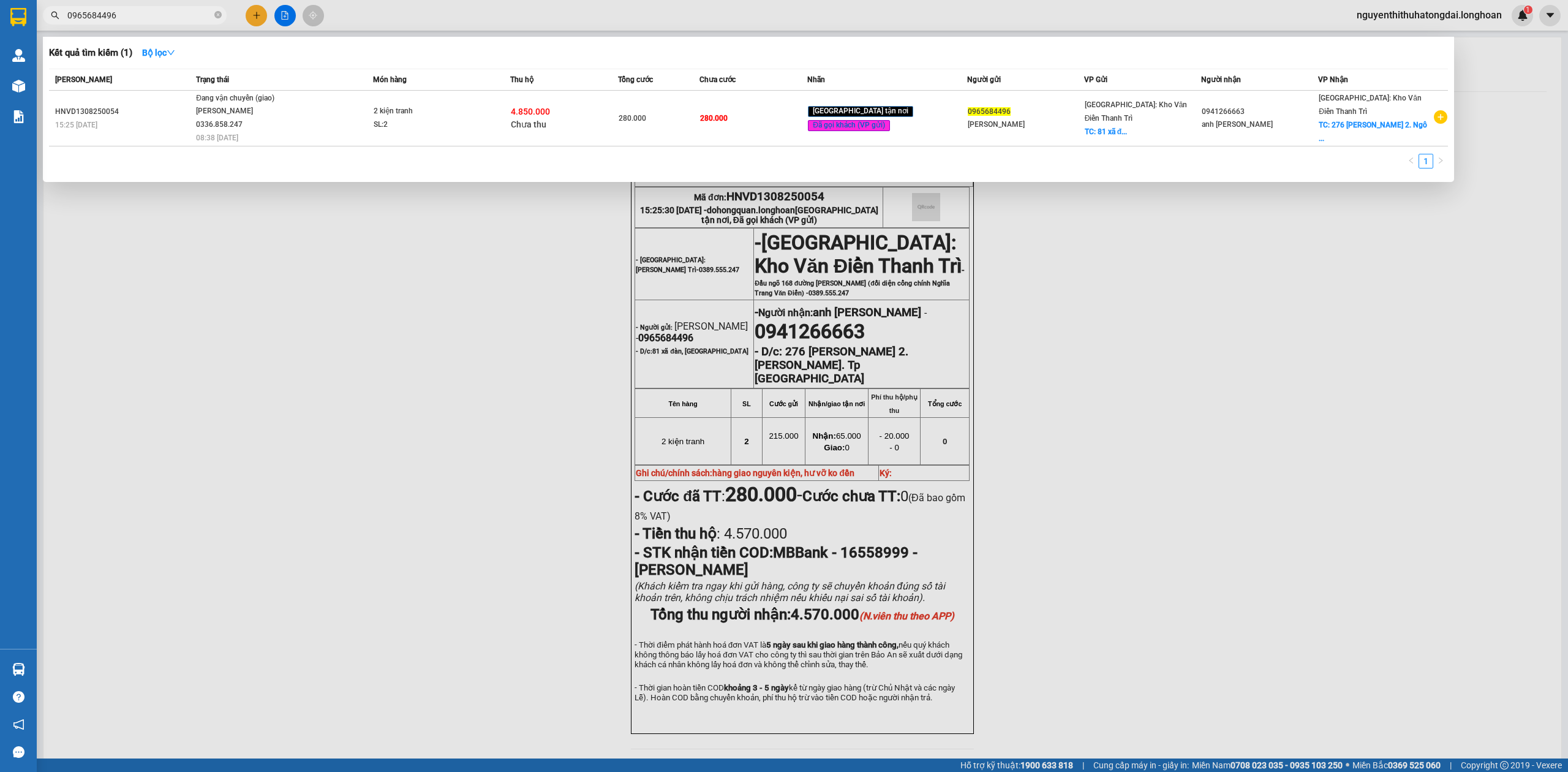
click at [100, 18] on input "0965684496" at bounding box center [140, 16] width 144 height 14
paste input "41266663"
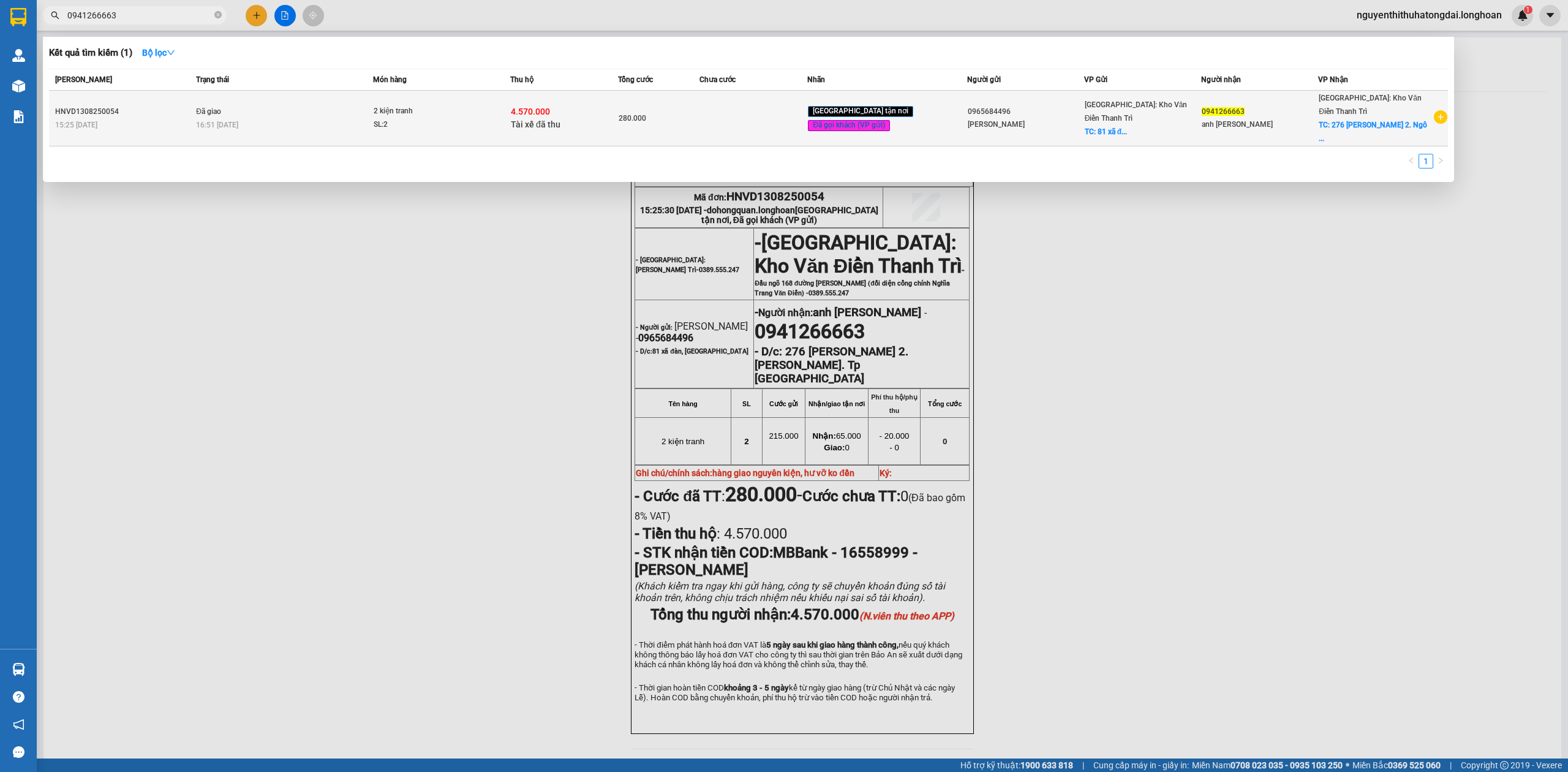
click at [609, 108] on div "4.570.000 Tài xế đã thu" at bounding box center [563, 118] width 106 height 25
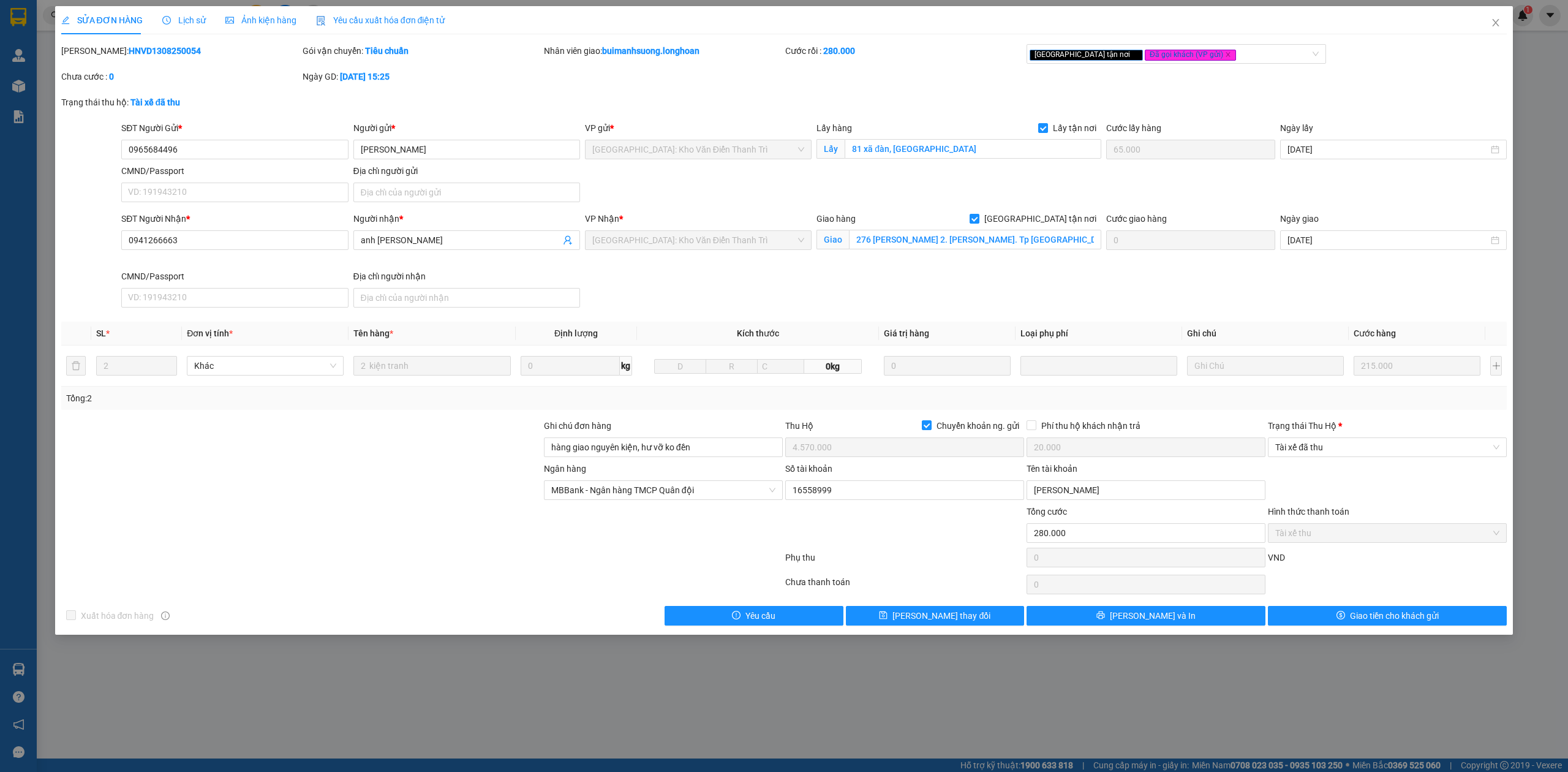
click at [191, 20] on span "Lịch sử" at bounding box center [184, 20] width 44 height 10
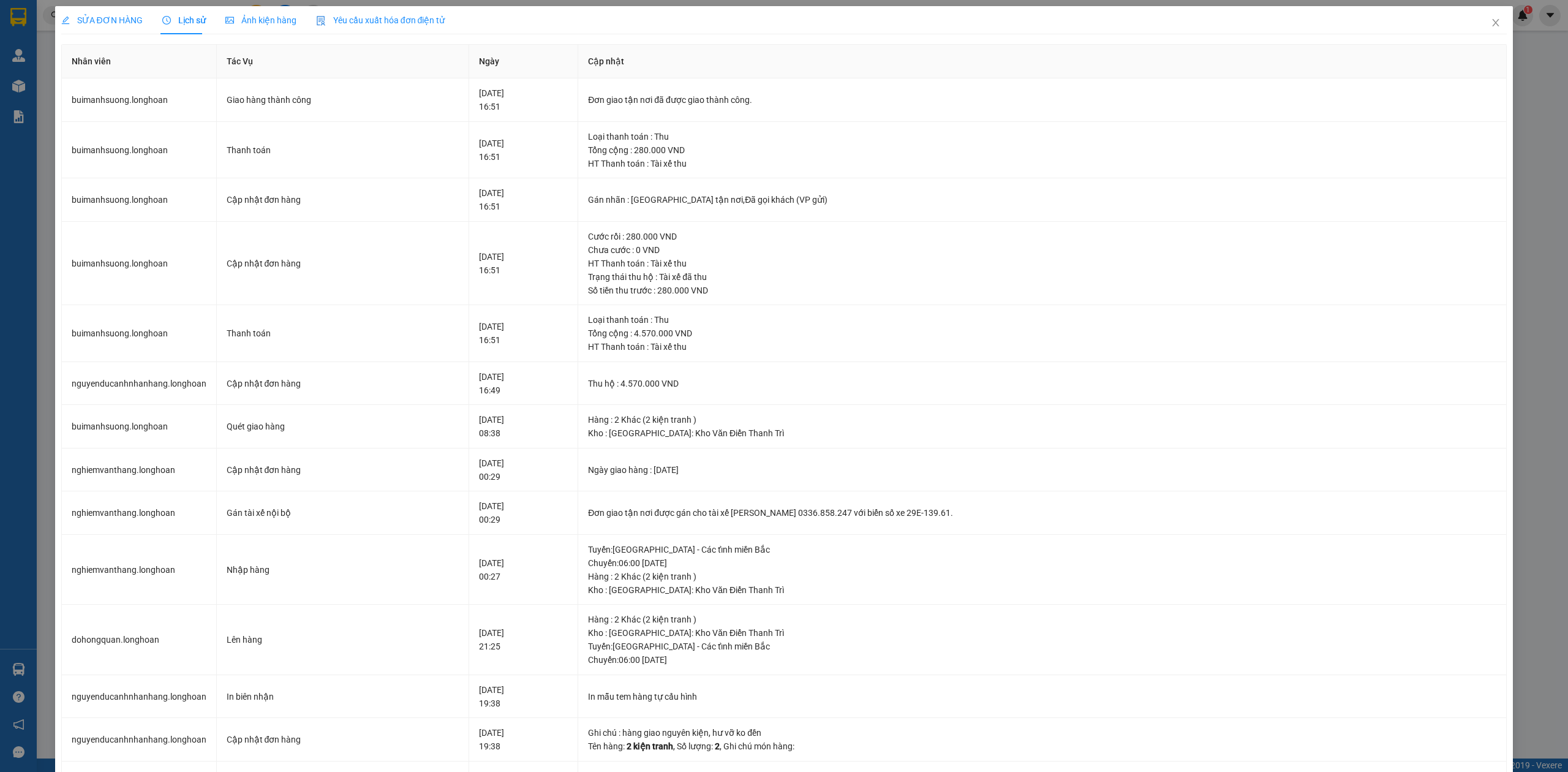
click at [111, 18] on span "SỬA ĐƠN HÀNG" at bounding box center [102, 20] width 81 height 10
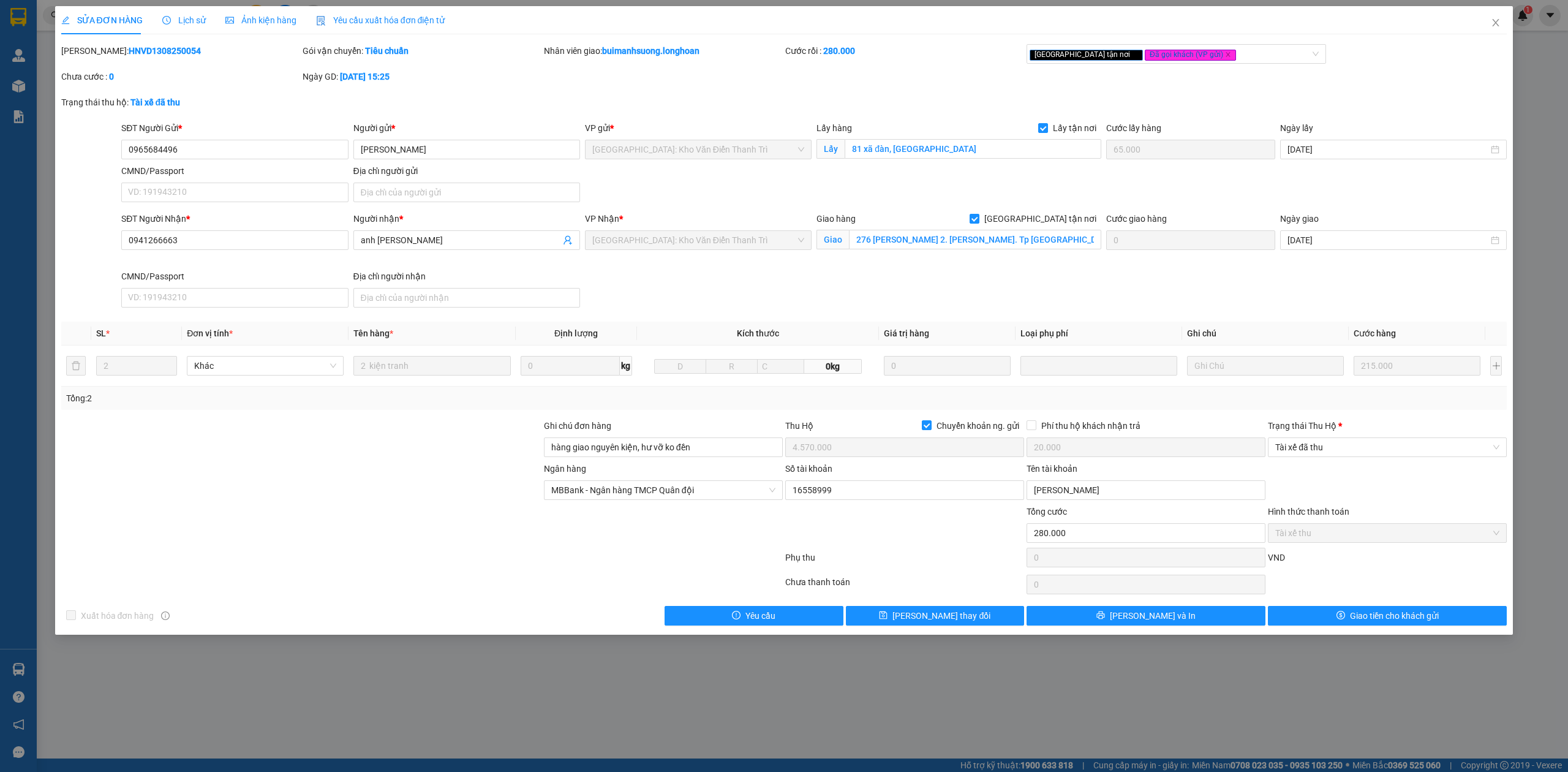
click at [175, 14] on div "Lịch sử" at bounding box center [184, 20] width 44 height 14
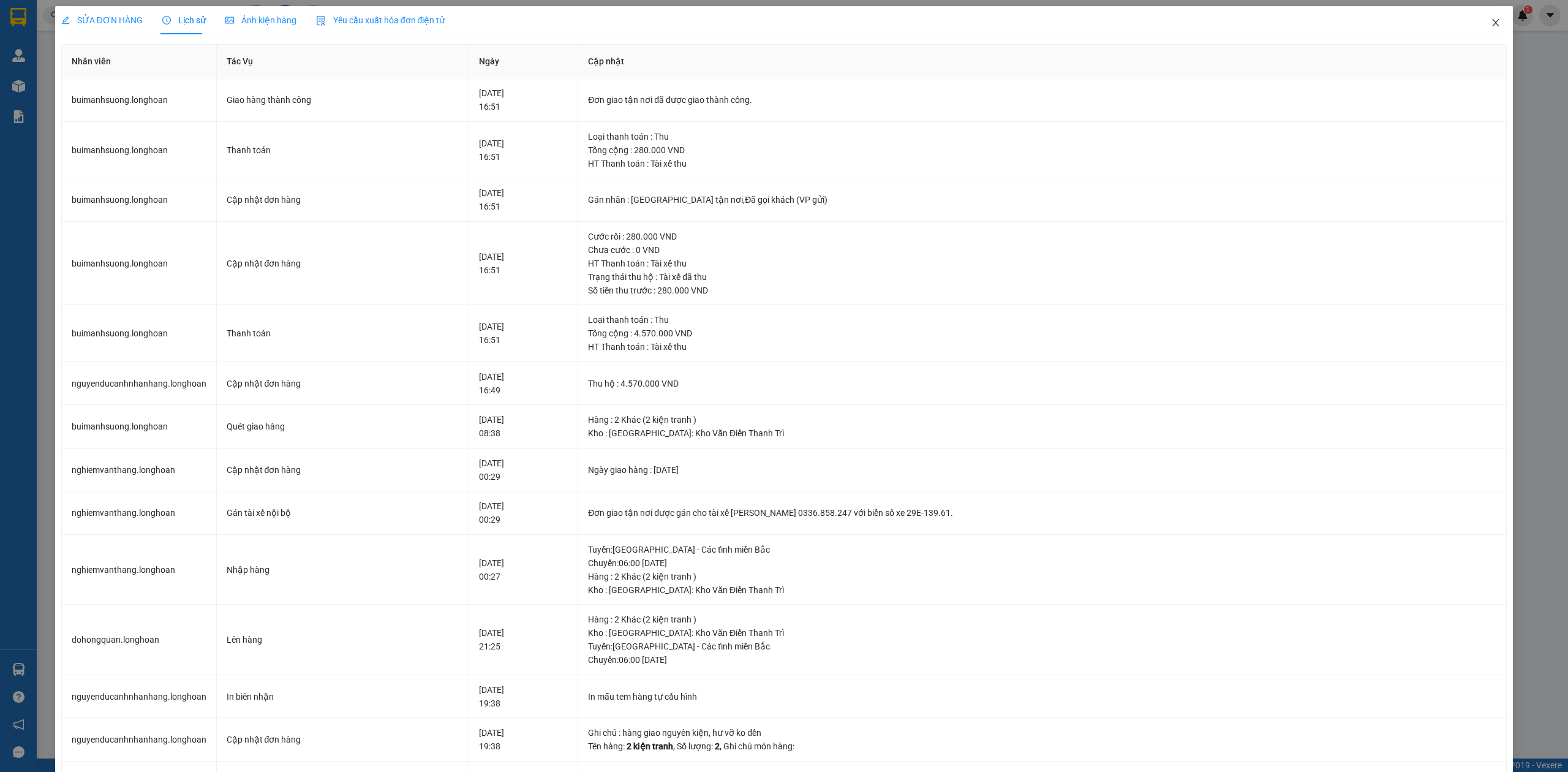
click at [1491, 20] on icon "close" at bounding box center [1496, 22] width 10 height 10
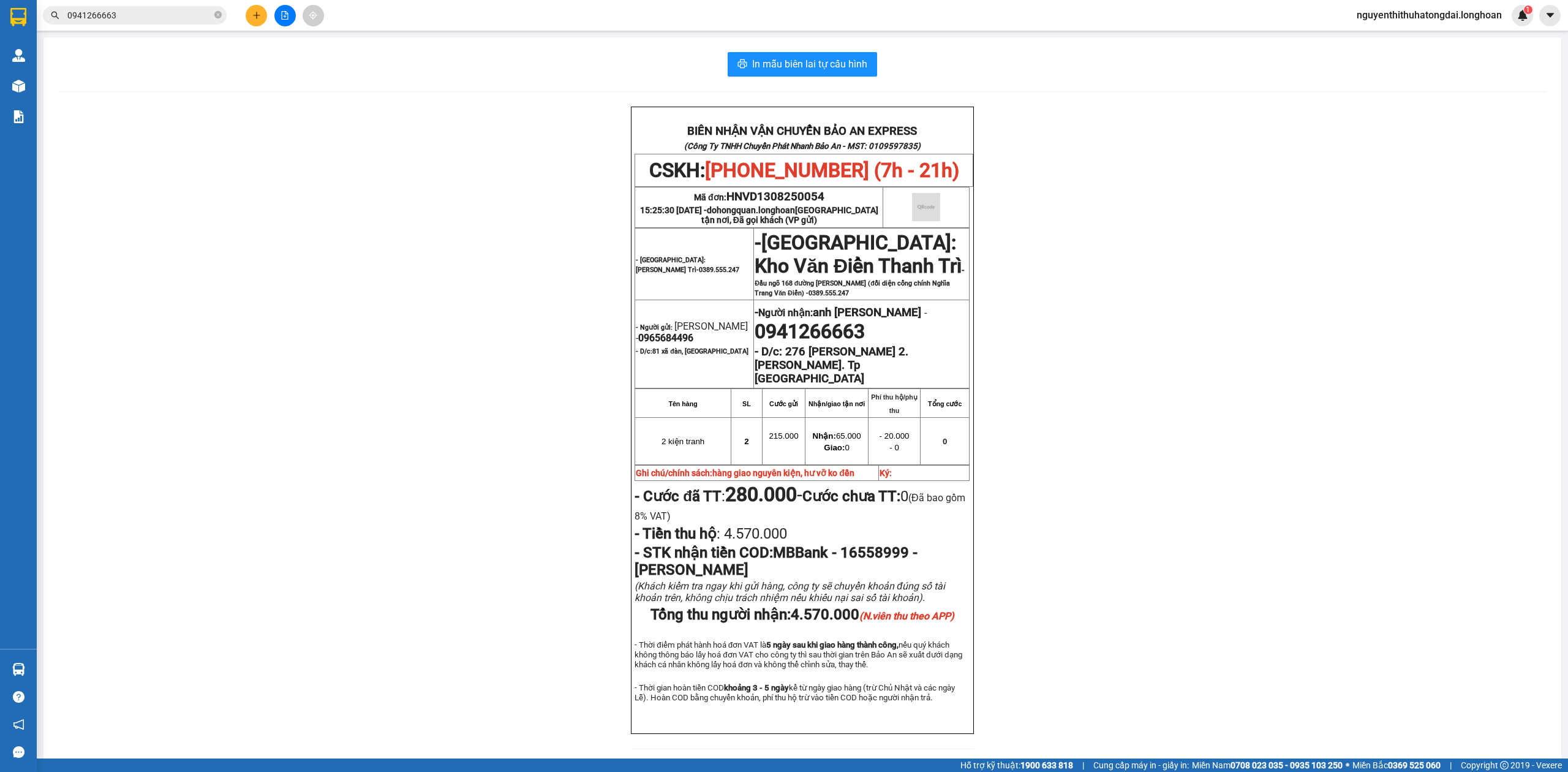
click at [124, 20] on input "0941266663" at bounding box center [140, 16] width 144 height 14
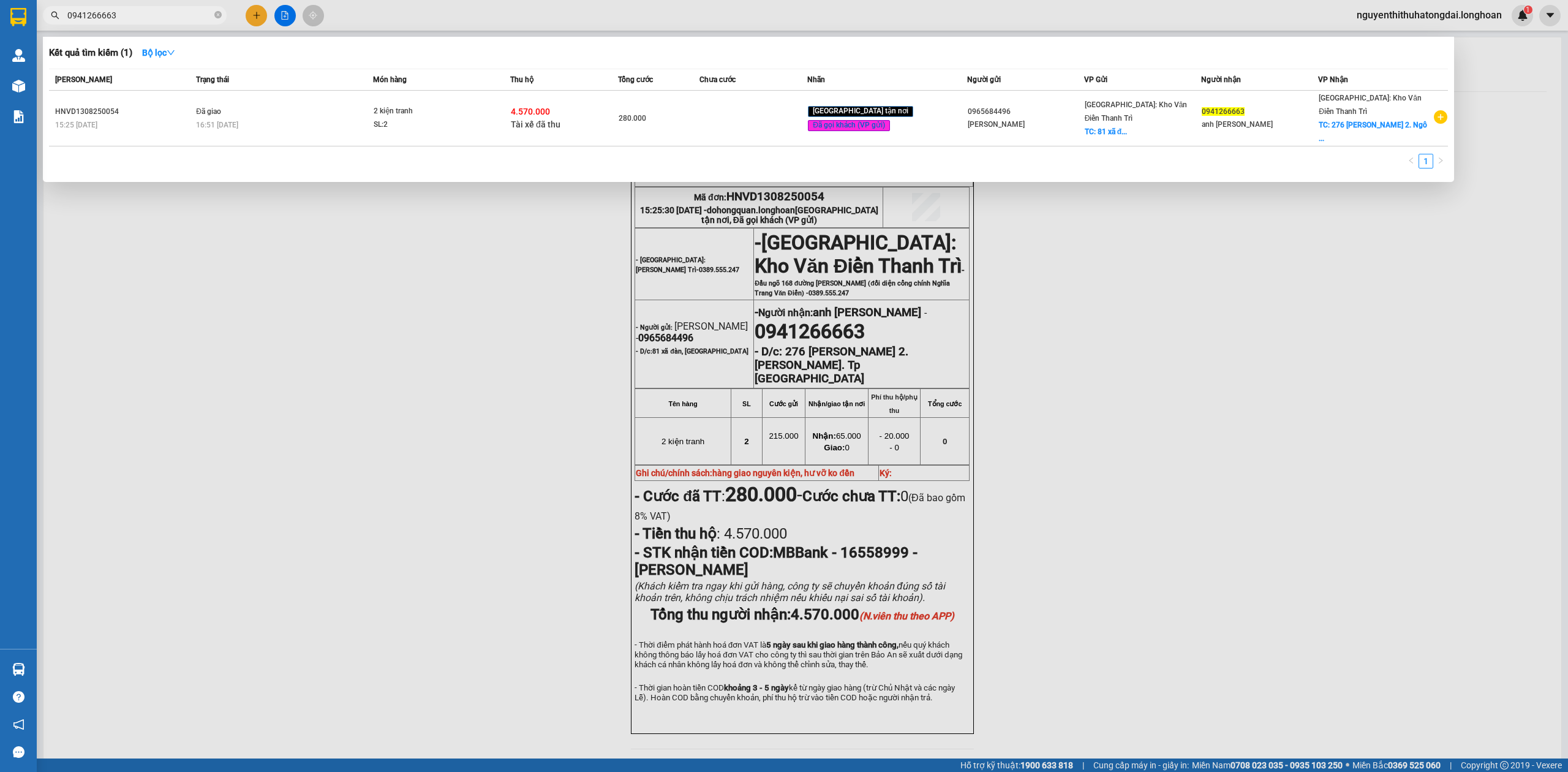
click at [124, 20] on input "0941266663" at bounding box center [140, 16] width 144 height 14
paste input "392145754"
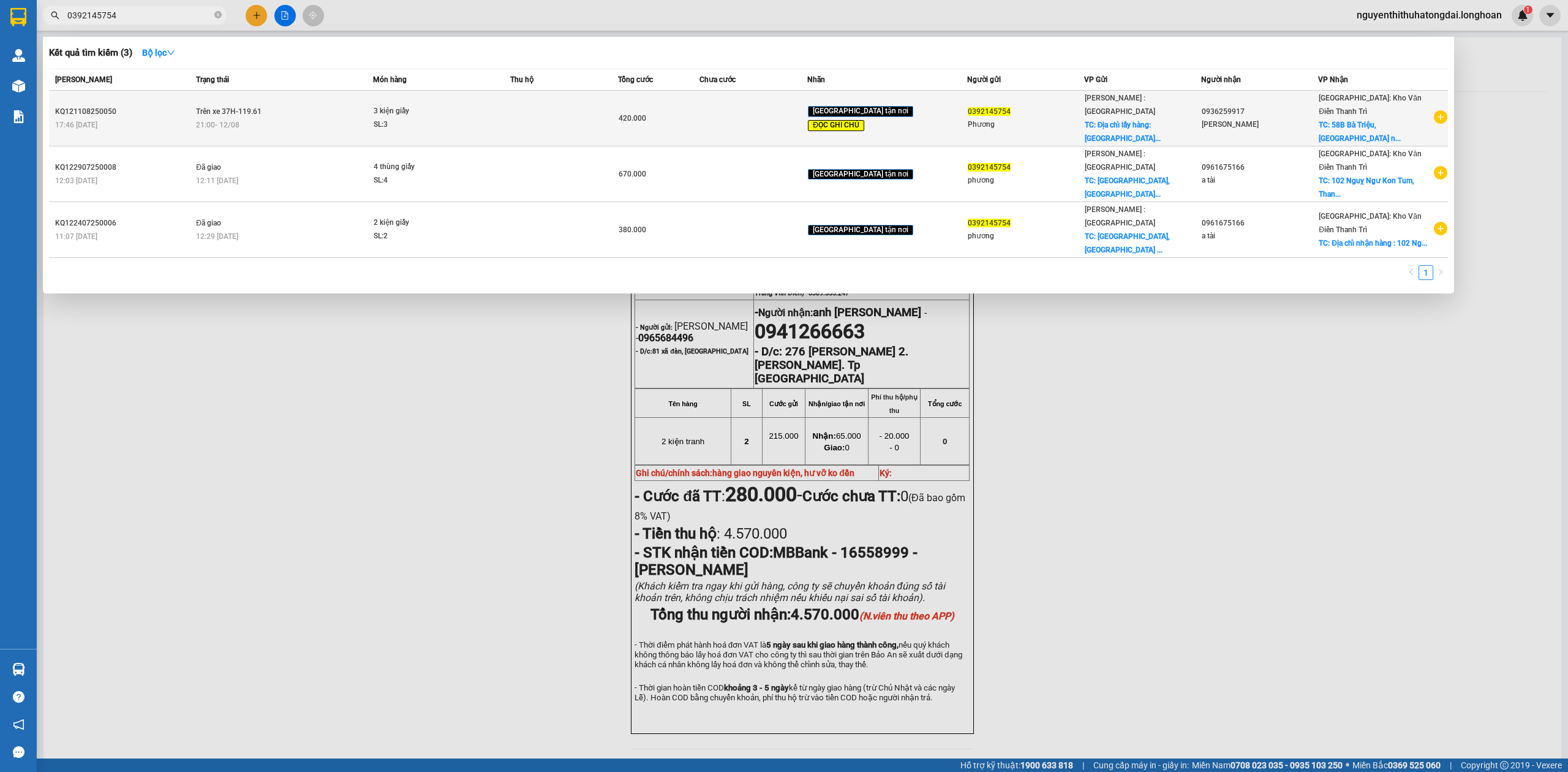
type input "0392145754"
click at [400, 104] on div "3 kiện giấy" at bounding box center [420, 111] width 92 height 14
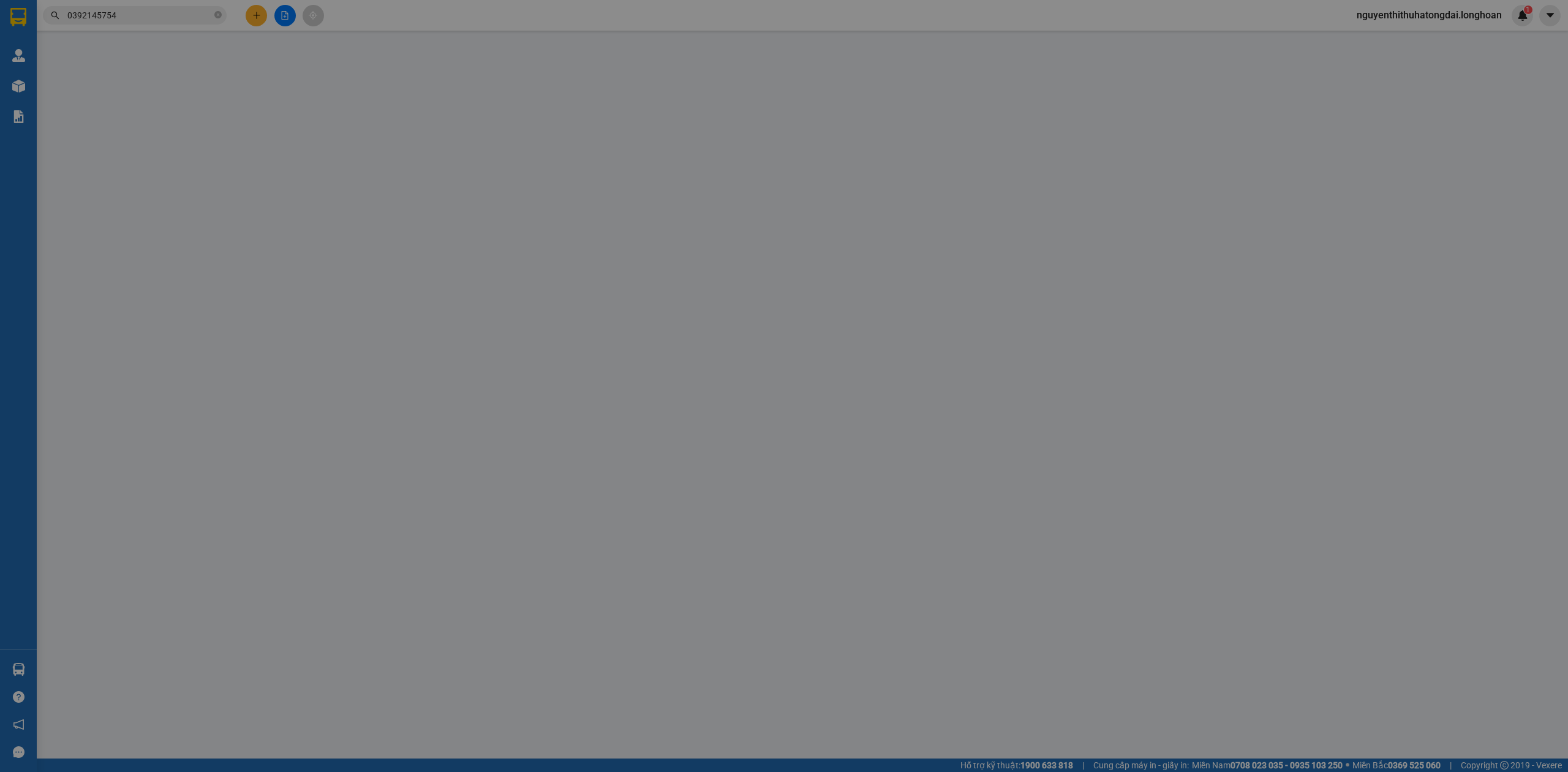
type input "0392145754"
type input "Phương"
checkbox input "true"
type input "Địa chỉ lấy hàng: [GEOGRAPHIC_DATA], [GEOGRAPHIC_DATA], (TÀI XẾ GỌI TRƯỚC KHI Đ…"
type input "0936259917"
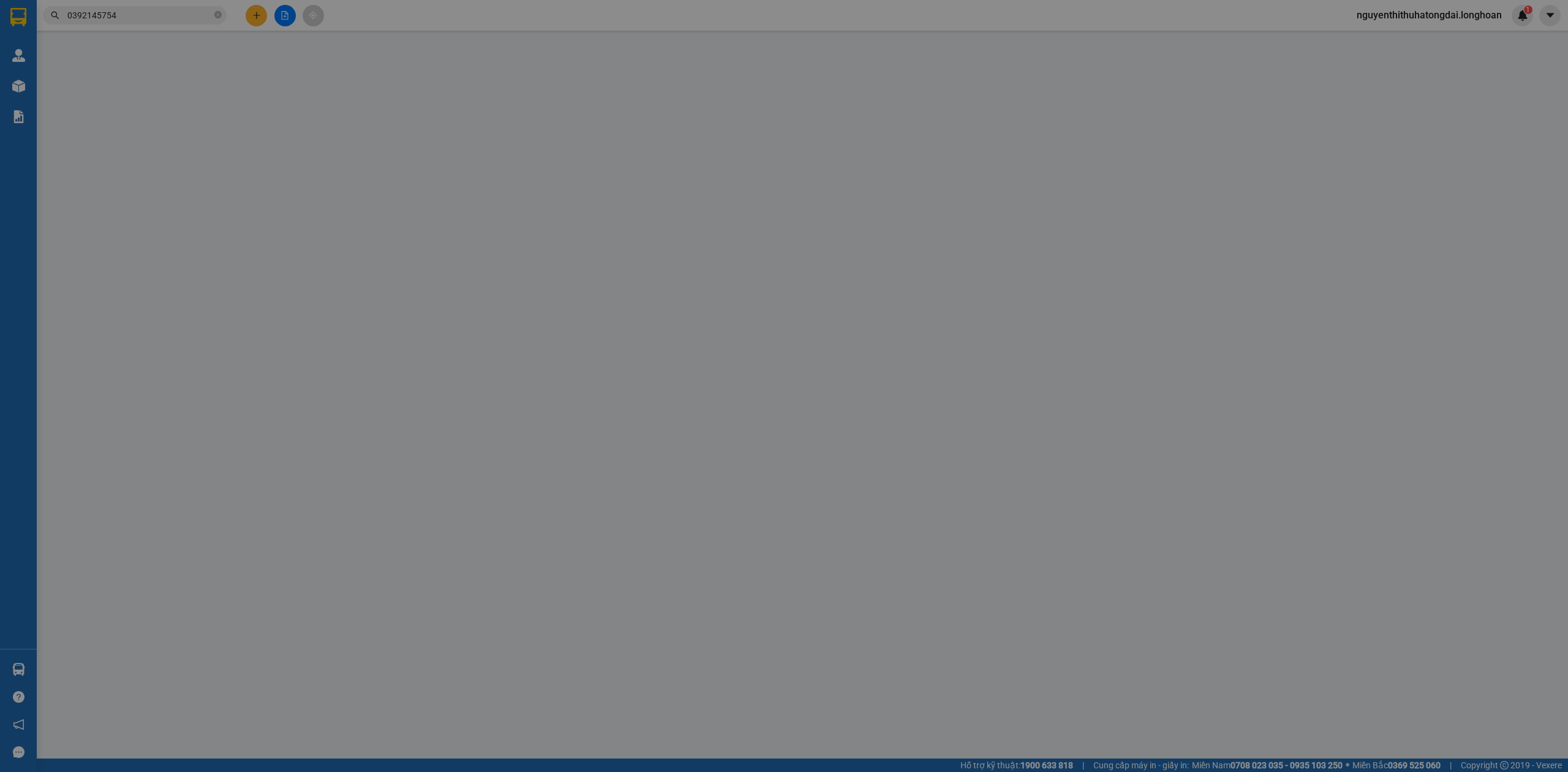
type input "[PERSON_NAME]"
checkbox input "true"
type input "[GEOGRAPHIC_DATA], cửa nam [GEOGRAPHIC_DATA]"
type input "TÀI XẾ GIAO HÀNG CHE TIỀN CƯỚC HÀNG TRƯỚC KHI GIAO CHO KHÁCH"
type input "420.000"
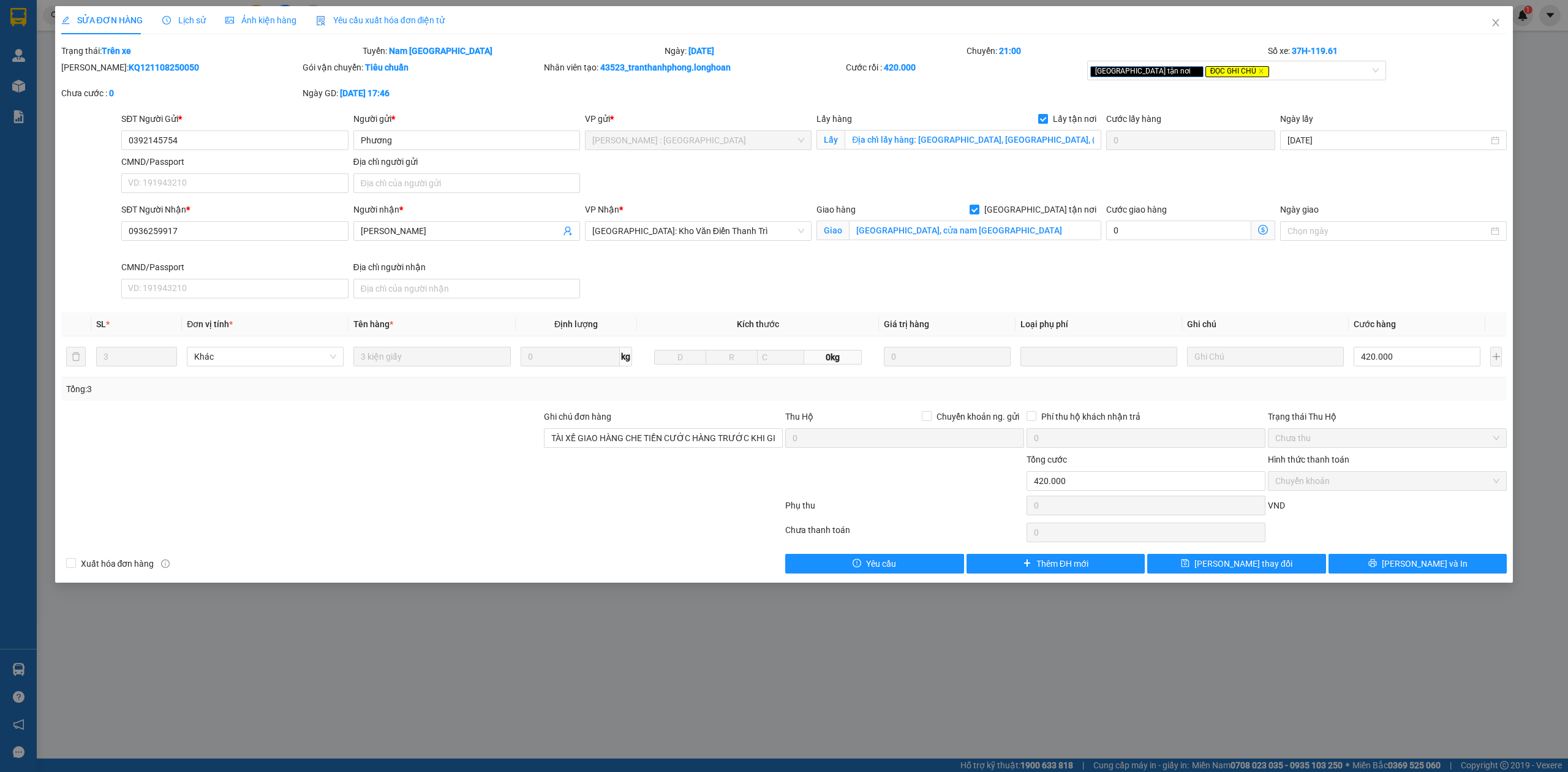
click at [175, 20] on span "Lịch sử" at bounding box center [184, 20] width 44 height 10
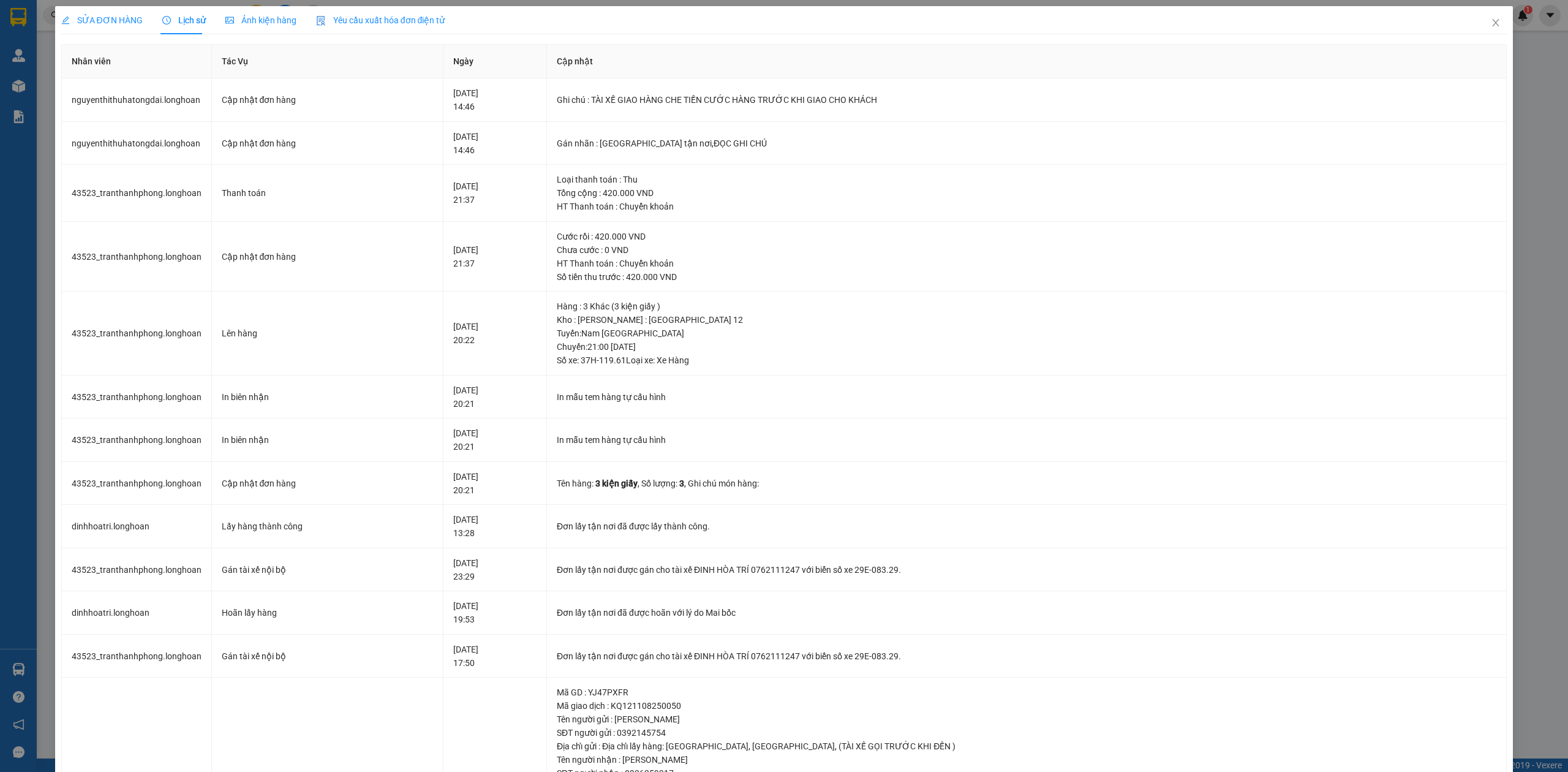
click at [120, 22] on span "SỬA ĐƠN HÀNG" at bounding box center [102, 20] width 81 height 10
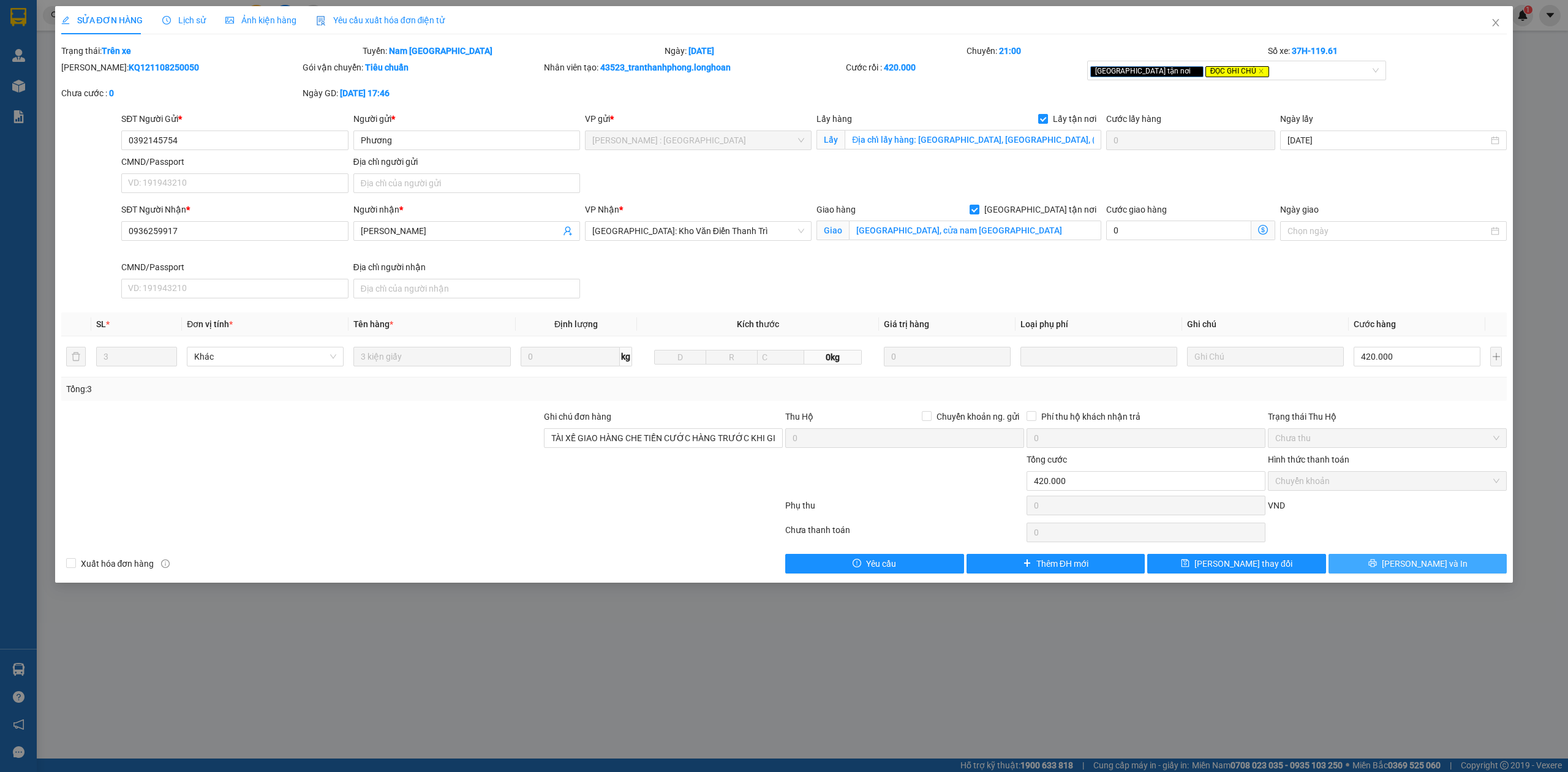
click at [1377, 567] on icon "printer" at bounding box center [1373, 562] width 9 height 9
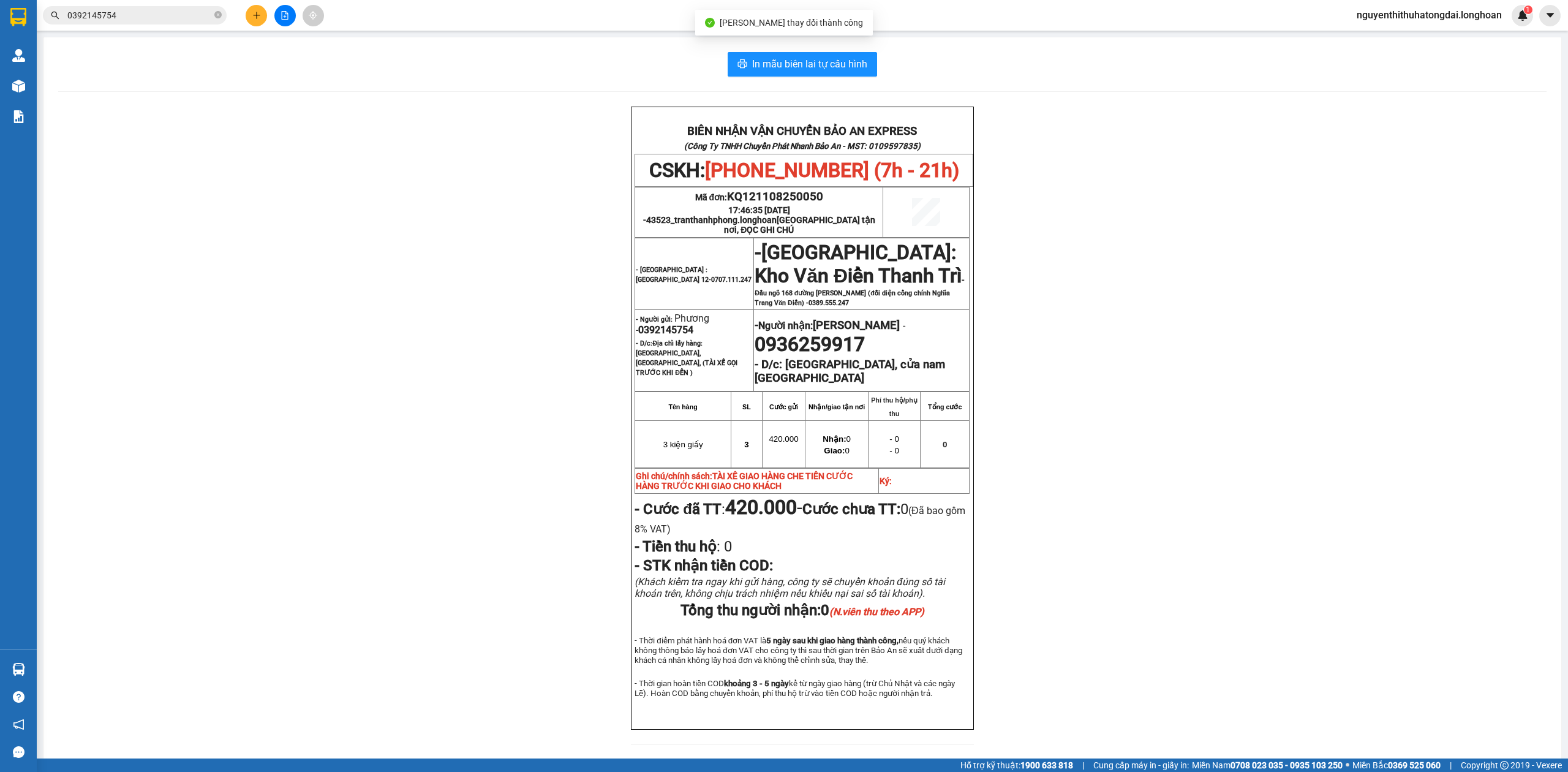
scroll to position [47, 0]
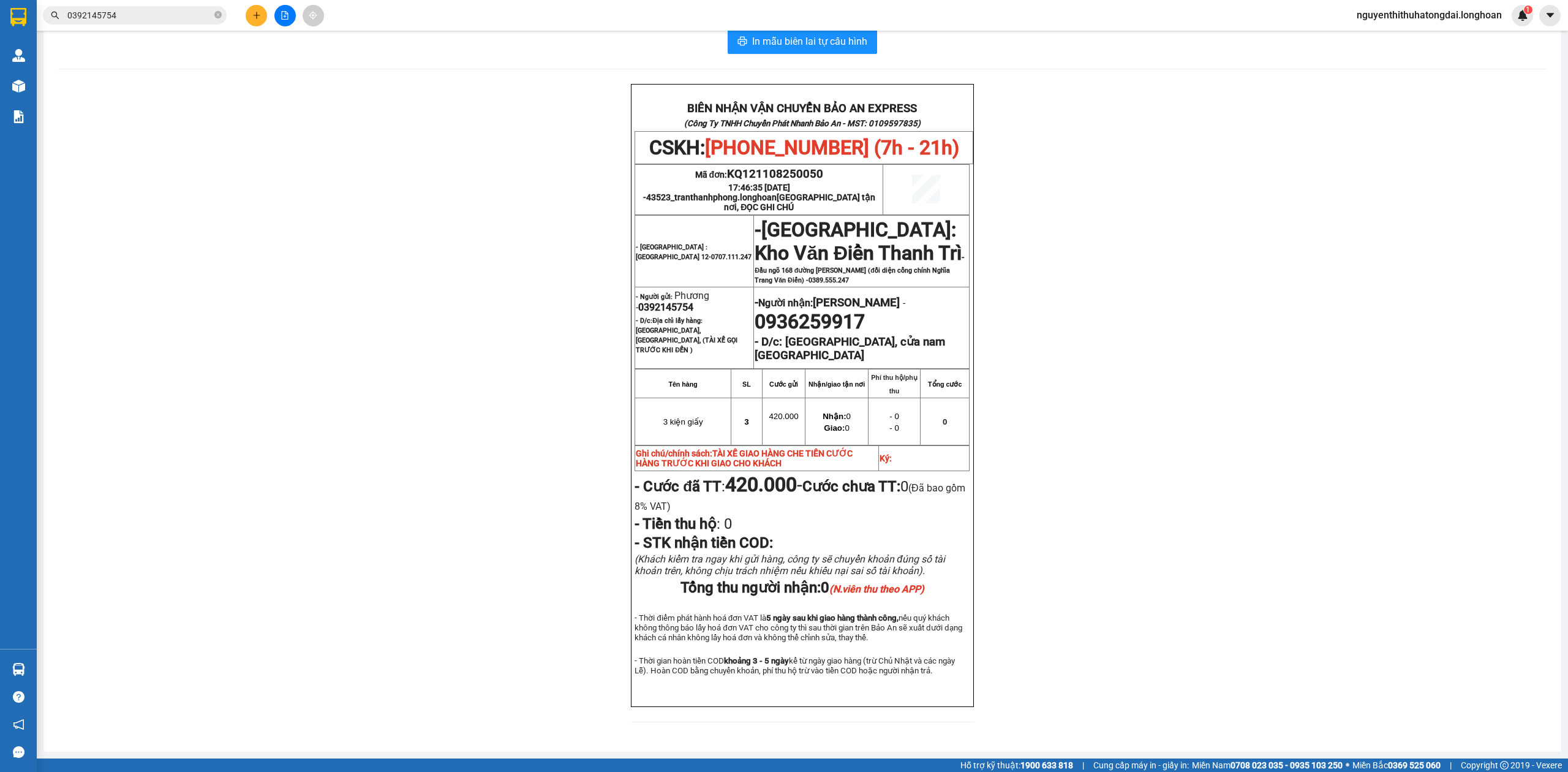
click at [155, 18] on input "0392145754" at bounding box center [140, 16] width 144 height 14
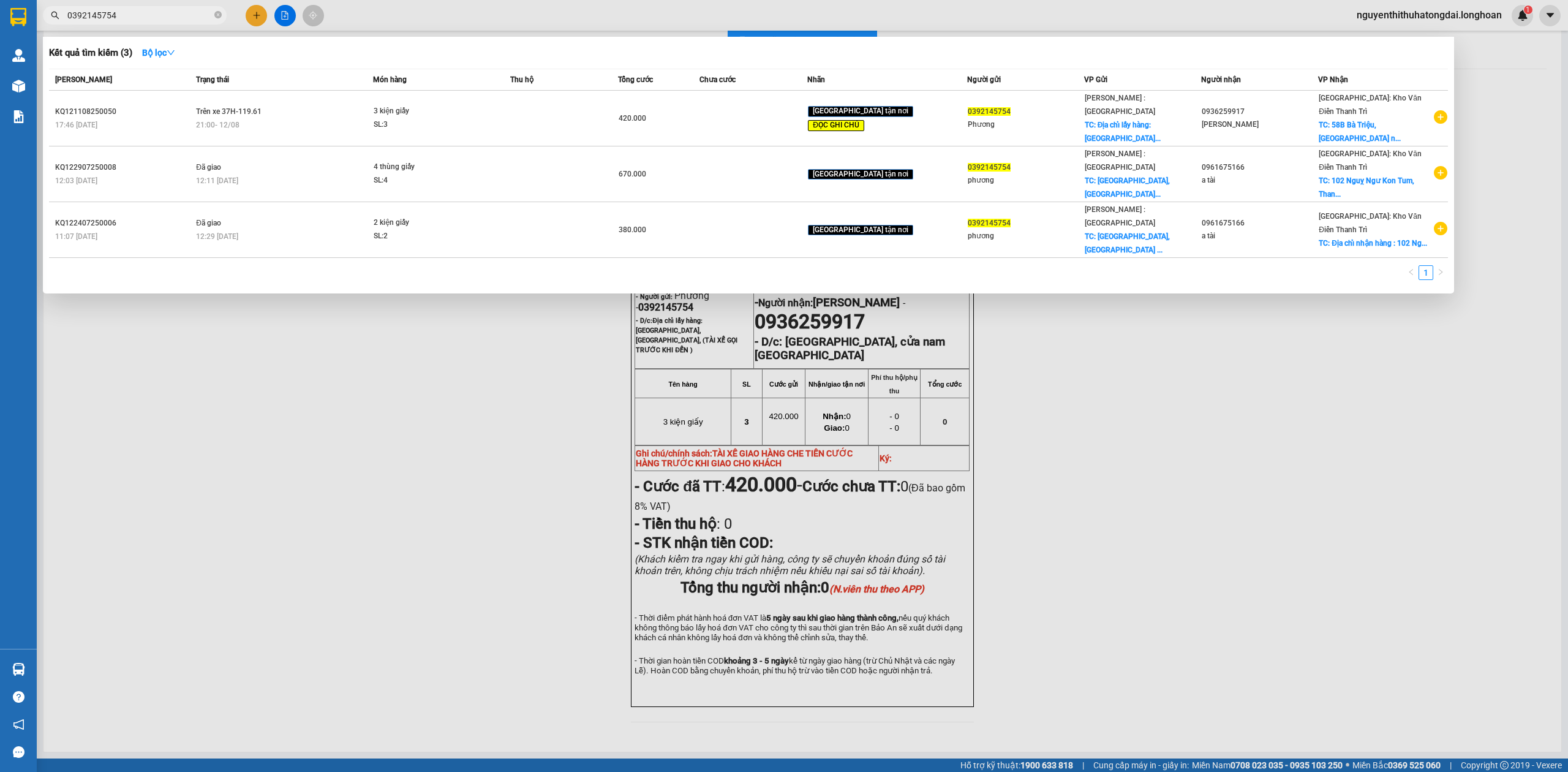
click at [192, 88] on th "[PERSON_NAME]" at bounding box center [120, 80] width 144 height 21
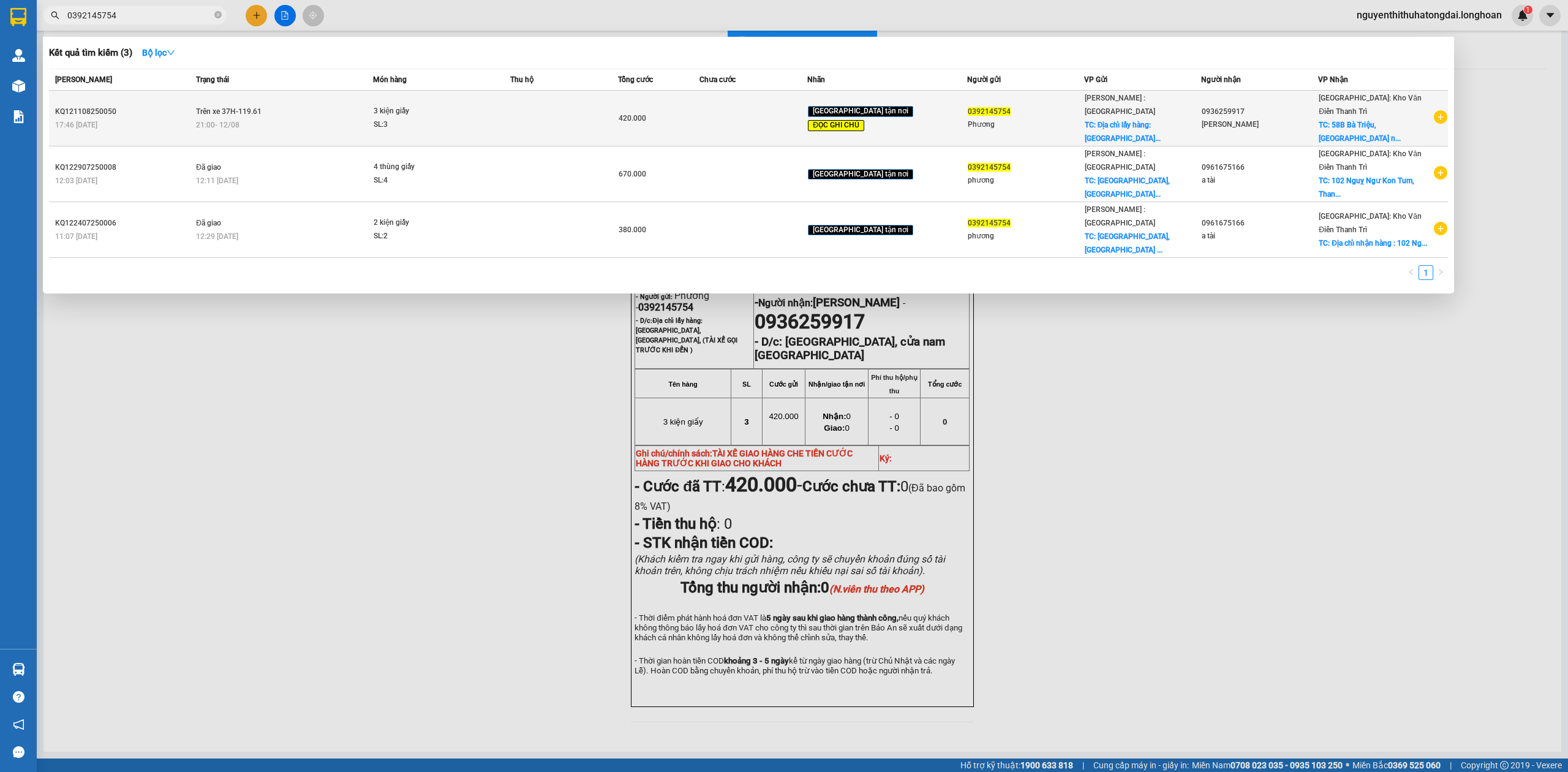
click at [211, 106] on span "Trên xe 37H-119.61" at bounding box center [228, 111] width 65 height 10
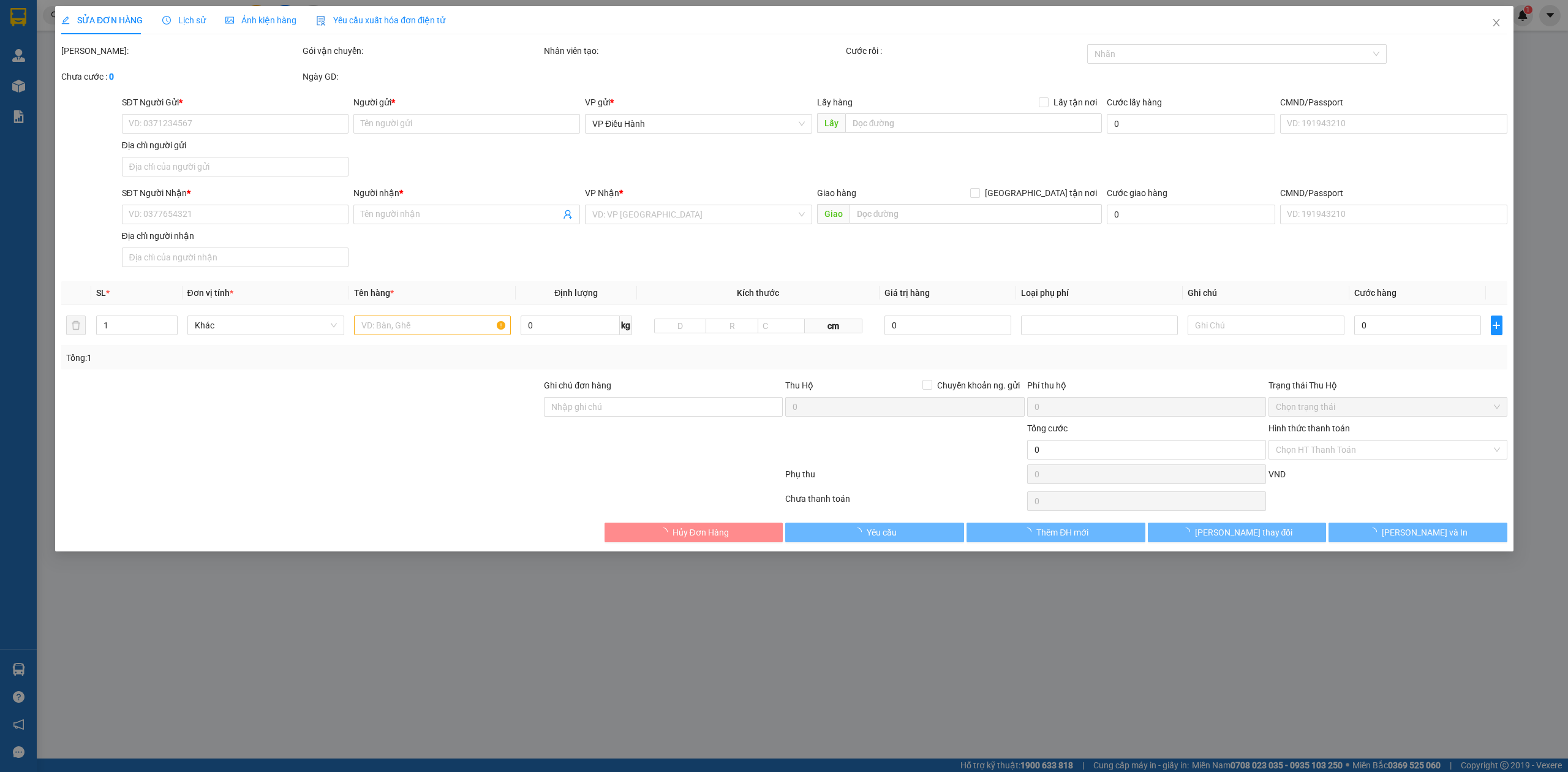
type input "0392145754"
type input "Phương"
checkbox input "true"
type input "Địa chỉ lấy hàng: [GEOGRAPHIC_DATA], [GEOGRAPHIC_DATA], (TÀI XẾ GỌI TRƯỚC KHI Đ…"
type input "0936259917"
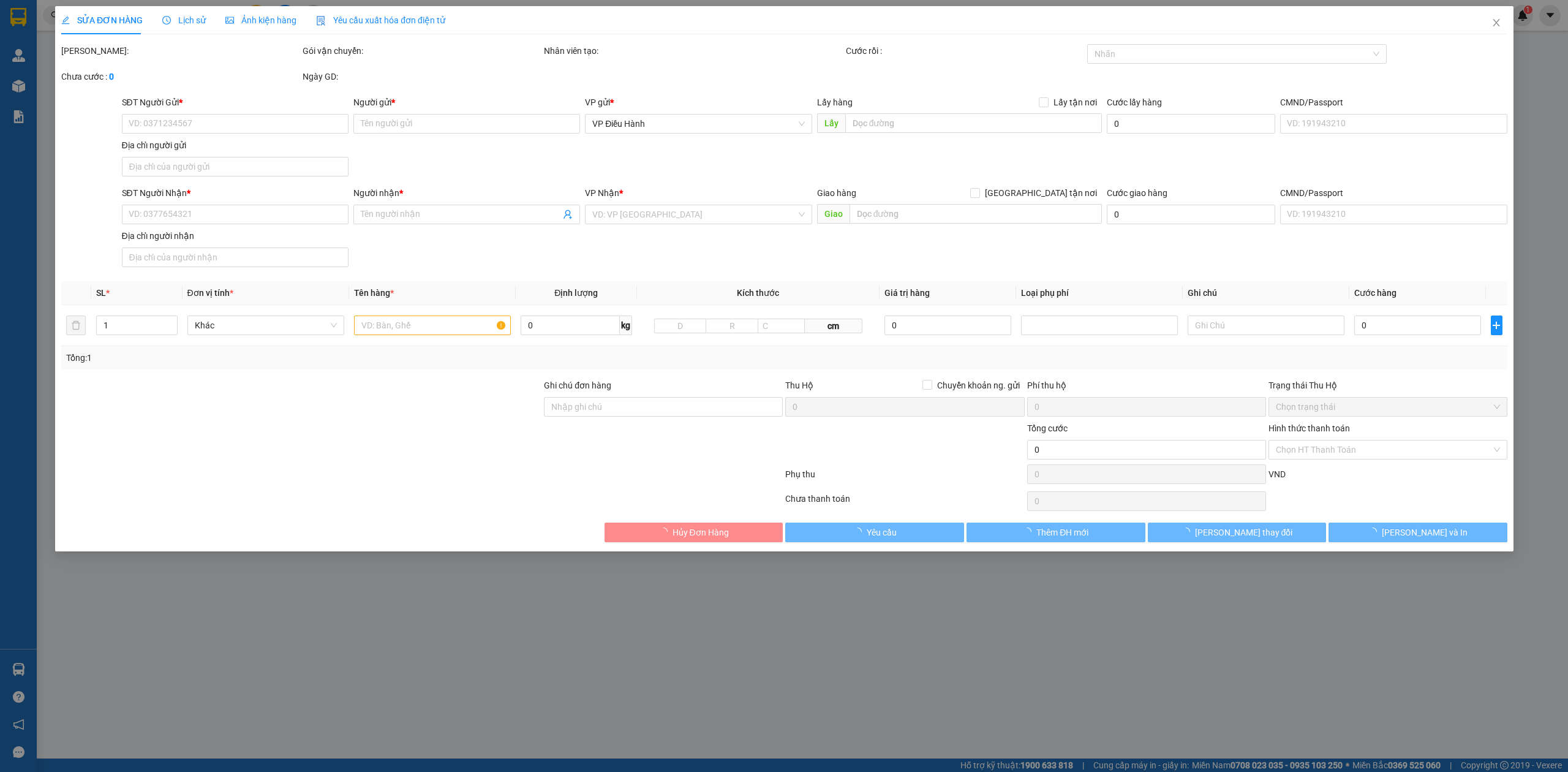
type input "[PERSON_NAME]"
checkbox input "true"
type input "[GEOGRAPHIC_DATA], cửa nam [GEOGRAPHIC_DATA]"
type input "TÀI XẾ GIAO HÀNG CHE TIỀN CƯỚC HÀNG TRƯỚC KHI GIAO CHO KHÁCH"
type input "420.000"
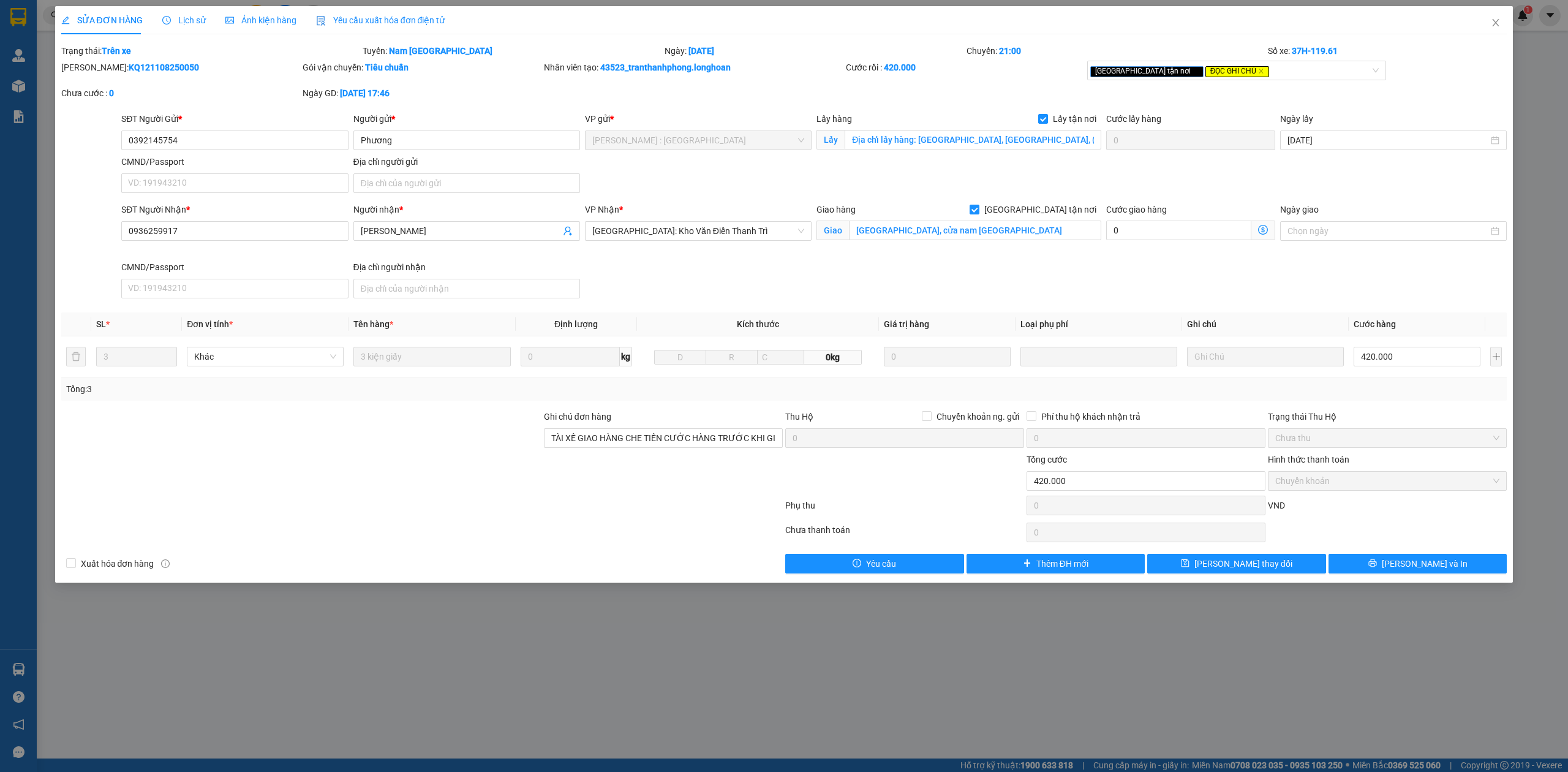
click at [195, 22] on span "Lịch sử" at bounding box center [184, 20] width 44 height 10
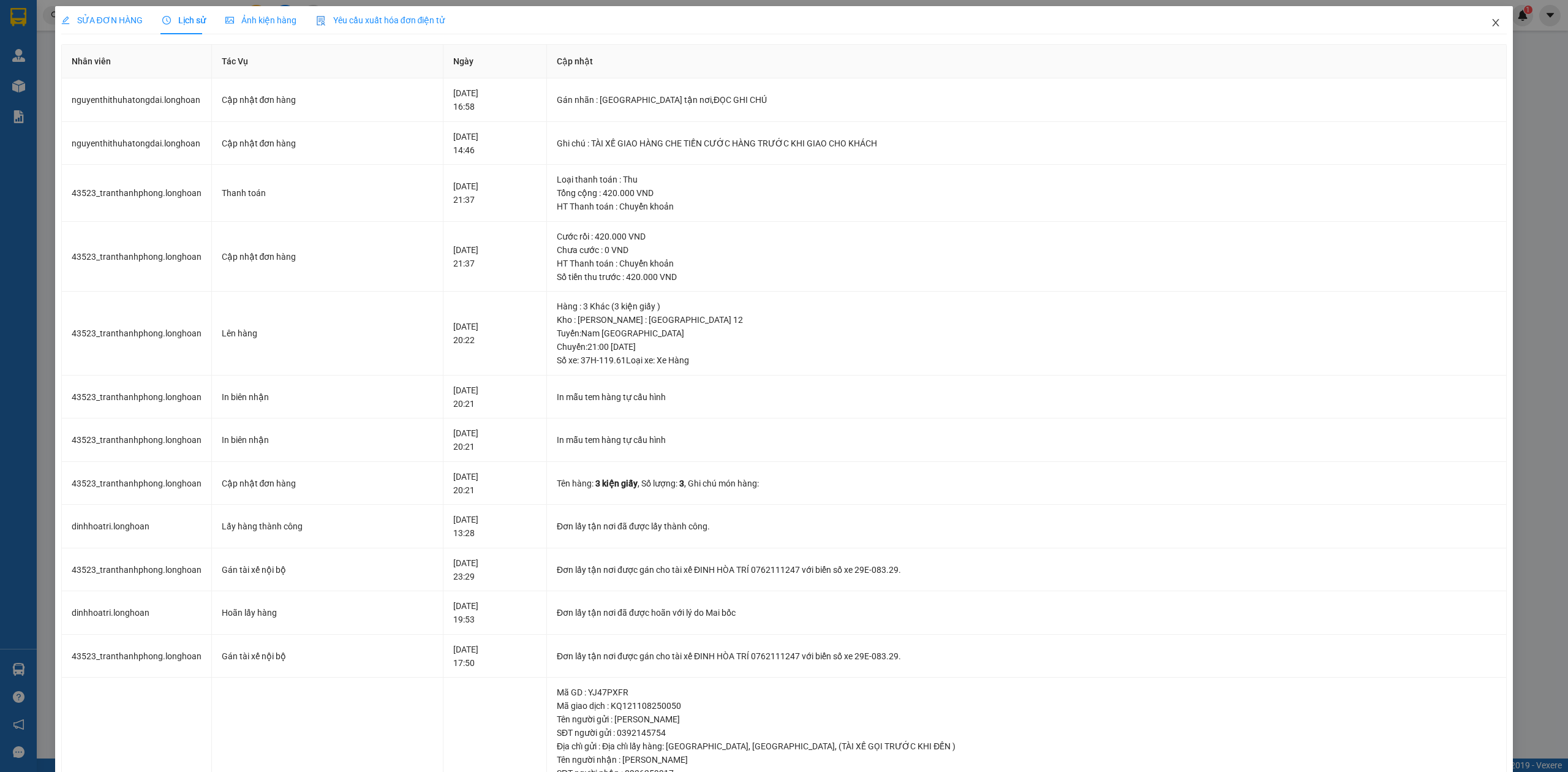
click at [1481, 13] on span "Close" at bounding box center [1496, 22] width 34 height 34
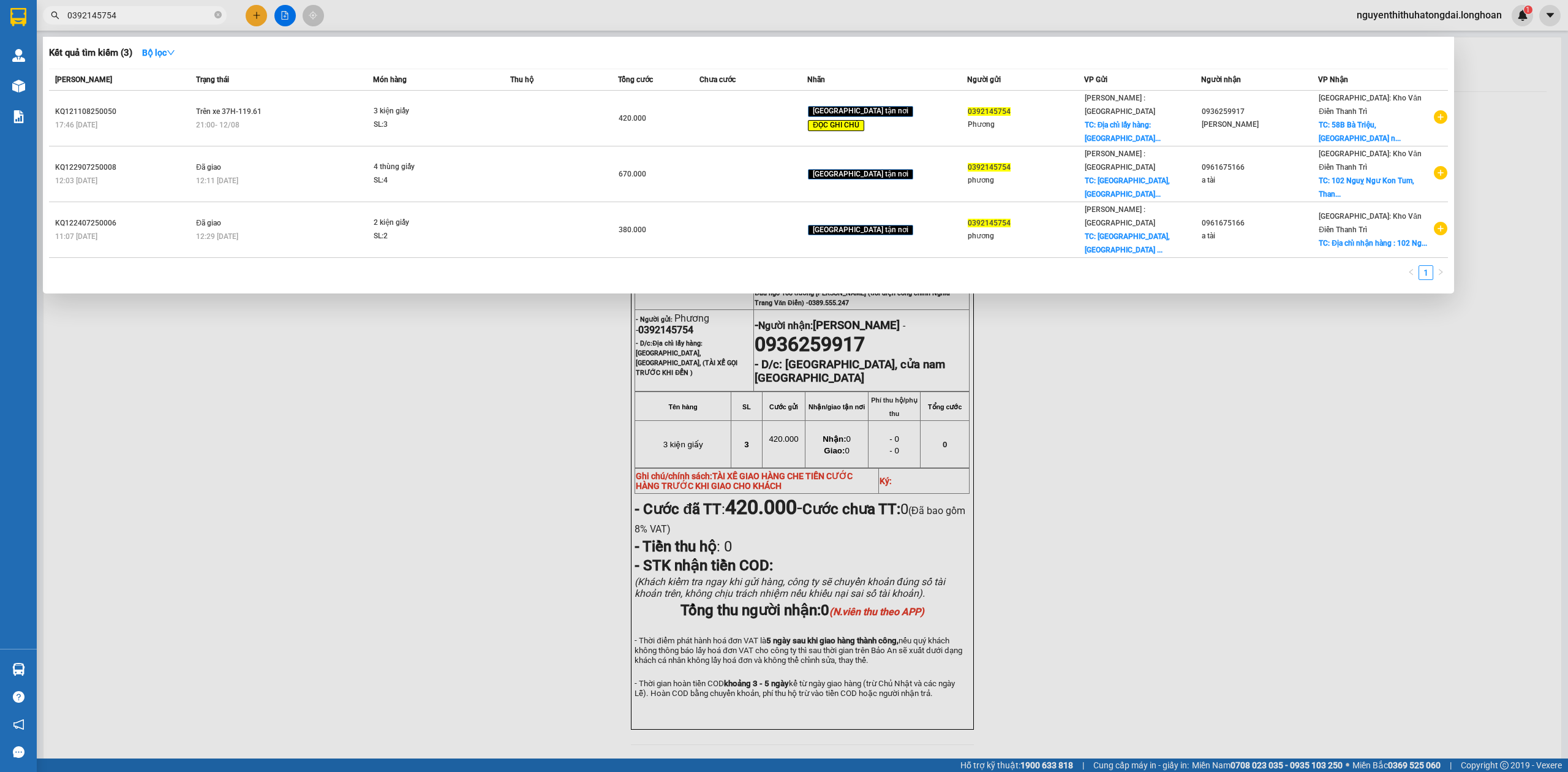
click at [116, 18] on input "0392145754" at bounding box center [140, 16] width 144 height 14
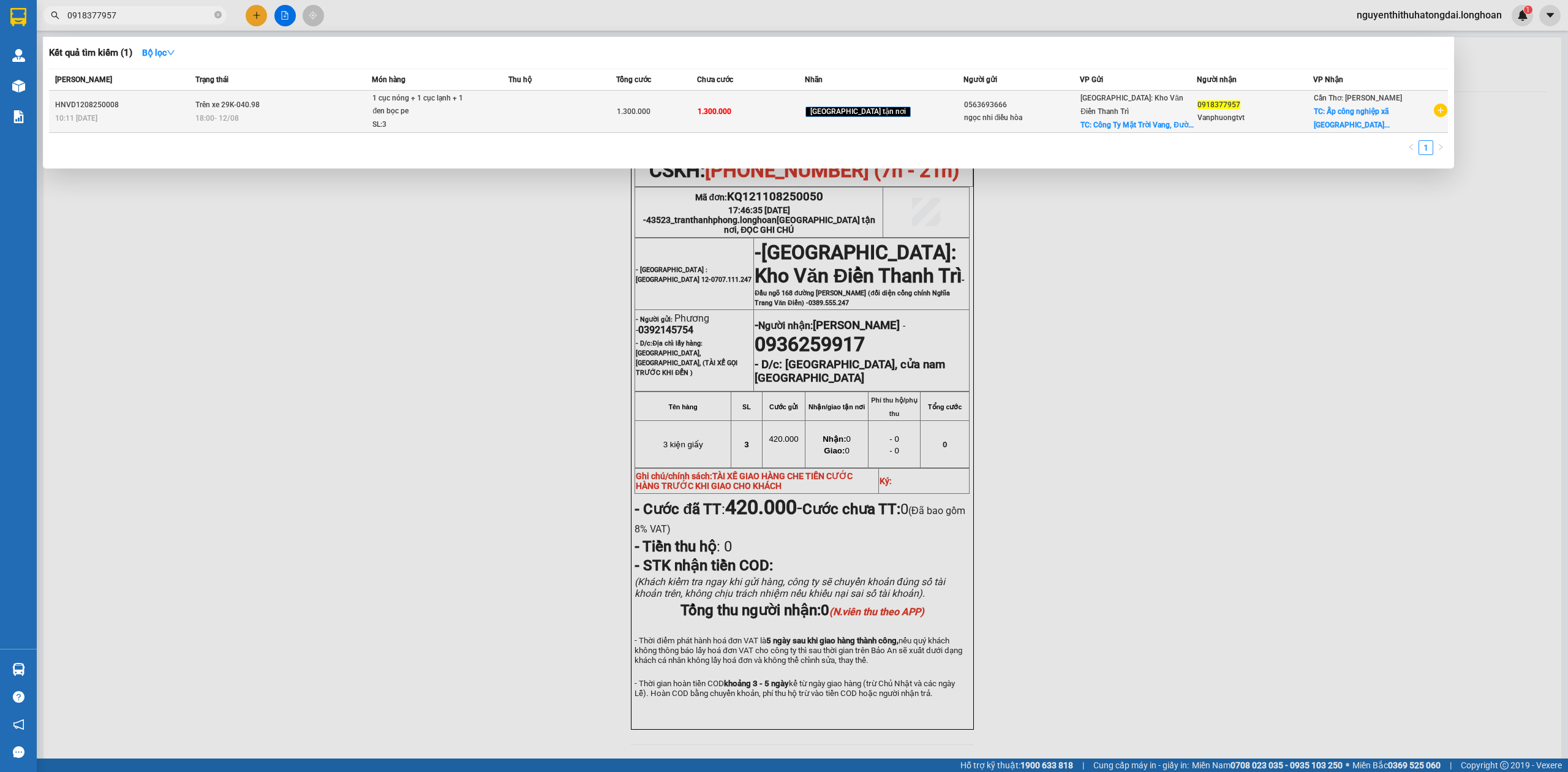
type input "0918377957"
click at [554, 113] on td at bounding box center [562, 111] width 107 height 42
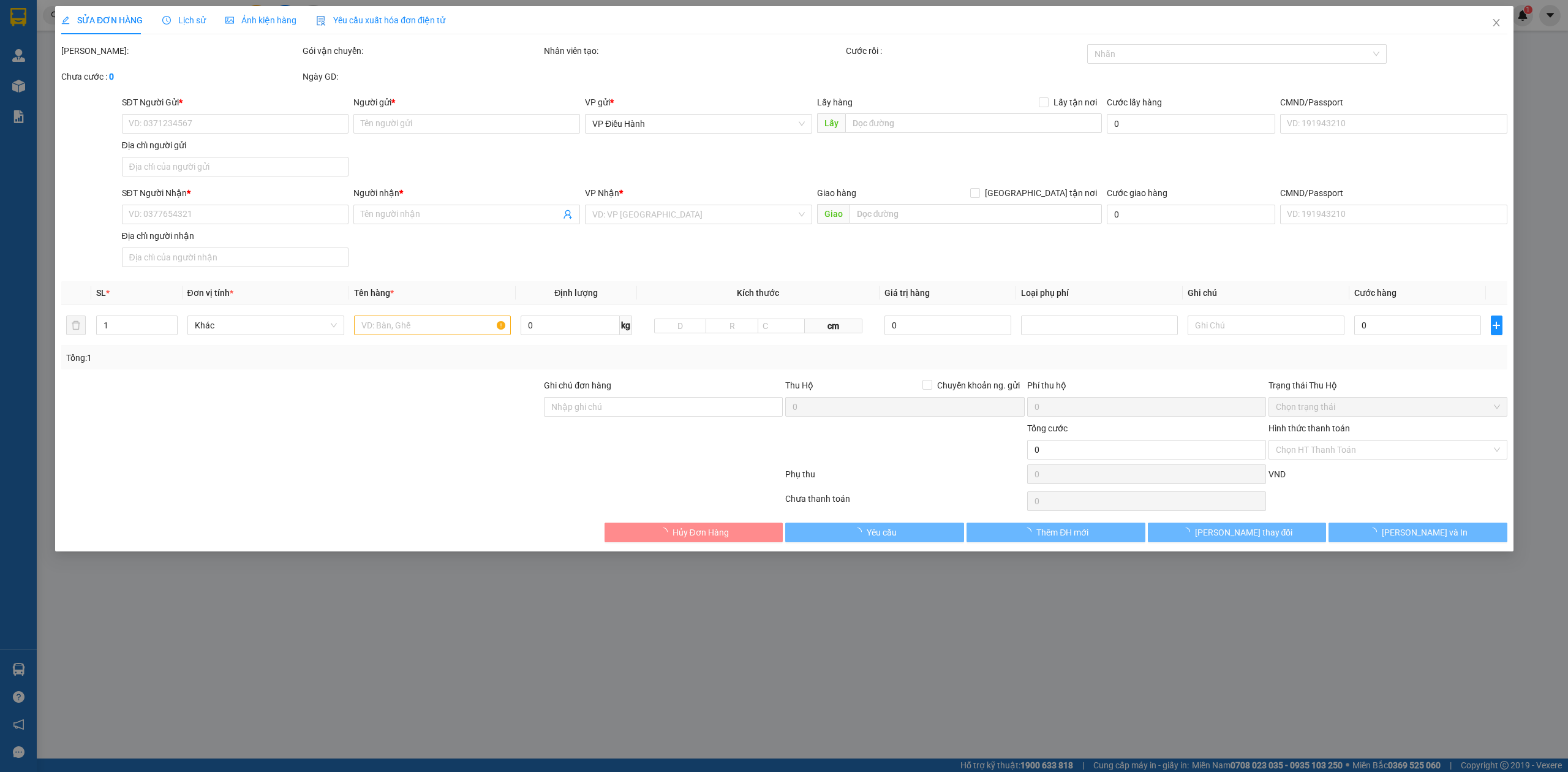
type input "0563693666"
type input "ngọc nhi điều hòa"
checkbox input "true"
type input "Công Ty Mặt Trời Vang, Đường Trại Gà, [GEOGRAPHIC_DATA], [GEOGRAPHIC_DATA] 2, […"
type input "0918377957"
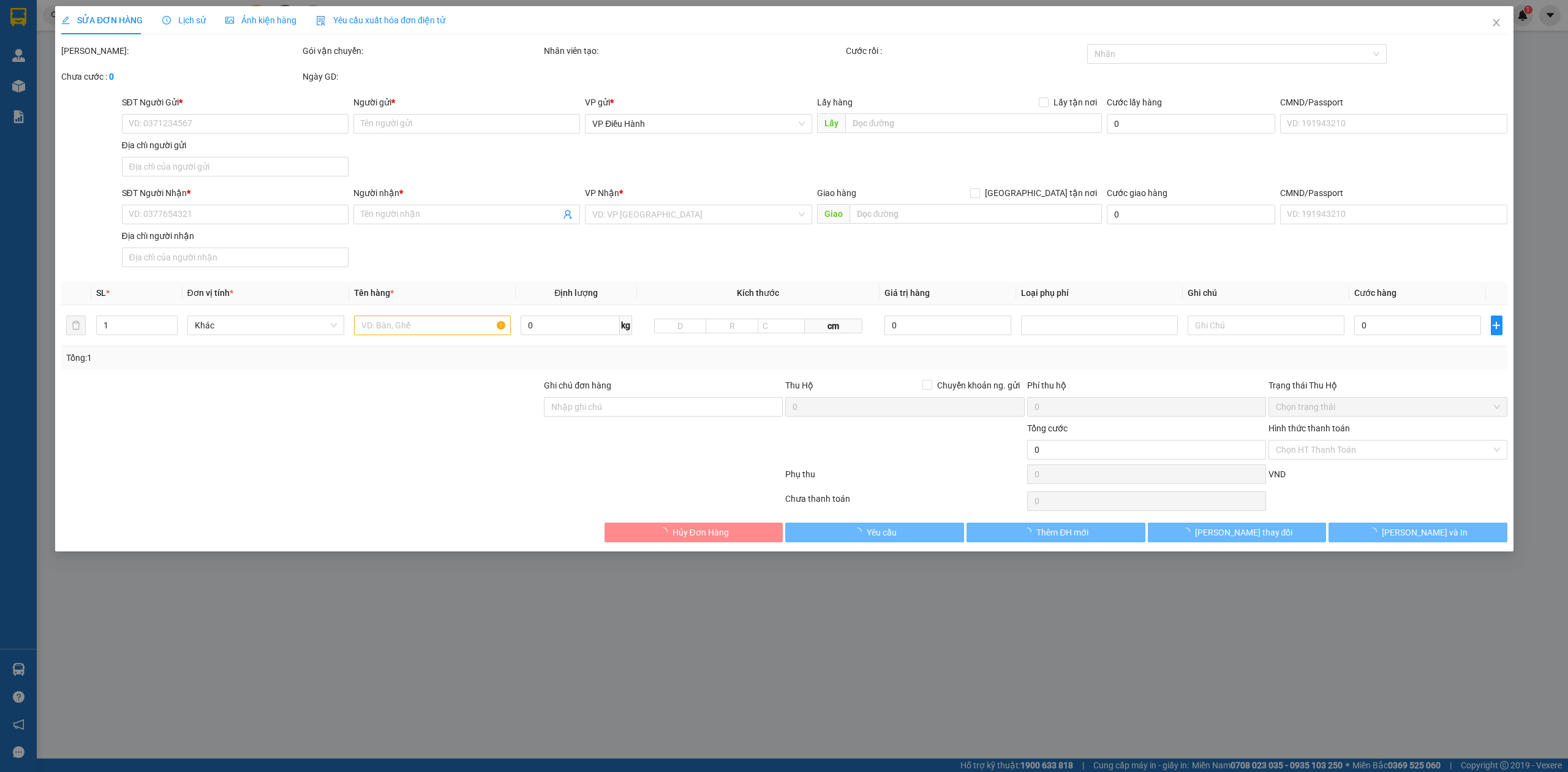
type input "Vanphuongtvt"
checkbox input "true"
type input "Ấp công nghiệp xã Trần Văn thời tỉnh [GEOGRAPHIC_DATA]"
type input "hàng giao nguyên kiện, hư vỡ ko đền"
type input "1.300.000"
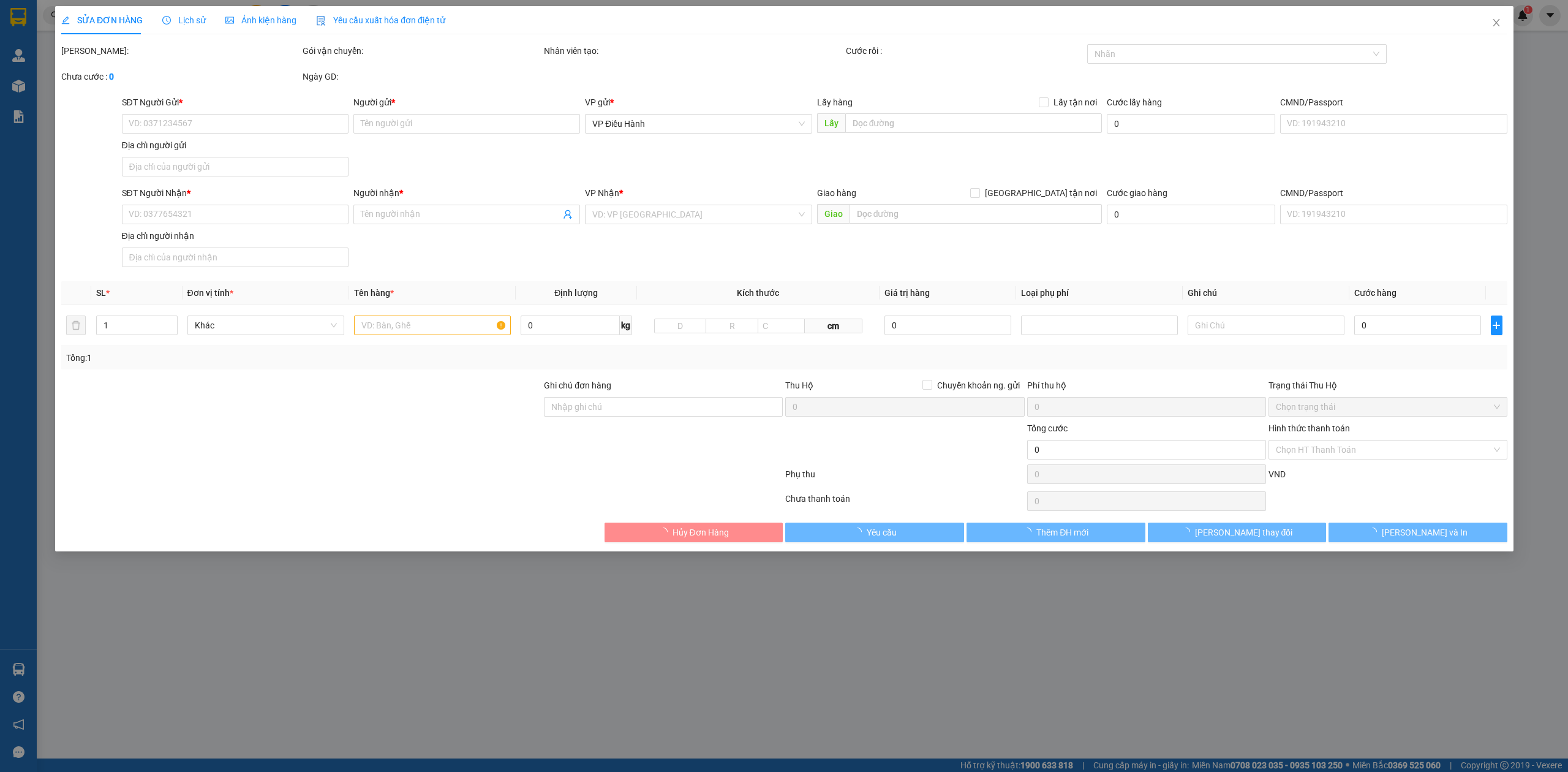
type input "1.300.000"
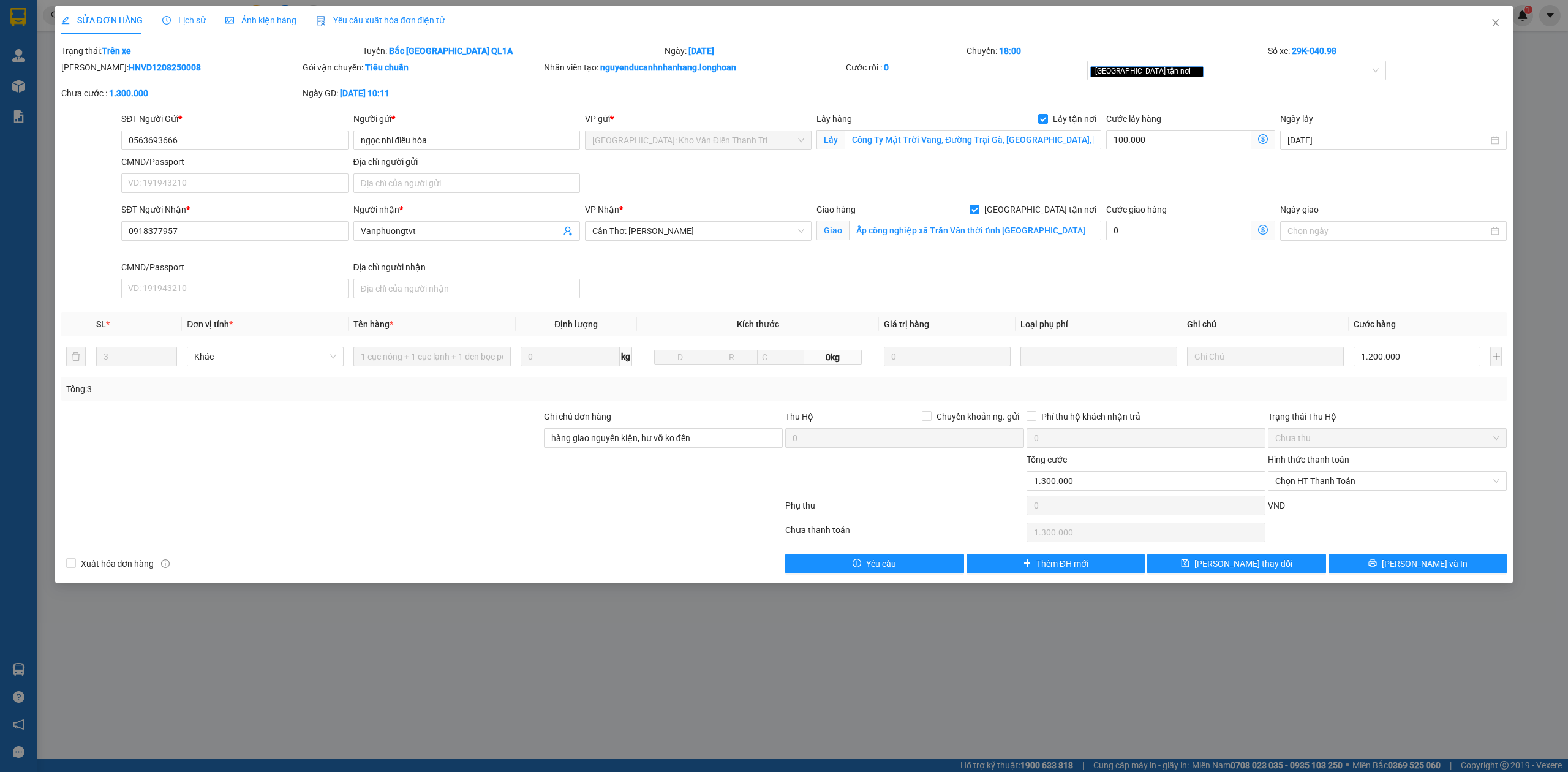
click at [177, 23] on span "Lịch sử" at bounding box center [184, 20] width 44 height 10
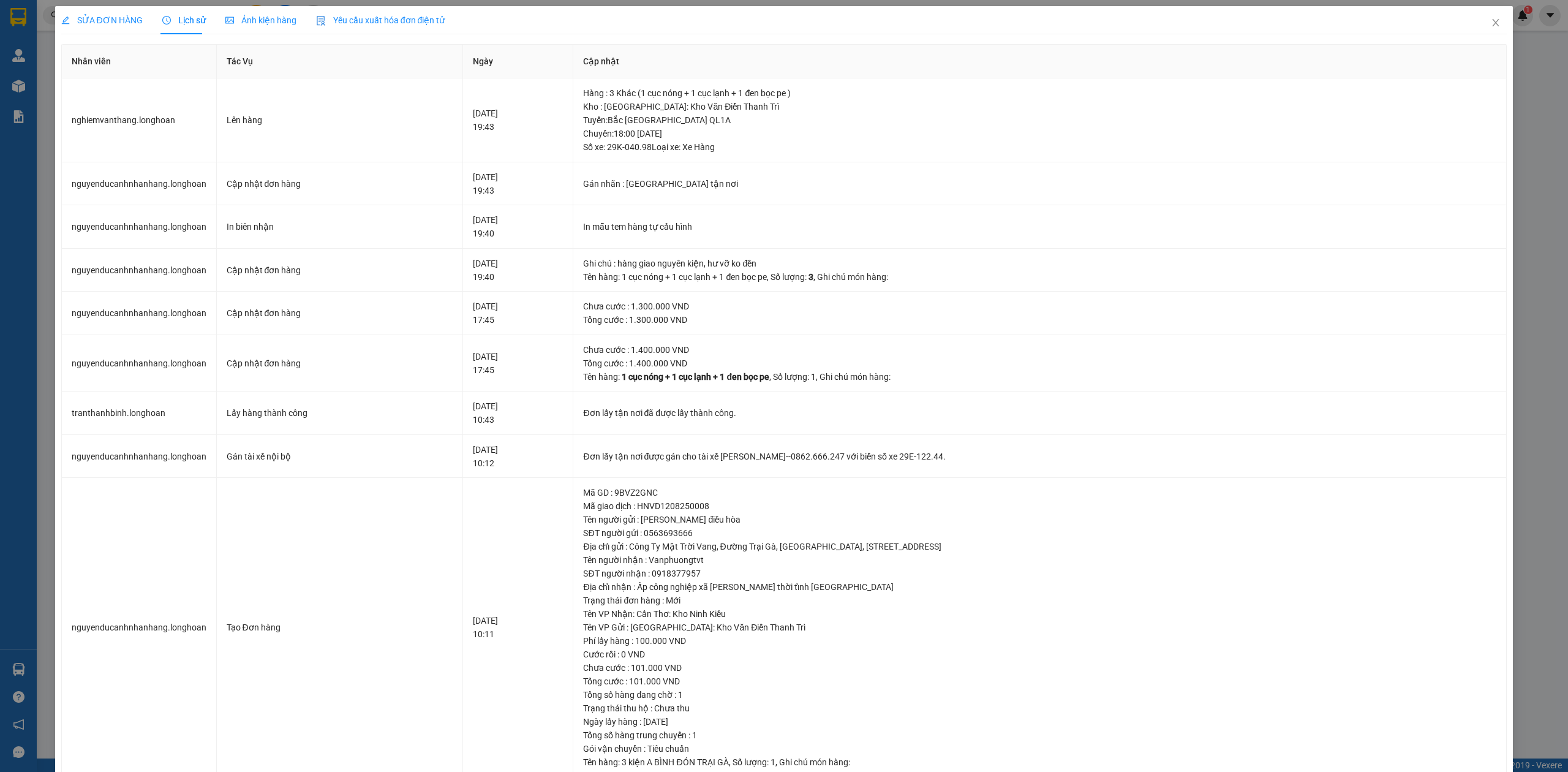
click at [77, 1] on div "SỬA ĐƠN HÀNG Lịch sử Ảnh kiện hàng Yêu cầu xuất hóa đơn điện tử Total Paid Fee …" at bounding box center [784, 386] width 1568 height 772
click at [106, 13] on div "SỬA ĐƠN HÀNG" at bounding box center [102, 20] width 81 height 28
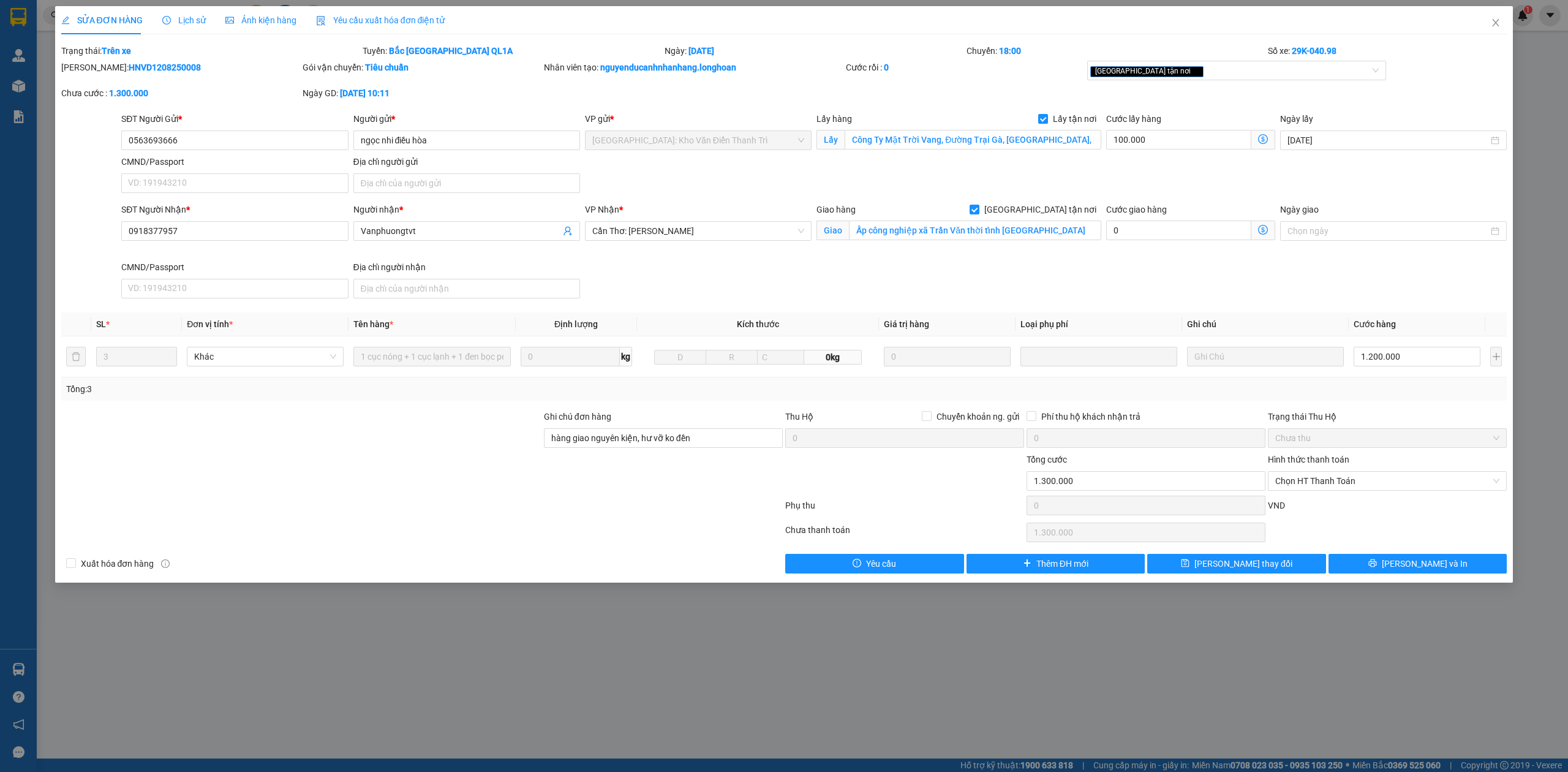
click at [189, 32] on div "Lịch sử" at bounding box center [184, 20] width 44 height 28
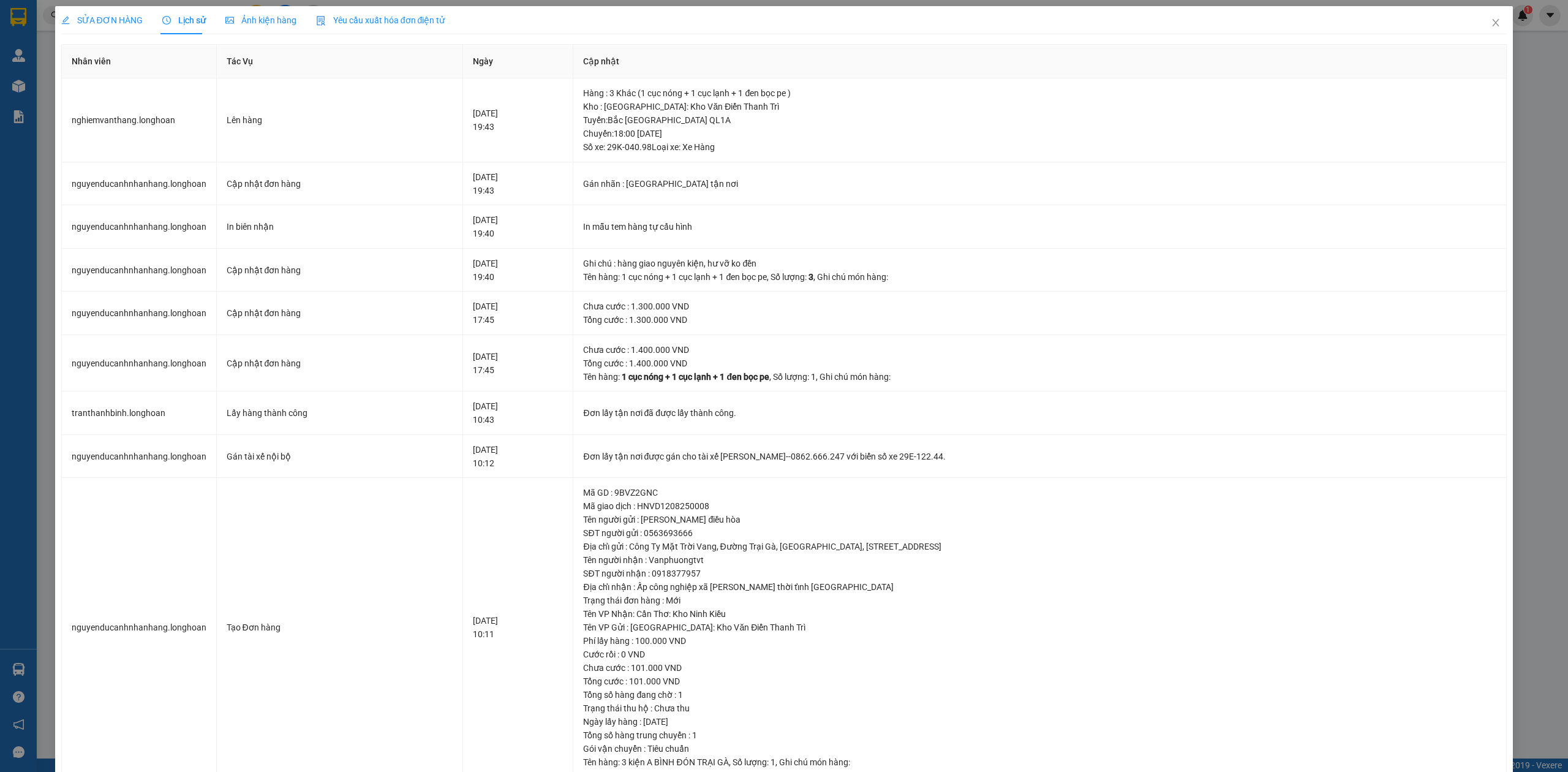
click at [126, 9] on div "SỬA ĐƠN HÀNG" at bounding box center [102, 20] width 81 height 28
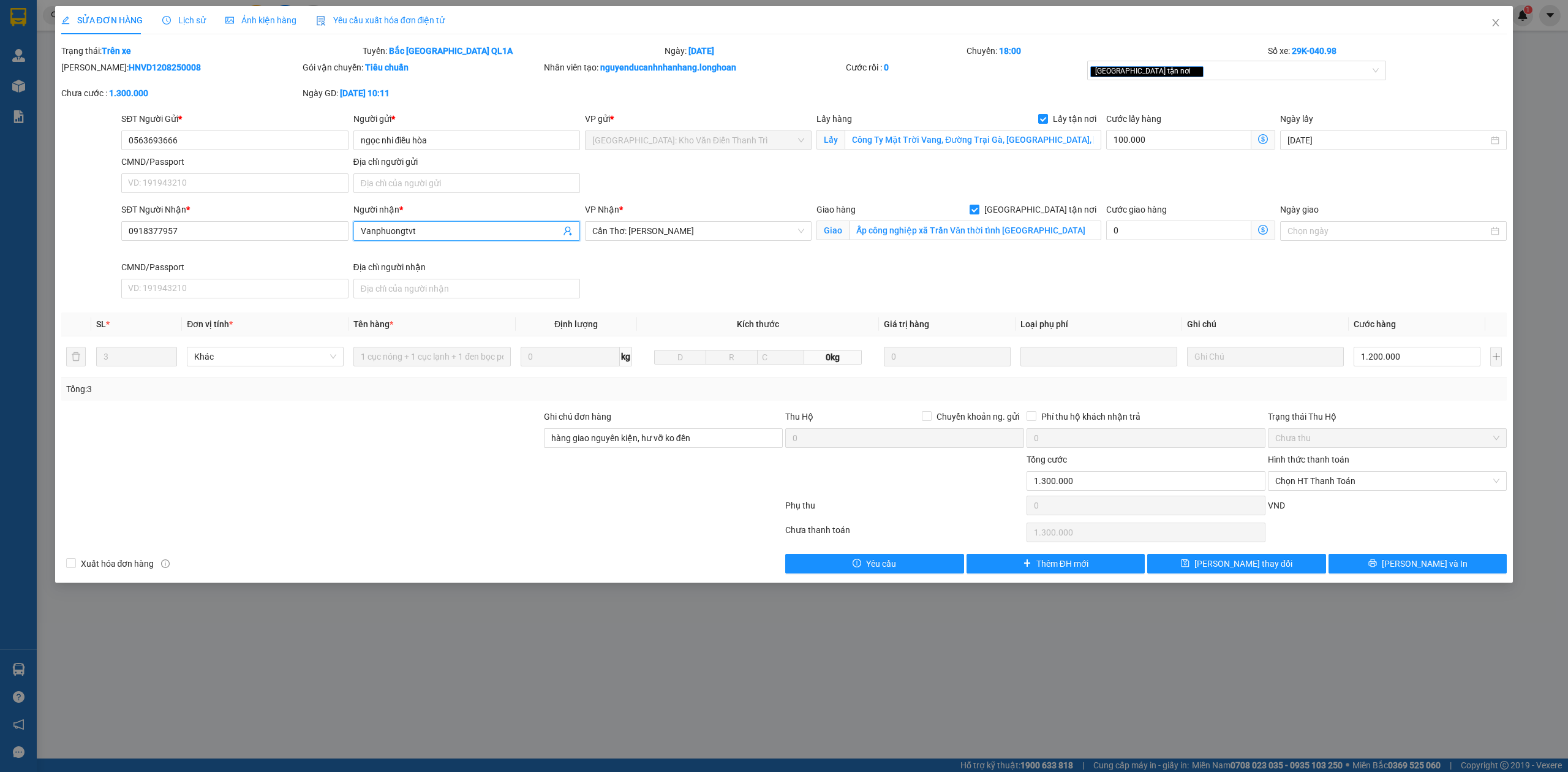
click at [404, 230] on input "Vanphuongtvt" at bounding box center [461, 231] width 200 height 14
click at [245, 231] on input "0918377957" at bounding box center [234, 230] width 227 height 20
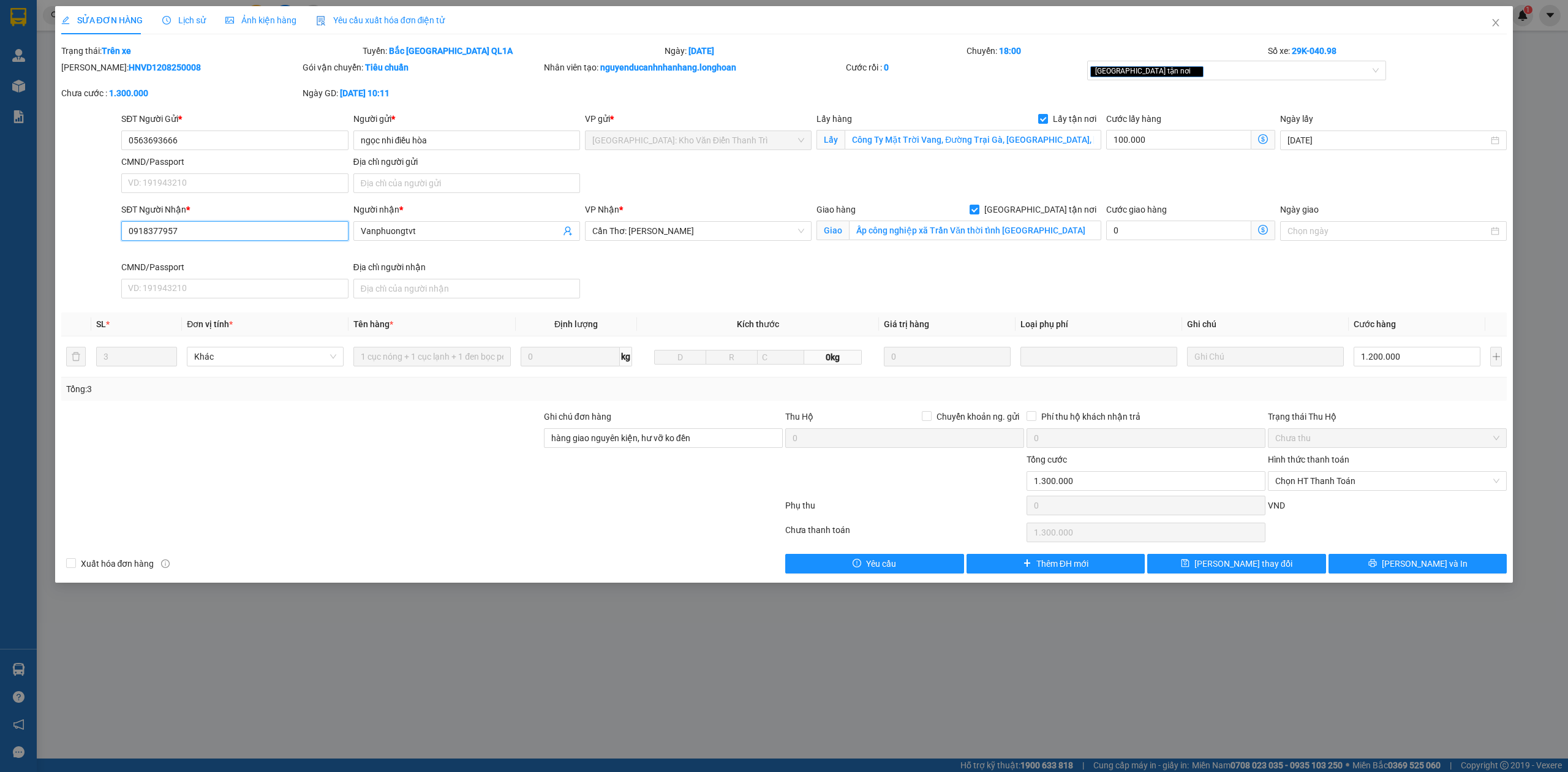
paste input "563693666"
type input "0563693666"
click at [420, 236] on input "Vanphuongtvt" at bounding box center [461, 231] width 200 height 14
type input "ngọc nhi điều hòa"
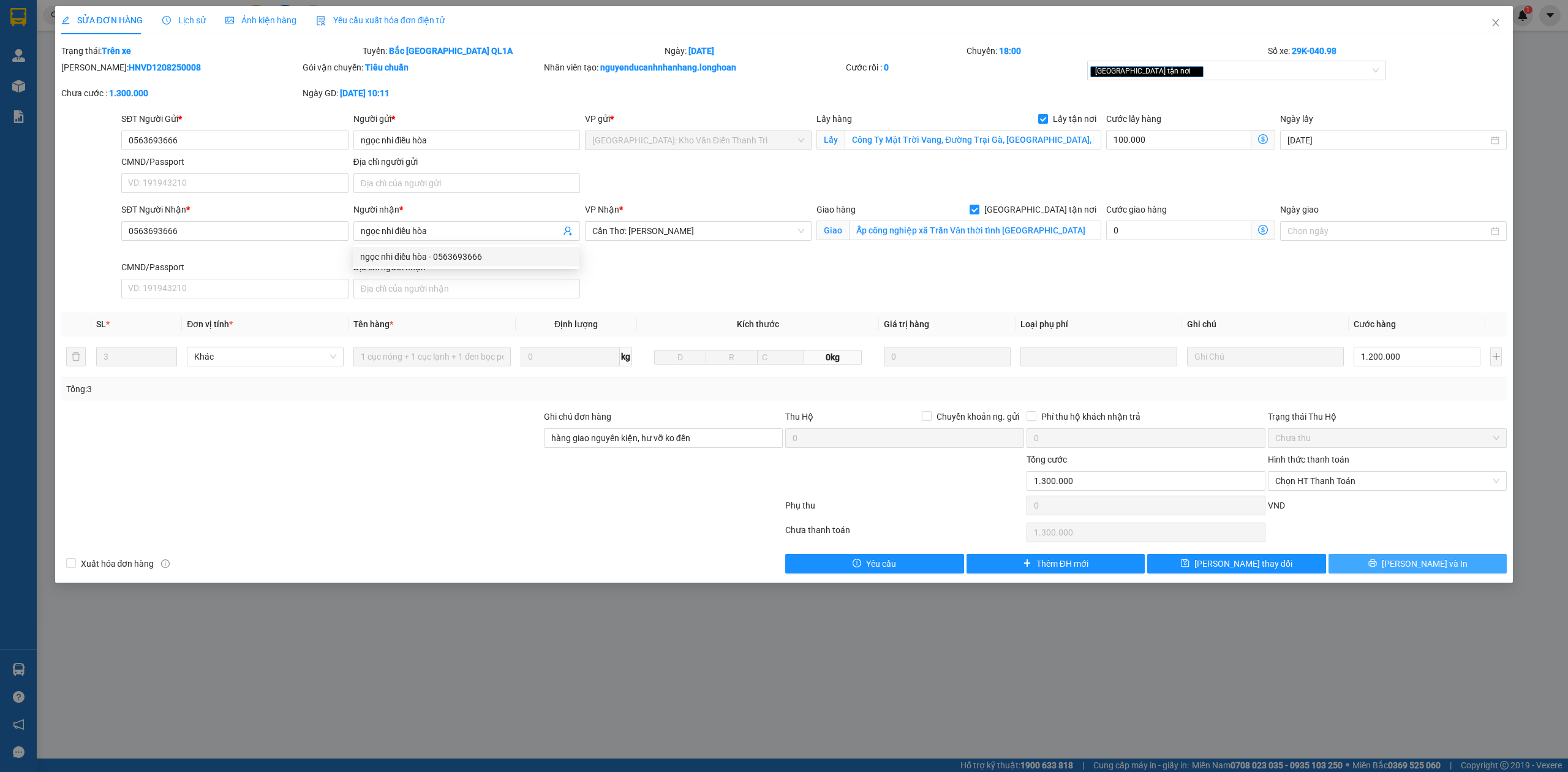
click at [1423, 569] on span "[PERSON_NAME] và In" at bounding box center [1424, 563] width 86 height 14
